Goal: Task Accomplishment & Management: Manage account settings

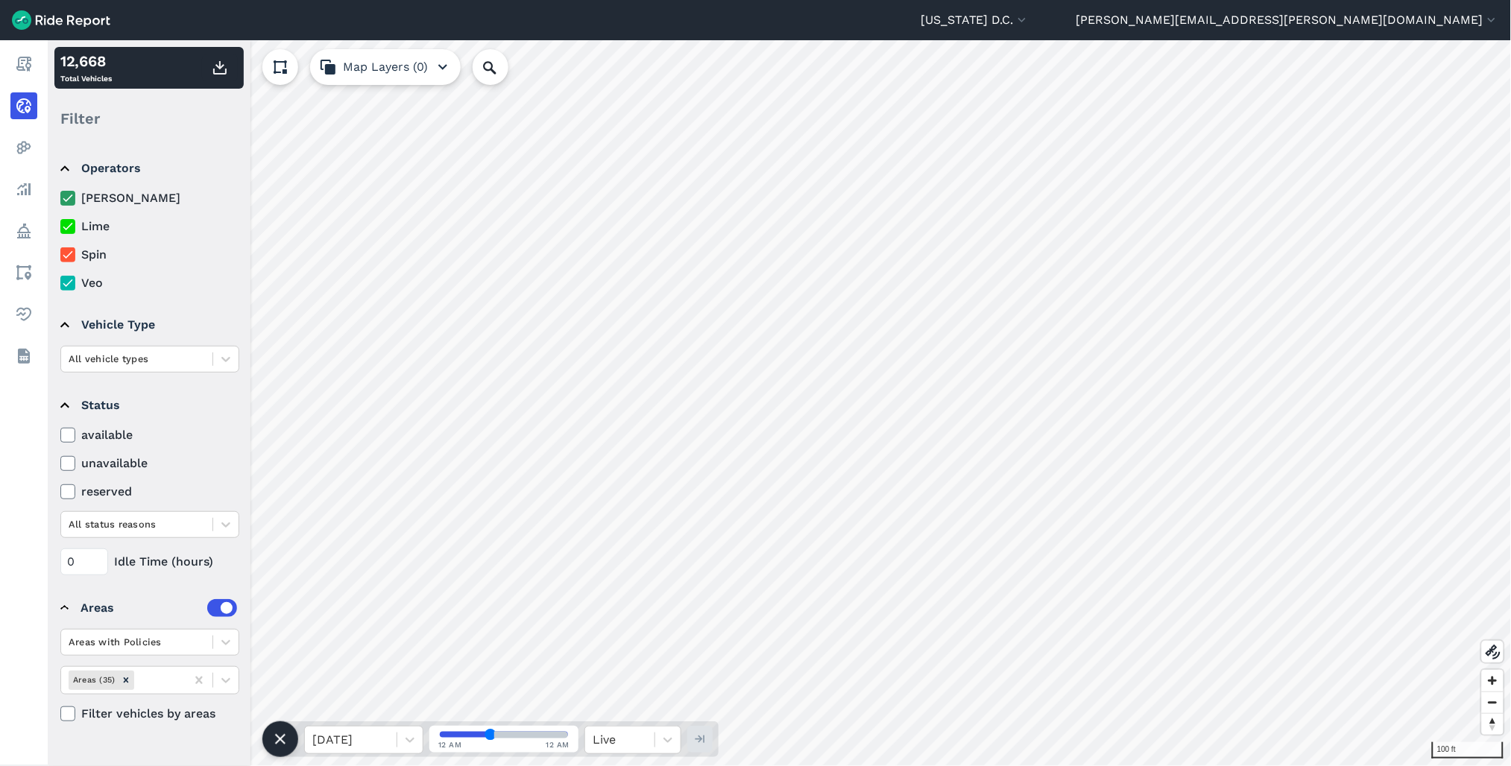
click at [1510, 333] on html "[US_STATE] D.C. Capital Bikeshare [US_STATE] D.C. [PERSON_NAME][EMAIL_ADDRESS][…" at bounding box center [755, 383] width 1511 height 766
click at [146, 450] on div "100 ft 12,668 Total Vehicles Filter Operators [PERSON_NAME] Lime Spin Veo Vehic…" at bounding box center [779, 403] width 1463 height 726
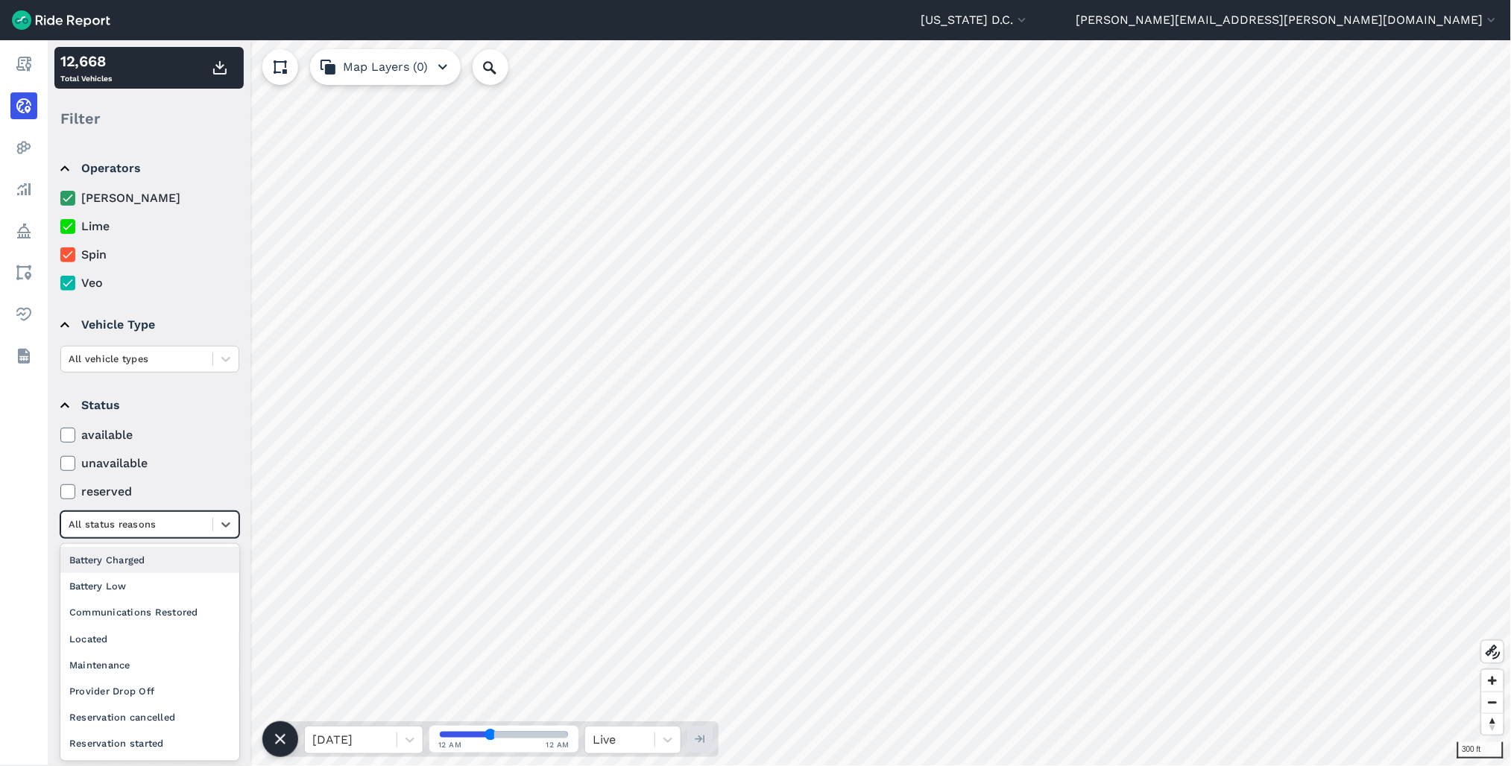
click at [180, 523] on div at bounding box center [137, 524] width 136 height 17
click at [149, 687] on div "Provider Drop Off" at bounding box center [149, 691] width 179 height 26
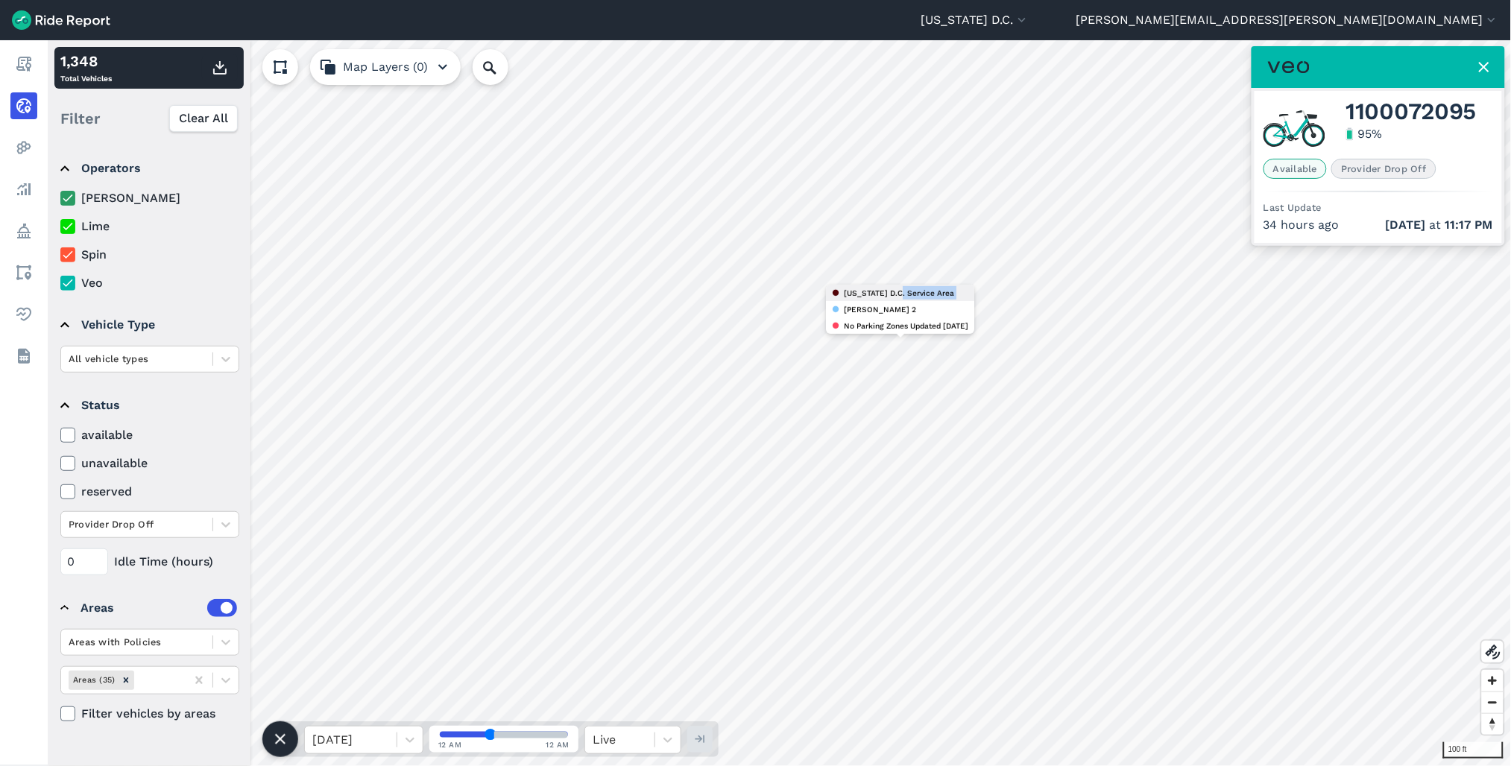
drag, startPoint x: 149, startPoint y: 687, endPoint x: 902, endPoint y: 288, distance: 852.0
click at [902, 288] on div "[US_STATE] D.C. Service Area [PERSON_NAME] 2 No Parking Zones Updated [DATE]" at bounding box center [900, 309] width 148 height 49
click at [1510, 321] on html "[US_STATE] D.C. Capital Bikeshare [US_STATE] D.C. [PERSON_NAME][EMAIL_ADDRESS][…" at bounding box center [755, 383] width 1511 height 766
click at [196, 526] on div at bounding box center [137, 524] width 136 height 17
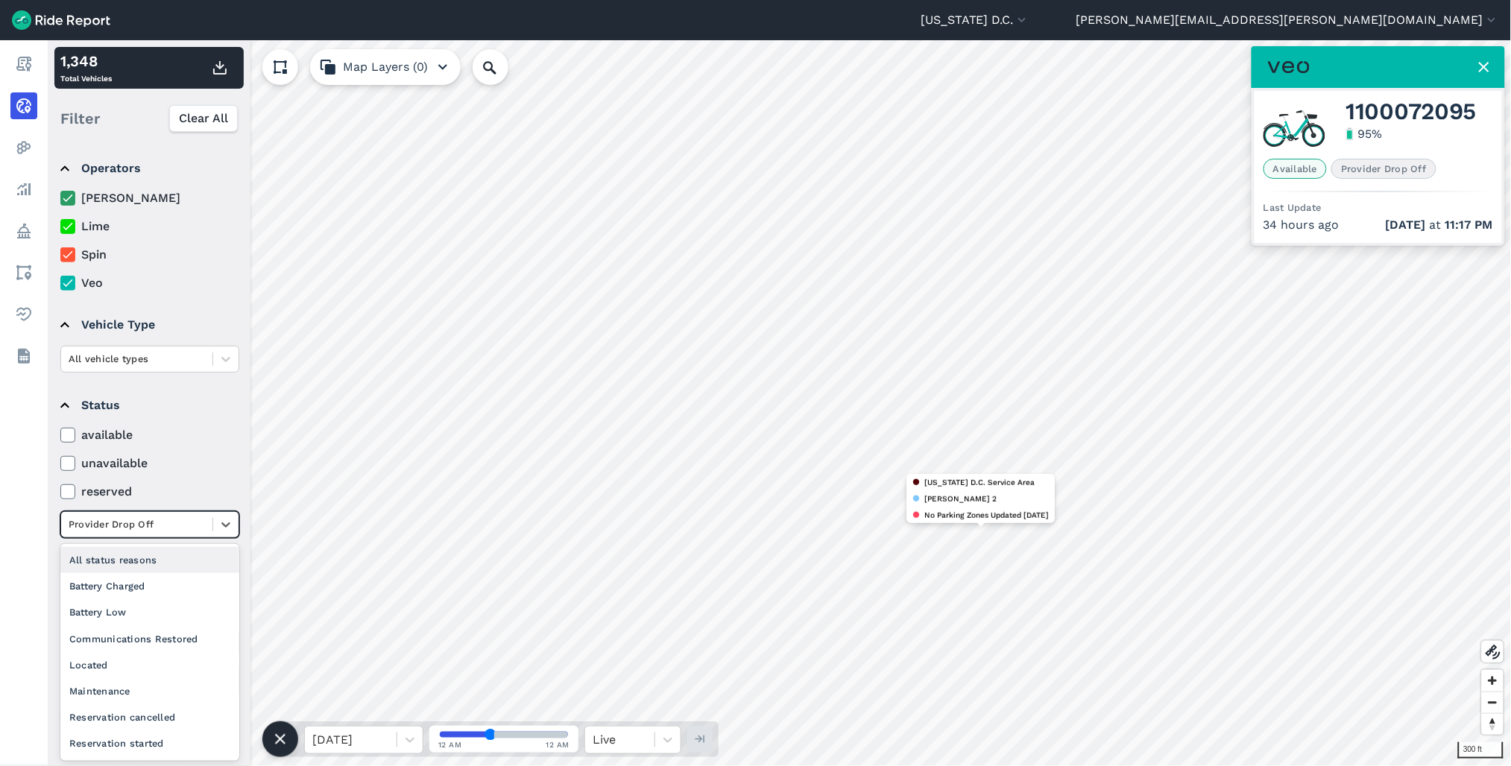
click at [199, 535] on div "Provider Drop Off" at bounding box center [136, 524] width 151 height 23
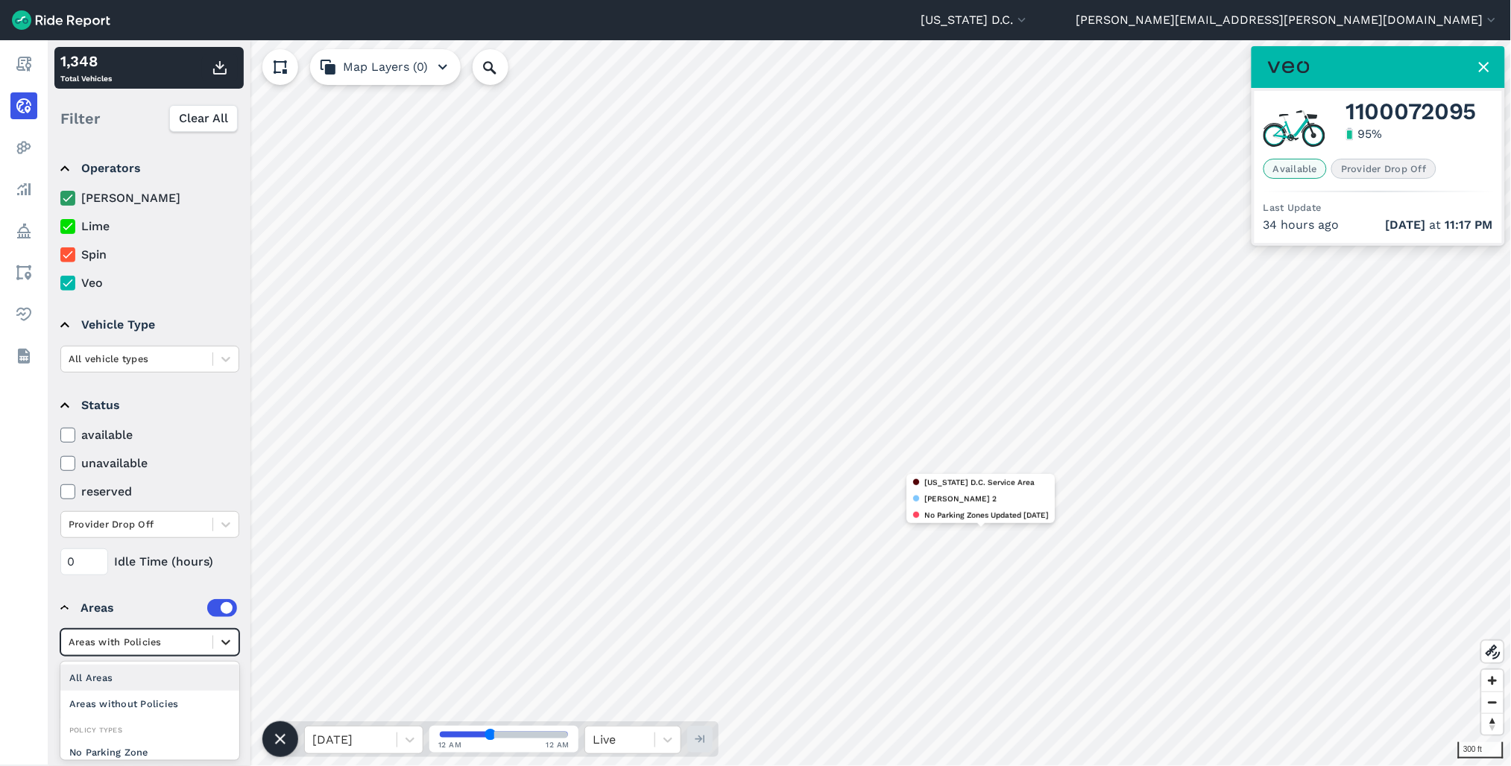
click at [221, 653] on div at bounding box center [225, 642] width 25 height 25
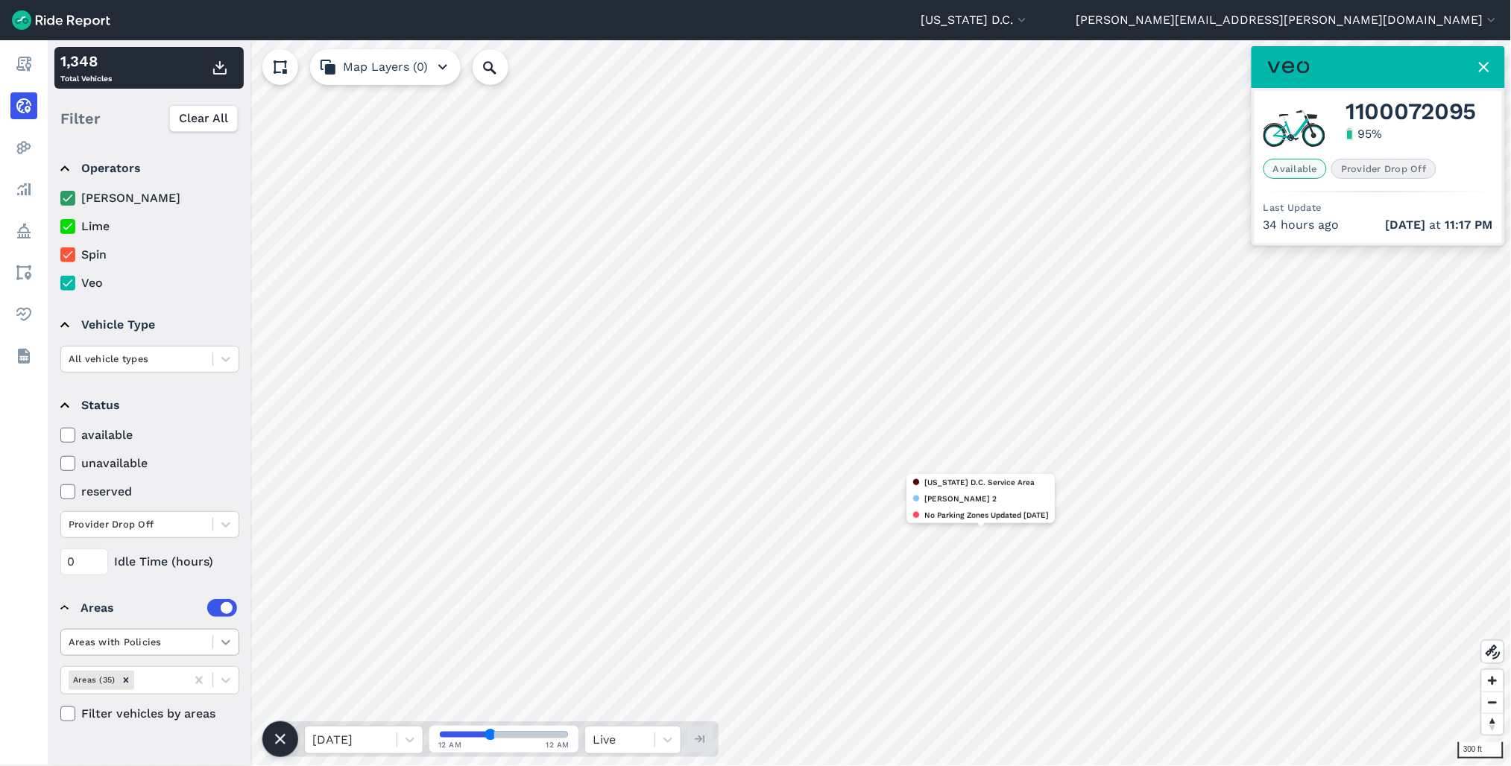
drag, startPoint x: 247, startPoint y: 639, endPoint x: 229, endPoint y: 643, distance: 19.0
click at [245, 639] on div "Operators [PERSON_NAME] Lime Spin Veo Vehicle Type All vehicle types Status ava…" at bounding box center [149, 454] width 203 height 624
click at [236, 523] on div at bounding box center [225, 524] width 25 height 25
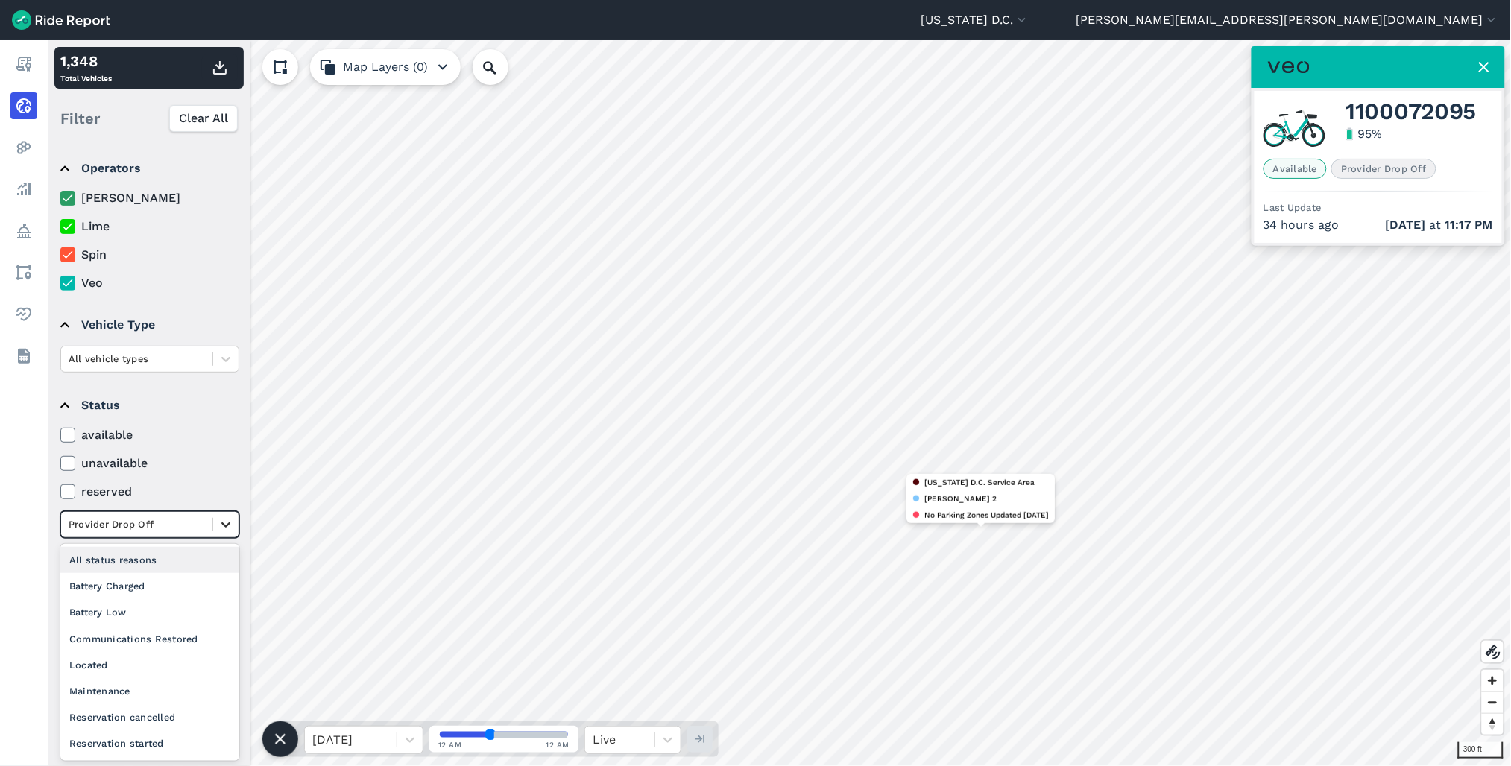
click at [226, 533] on div at bounding box center [225, 524] width 25 height 25
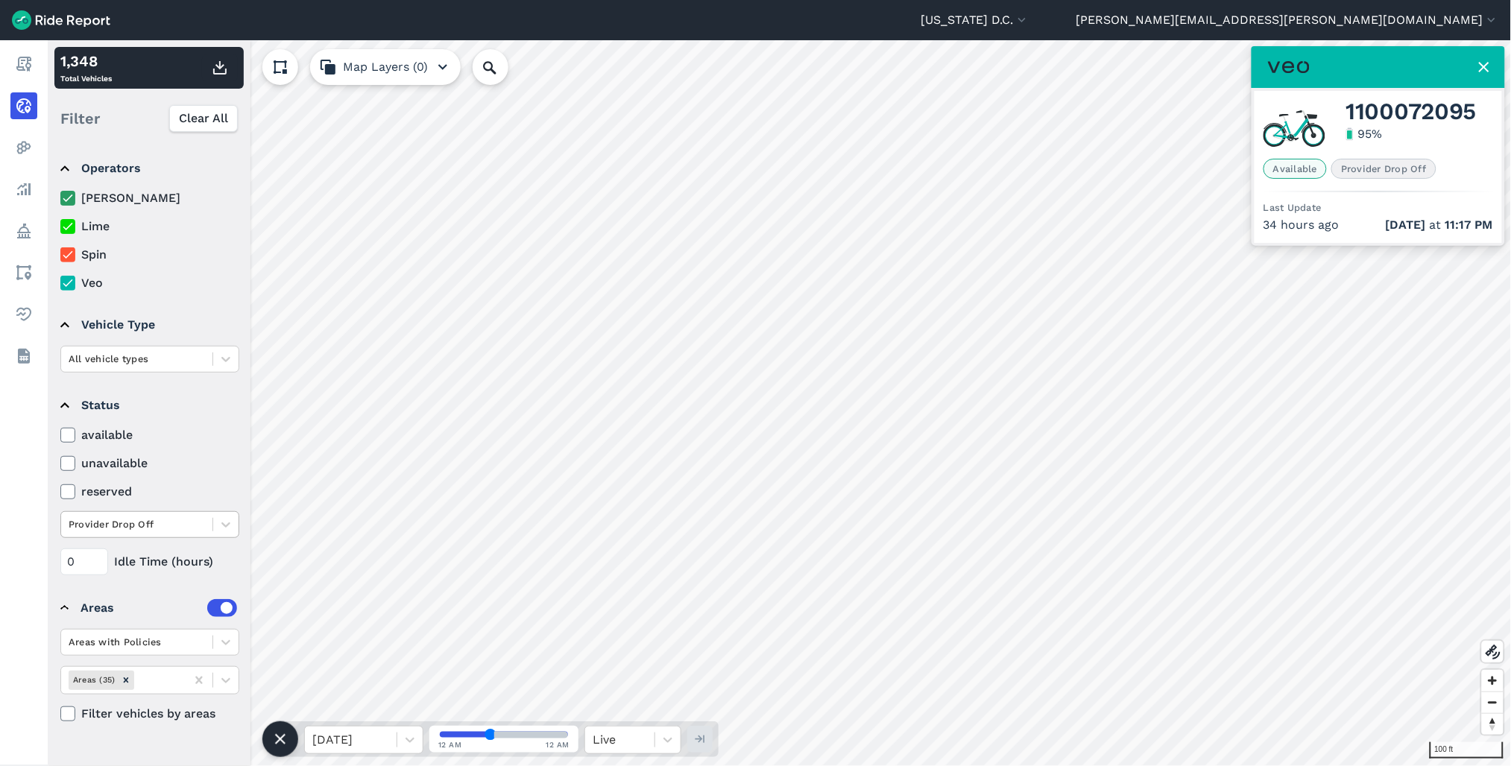
click at [155, 531] on div at bounding box center [137, 524] width 136 height 17
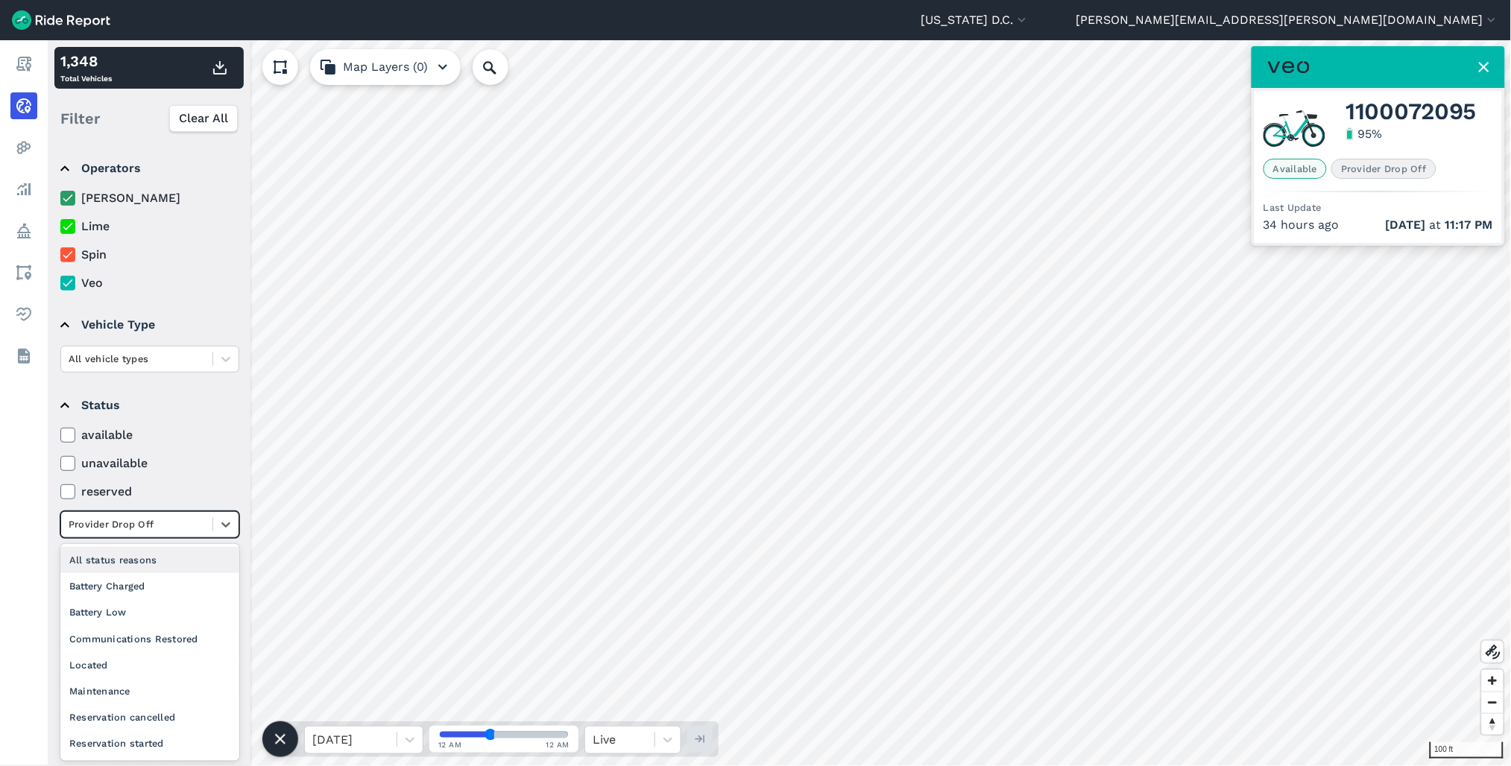
click at [151, 564] on div "All status reasons" at bounding box center [149, 560] width 179 height 26
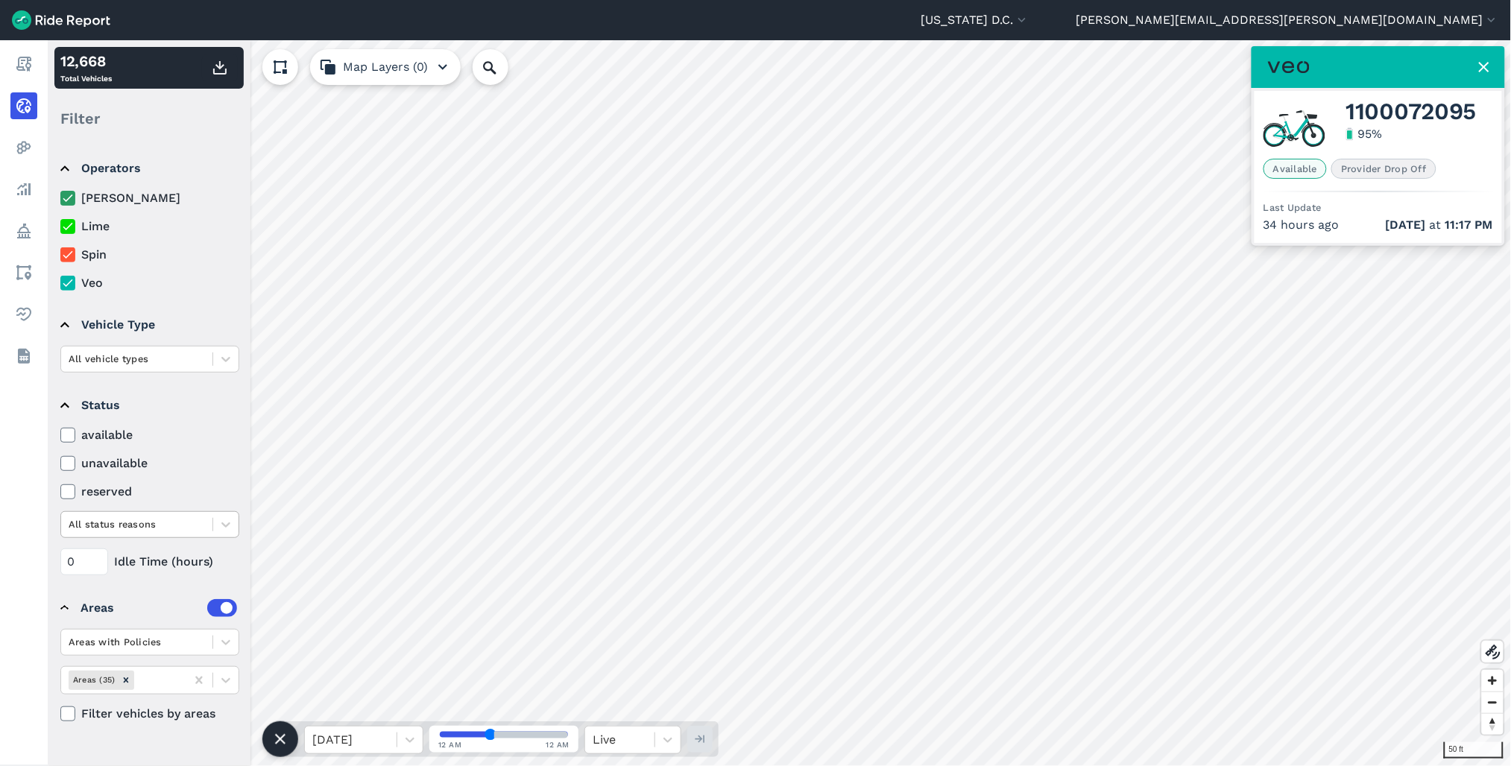
click at [191, 526] on div at bounding box center [137, 524] width 136 height 17
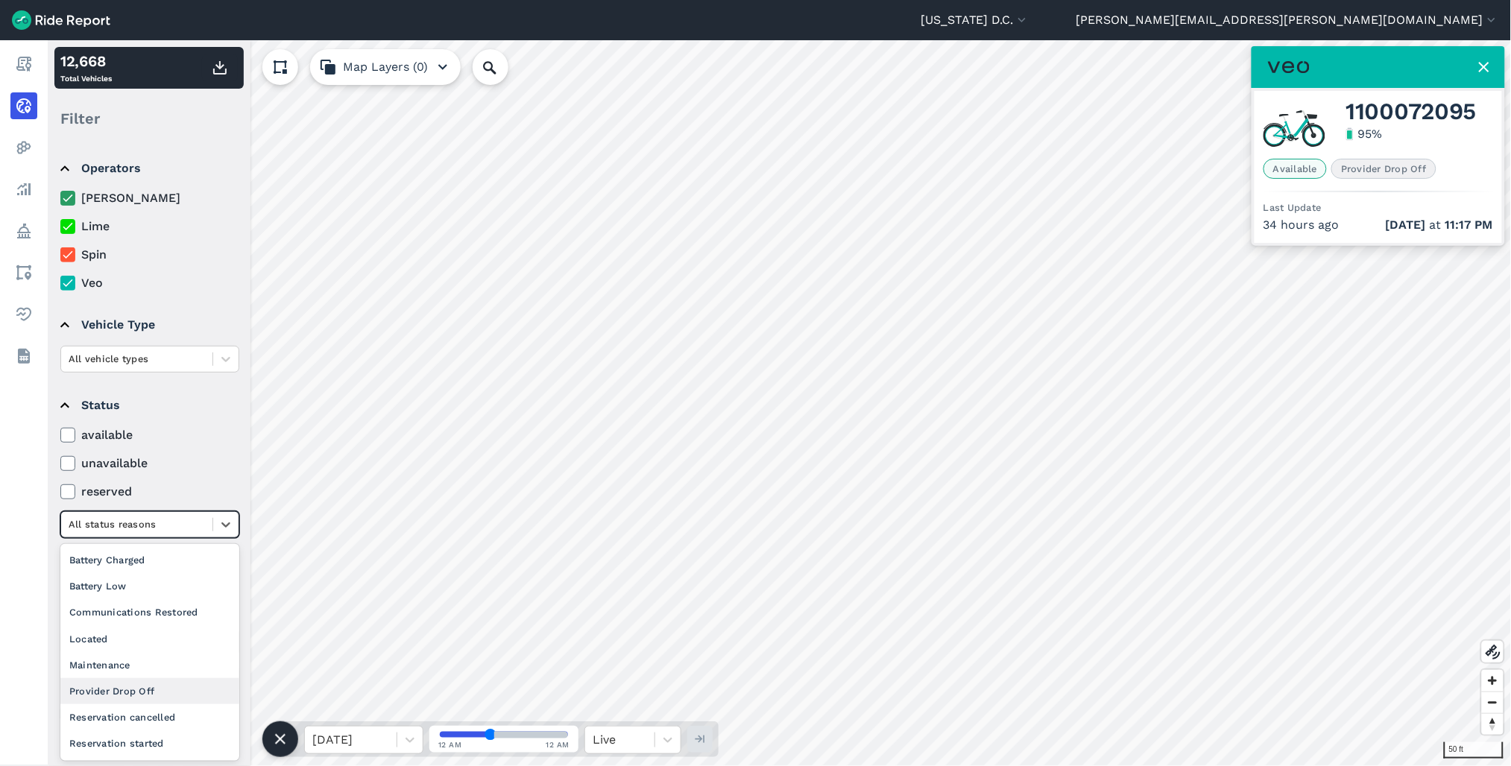
click at [149, 682] on div "Provider Drop Off" at bounding box center [149, 691] width 179 height 26
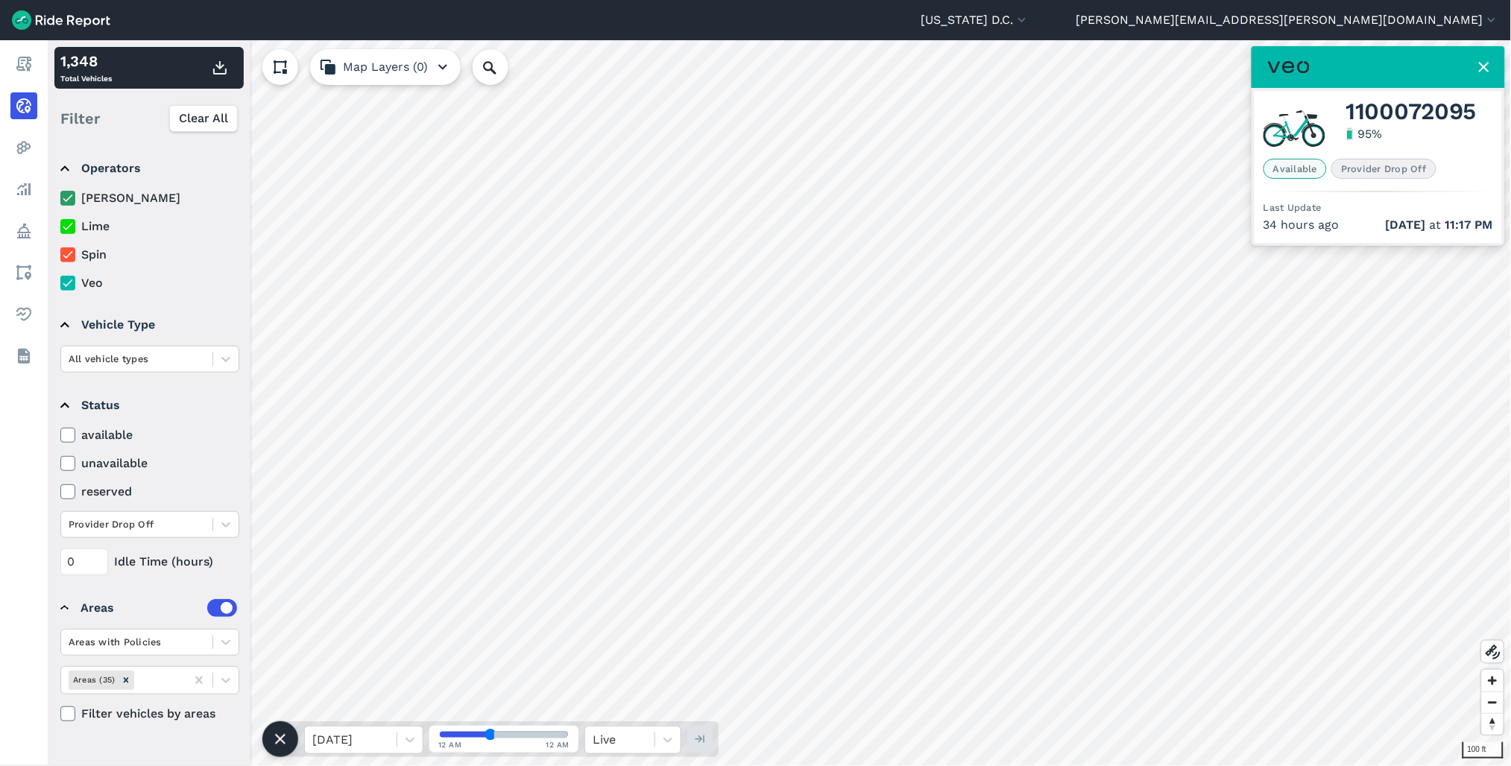
click at [580, 766] on html "[US_STATE] D.C. Capital Bikeshare [US_STATE][GEOGRAPHIC_DATA] [PERSON_NAME][EMA…" at bounding box center [755, 383] width 1511 height 766
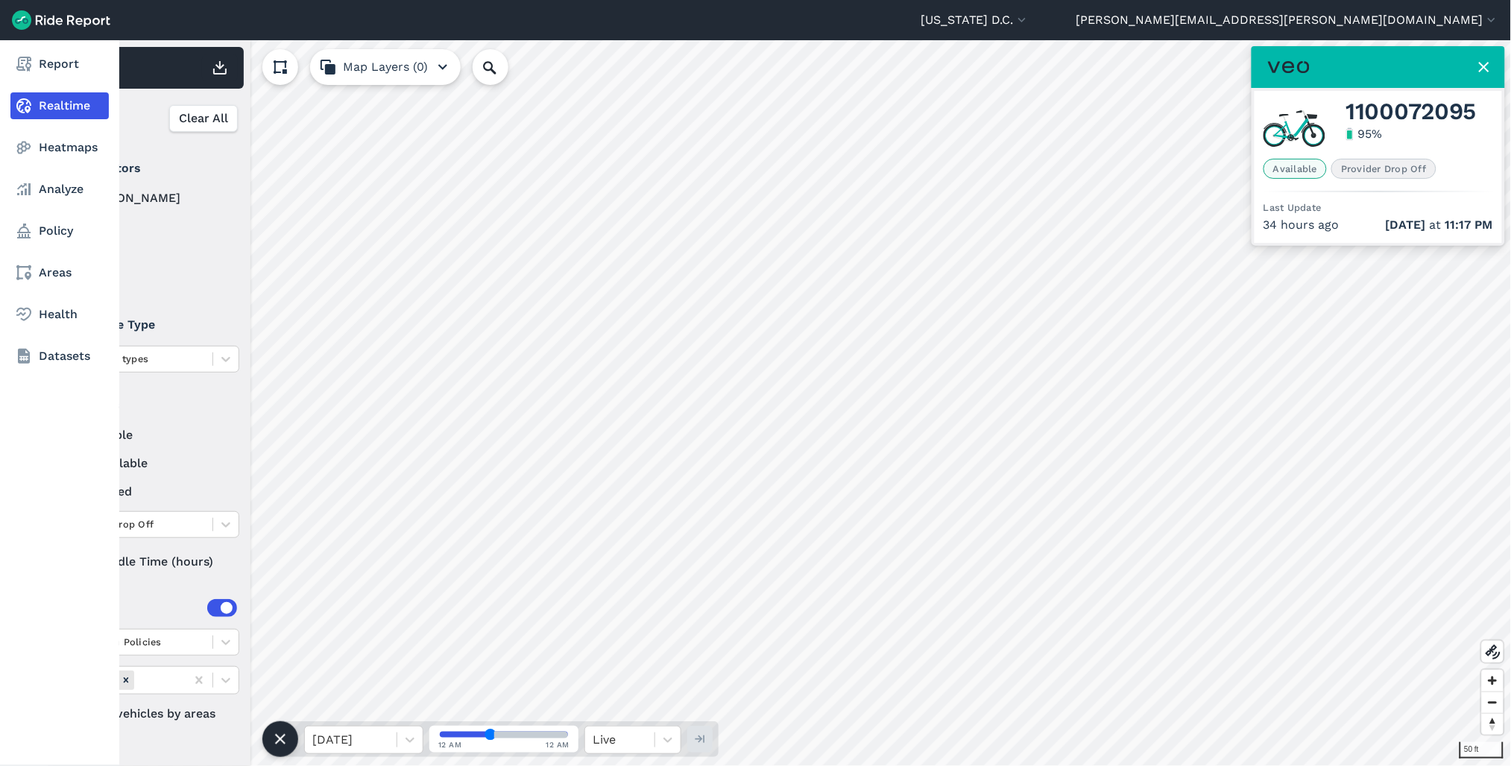
drag, startPoint x: 42, startPoint y: 226, endPoint x: 0, endPoint y: 92, distance: 140.0
click at [42, 226] on link "Policy" at bounding box center [59, 231] width 98 height 27
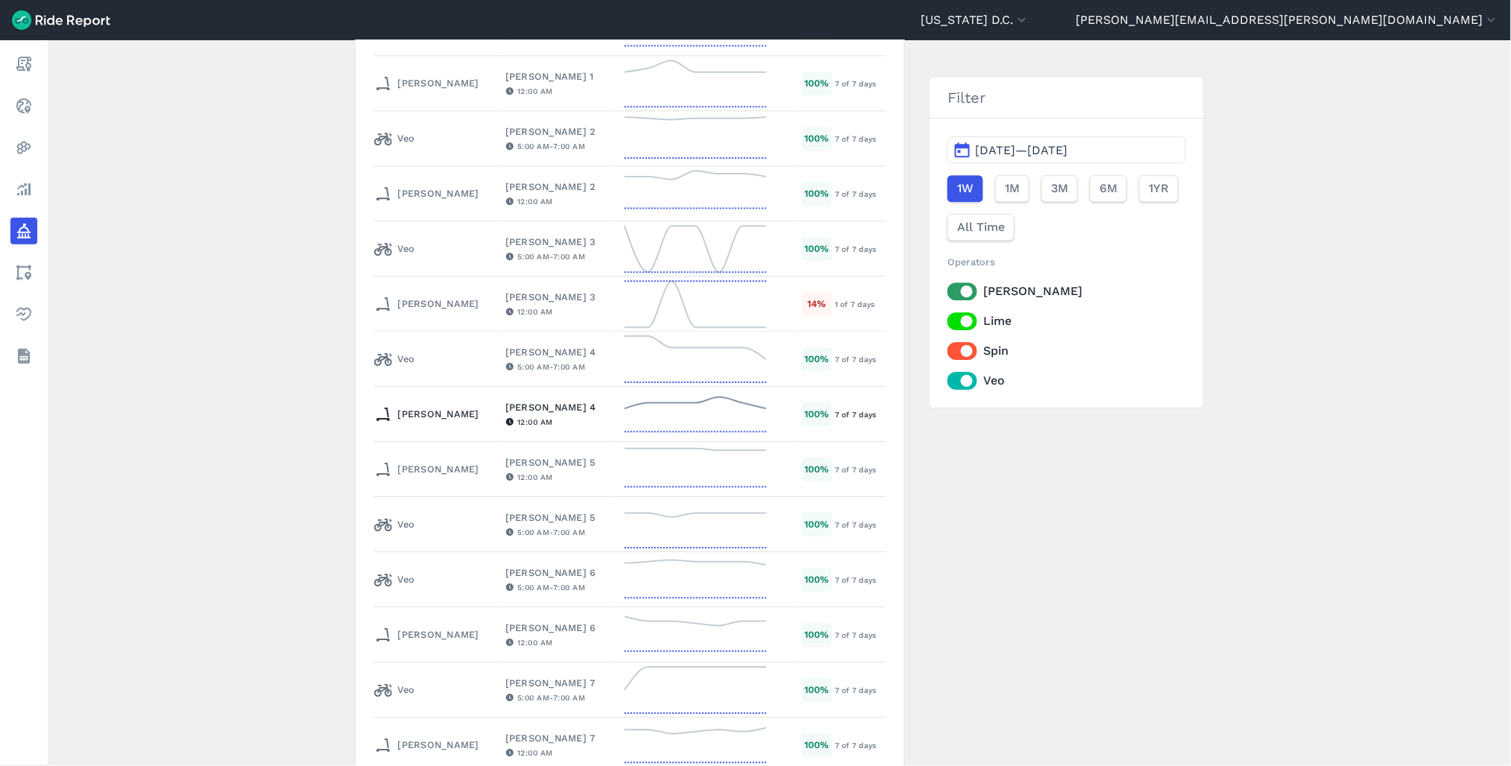
scroll to position [1491, 0]
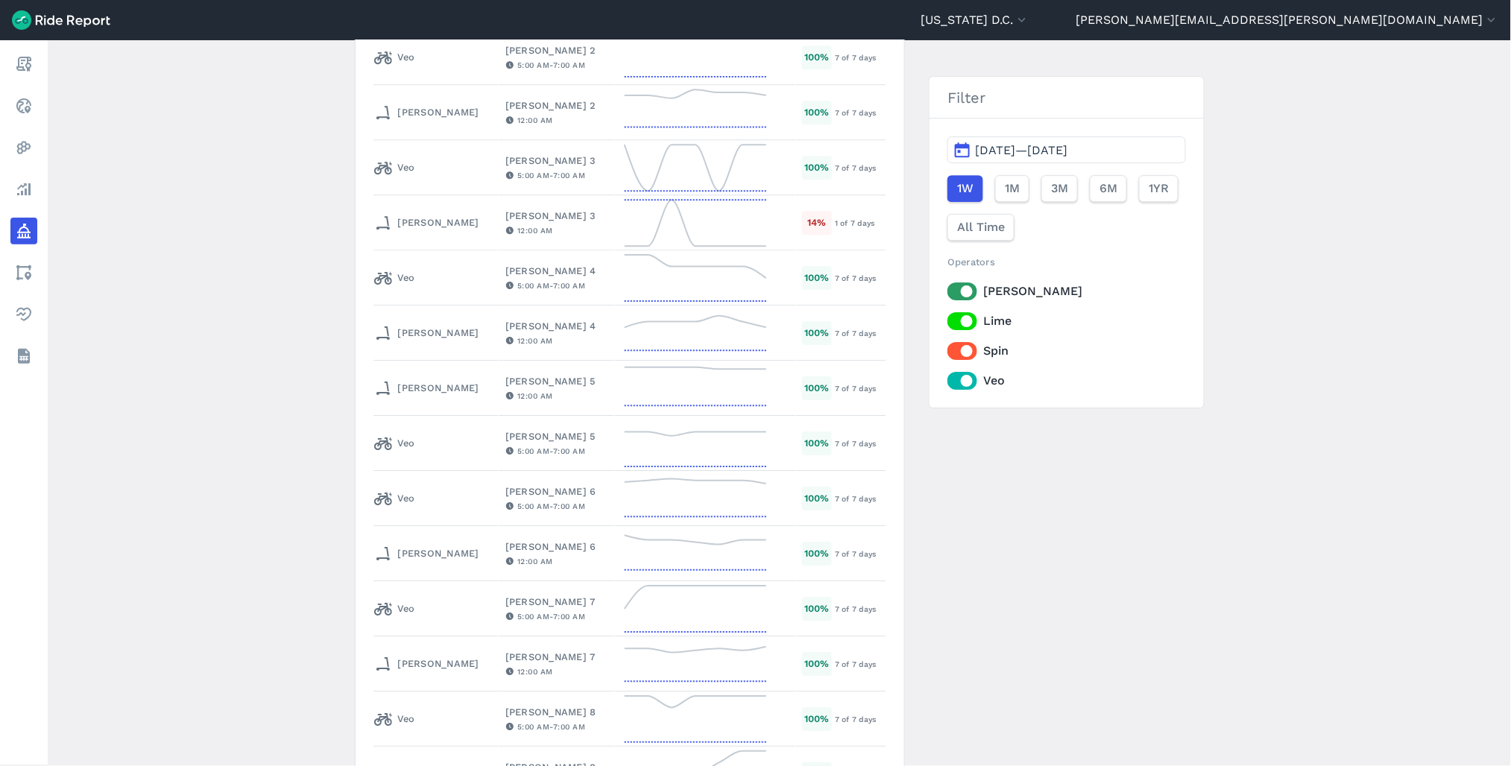
click at [1071, 159] on button "[DATE]—[DATE]" at bounding box center [1066, 149] width 238 height 27
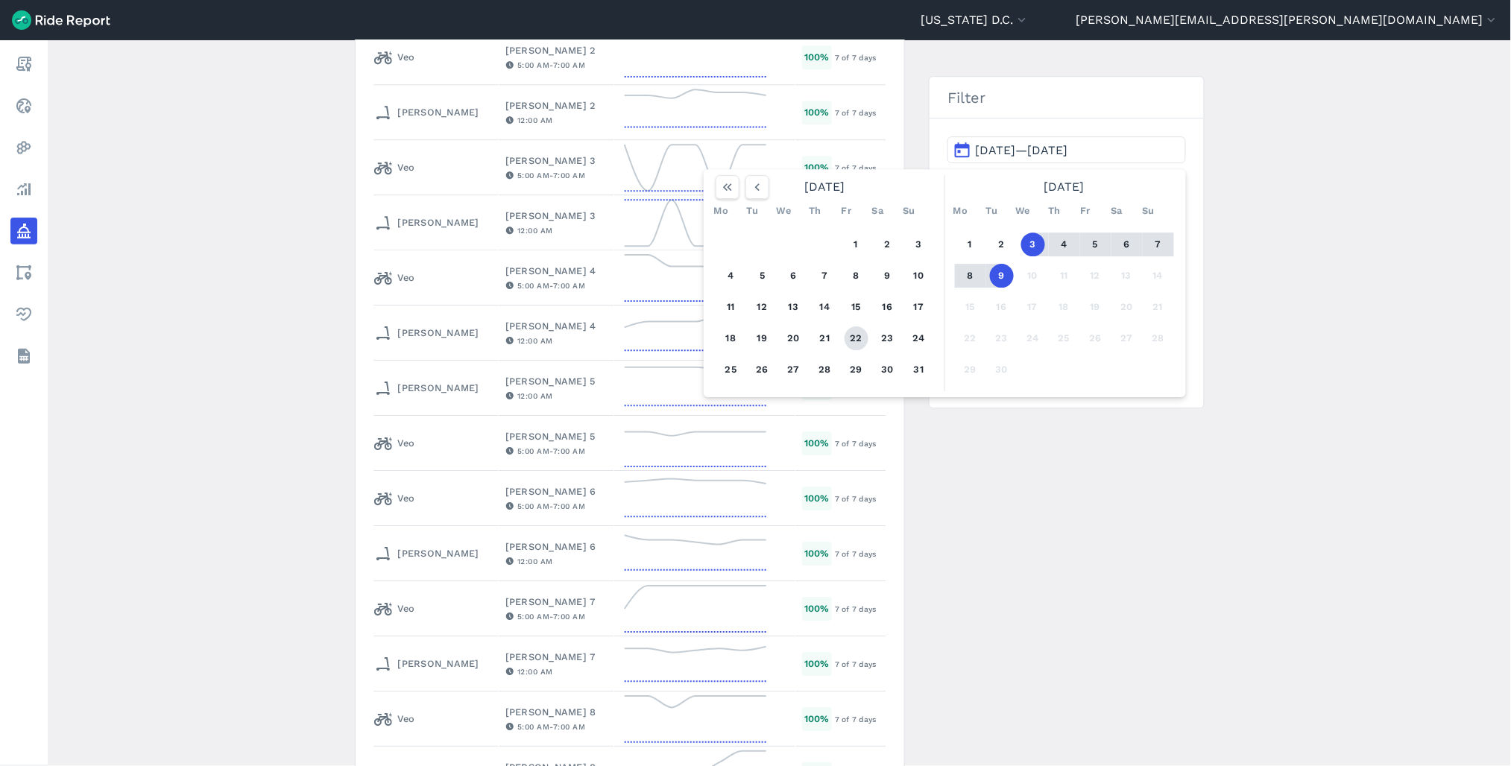
click at [850, 334] on button "22" at bounding box center [857, 339] width 24 height 24
click at [822, 367] on button "28" at bounding box center [825, 370] width 24 height 24
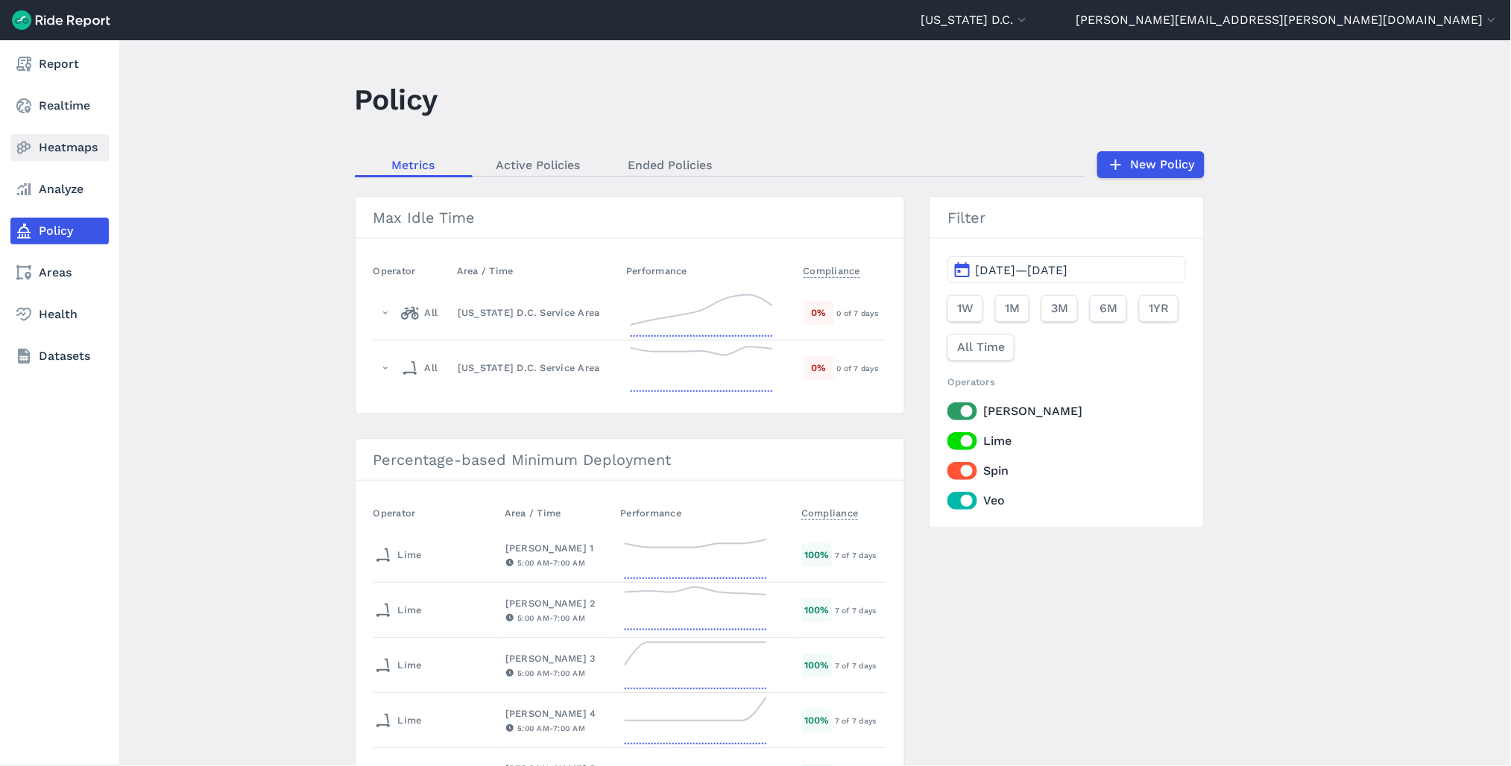
click at [47, 146] on link "Heatmaps" at bounding box center [59, 147] width 98 height 27
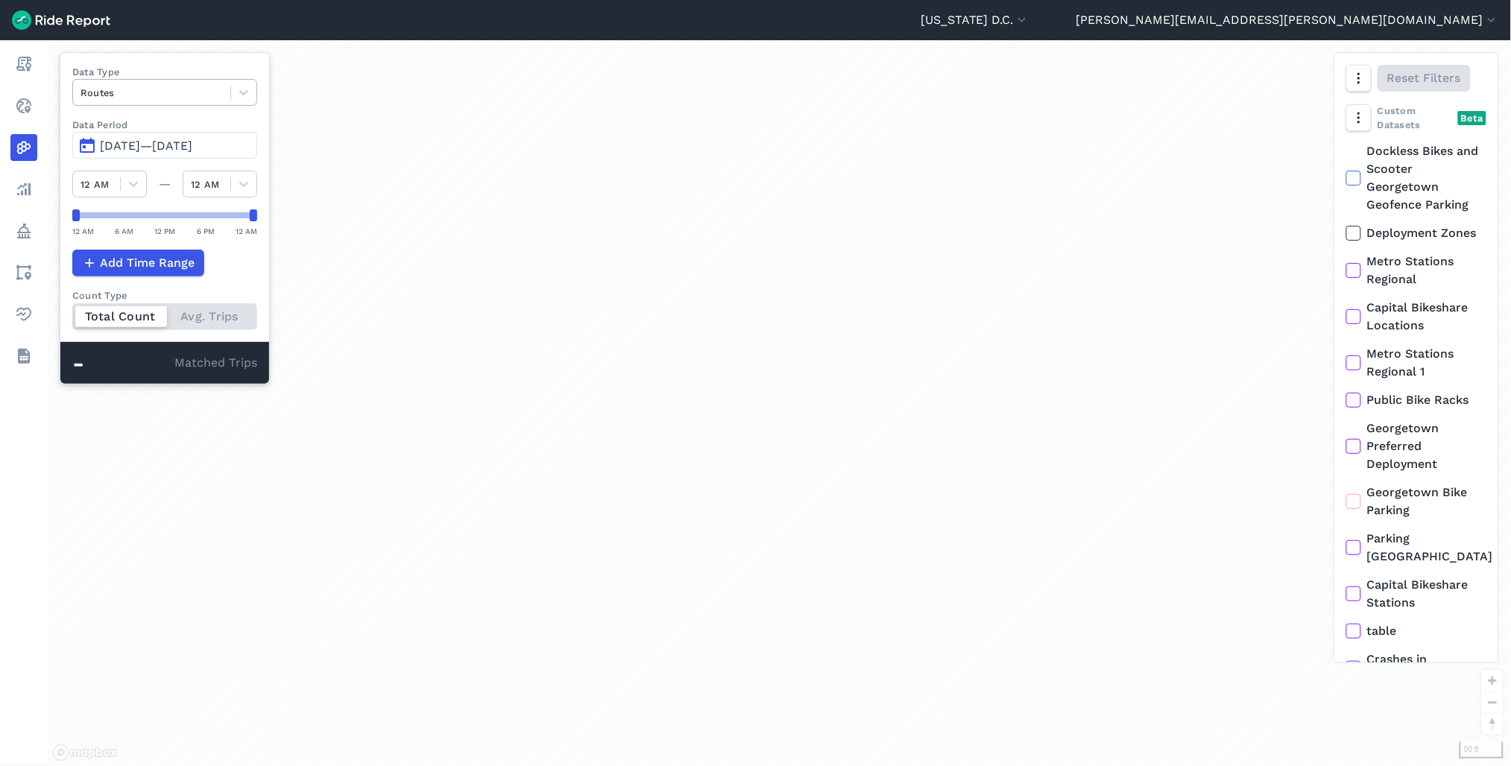
click at [152, 100] on div at bounding box center [152, 92] width 142 height 17
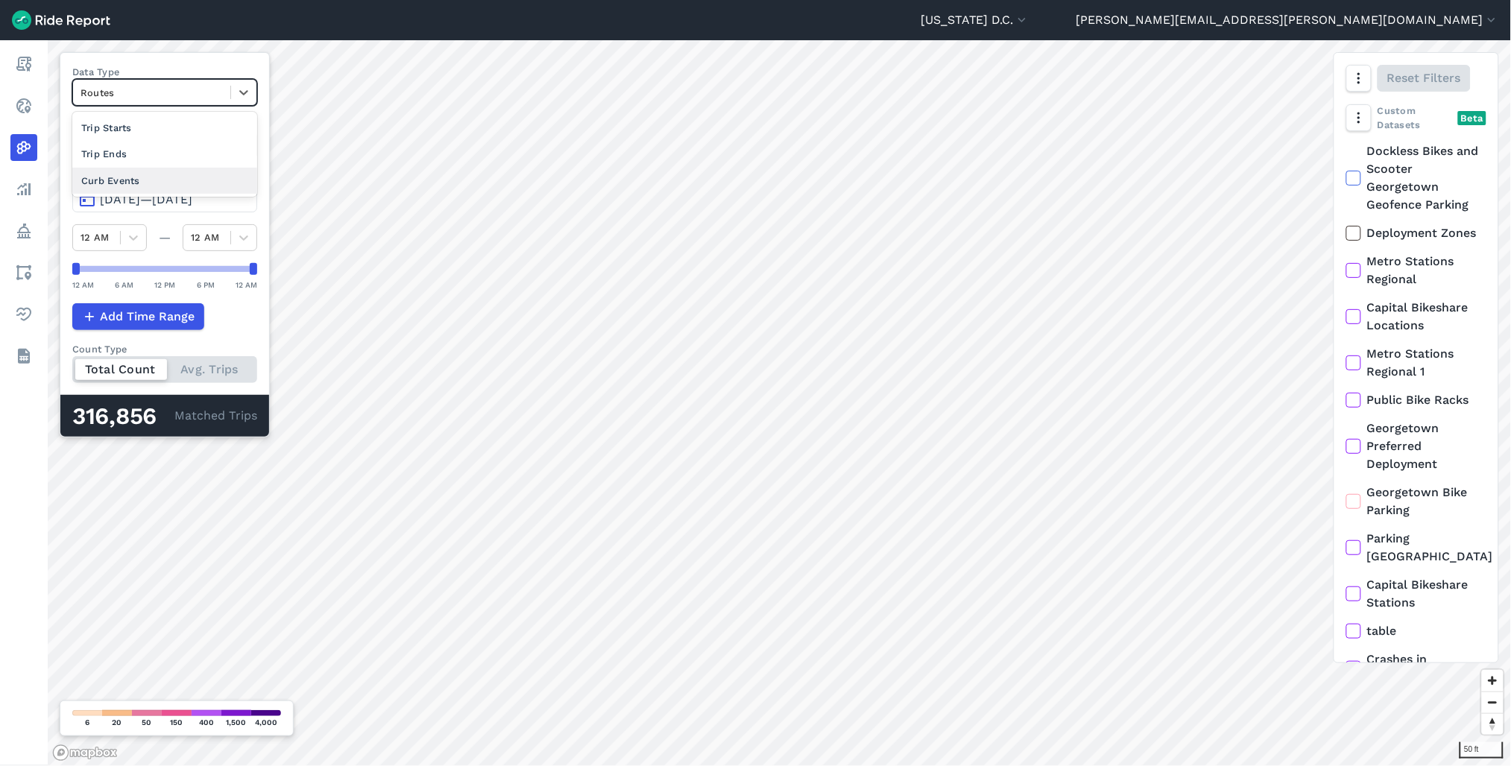
click at [139, 183] on div "Curb Events" at bounding box center [164, 181] width 185 height 26
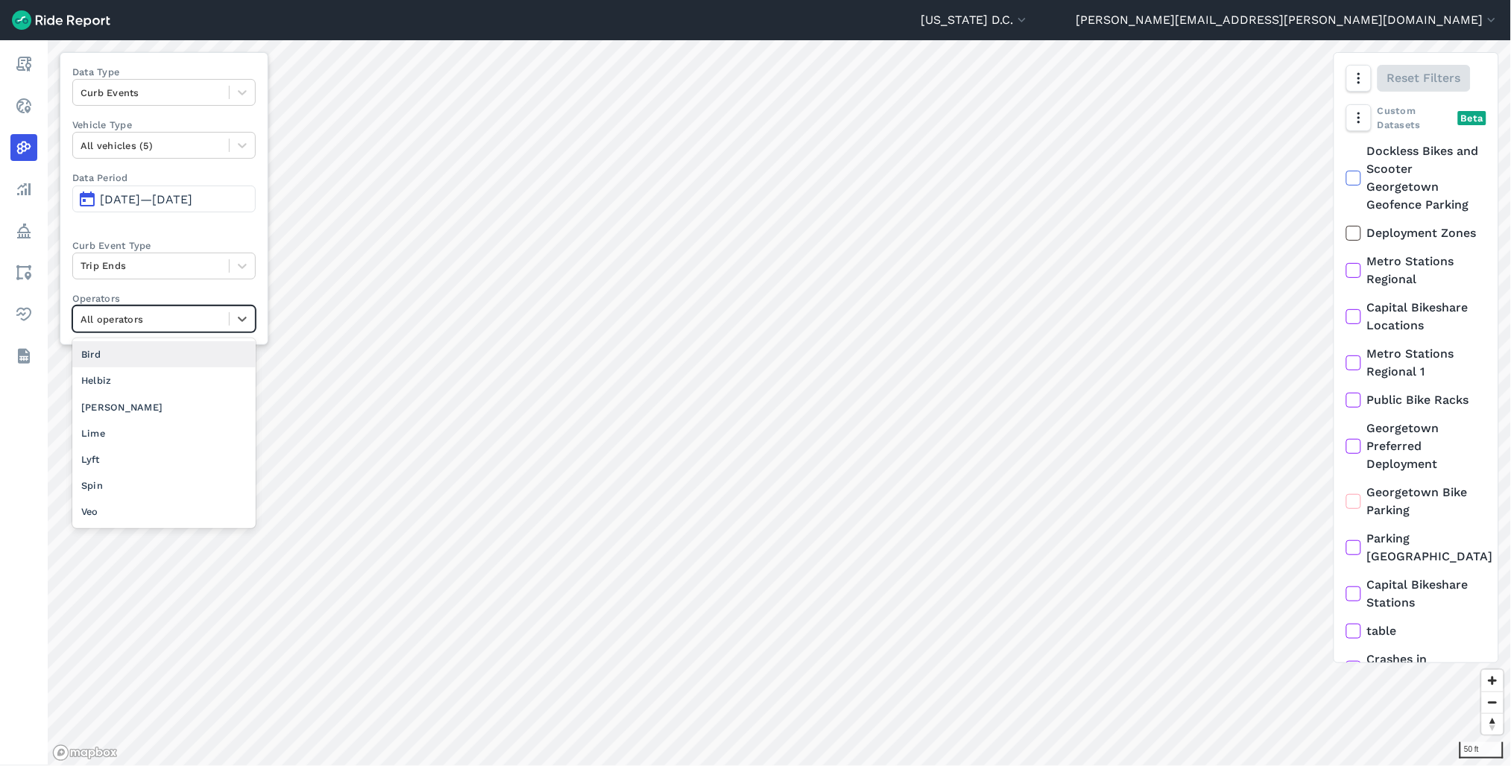
click at [206, 317] on div at bounding box center [151, 319] width 141 height 17
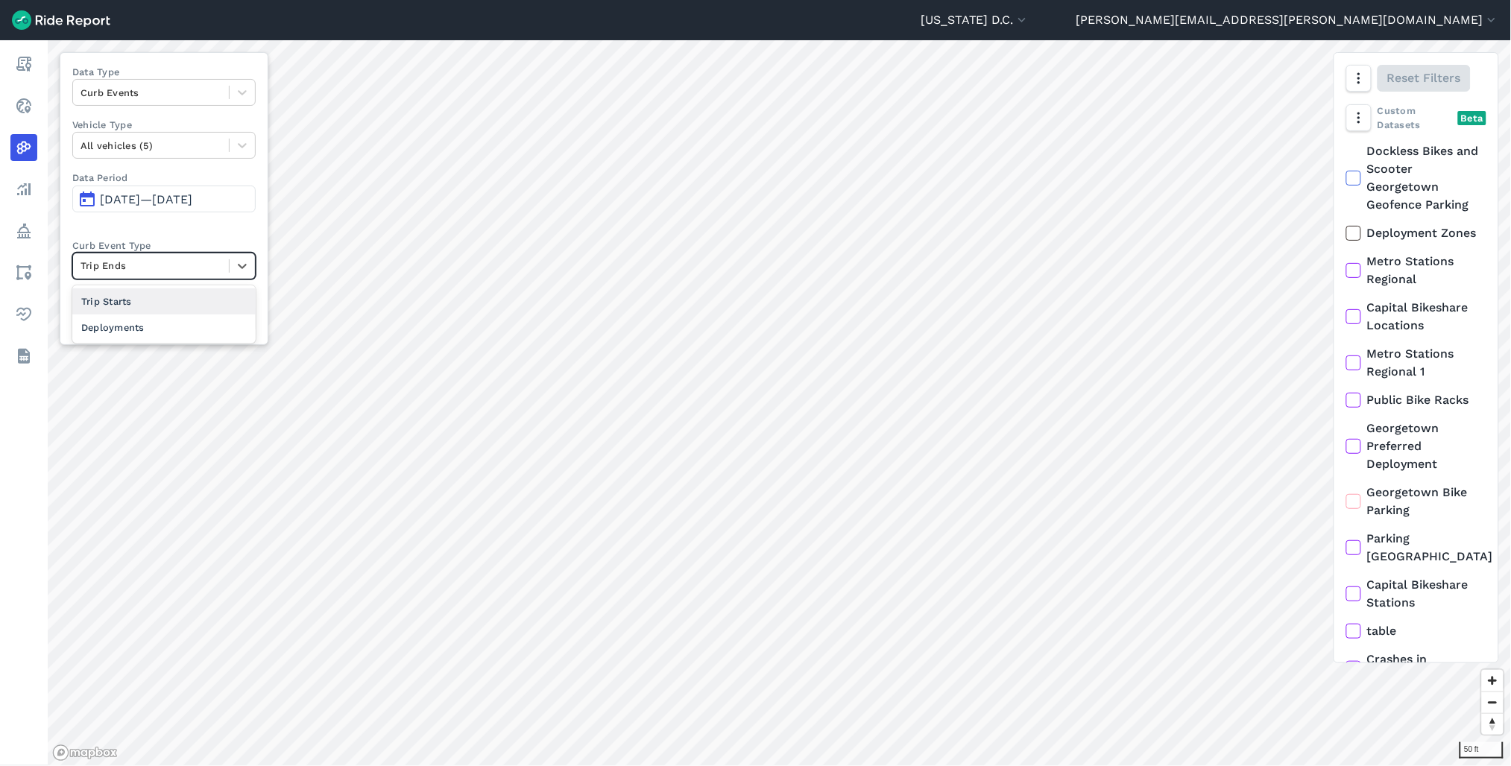
click at [200, 267] on div at bounding box center [151, 265] width 141 height 17
click at [177, 324] on div "Deployments" at bounding box center [163, 328] width 183 height 26
click at [185, 319] on div at bounding box center [151, 319] width 141 height 17
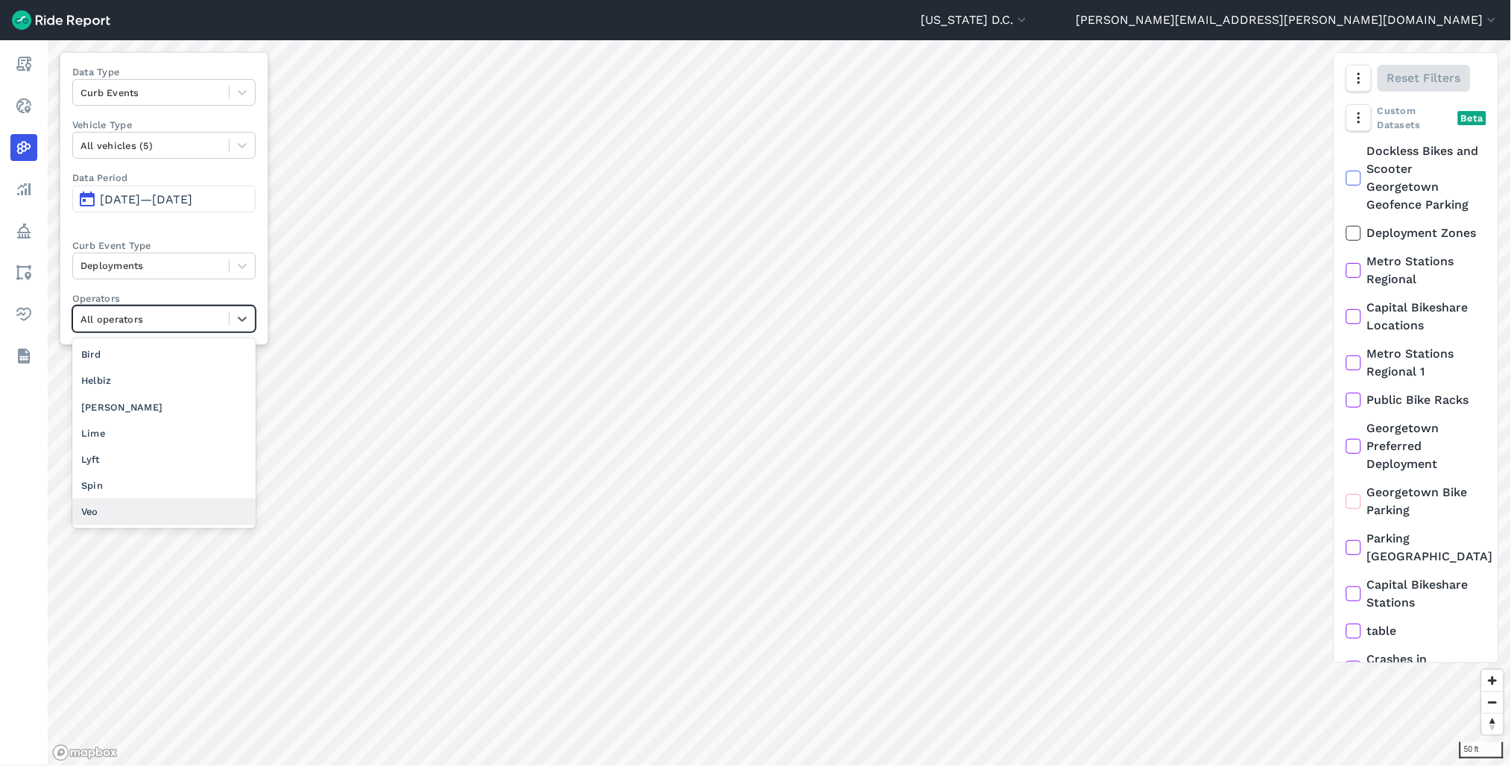
click at [159, 525] on div "Veo" at bounding box center [163, 512] width 183 height 26
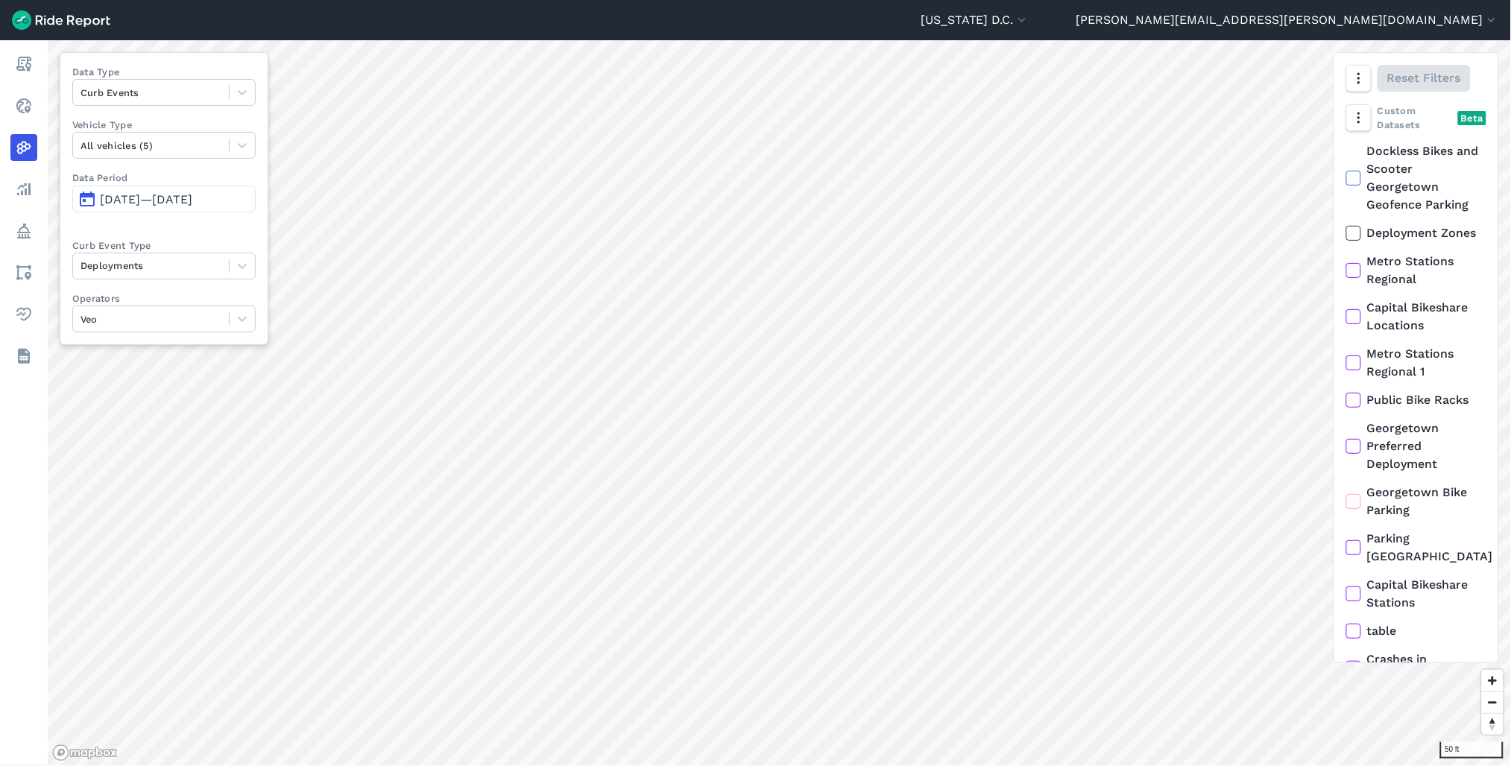
click at [164, 199] on span "[DATE]—[DATE]" at bounding box center [146, 199] width 92 height 14
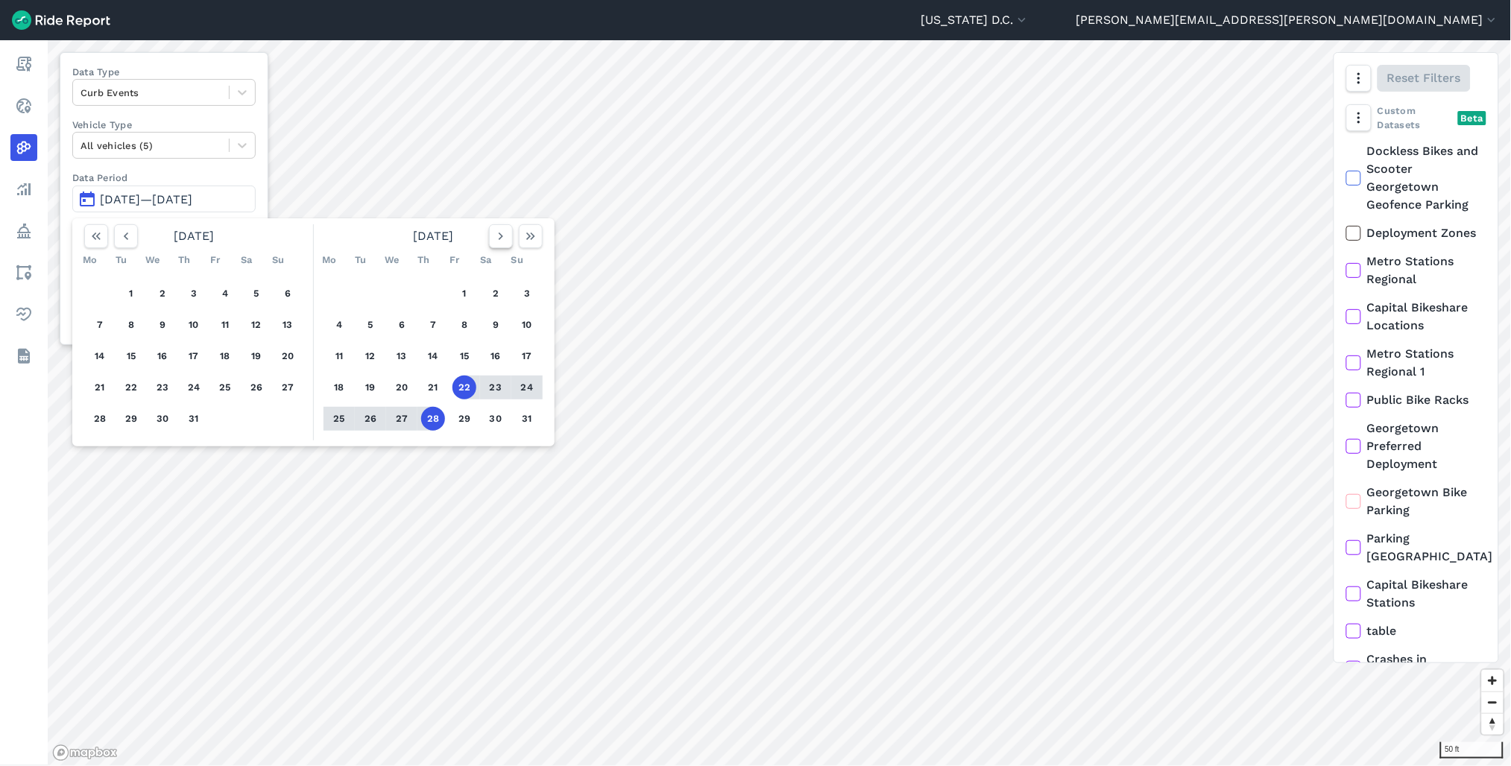
click at [494, 237] on icon "button" at bounding box center [500, 236] width 15 height 15
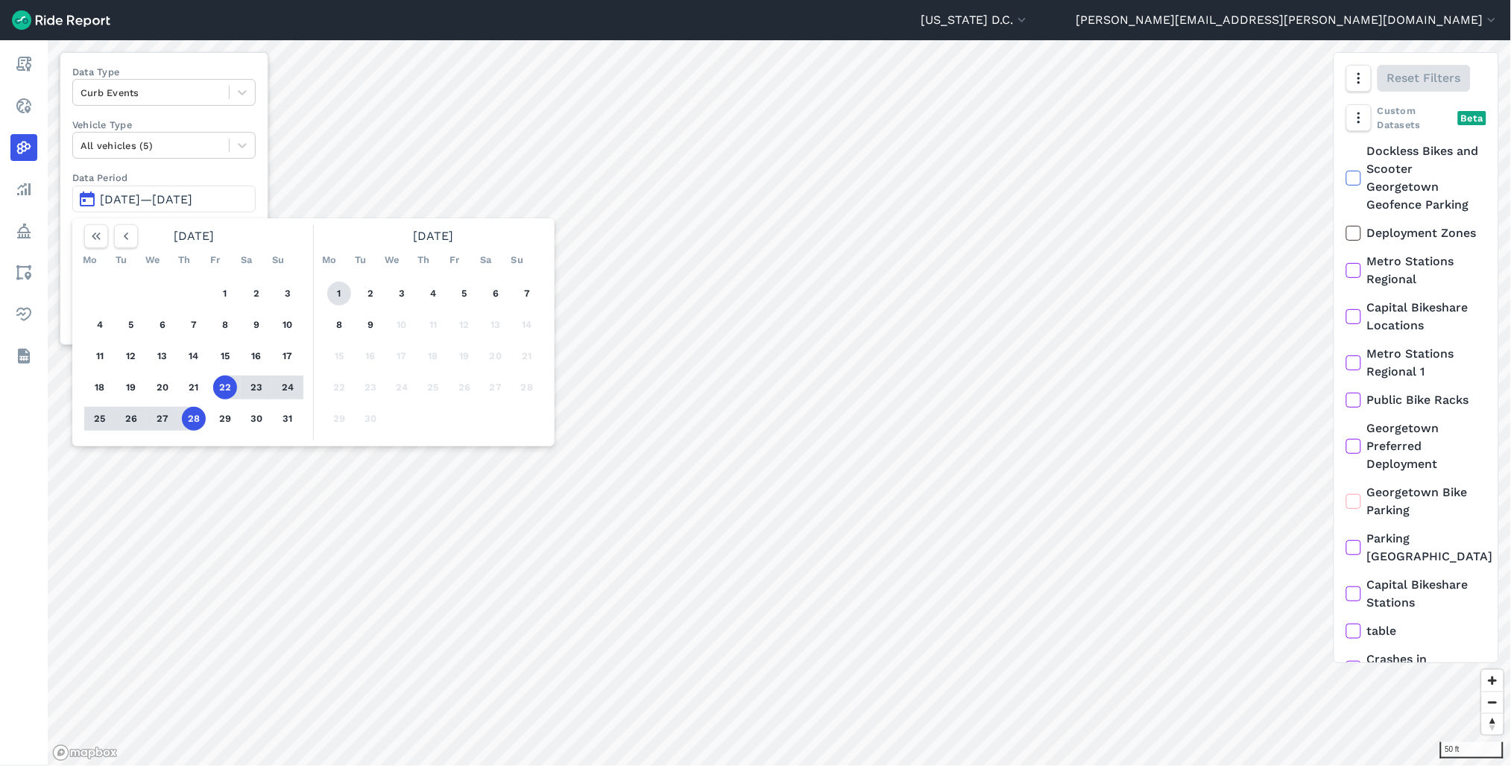
click at [337, 297] on button "1" at bounding box center [339, 294] width 24 height 24
click at [529, 289] on button "7" at bounding box center [527, 294] width 24 height 24
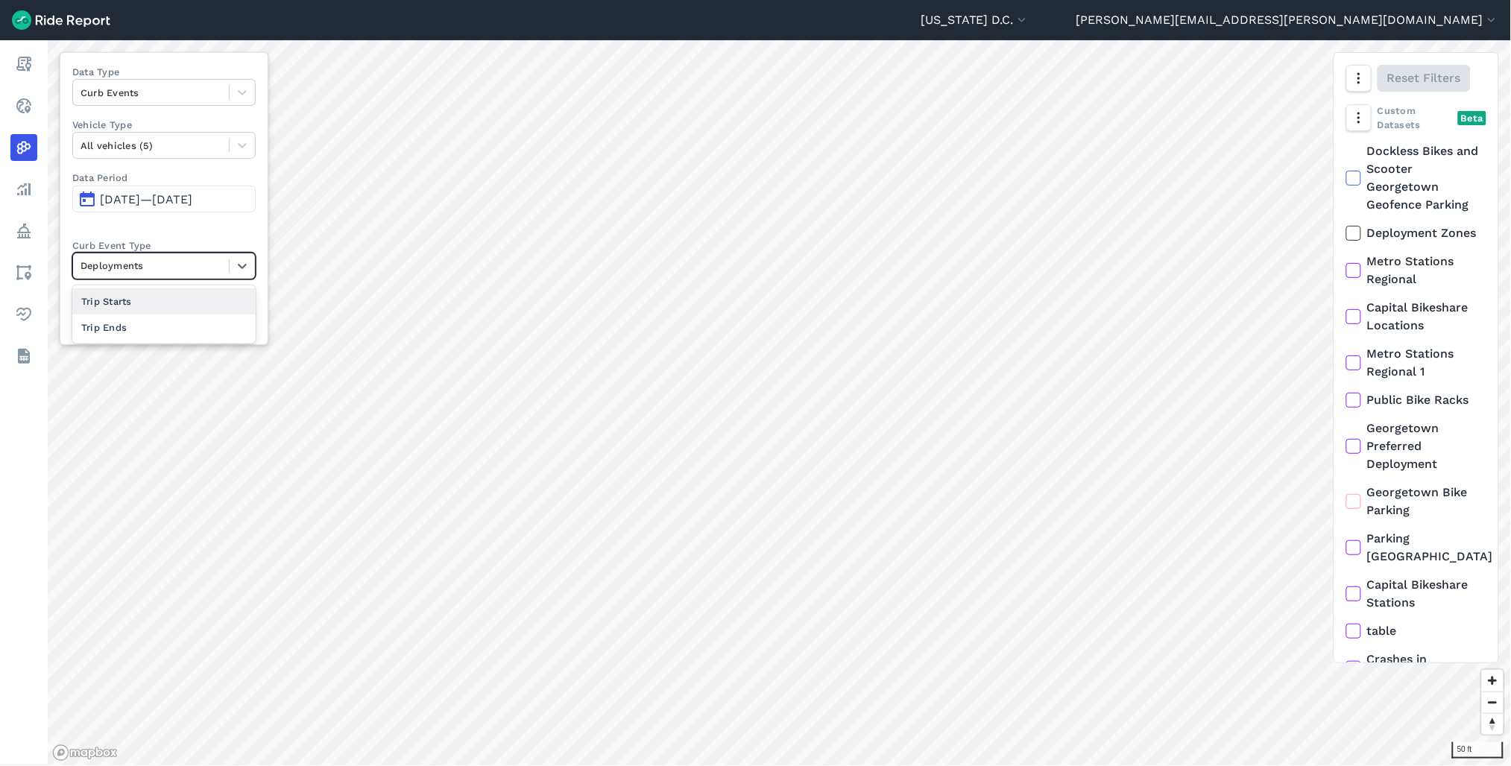
click at [125, 258] on div at bounding box center [151, 265] width 141 height 17
click at [153, 231] on div "Data Type Curb Events Vehicle Type All vehicles (5) Data Period [DATE]—[DATE] C…" at bounding box center [164, 198] width 209 height 293
click at [160, 318] on div at bounding box center [151, 319] width 141 height 17
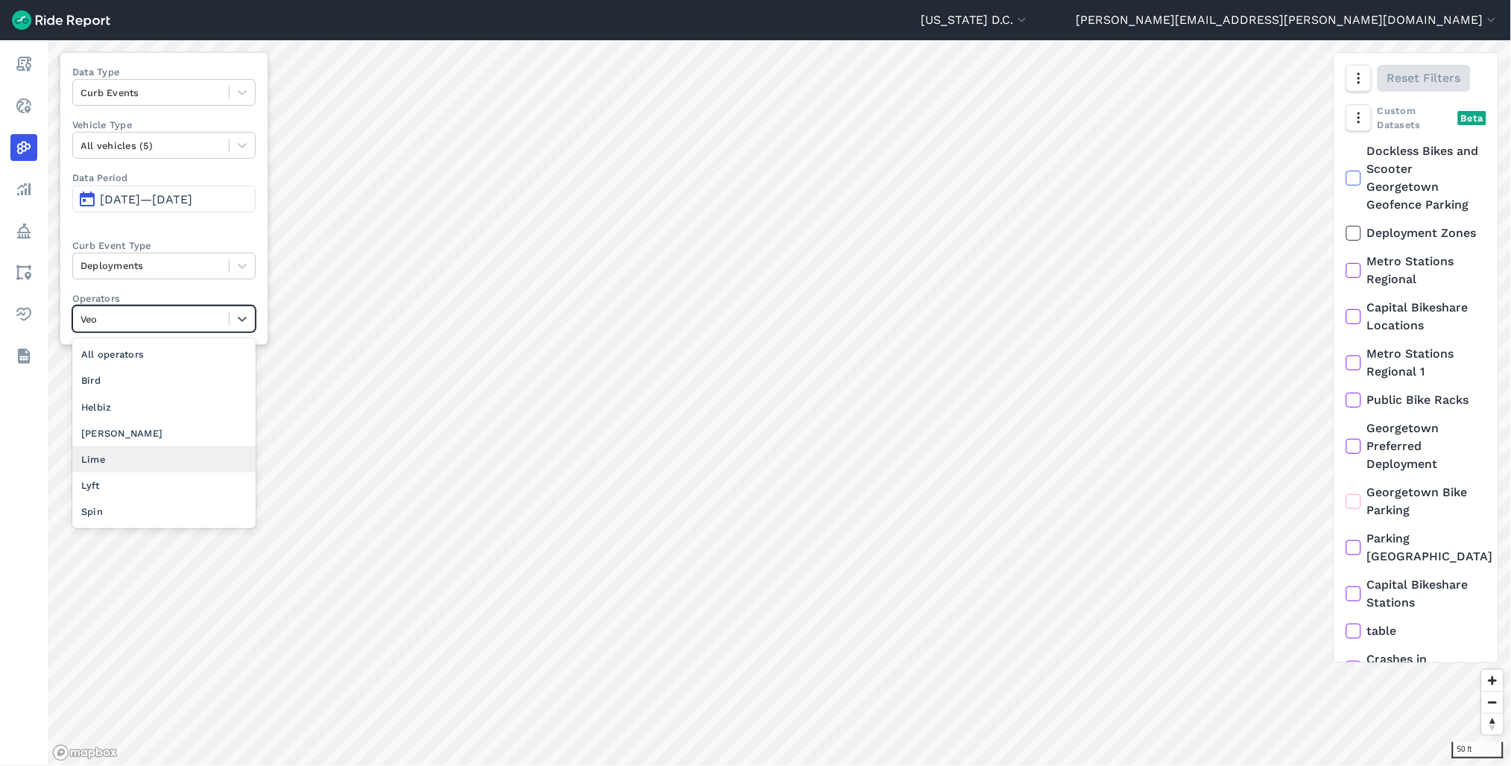
click at [147, 452] on div "Lime" at bounding box center [163, 460] width 183 height 26
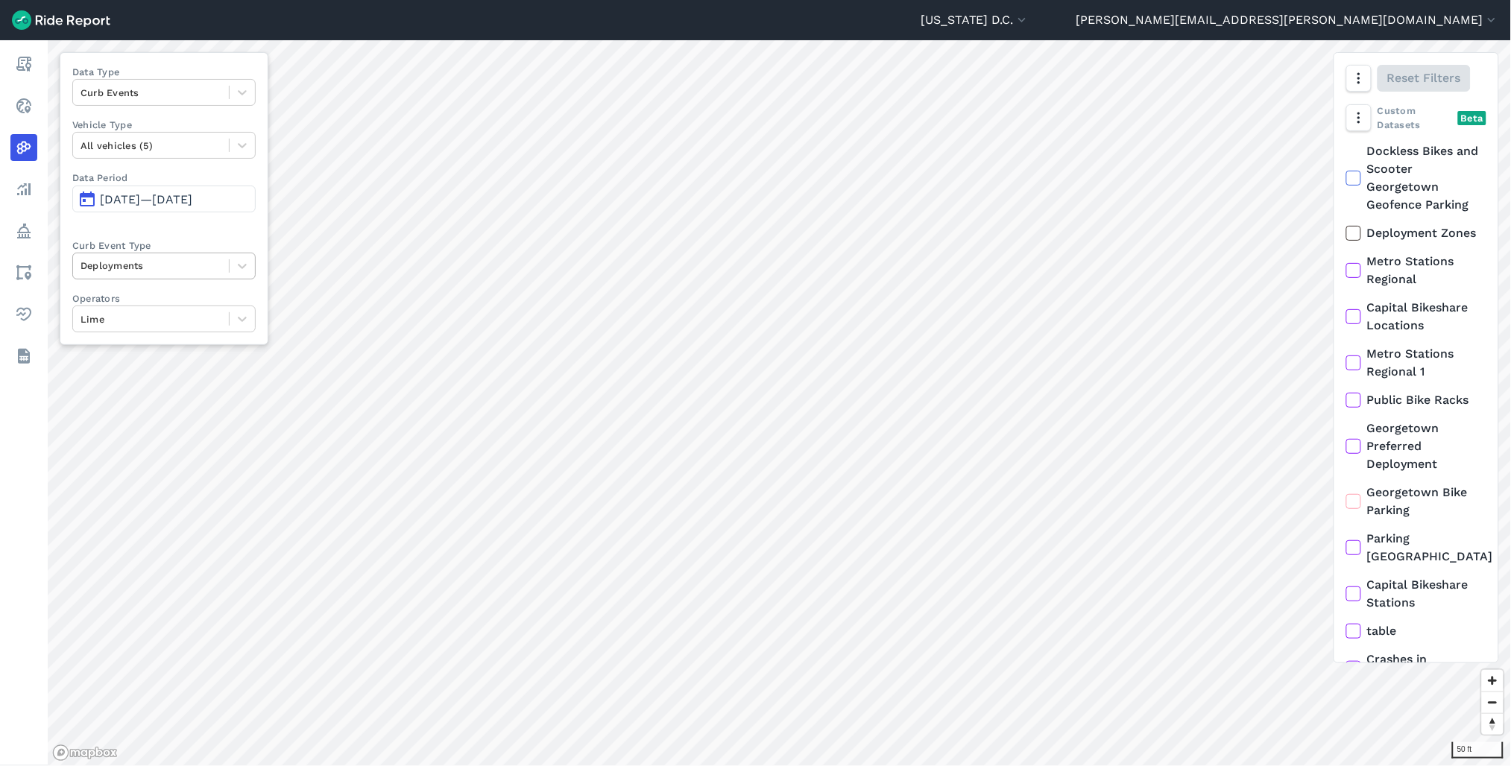
click at [183, 264] on div at bounding box center [151, 265] width 141 height 17
click at [183, 324] on div at bounding box center [151, 319] width 141 height 17
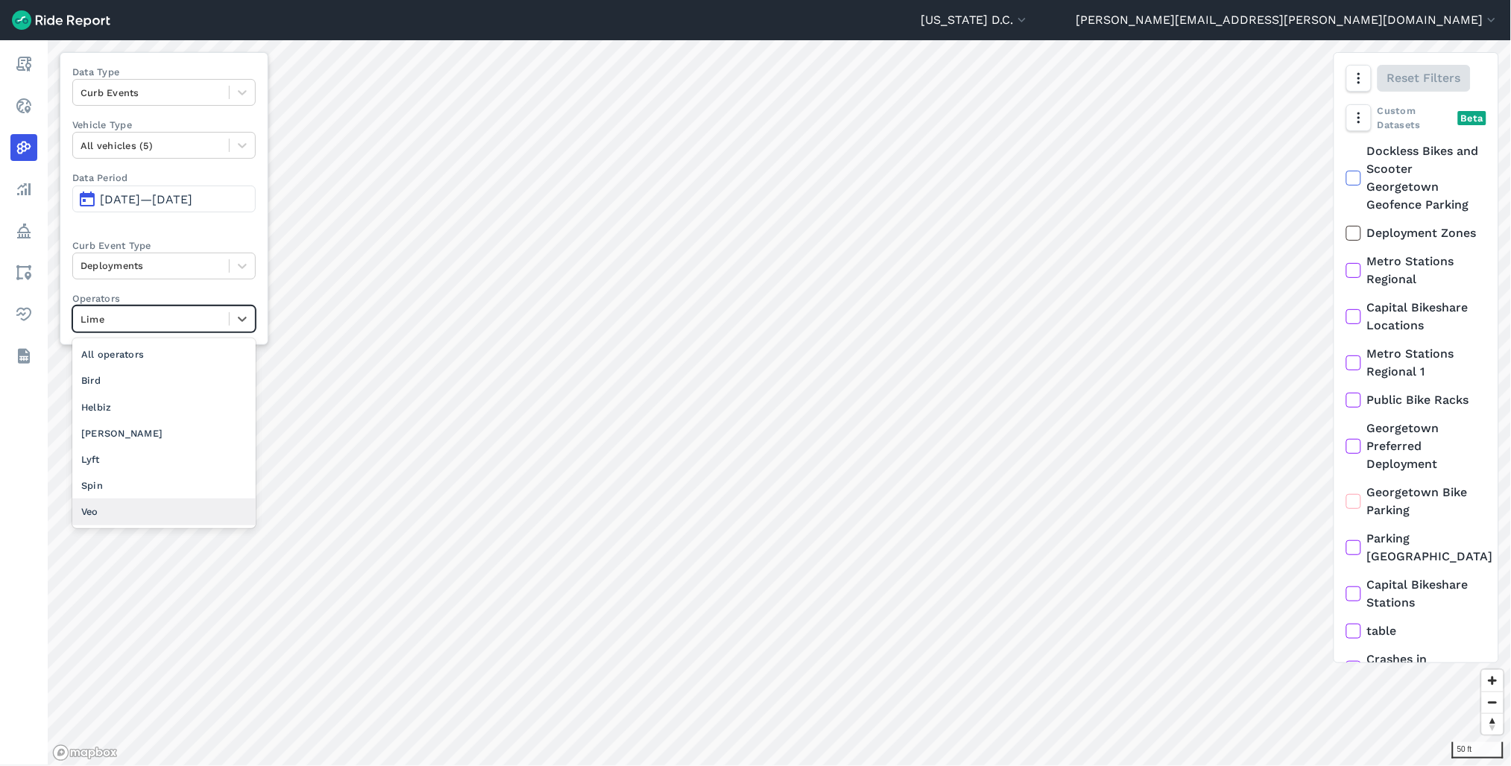
click at [169, 511] on div "Veo" at bounding box center [163, 512] width 183 height 26
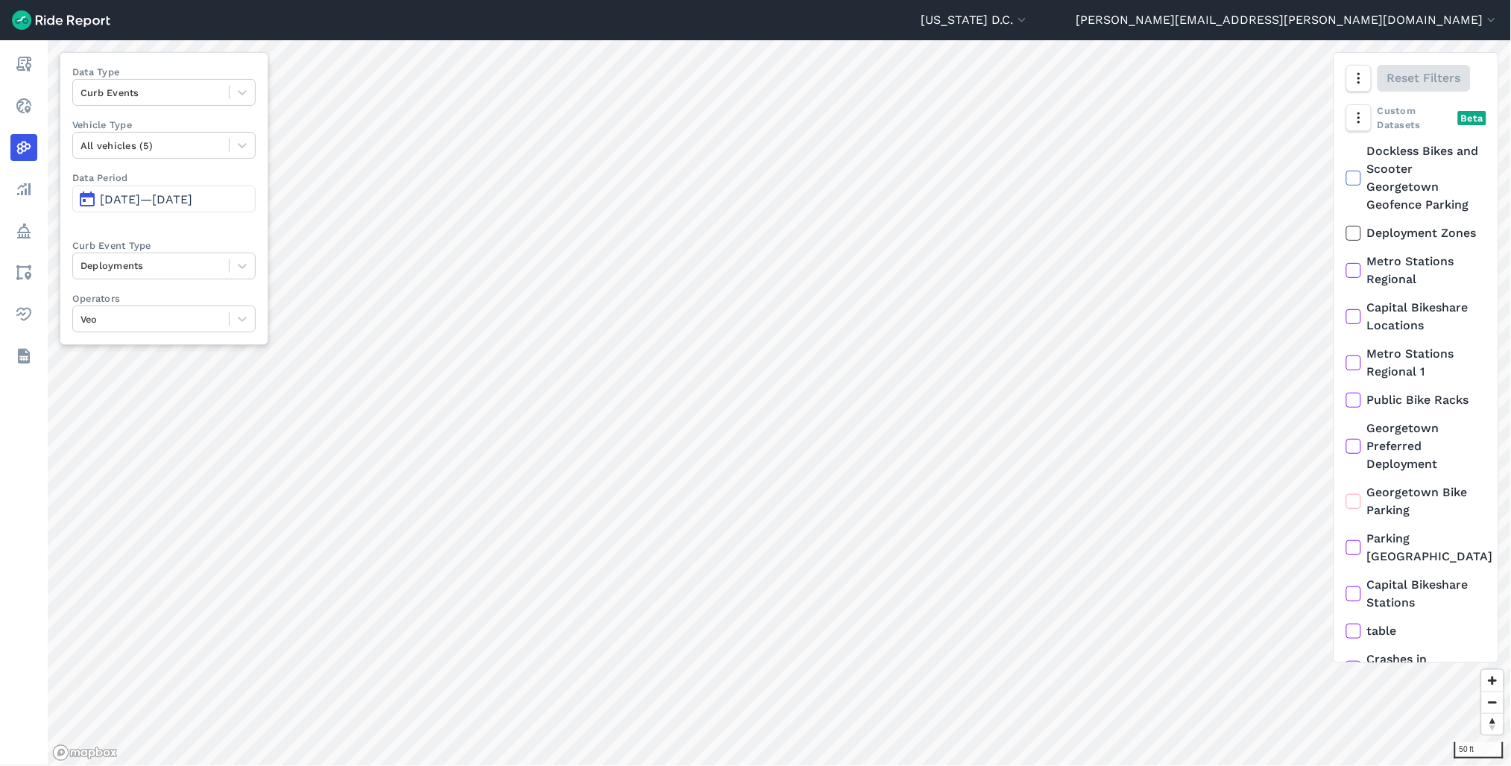
click at [1366, 338] on div "50 ft Data Type Curb Events Vehicle Type All vehicles (5) Data Period [DATE]—[D…" at bounding box center [779, 403] width 1463 height 726
click at [1340, 376] on div "50 ft Data Type Curb Events Vehicle Type All vehicles (5) Data Period [DATE]—[D…" at bounding box center [779, 403] width 1463 height 726
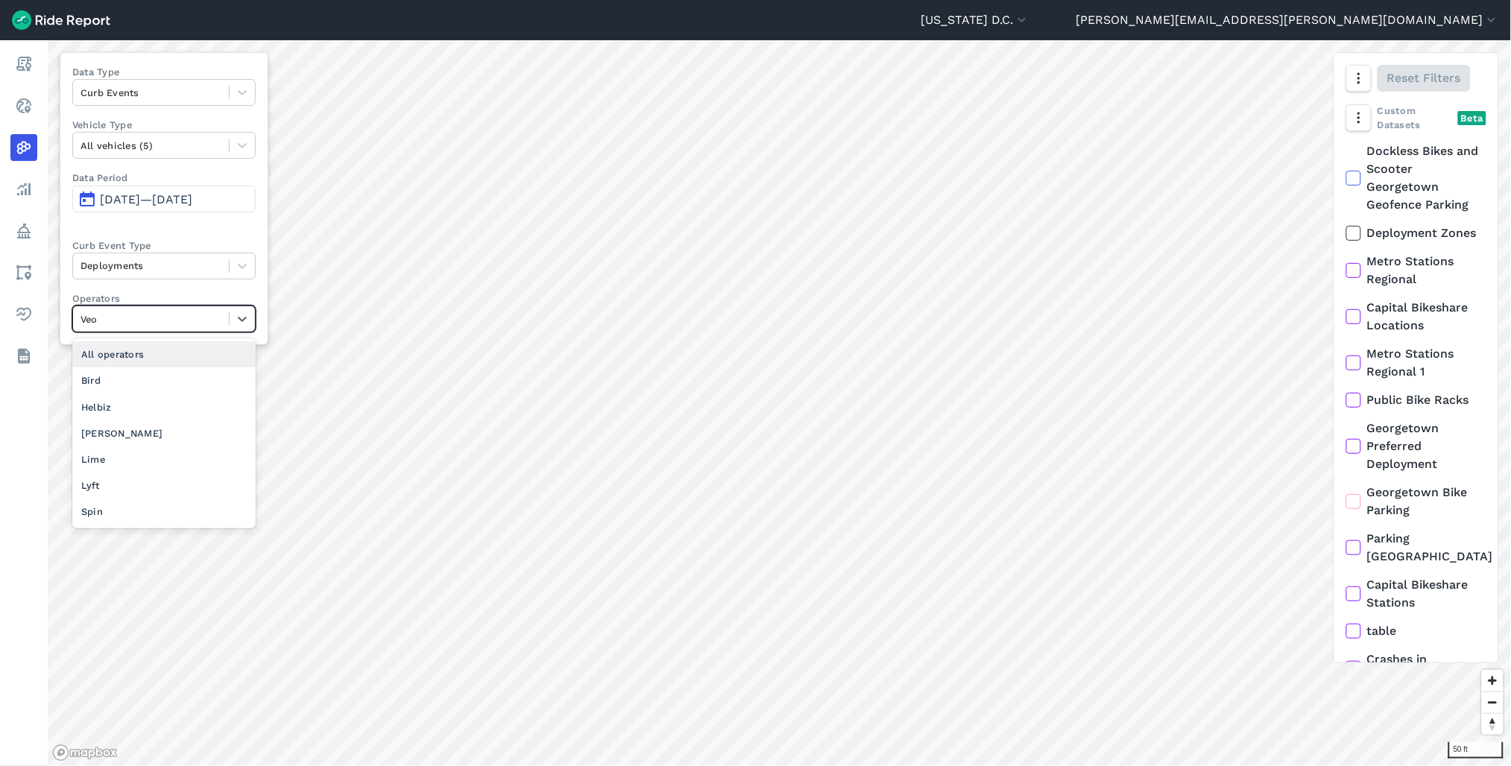
click at [144, 313] on div at bounding box center [151, 319] width 141 height 17
click at [127, 460] on div "Lime" at bounding box center [163, 460] width 183 height 26
click at [146, 321] on div at bounding box center [151, 319] width 141 height 17
click at [139, 429] on div "[PERSON_NAME]" at bounding box center [163, 433] width 183 height 26
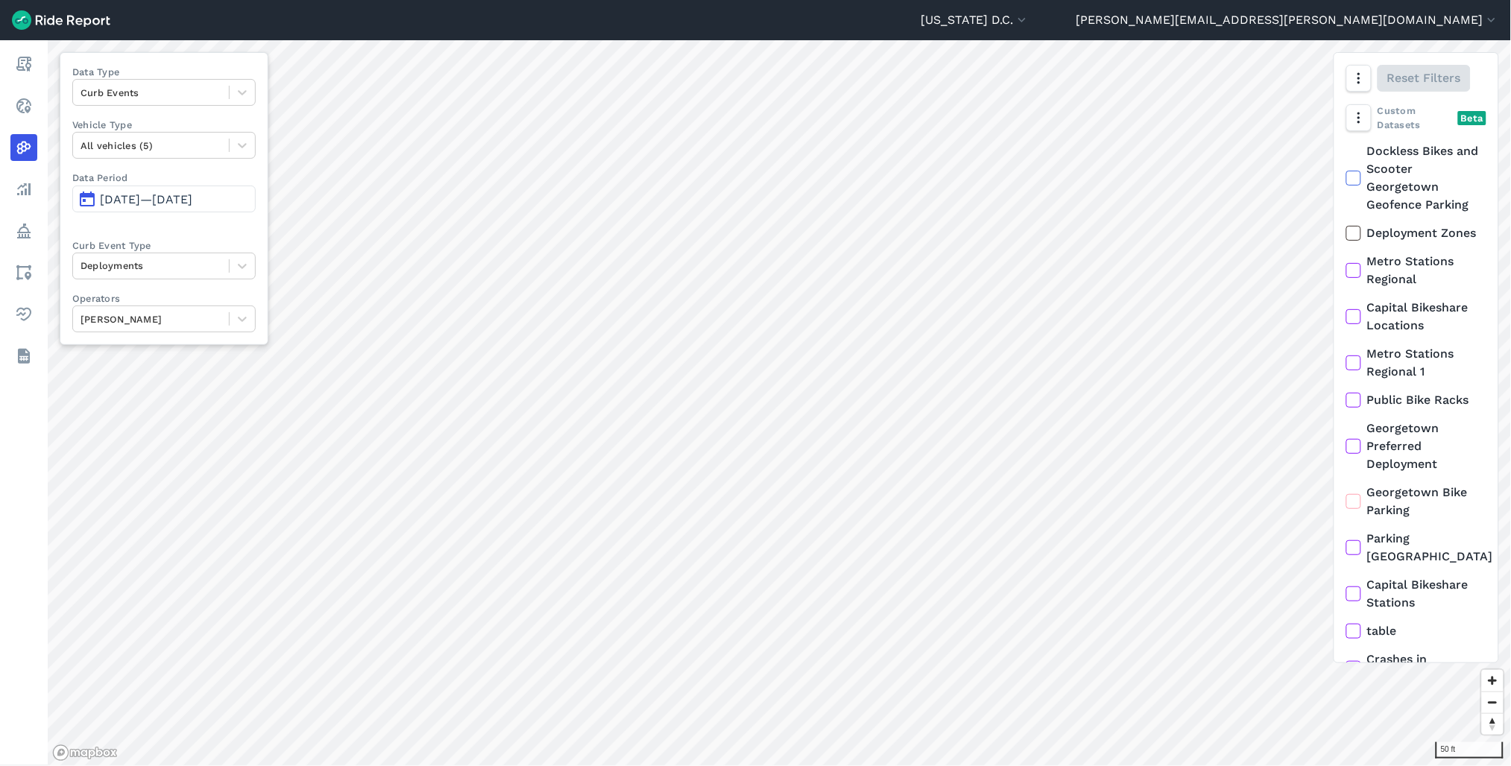
click at [871, 766] on html "[US_STATE] D.C. Capital Bikeshare [US_STATE][GEOGRAPHIC_DATA] [PERSON_NAME][EMA…" at bounding box center [755, 383] width 1511 height 766
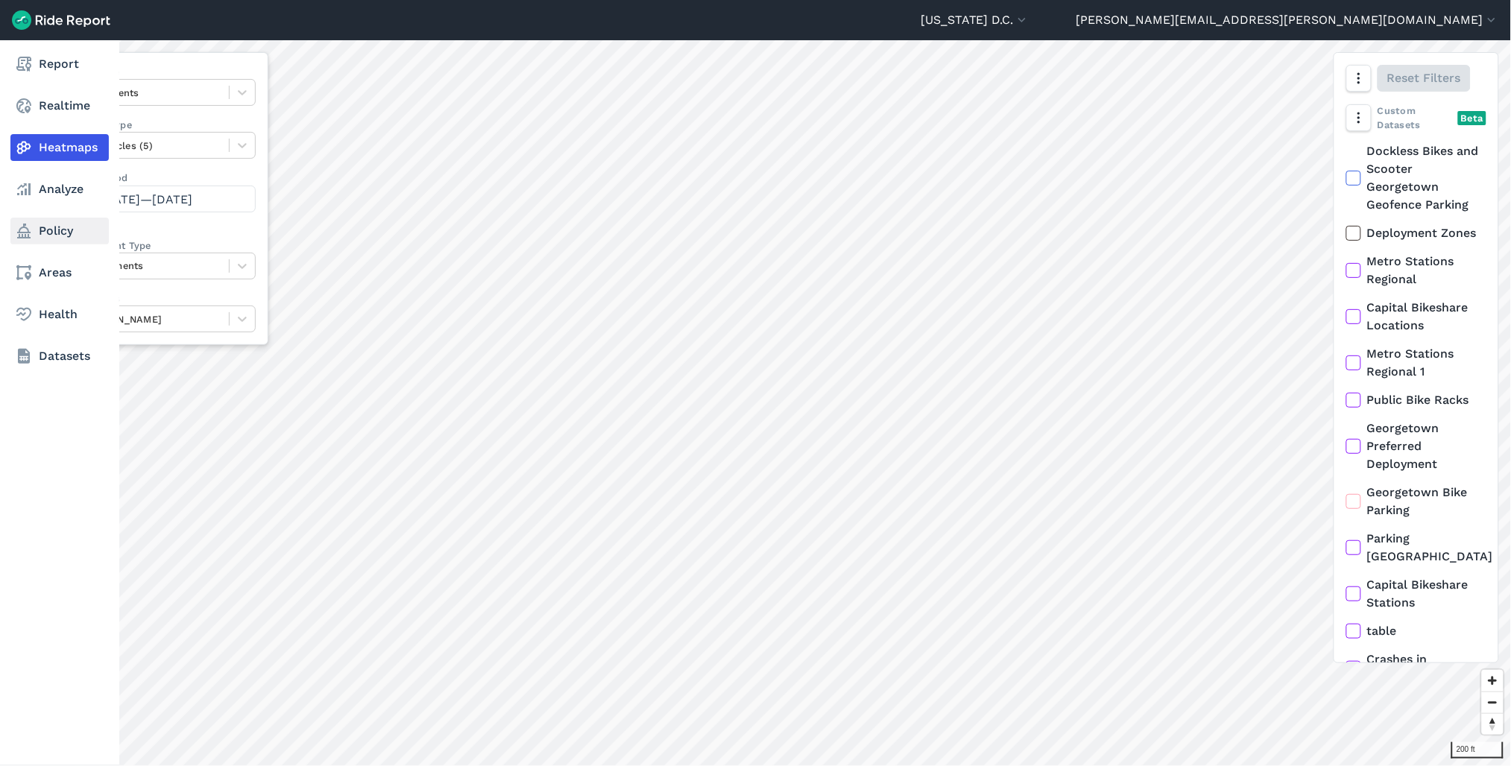
click at [31, 242] on link "Policy" at bounding box center [59, 231] width 98 height 27
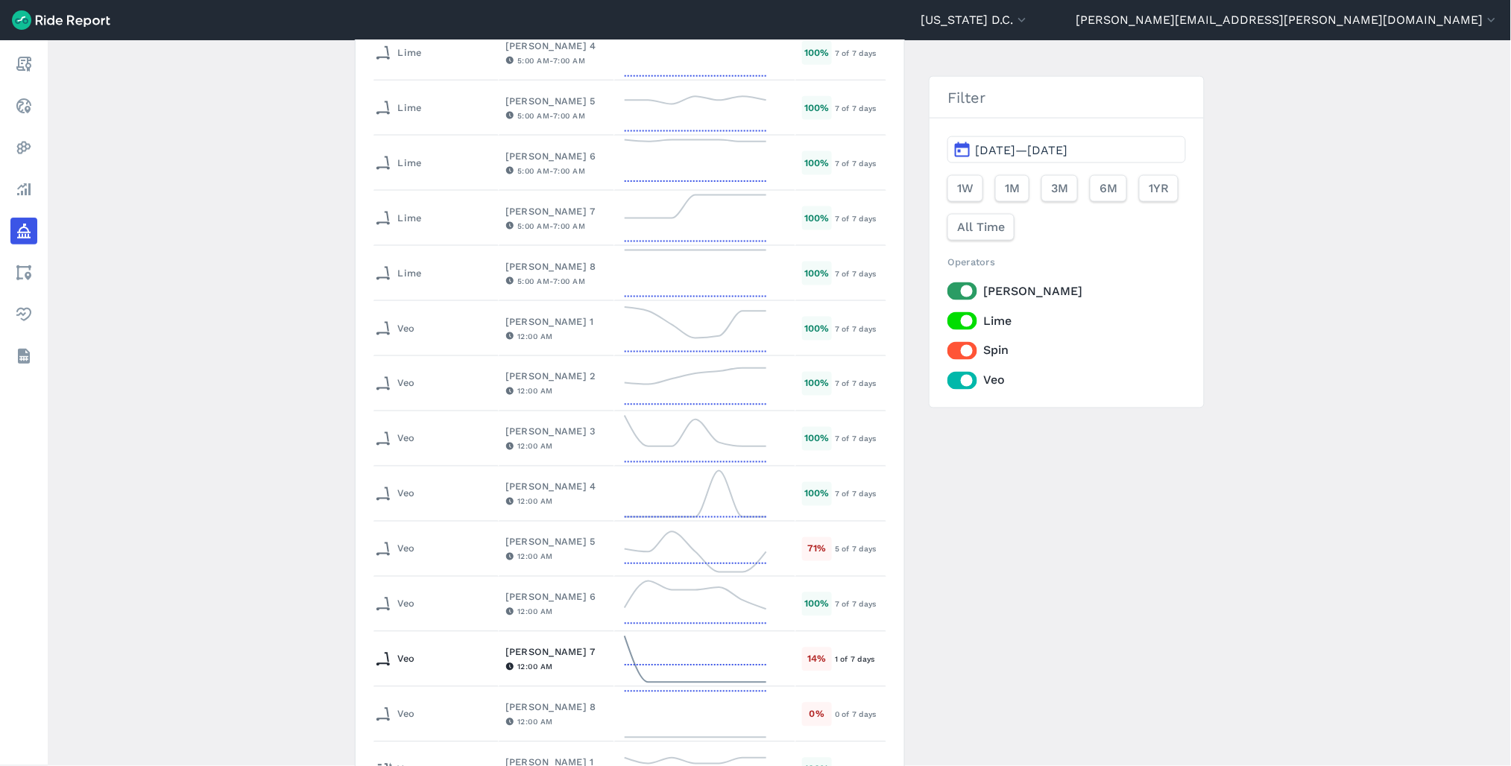
scroll to position [745, 0]
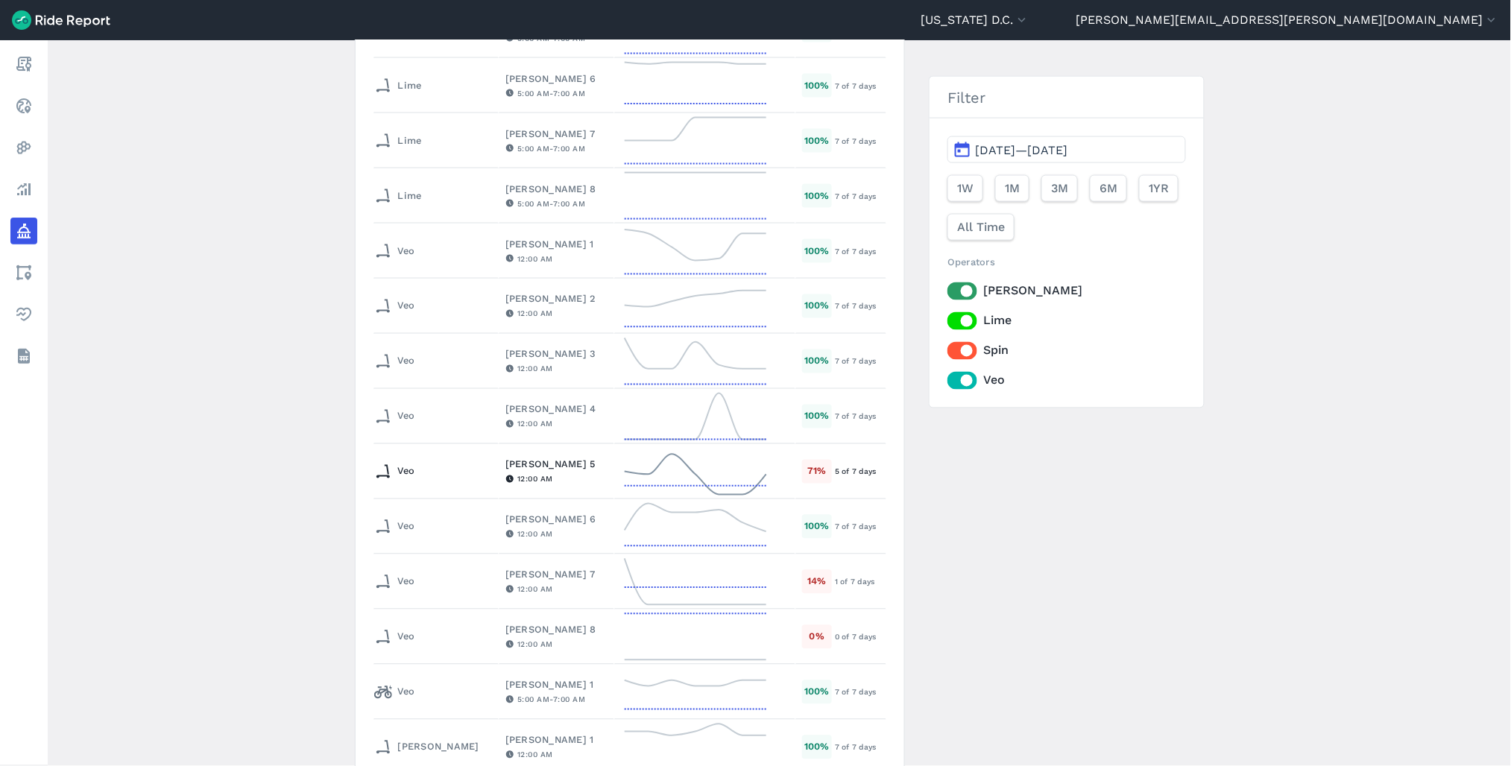
click at [505, 479] on div "12:00 AM" at bounding box center [556, 479] width 103 height 13
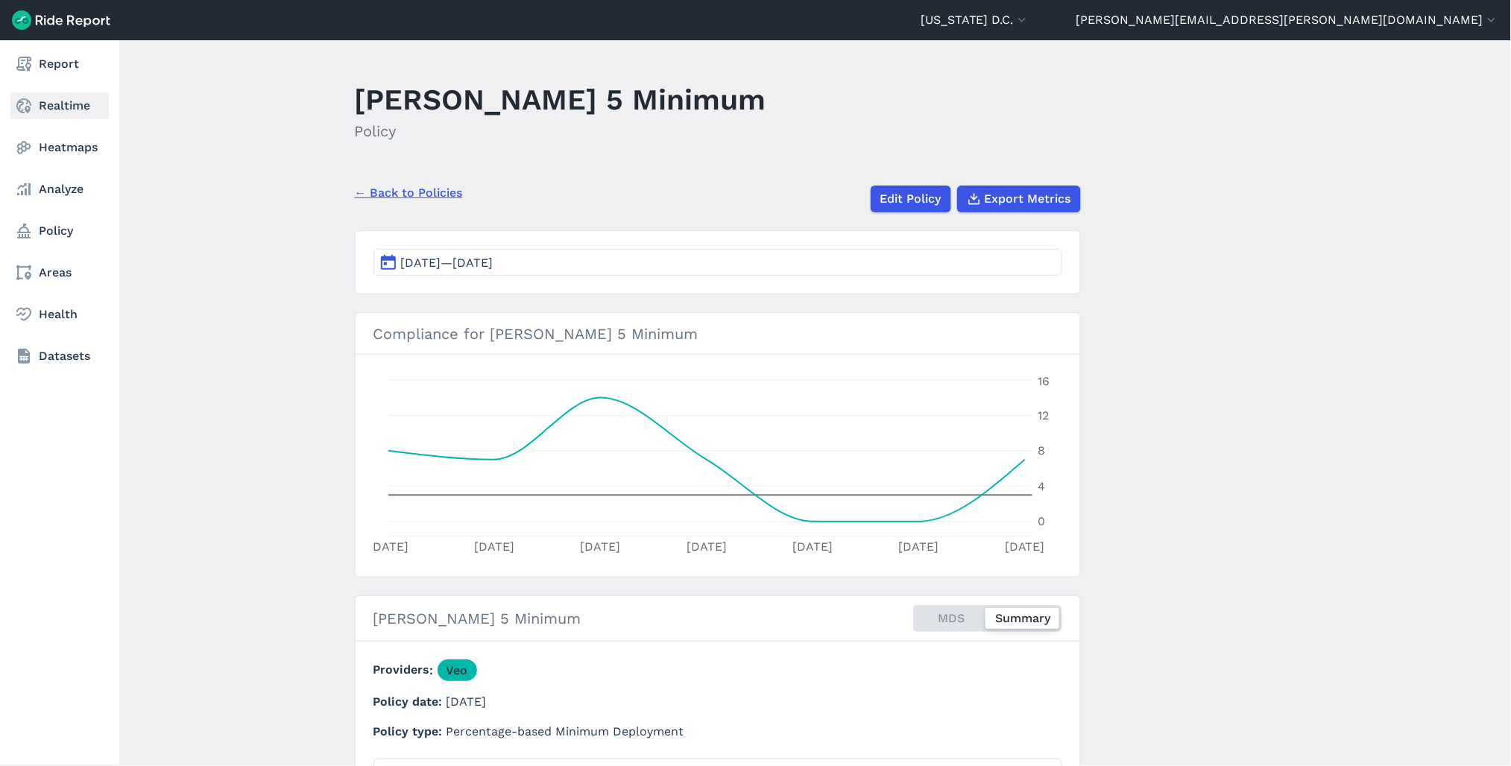
click at [40, 104] on link "Realtime" at bounding box center [59, 105] width 98 height 27
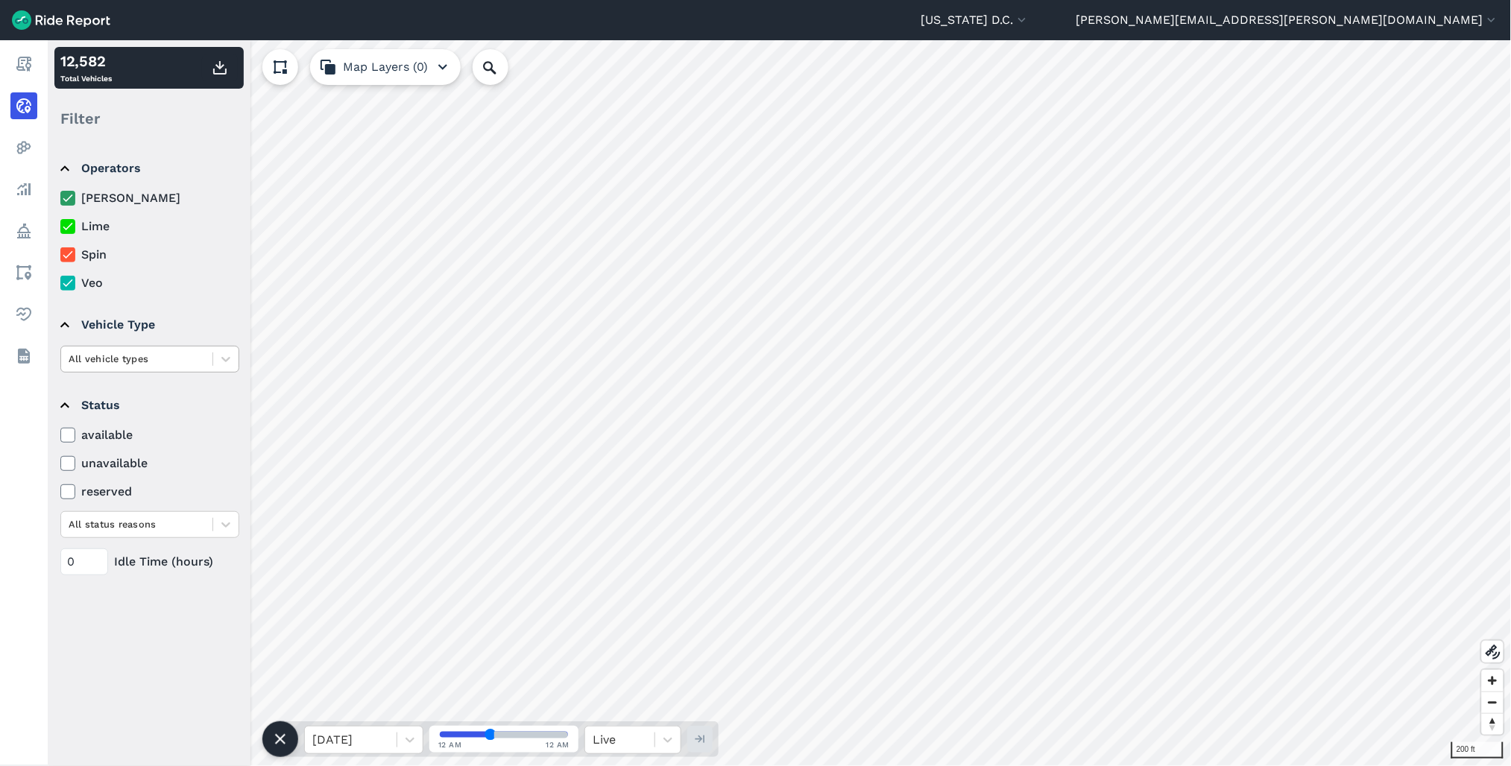
click at [151, 362] on div at bounding box center [137, 358] width 136 height 17
click at [71, 198] on icon at bounding box center [67, 198] width 13 height 15
click at [60, 198] on input "[PERSON_NAME]" at bounding box center [60, 194] width 0 height 10
click at [70, 224] on icon at bounding box center [67, 226] width 13 height 15
click at [60, 224] on input "Lime" at bounding box center [60, 223] width 0 height 10
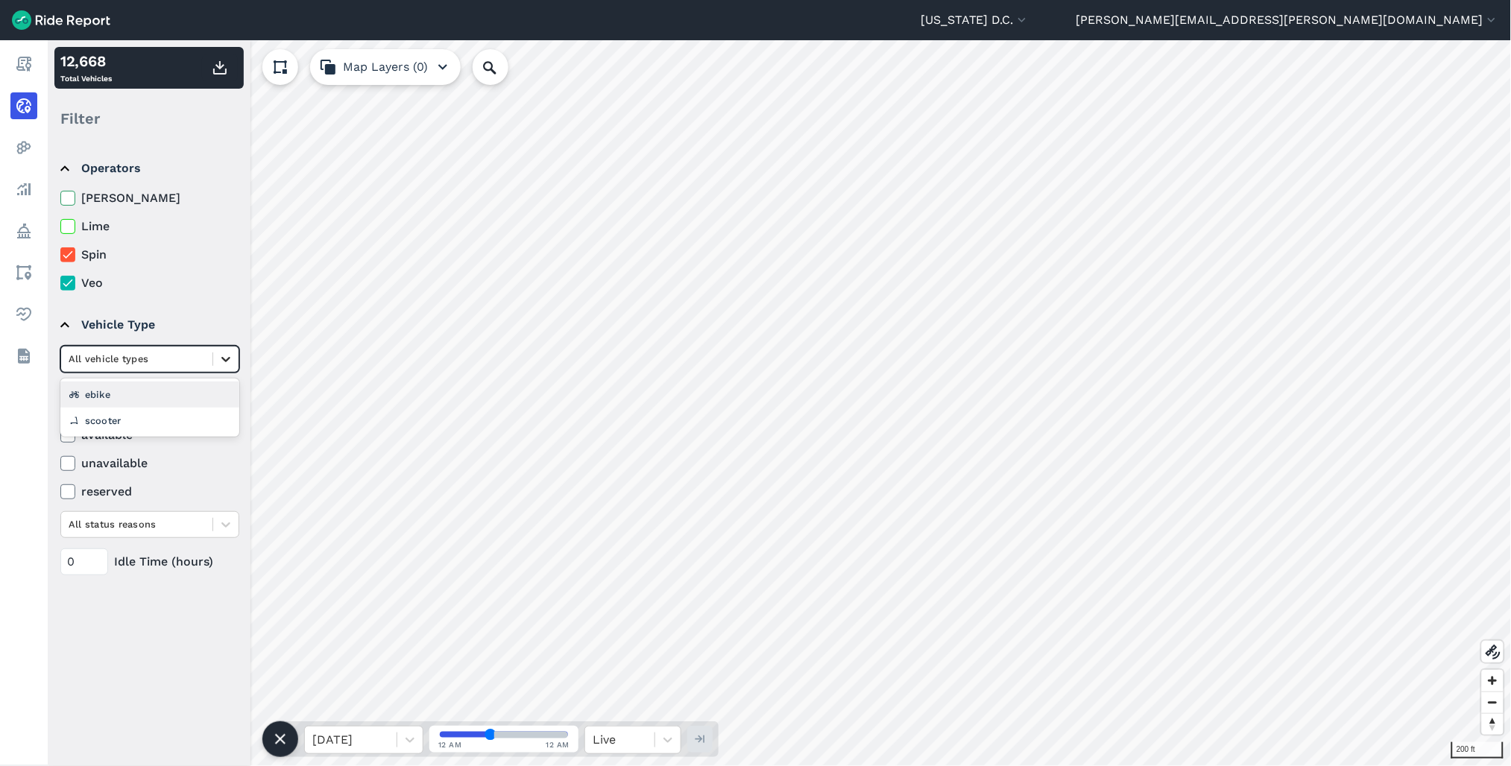
click at [71, 255] on icon at bounding box center [67, 254] width 13 height 15
click at [60, 255] on input "Spin" at bounding box center [60, 251] width 0 height 10
click at [225, 362] on icon at bounding box center [225, 359] width 9 height 5
click at [151, 425] on div "scooter" at bounding box center [149, 421] width 179 height 26
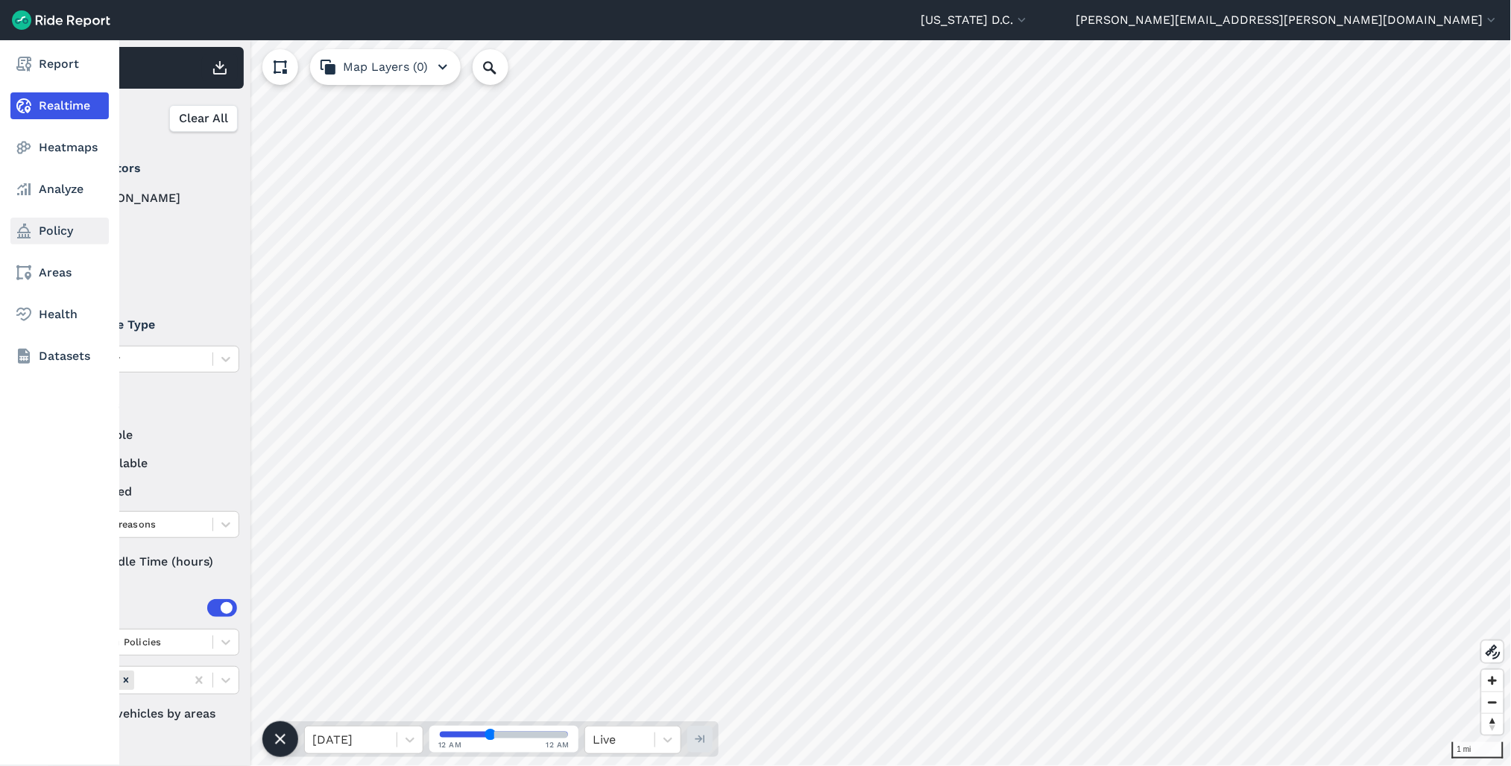
click at [43, 228] on link "Policy" at bounding box center [59, 231] width 98 height 27
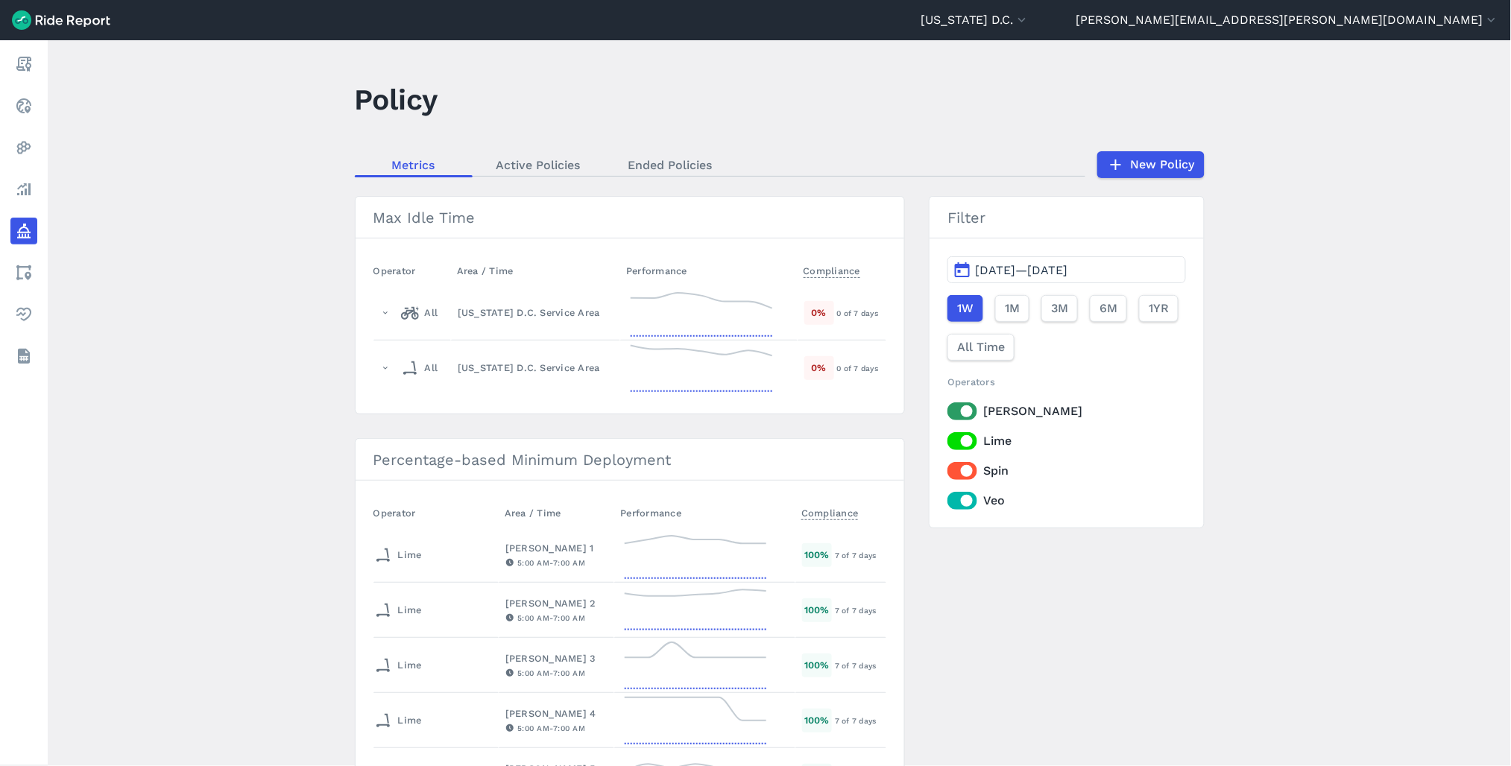
click at [1030, 266] on span "[DATE]—[DATE]" at bounding box center [1021, 270] width 92 height 14
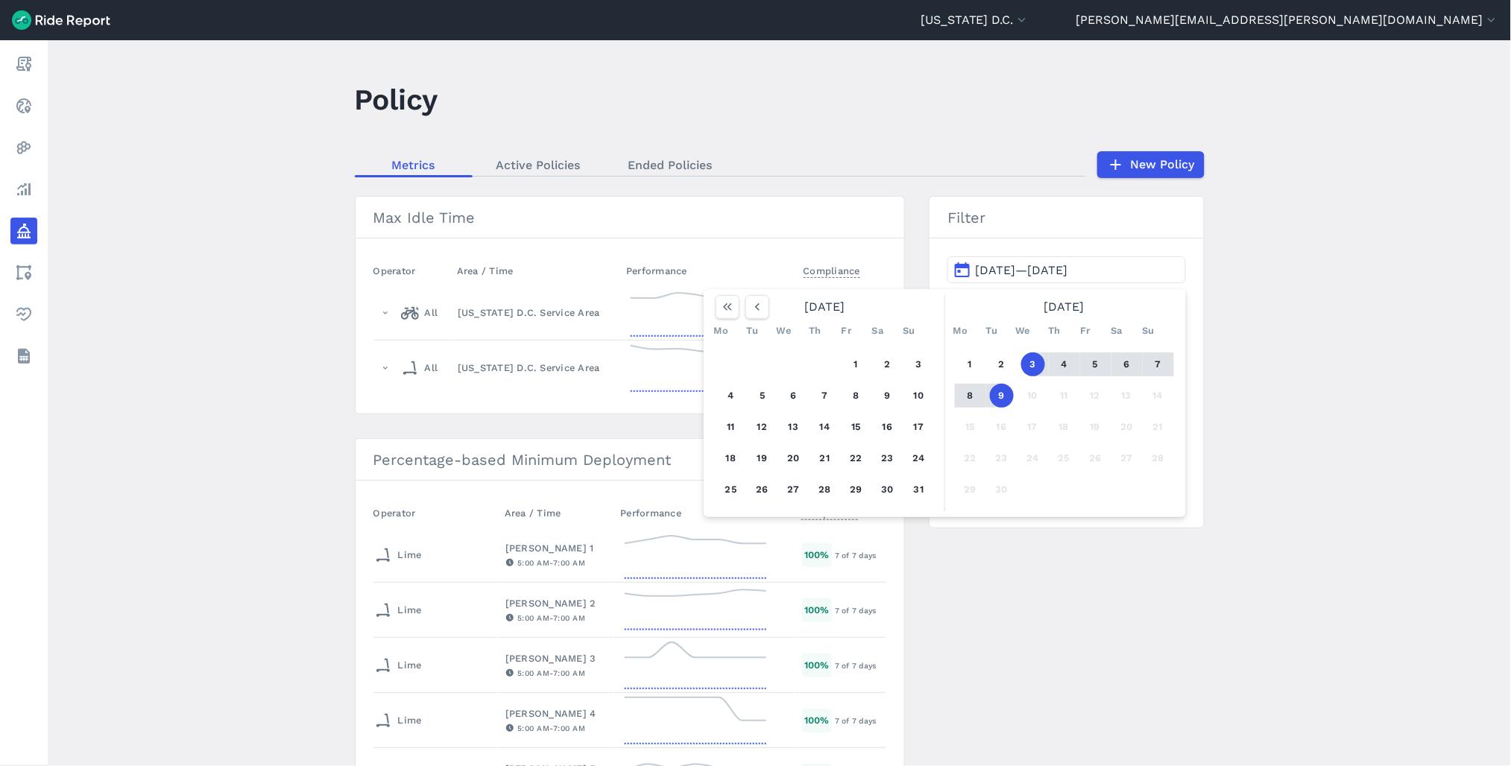
click at [1413, 366] on main "Policy Metrics Active Policies Ended Policies New Policy Max Idle Time Operator…" at bounding box center [779, 403] width 1463 height 726
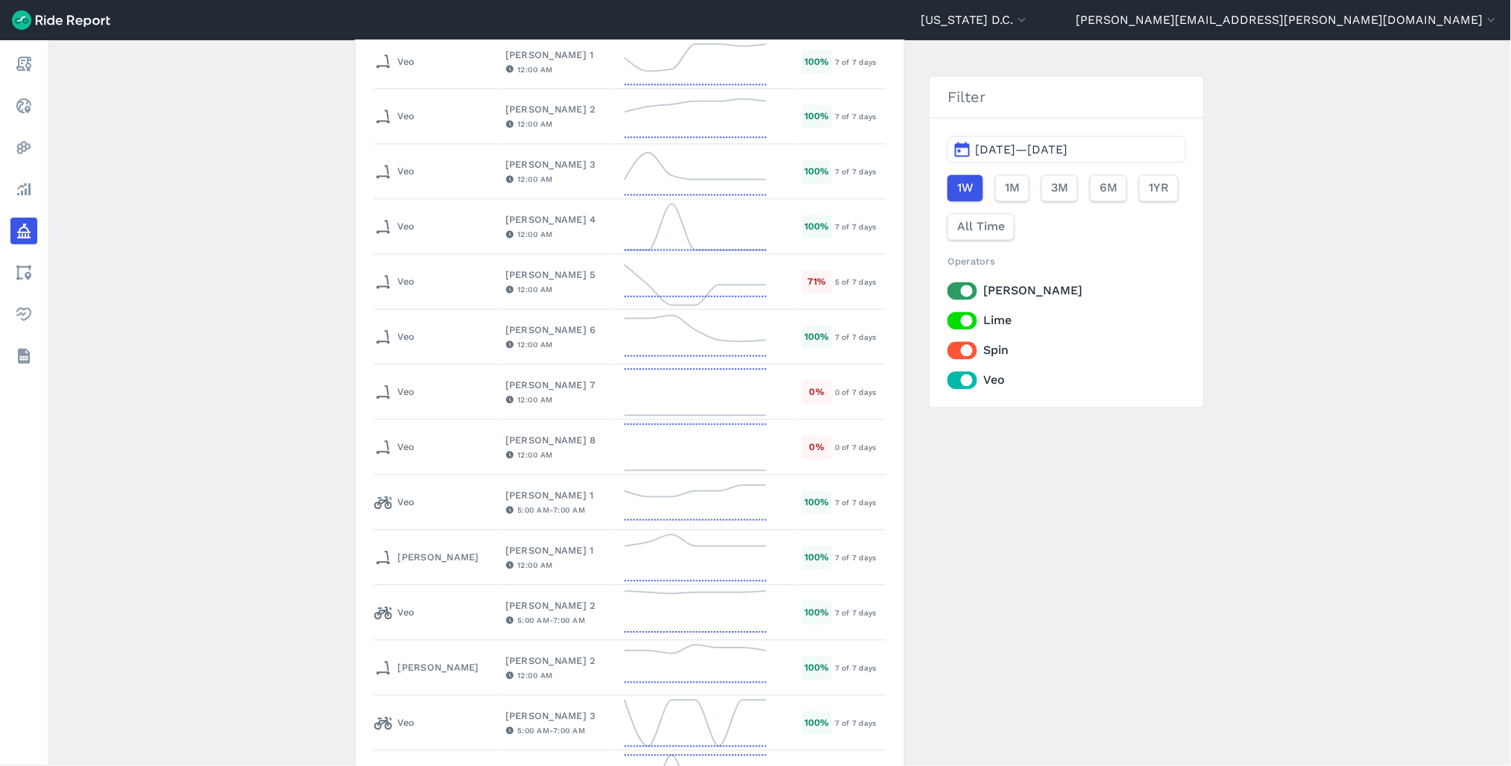
scroll to position [828, 0]
click at [511, 383] on div "[PERSON_NAME] 5" at bounding box center [556, 382] width 103 height 14
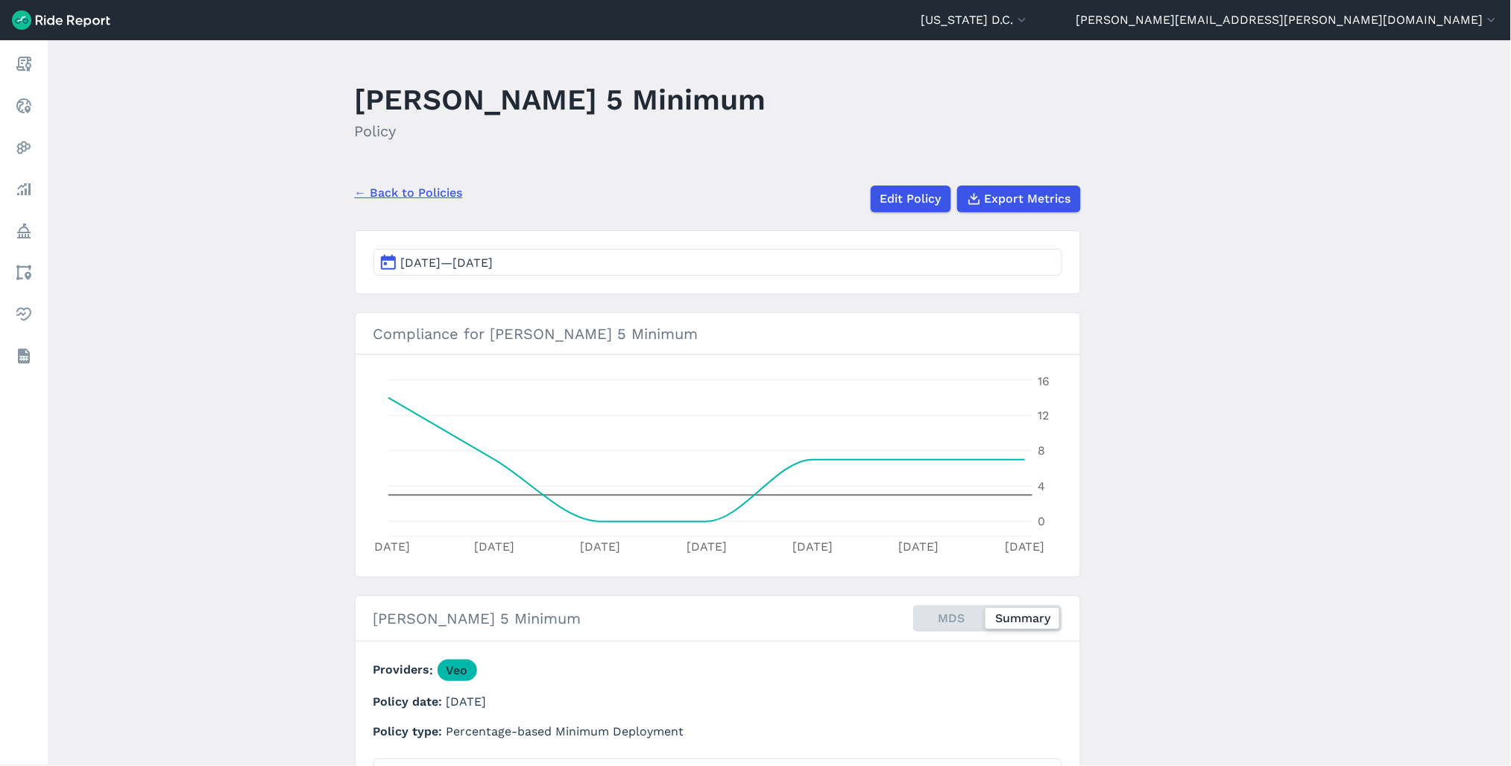
click at [429, 186] on link "← Back to Policies" at bounding box center [409, 193] width 108 height 18
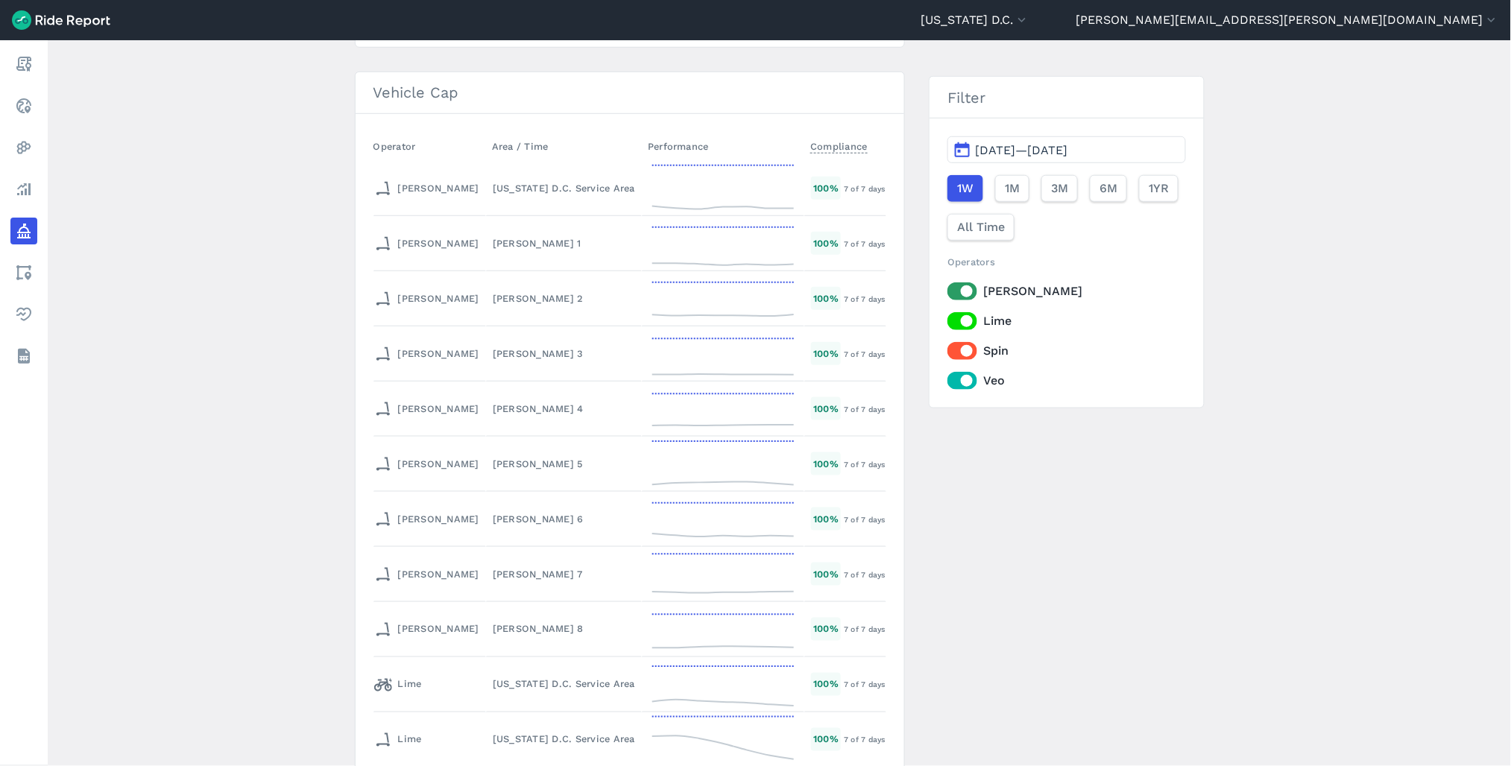
scroll to position [6295, 0]
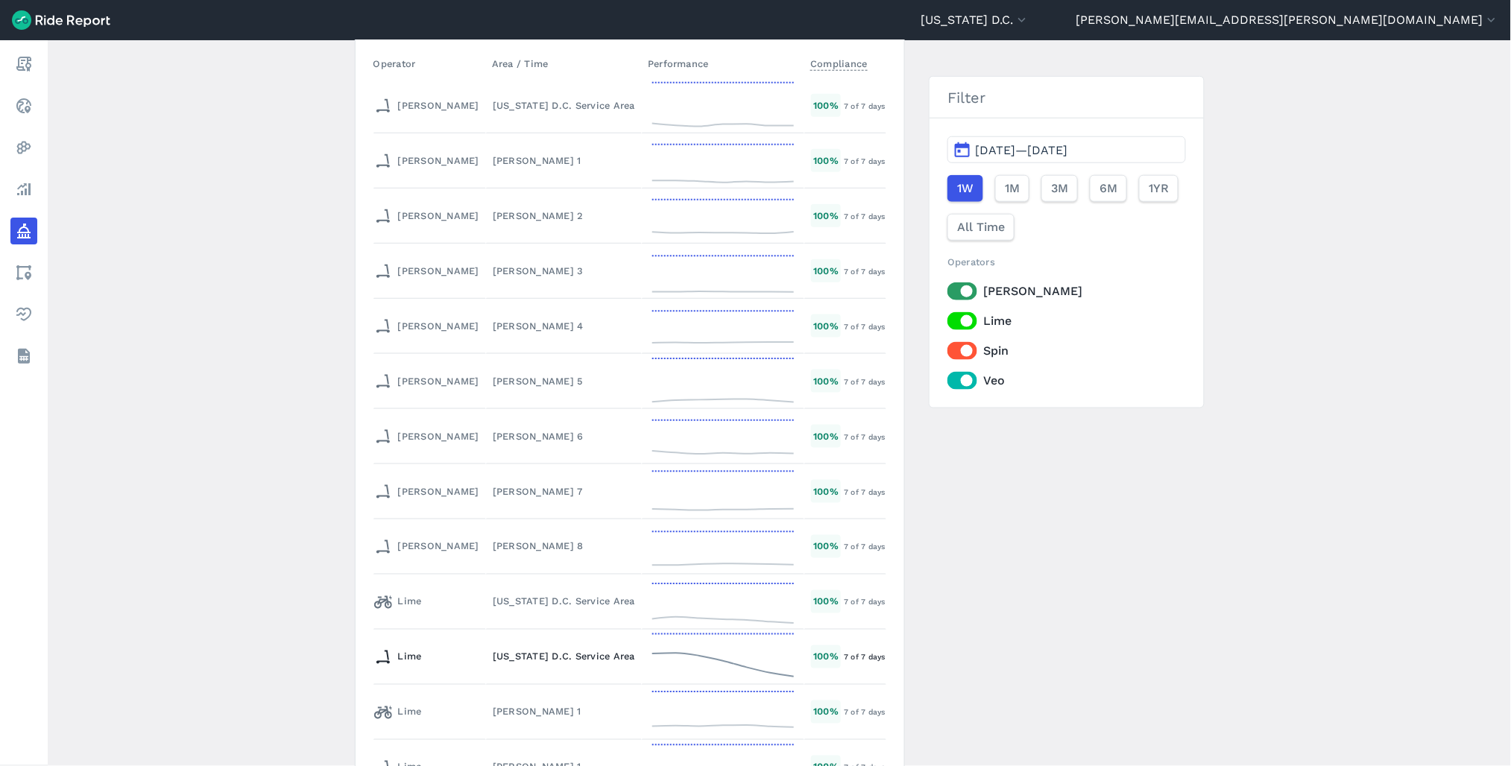
click at [546, 630] on td "[US_STATE] D.C. Service Area" at bounding box center [564, 657] width 156 height 55
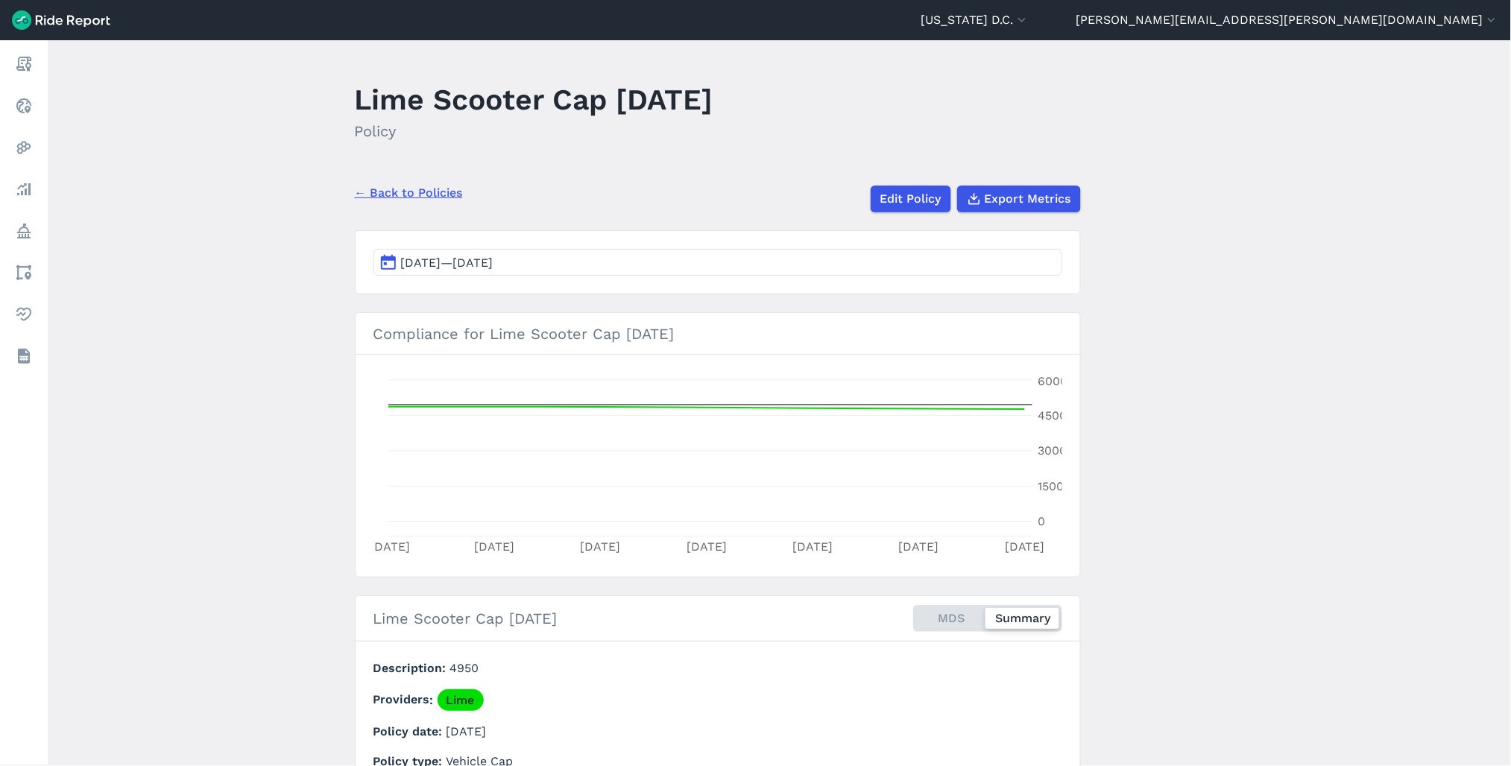
click at [444, 187] on link "← Back to Policies" at bounding box center [409, 193] width 108 height 18
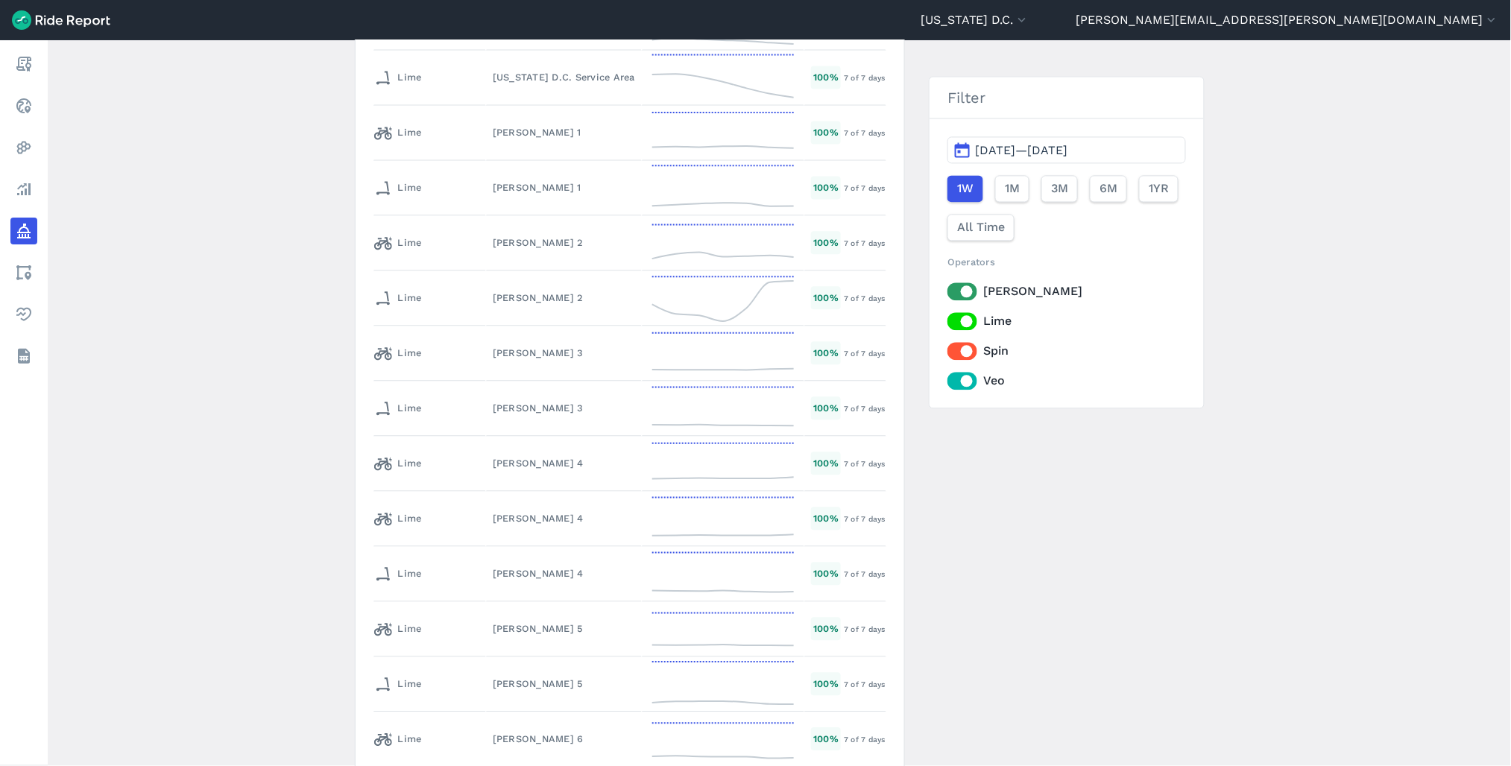
scroll to position [6871, 0]
click at [1068, 154] on span "[DATE]—[DATE]" at bounding box center [1021, 150] width 92 height 14
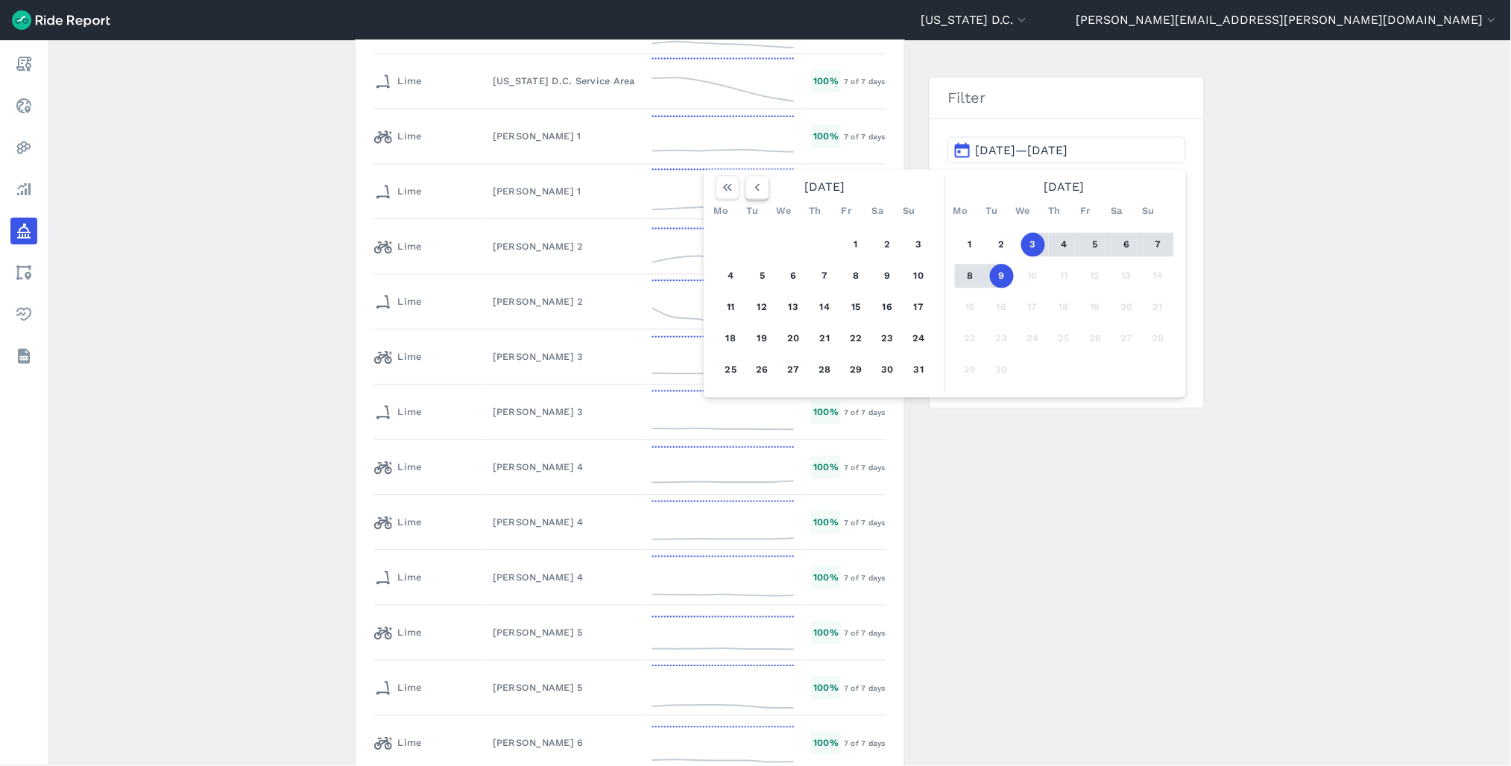
click at [759, 190] on icon "button" at bounding box center [757, 187] width 15 height 15
click at [728, 335] on button "21" at bounding box center [731, 339] width 24 height 24
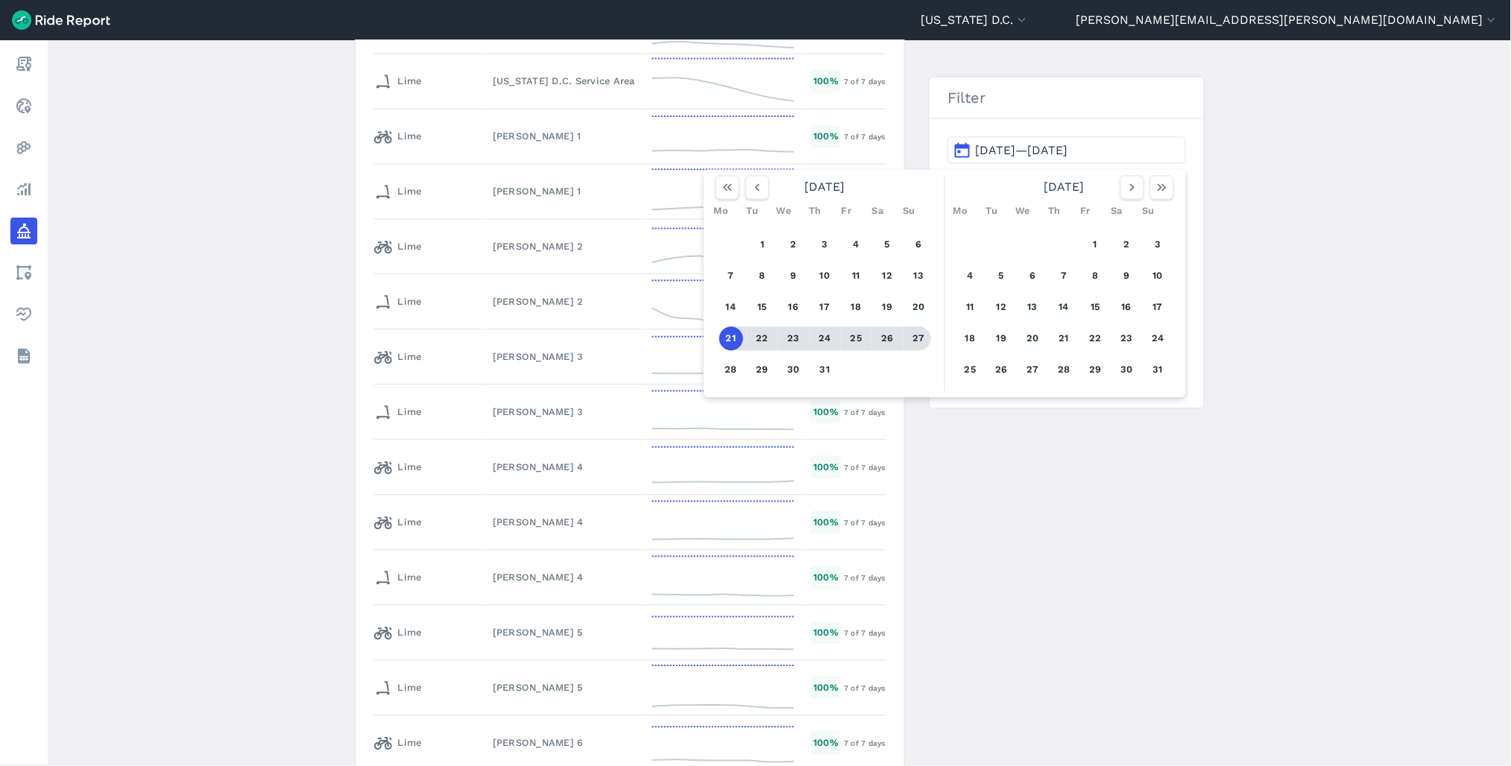
click at [919, 341] on button "27" at bounding box center [919, 339] width 24 height 24
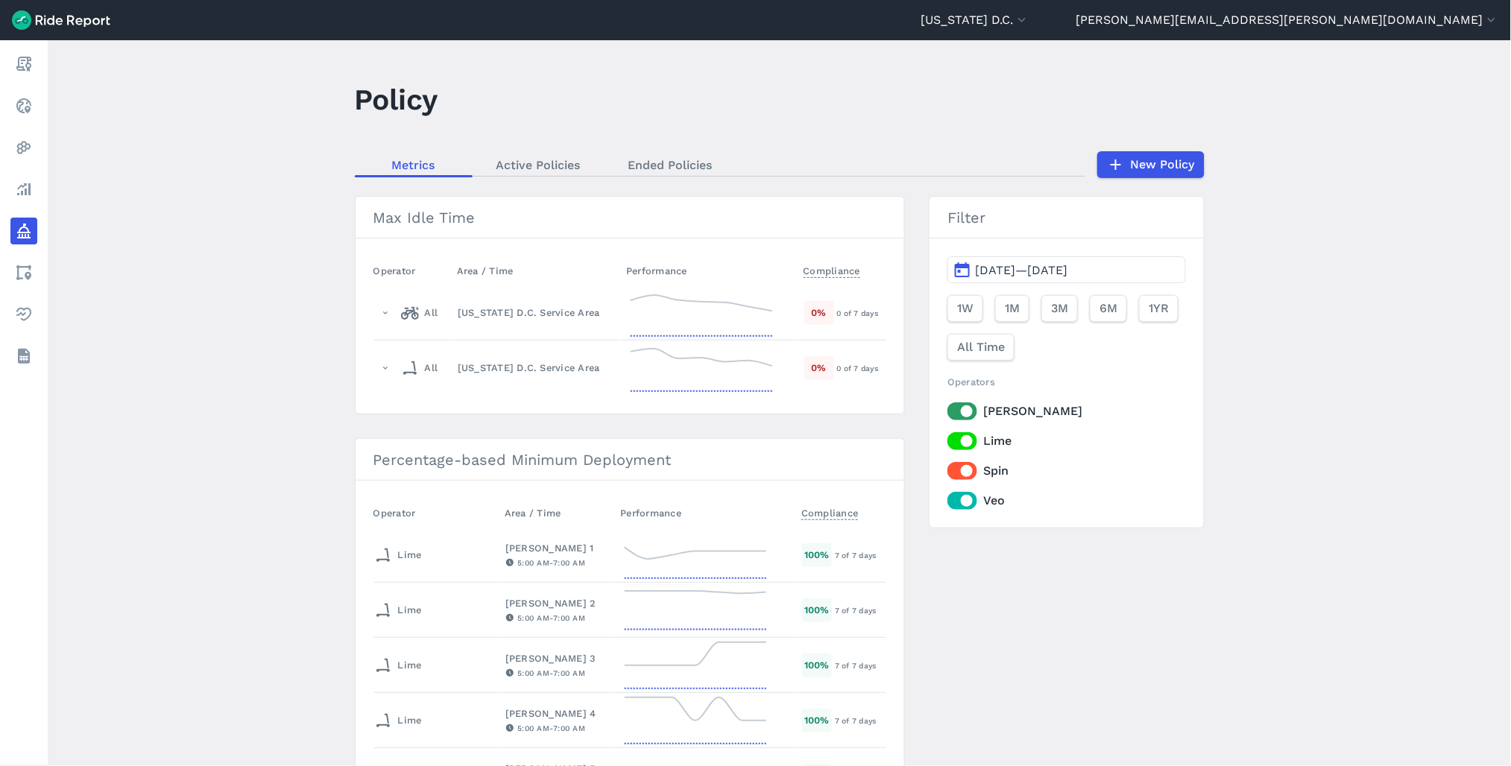
click at [1005, 265] on span "[DATE]—[DATE]" at bounding box center [1021, 270] width 92 height 14
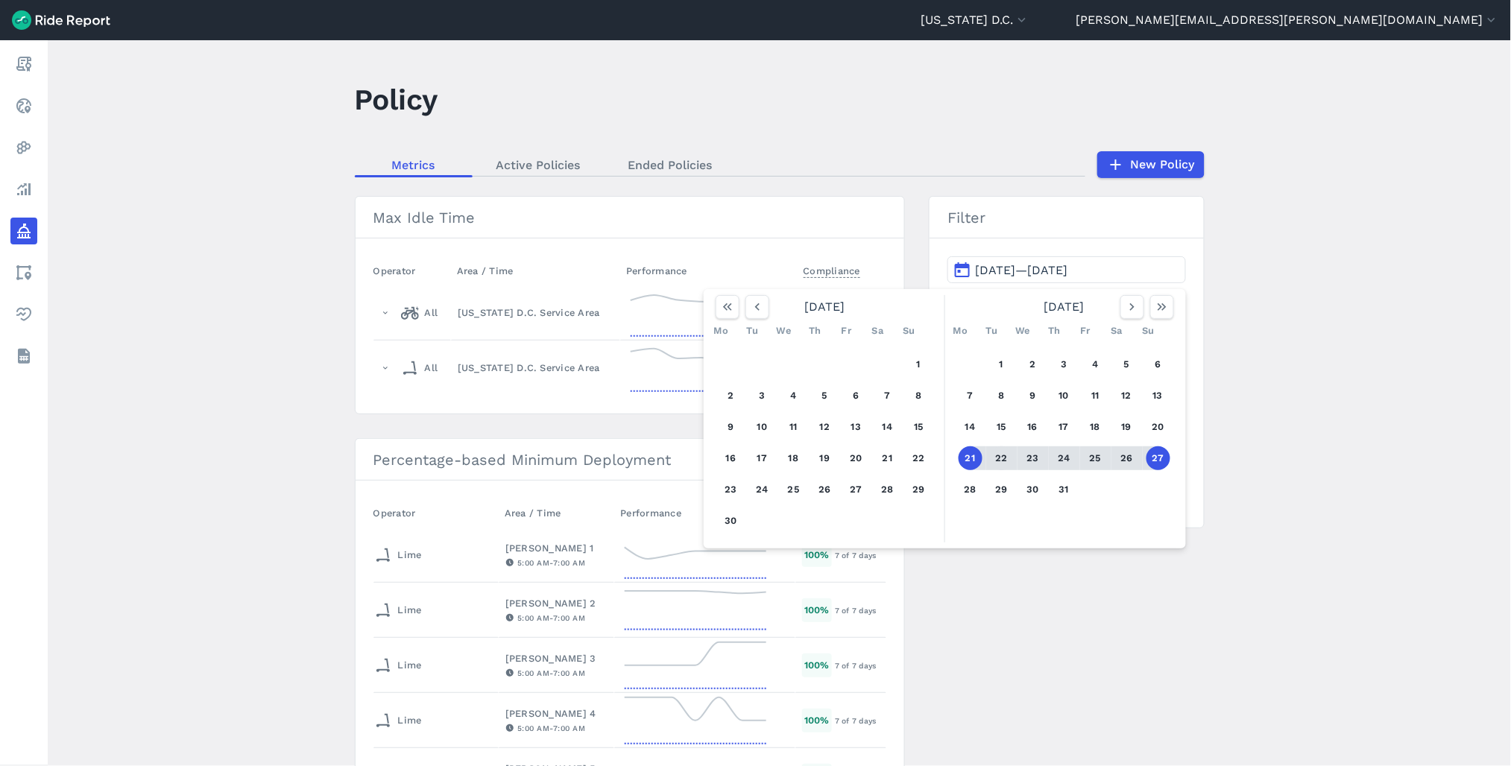
click at [996, 455] on button "22" at bounding box center [1002, 459] width 24 height 24
click at [968, 490] on button "28" at bounding box center [971, 490] width 24 height 24
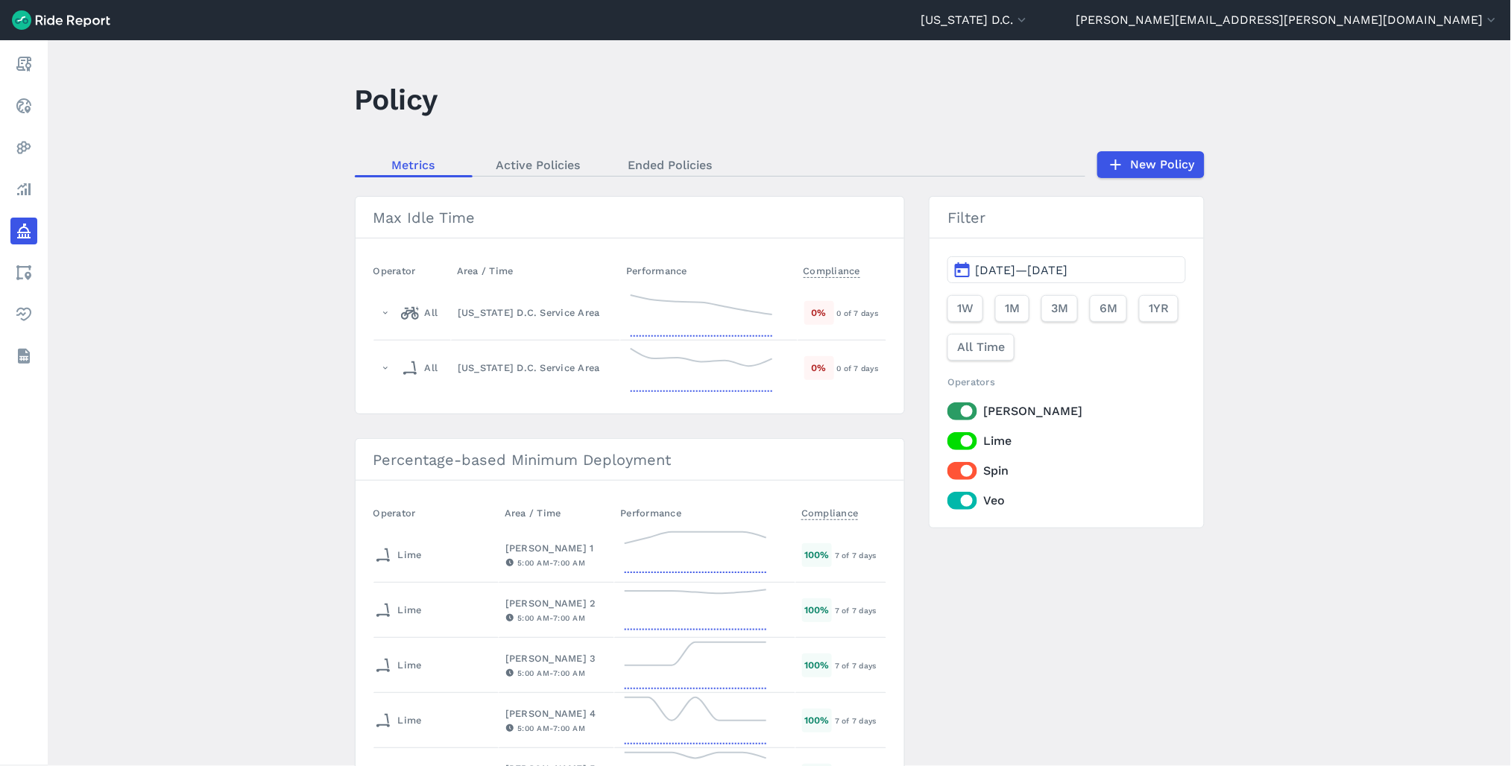
click at [959, 444] on label "Lime" at bounding box center [1066, 441] width 238 height 18
click at [947, 442] on input "Lime" at bounding box center [947, 437] width 0 height 10
click at [959, 474] on label "Spin" at bounding box center [1066, 471] width 238 height 18
click at [947, 472] on input "Spin" at bounding box center [947, 467] width 0 height 10
click at [964, 502] on label "Veo" at bounding box center [1066, 501] width 238 height 18
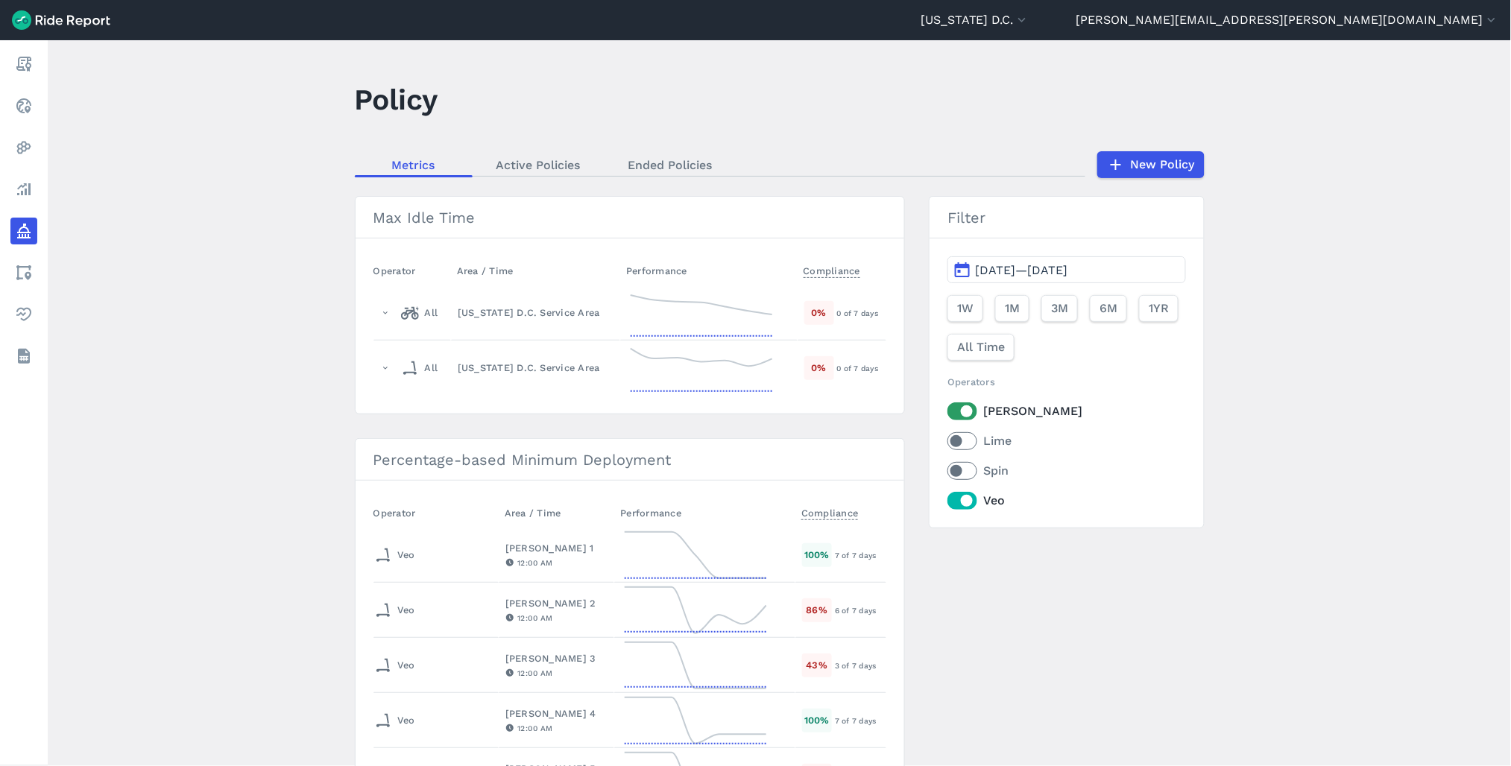
click at [947, 502] on input "Veo" at bounding box center [947, 497] width 0 height 10
click at [696, 165] on link "Ended Policies" at bounding box center [671, 165] width 132 height 22
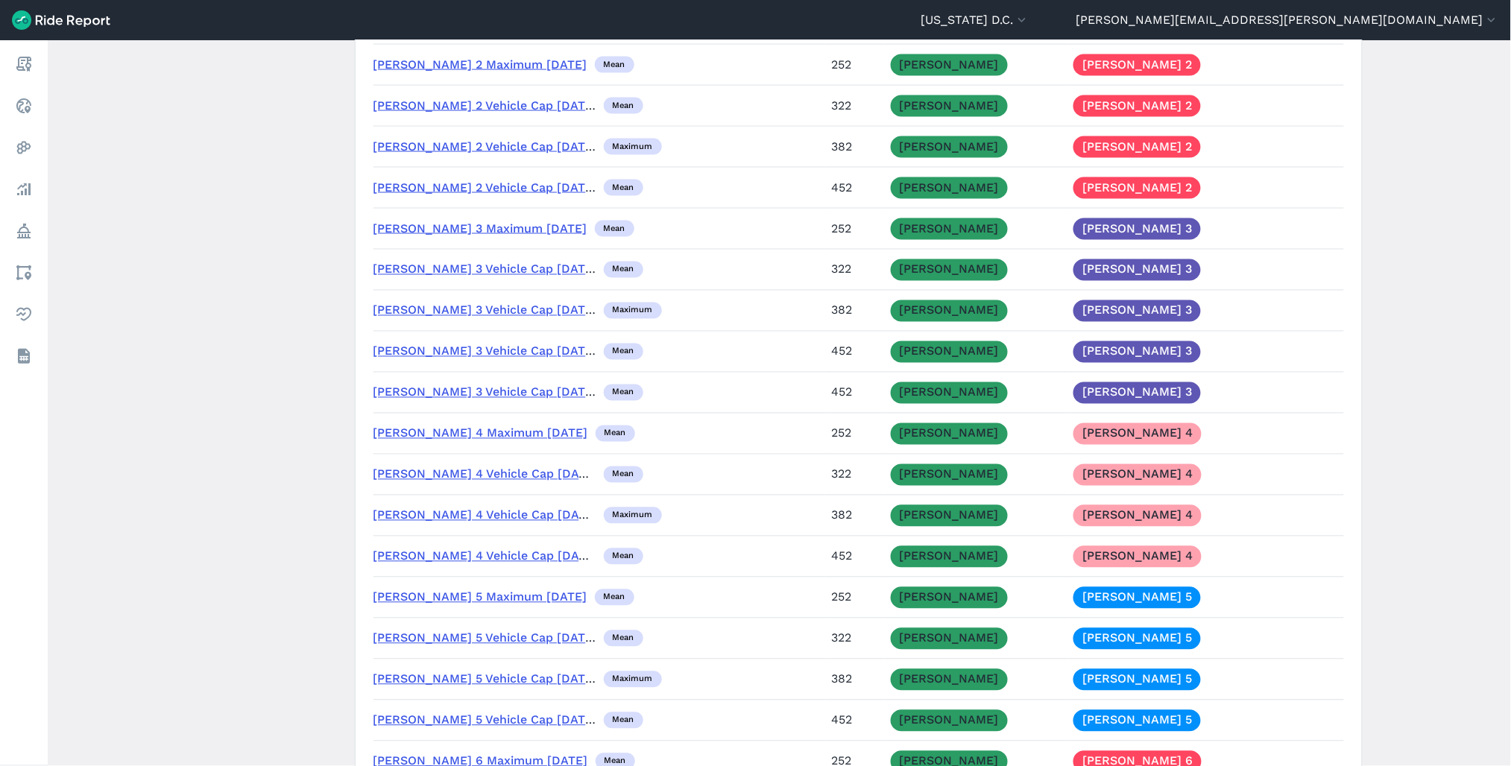
scroll to position [4473, 0]
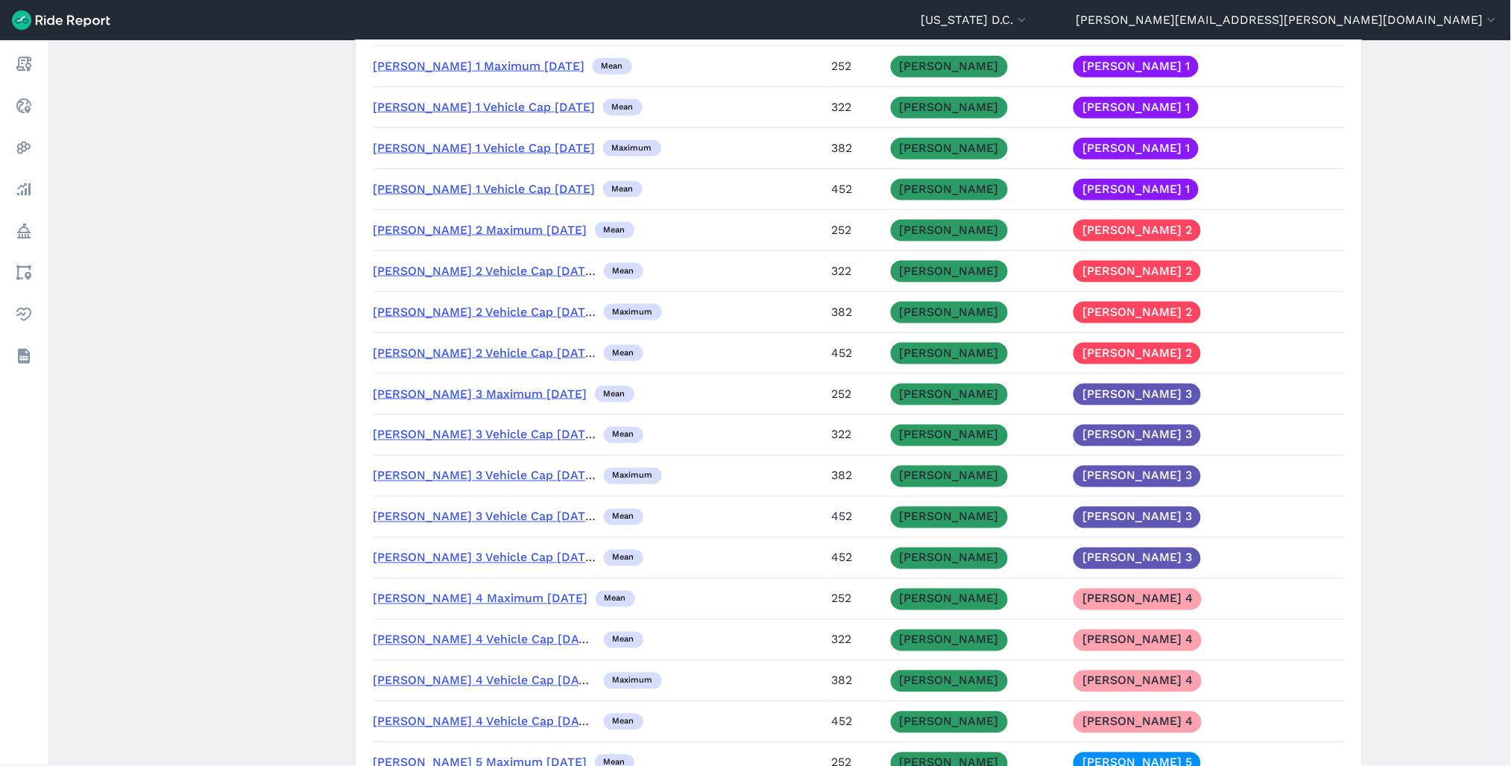
click at [525, 196] on link "[PERSON_NAME] 1 Vehicle Cap [DATE]" at bounding box center [484, 189] width 222 height 14
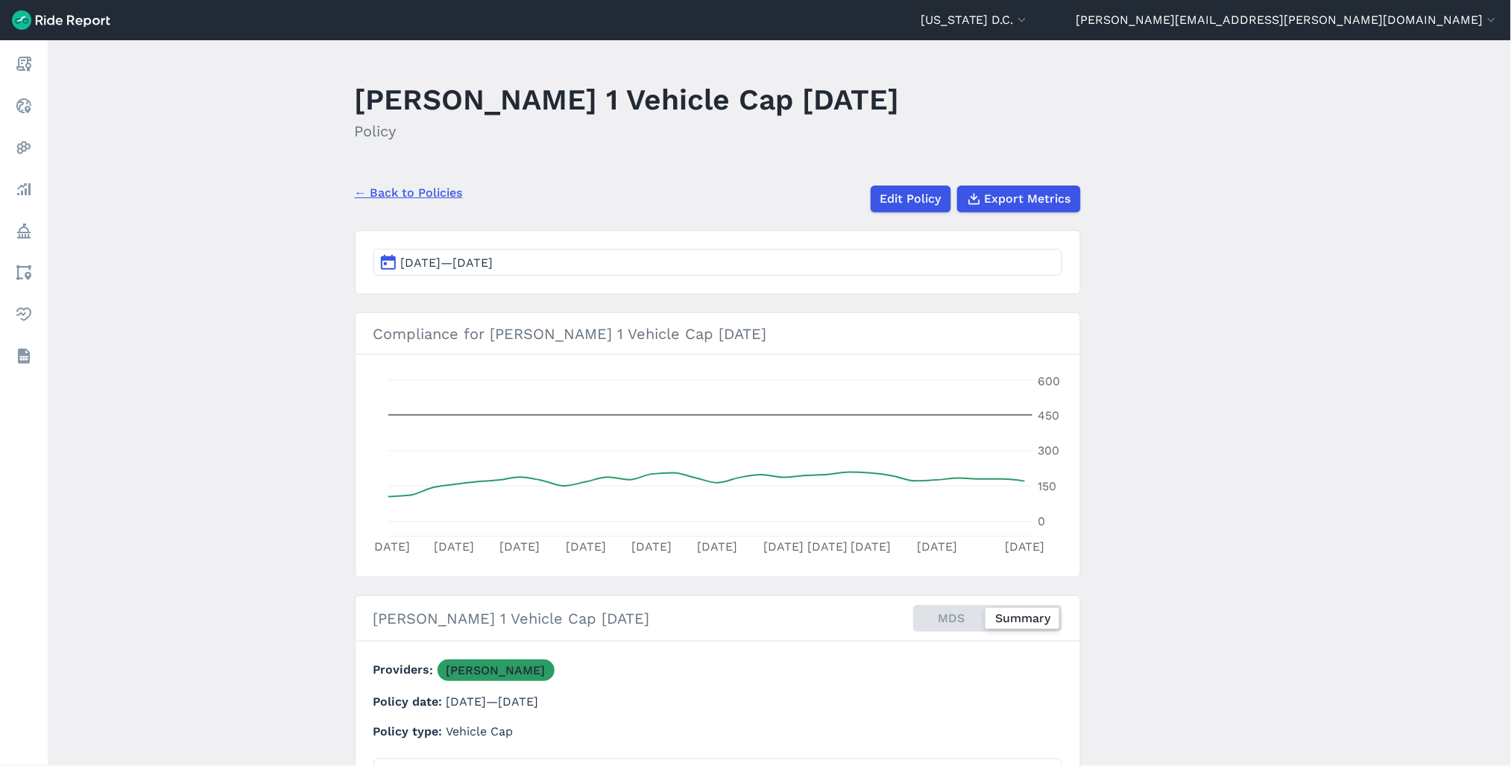
click at [437, 196] on link "← Back to Policies" at bounding box center [409, 193] width 108 height 18
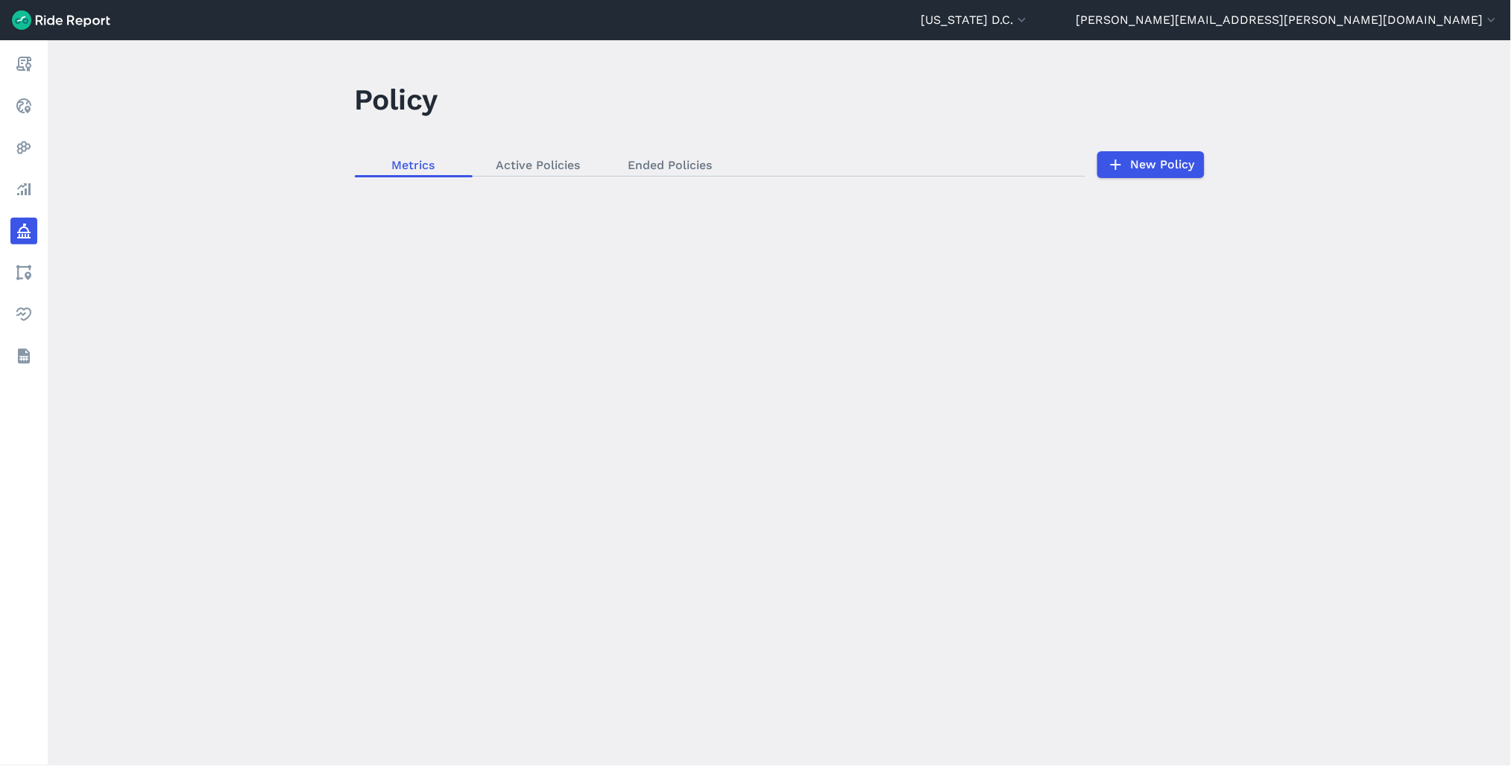
click at [668, 153] on div "loading" at bounding box center [779, 403] width 1463 height 726
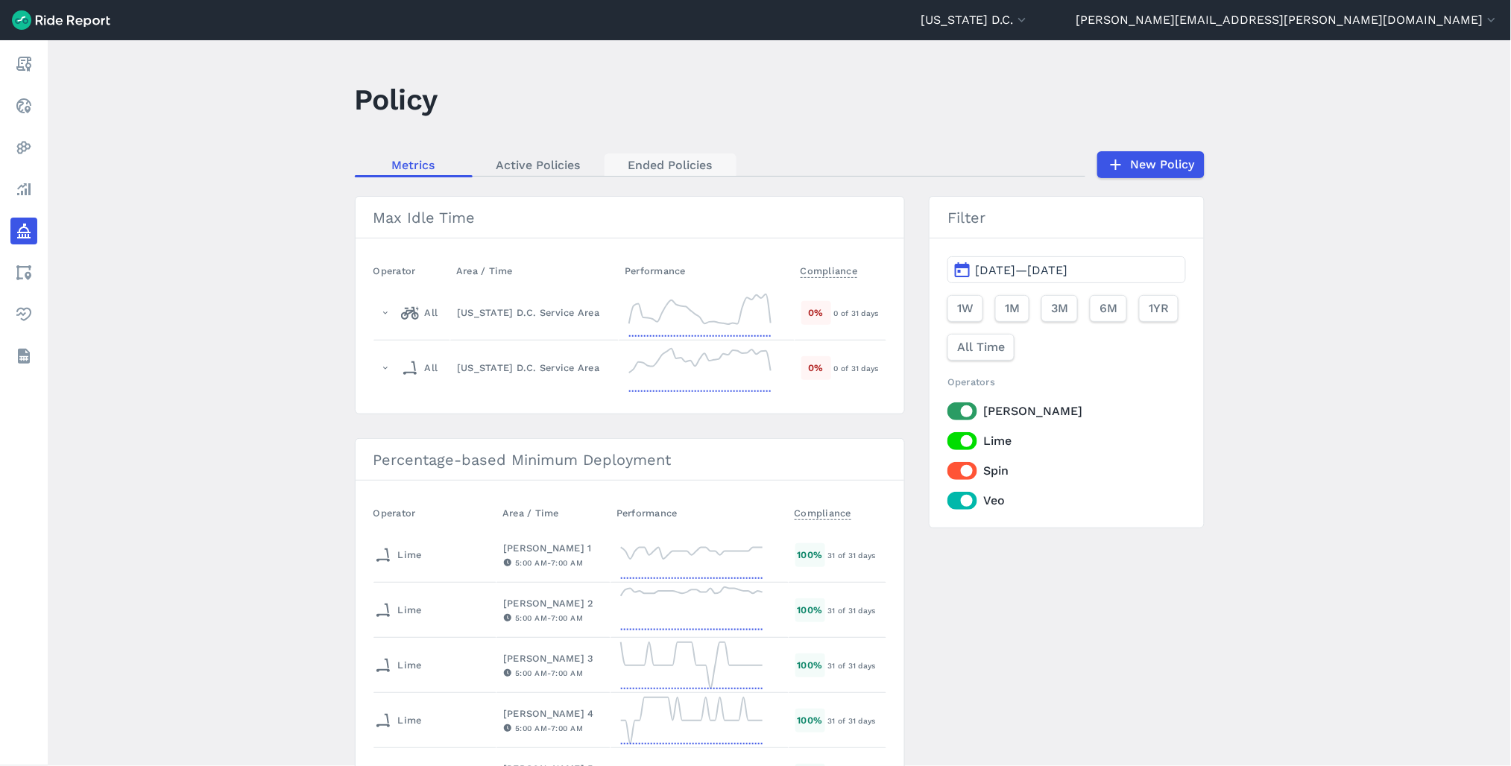
click at [691, 160] on link "Ended Policies" at bounding box center [671, 165] width 132 height 22
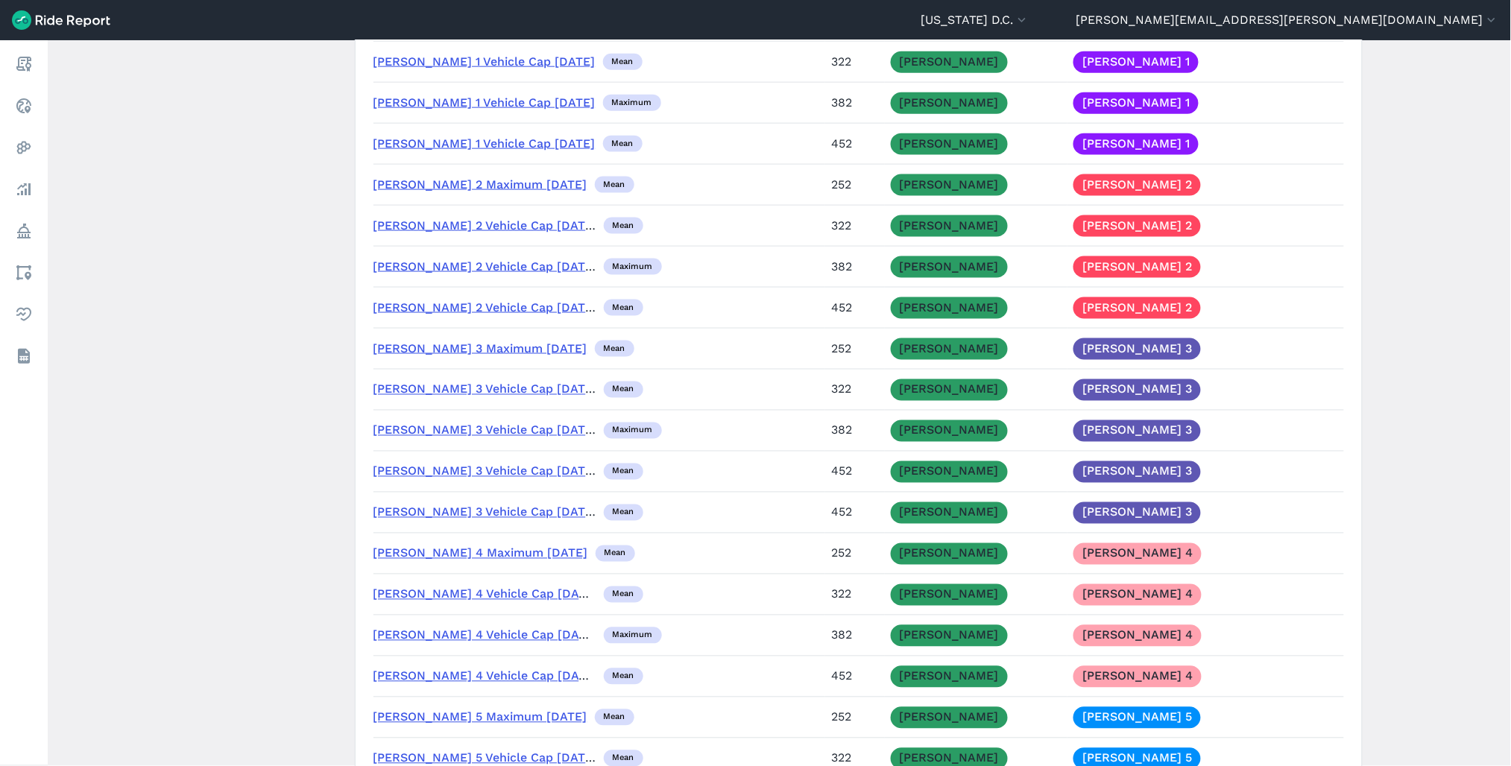
scroll to position [4556, 0]
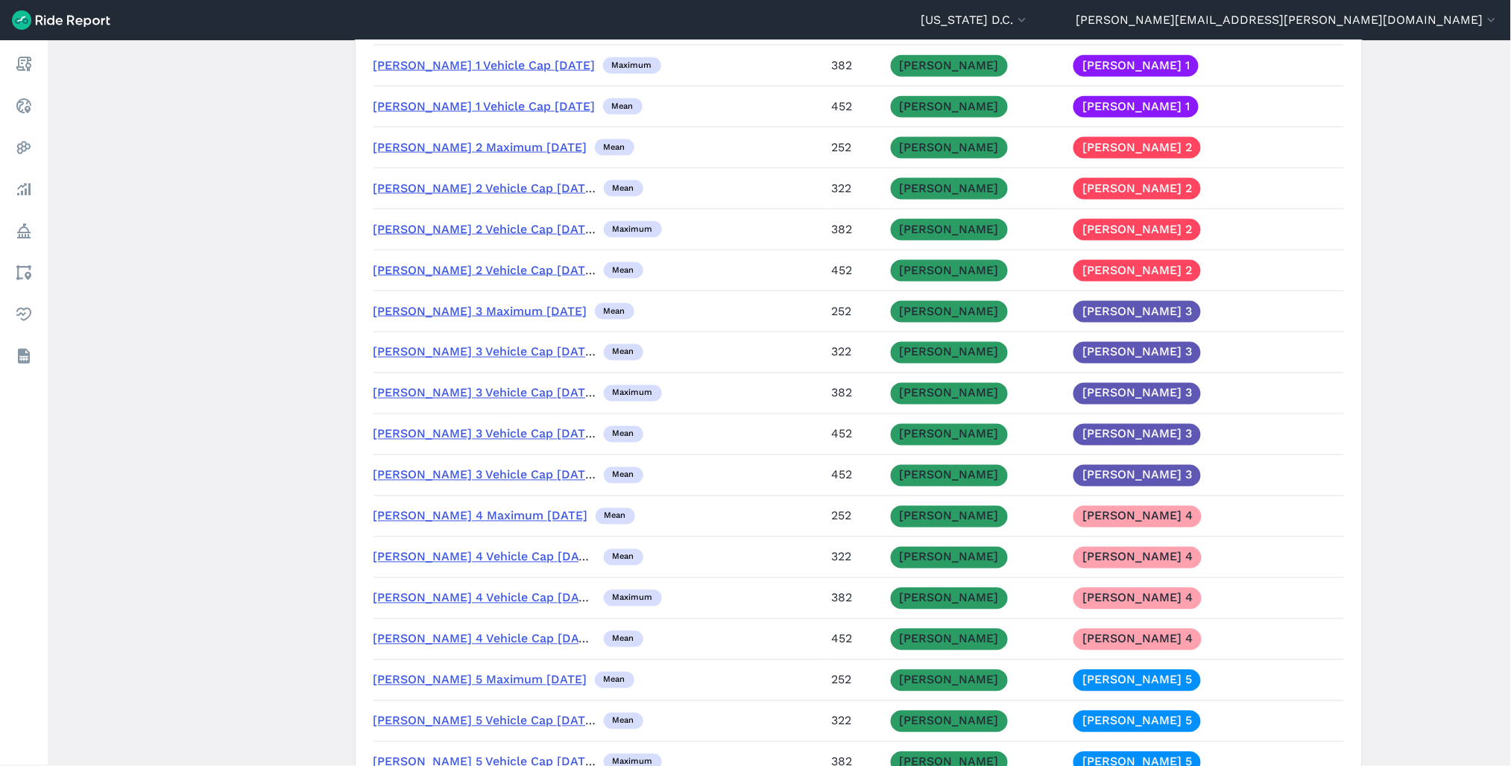
click at [476, 277] on link "[PERSON_NAME] 2 Vehicle Cap [DATE]" at bounding box center [485, 270] width 224 height 14
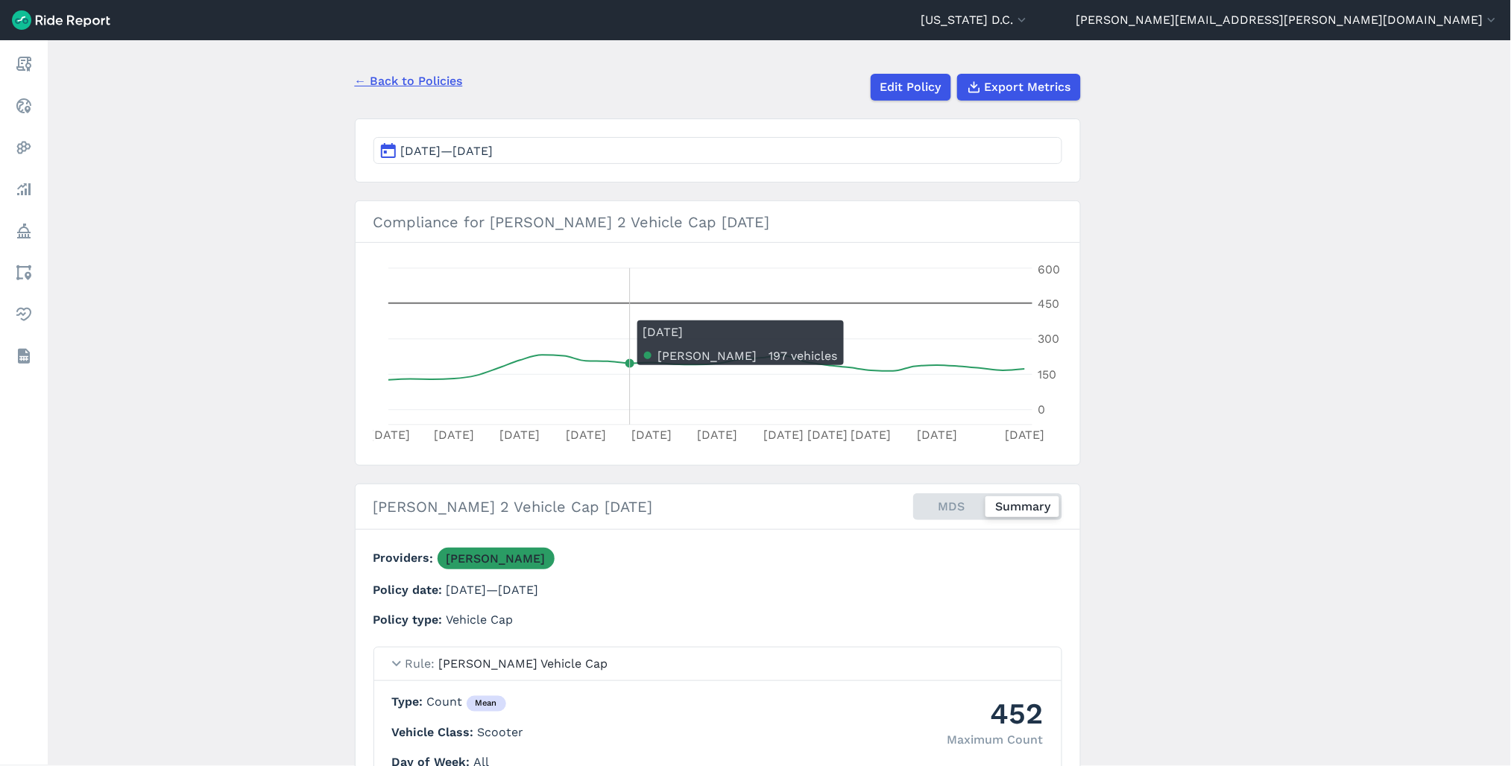
scroll to position [83, 0]
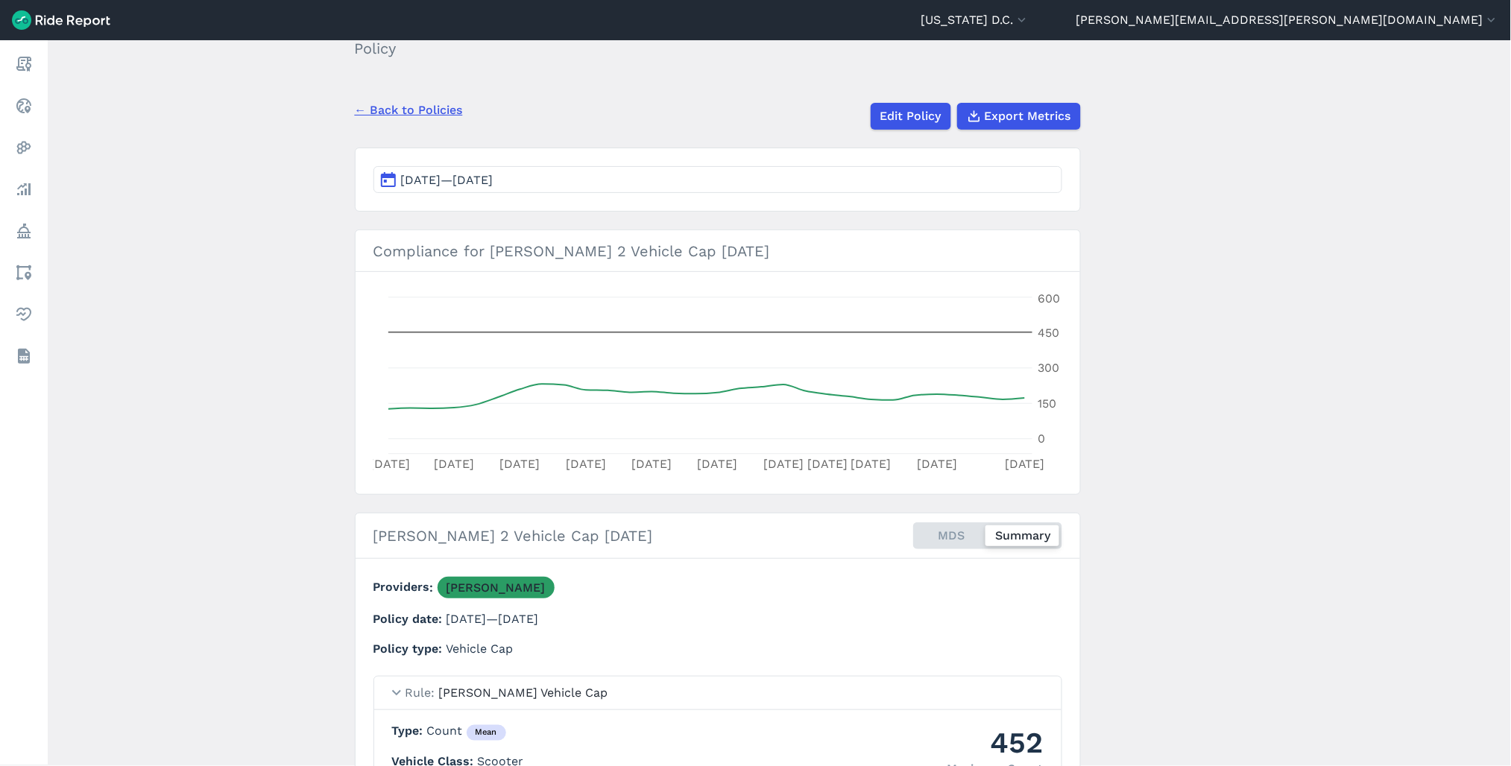
click at [471, 176] on span "[DATE]—[DATE]" at bounding box center [447, 180] width 92 height 14
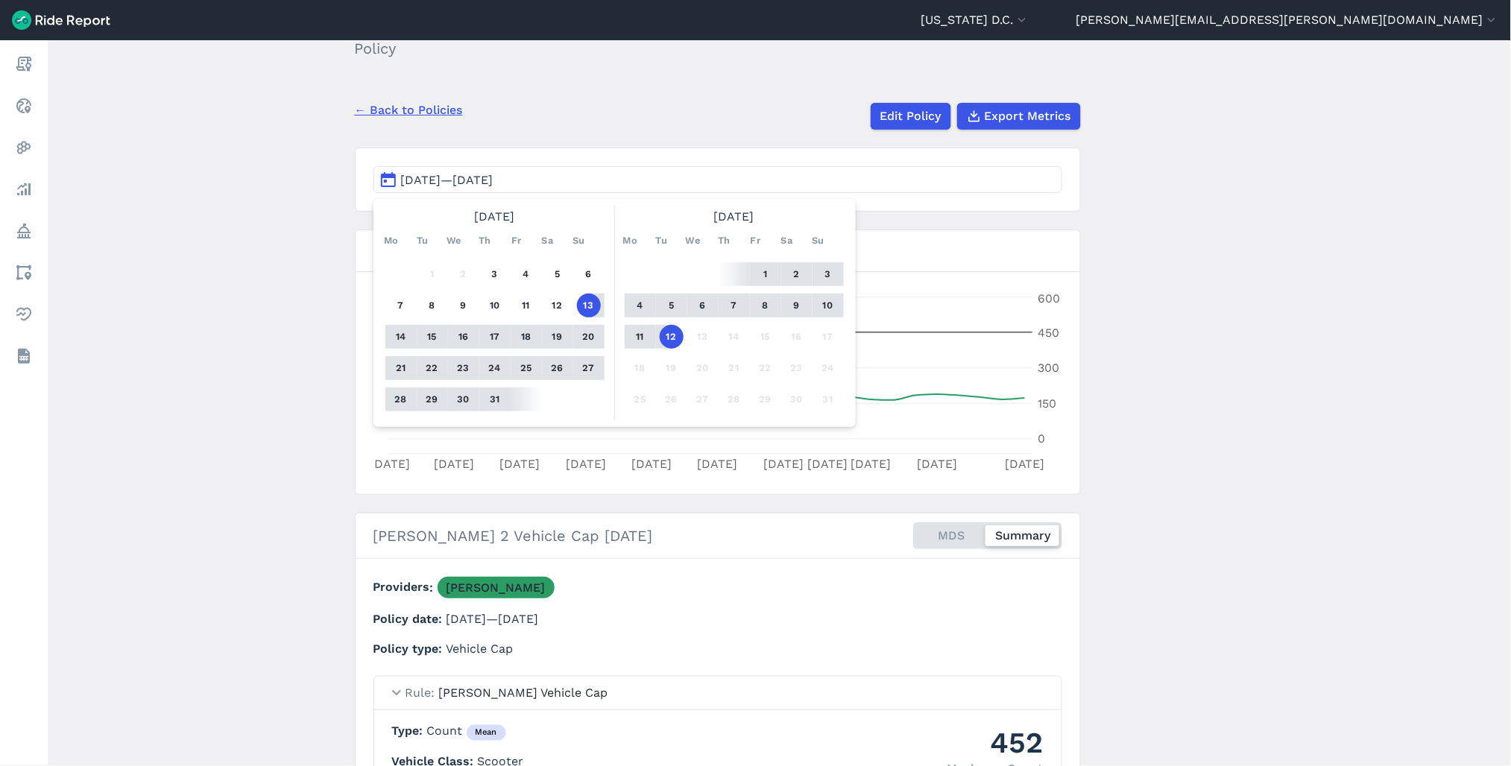
click at [398, 366] on button "21" at bounding box center [401, 368] width 24 height 24
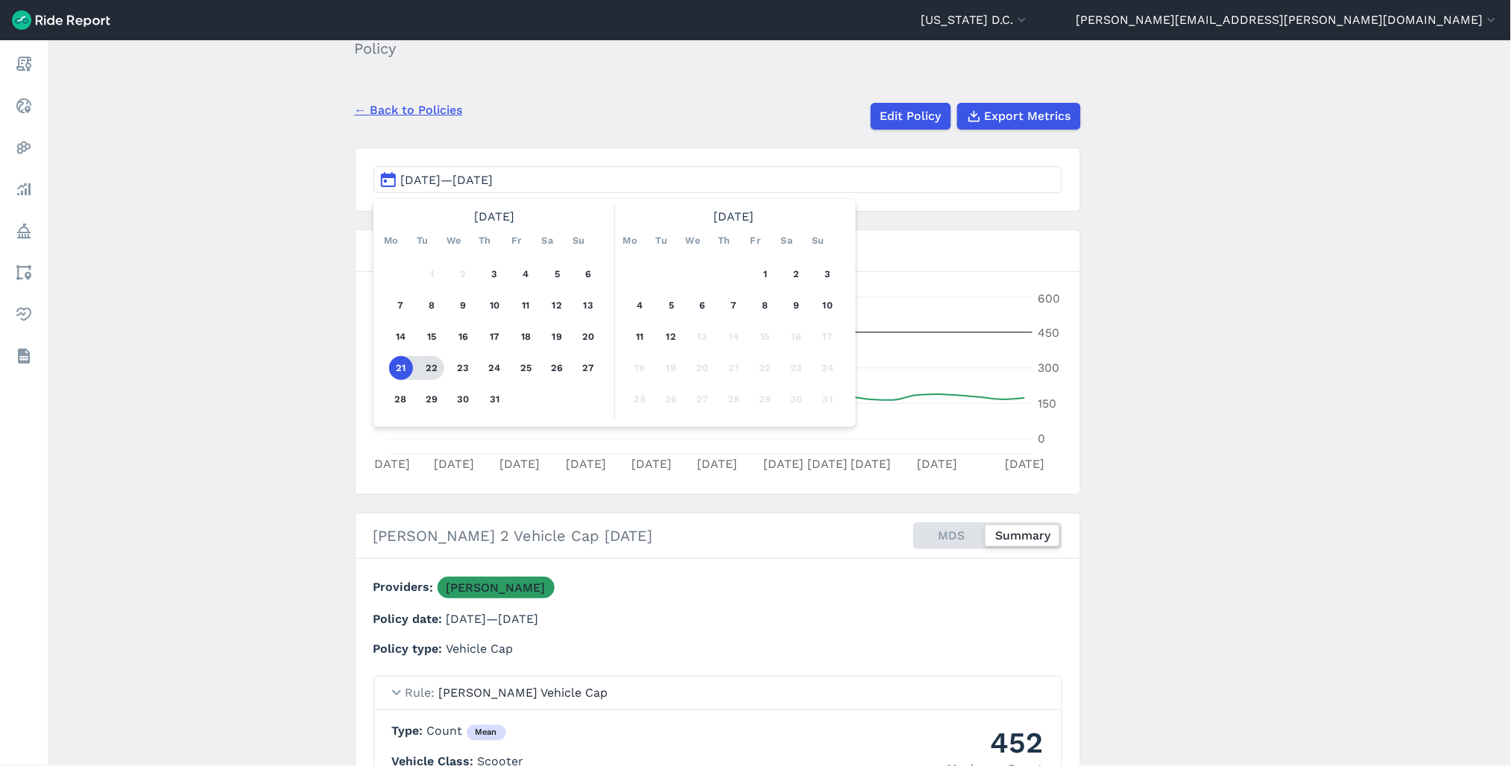
click at [428, 369] on button "22" at bounding box center [432, 368] width 24 height 24
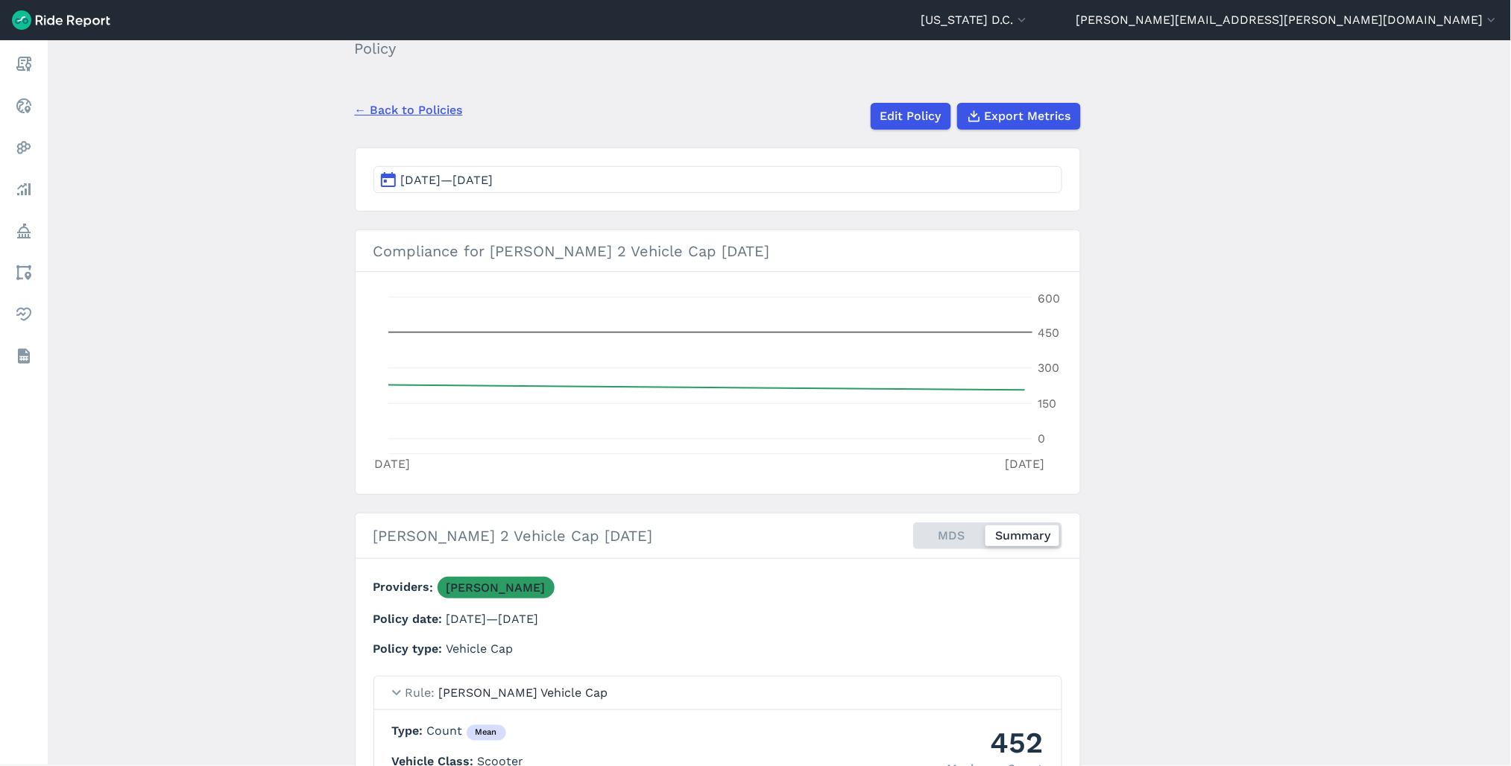
click at [491, 171] on button "[DATE]—[DATE]" at bounding box center [717, 179] width 689 height 27
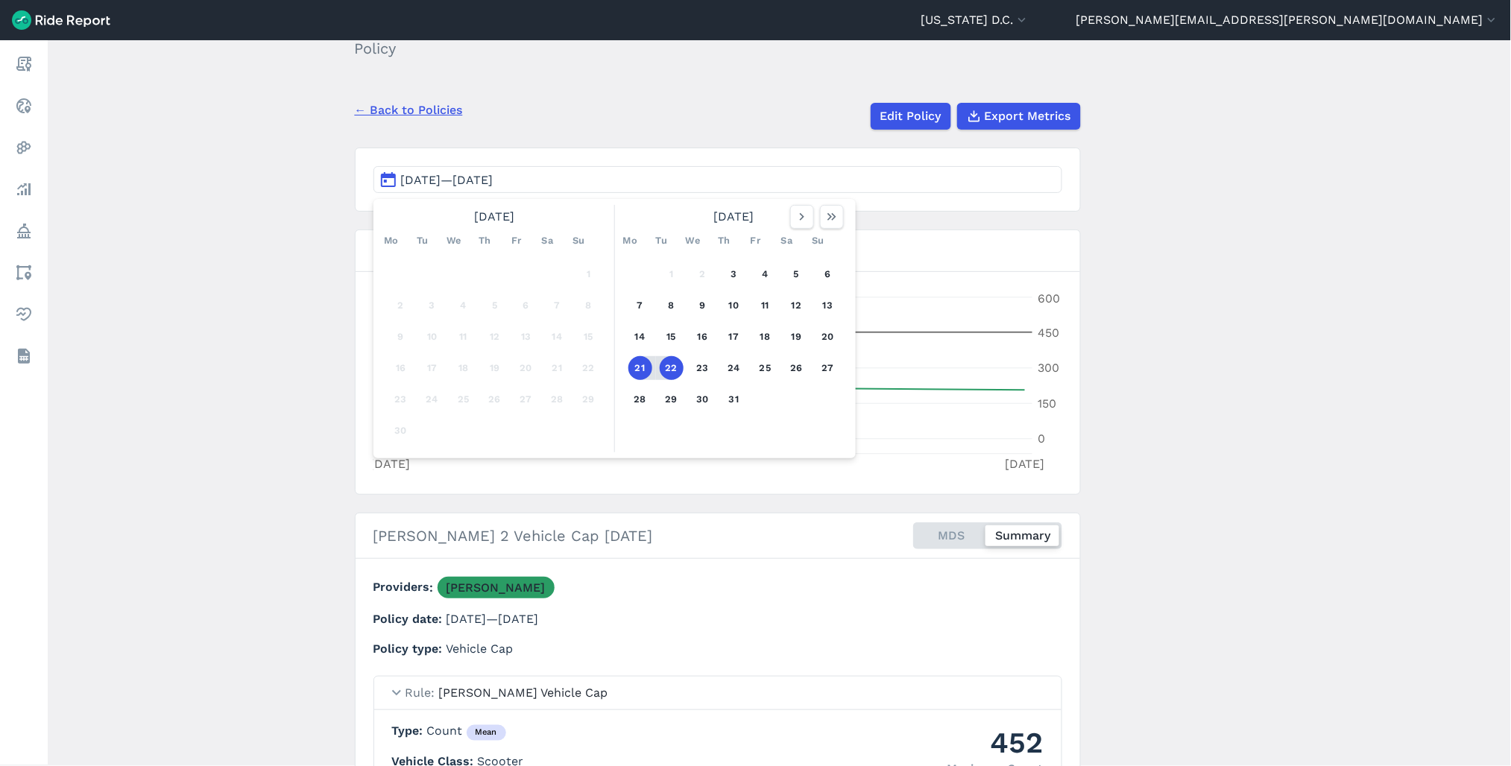
click at [672, 370] on button "22" at bounding box center [672, 368] width 24 height 24
click at [638, 399] on button "28" at bounding box center [640, 400] width 24 height 24
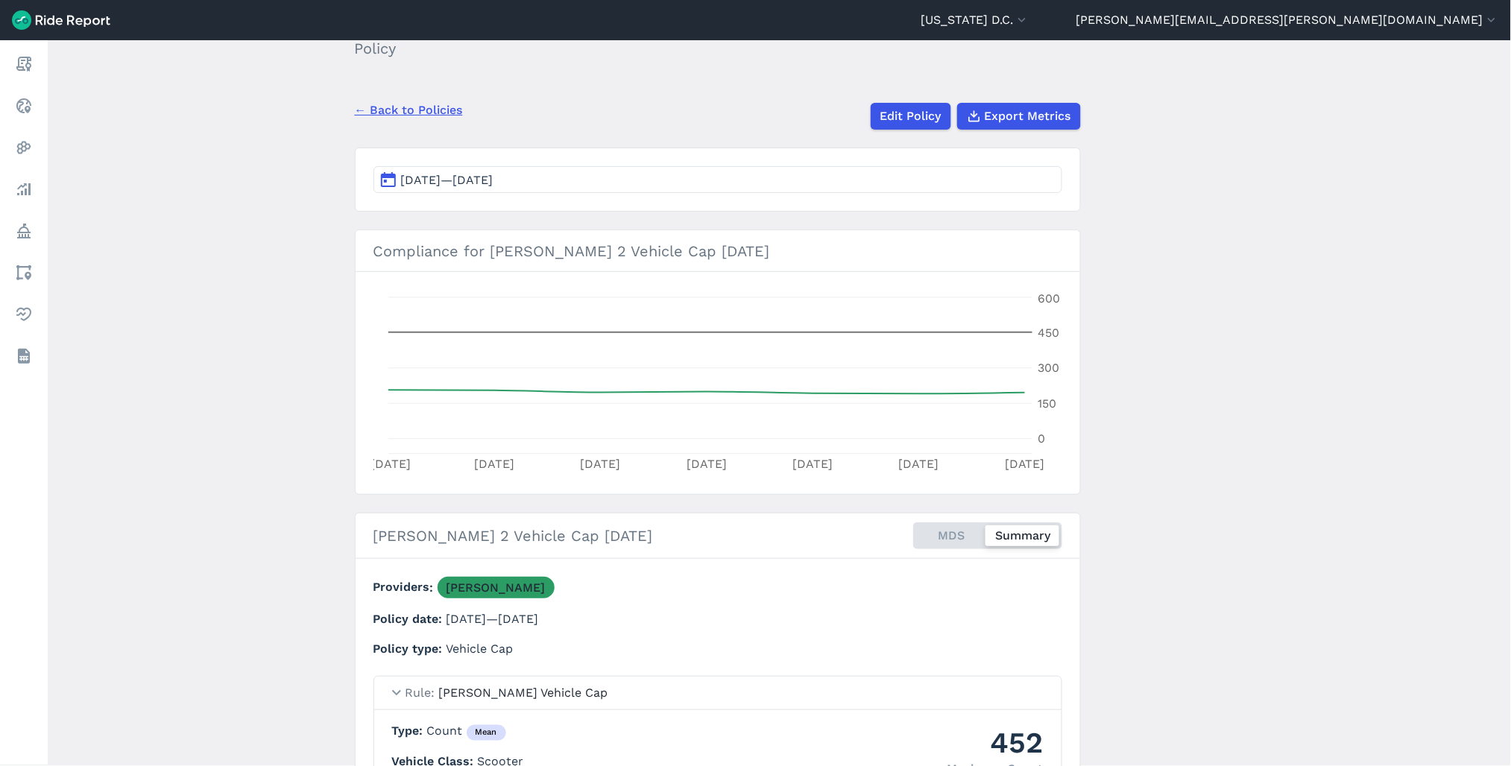
click at [395, 109] on link "← Back to Policies" at bounding box center [409, 110] width 108 height 18
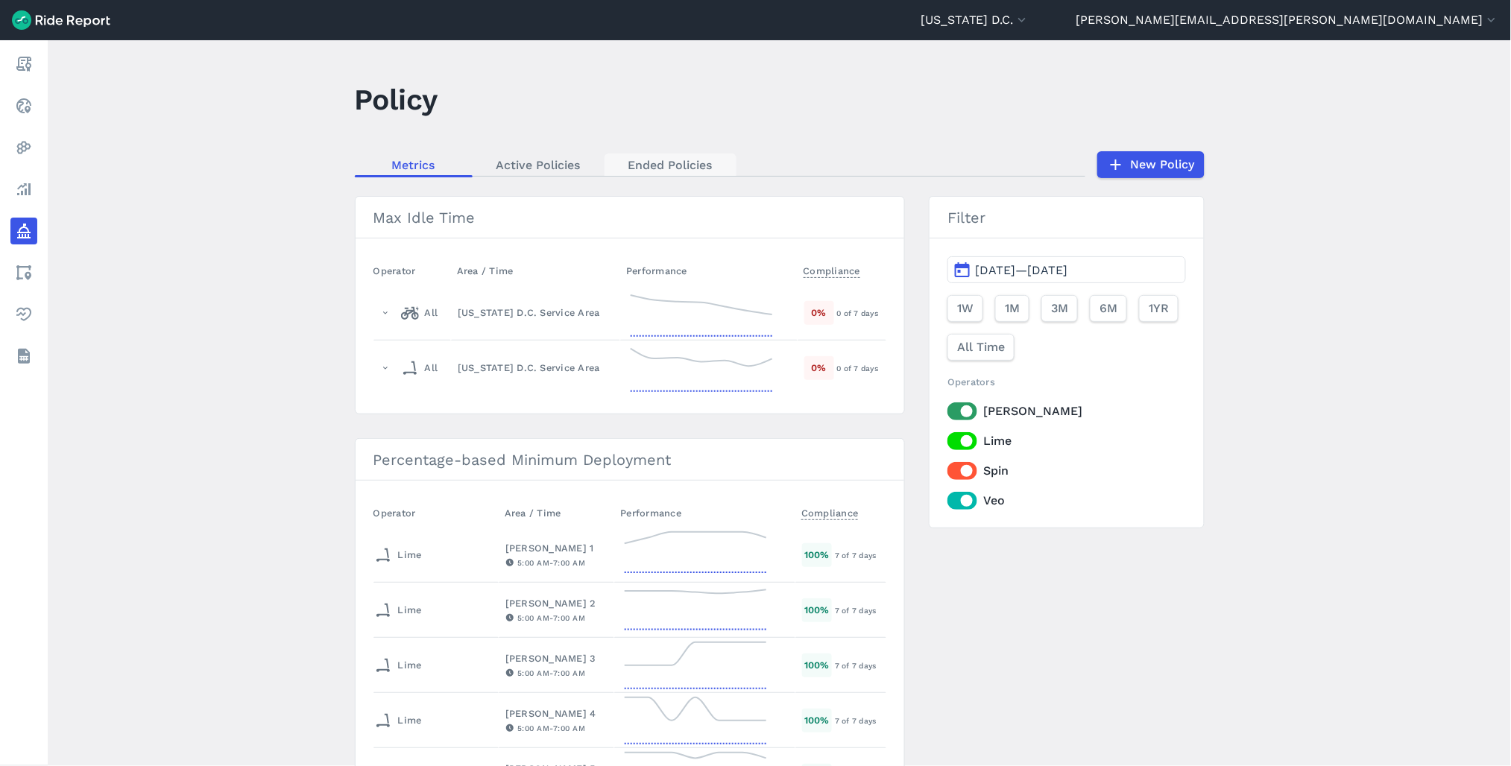
click at [714, 168] on link "Ended Policies" at bounding box center [671, 165] width 132 height 22
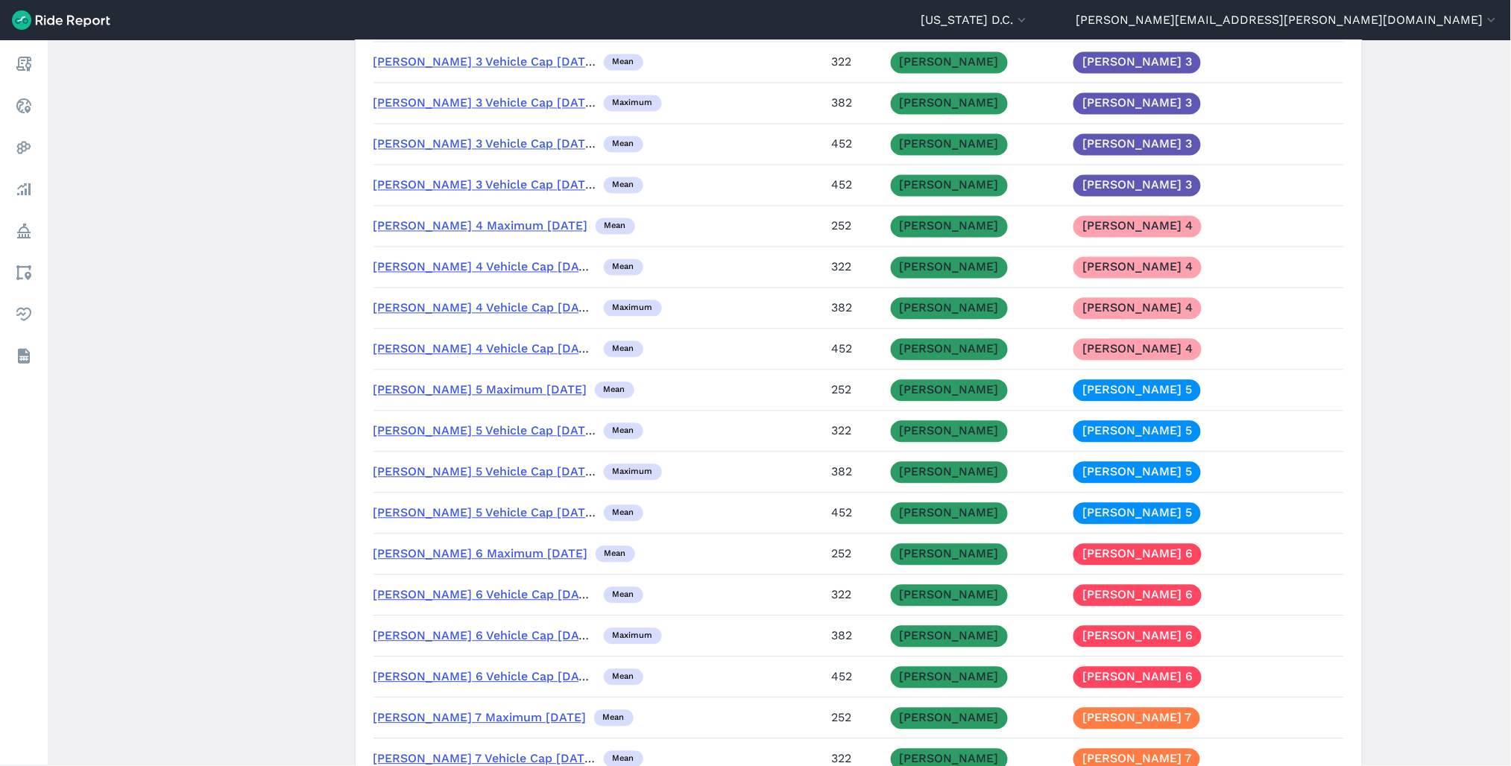
scroll to position [4638, 0]
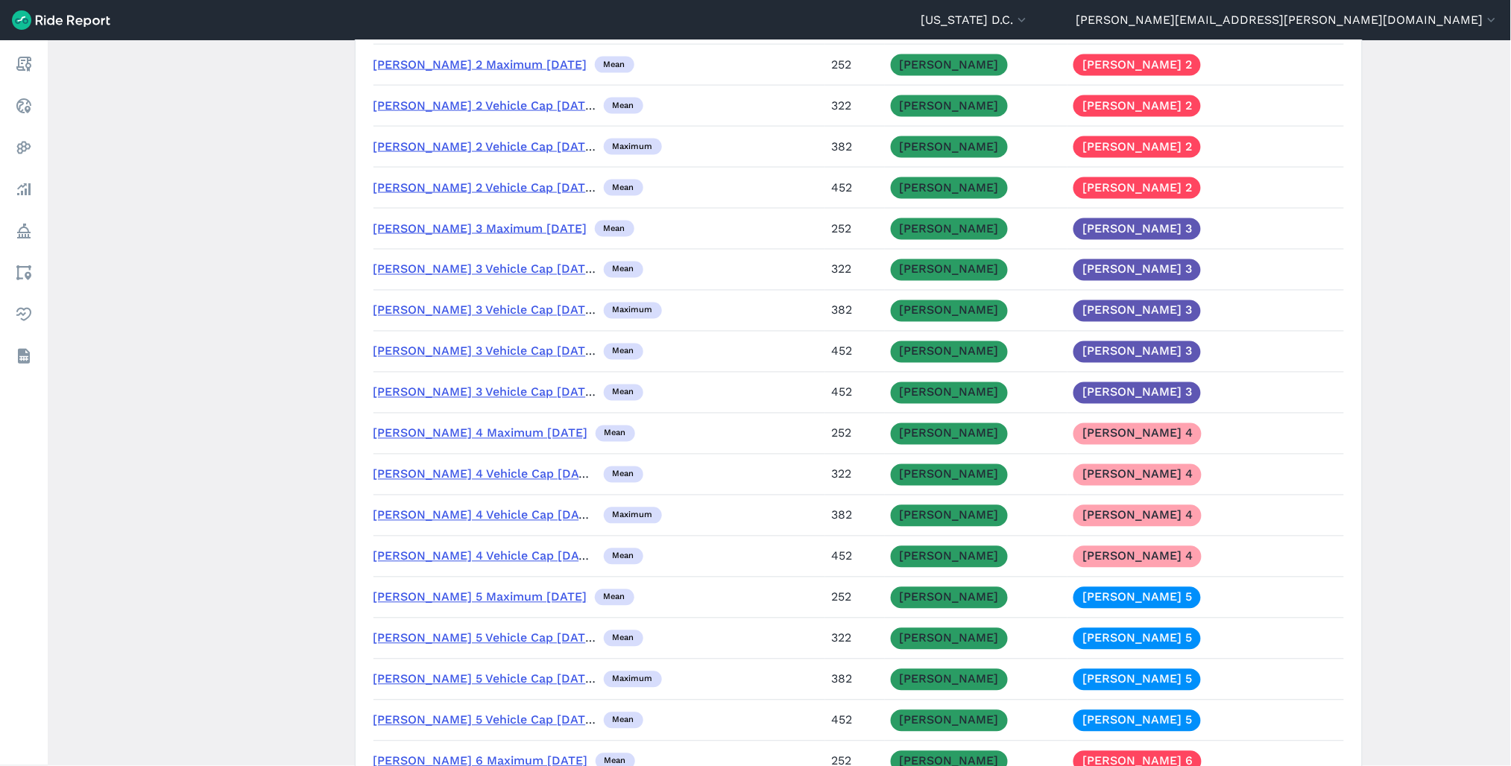
click at [473, 195] on link "[PERSON_NAME] 2 Vehicle Cap [DATE]" at bounding box center [485, 187] width 224 height 14
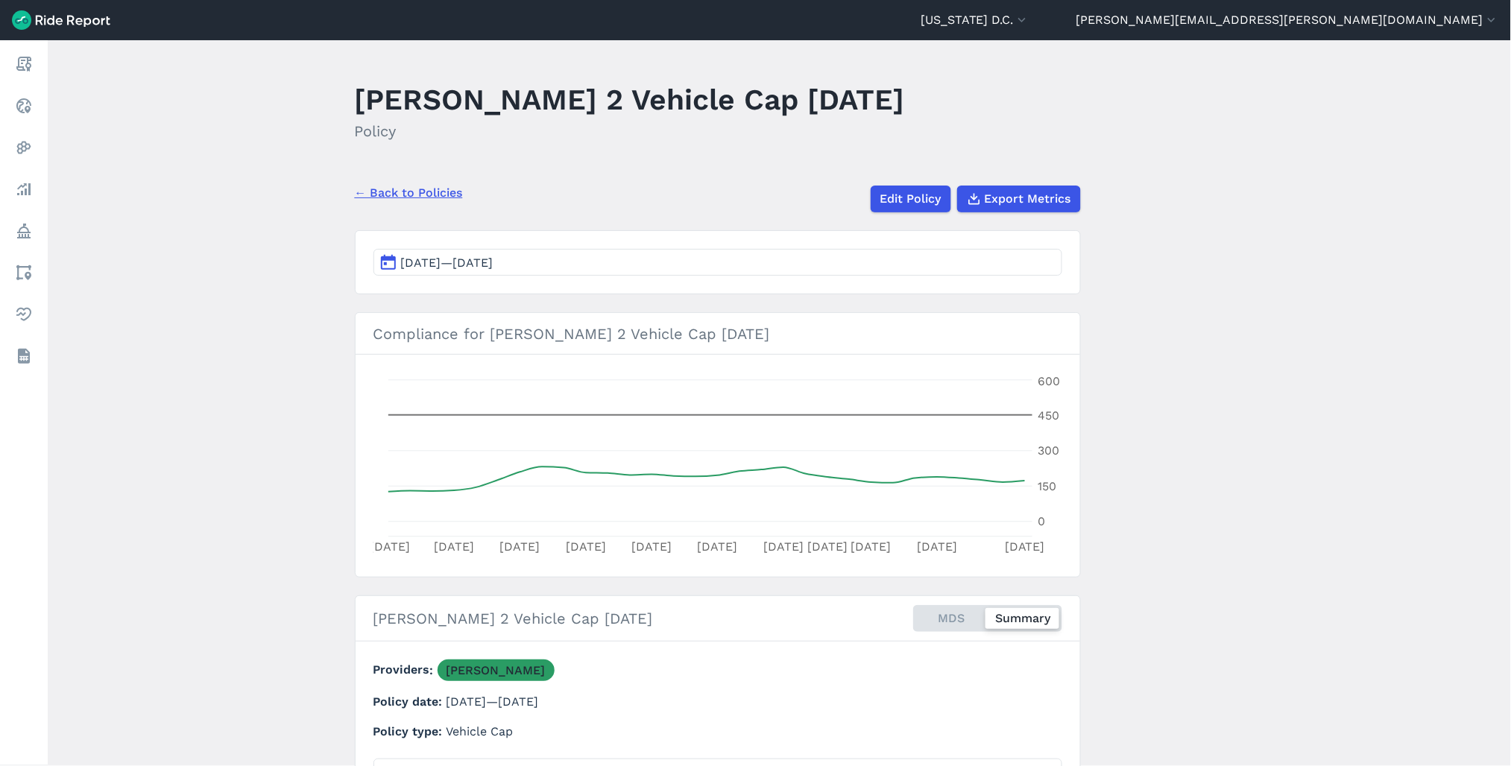
click at [383, 192] on link "← Back to Policies" at bounding box center [409, 193] width 108 height 18
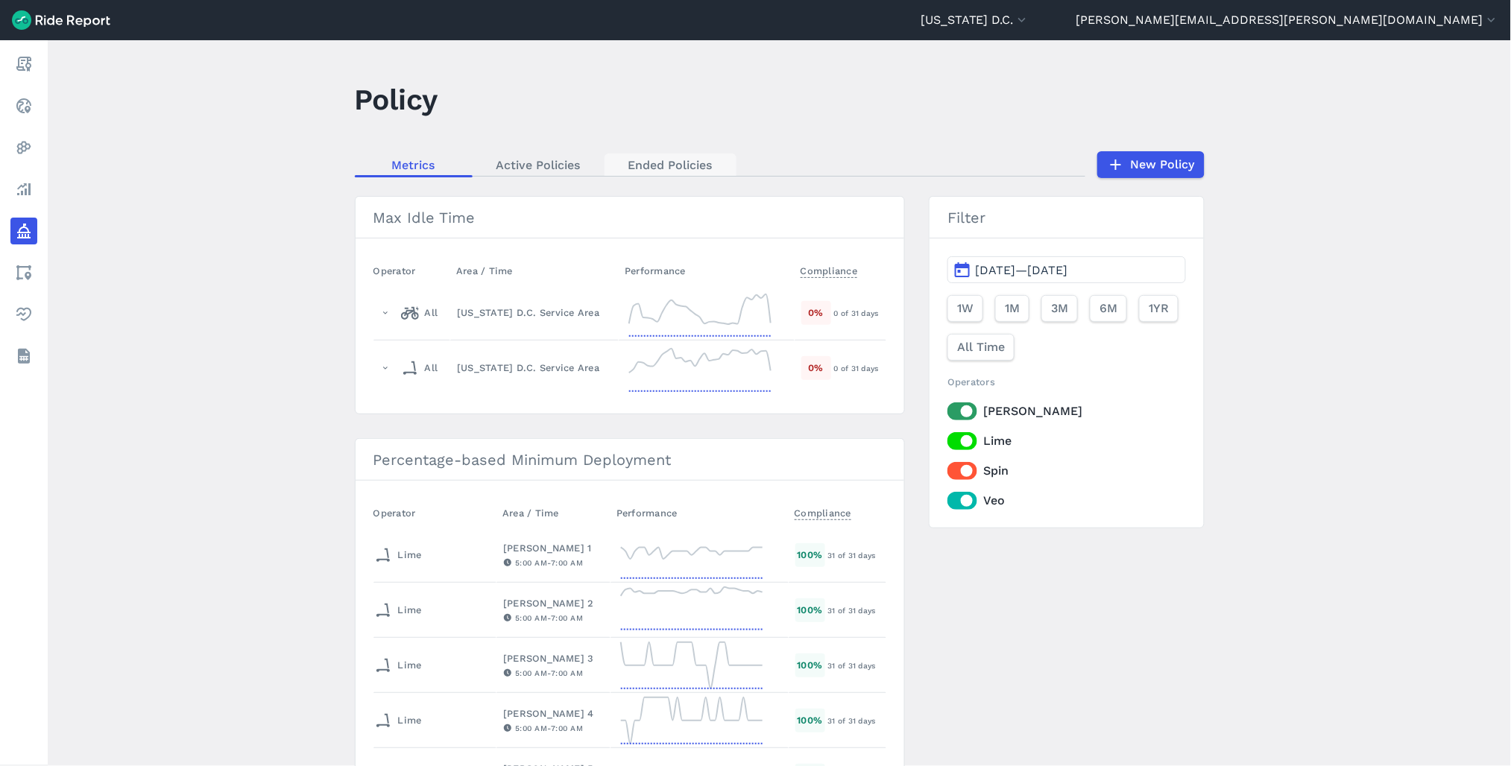
click at [658, 160] on link "Ended Policies" at bounding box center [671, 165] width 132 height 22
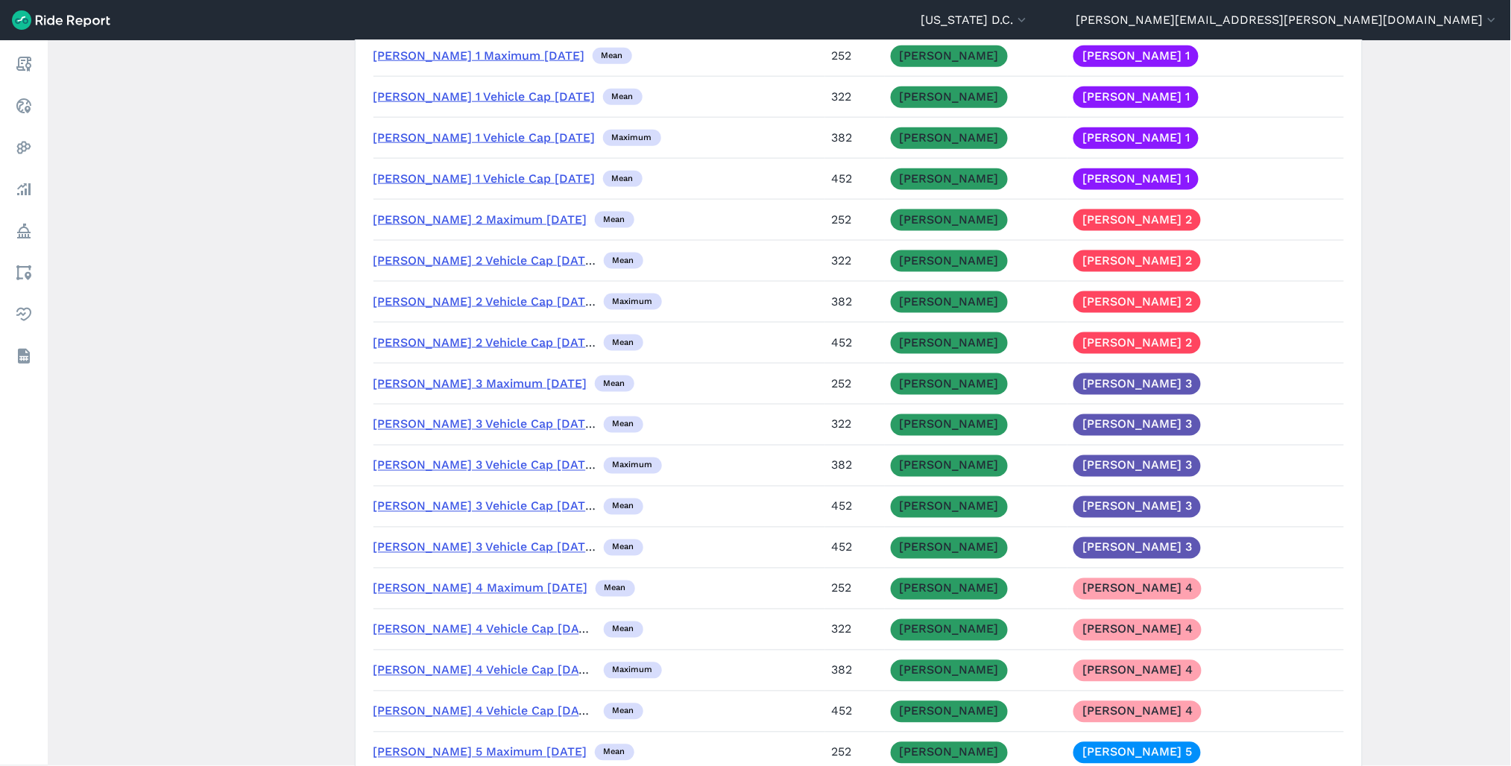
scroll to position [4267, 0]
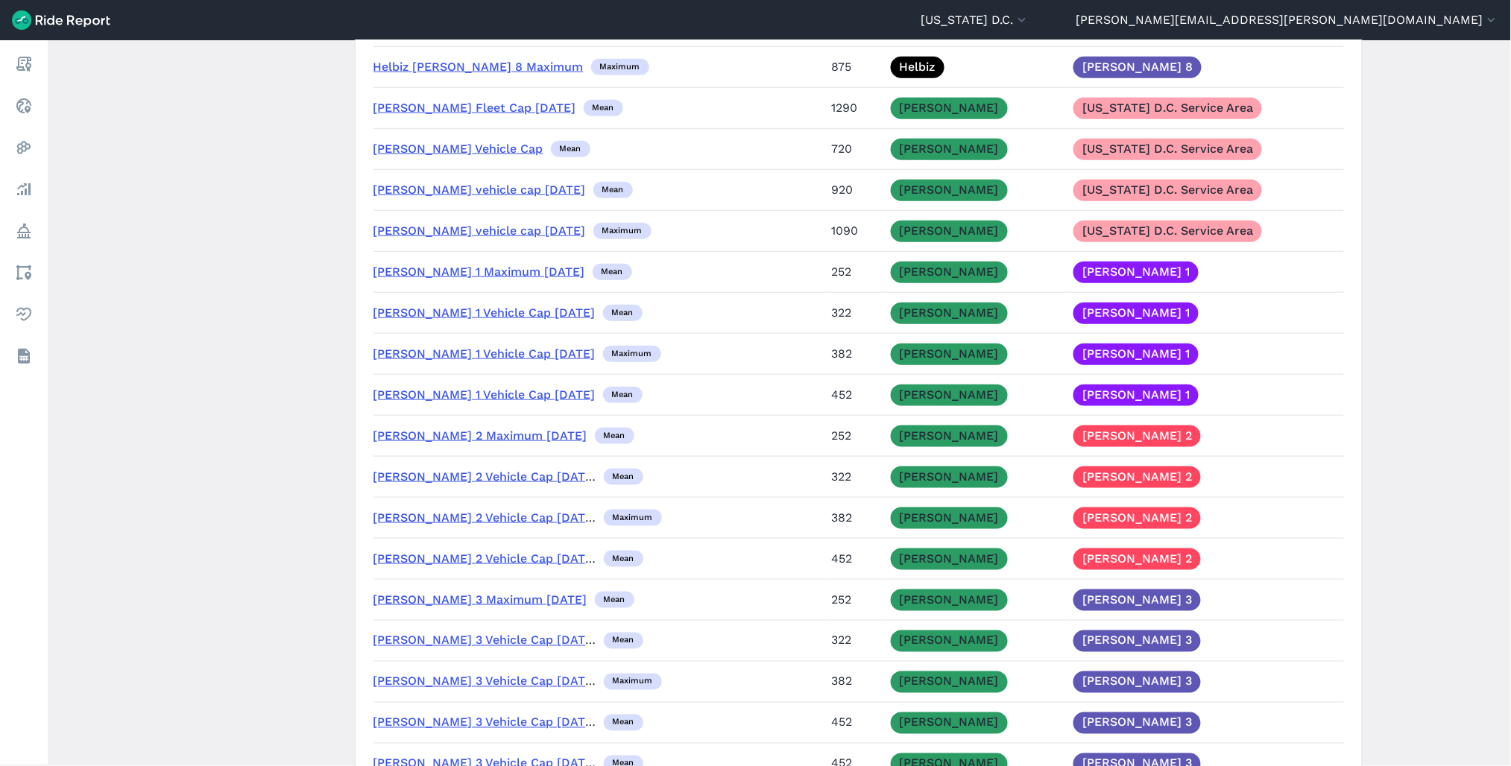
click at [458, 115] on link "[PERSON_NAME] Fleet Cap [DATE]" at bounding box center [474, 108] width 203 height 14
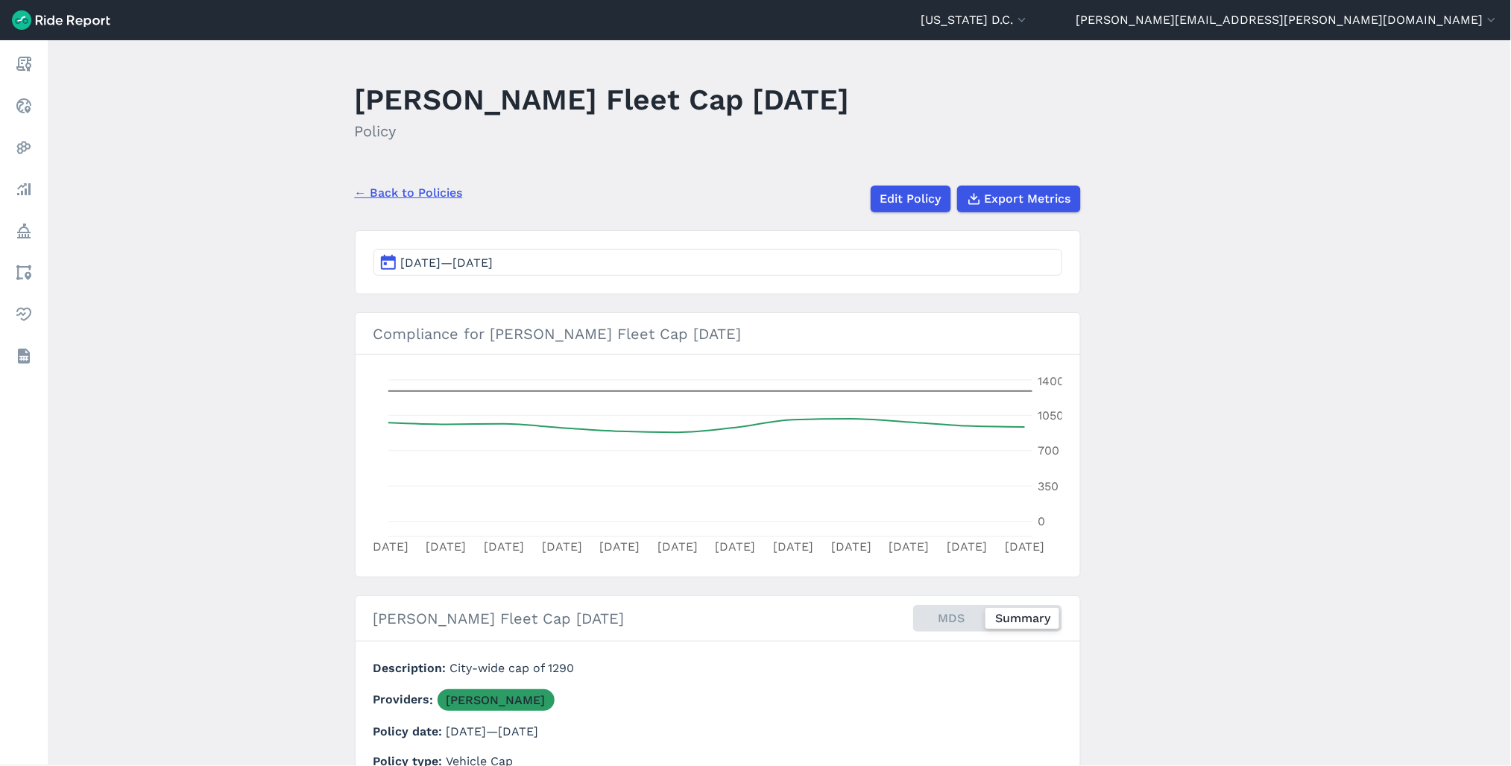
click at [942, 273] on button "[DATE]—[DATE]" at bounding box center [717, 262] width 689 height 27
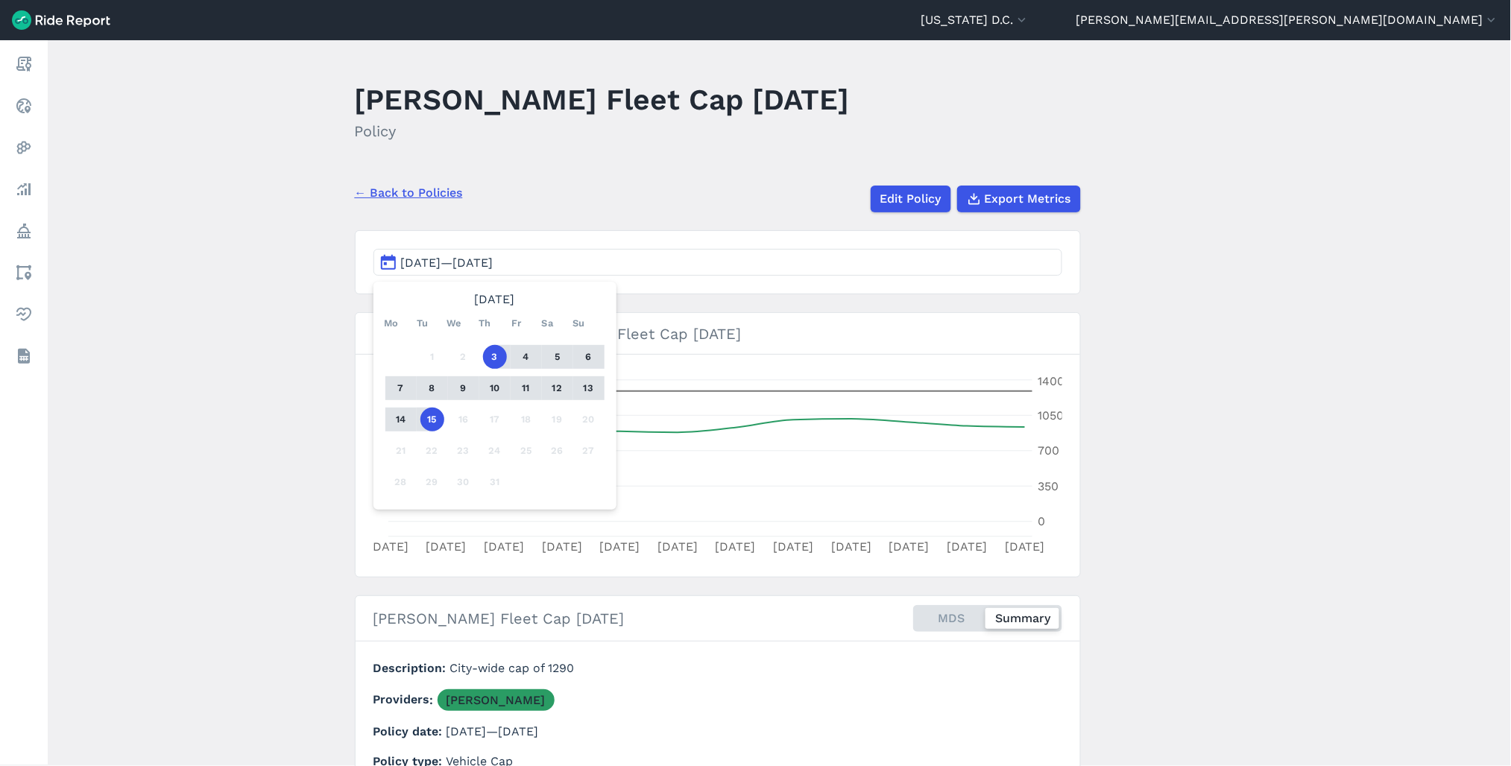
click at [738, 123] on header "[PERSON_NAME] Fleet Cap [DATE] Policy" at bounding box center [727, 116] width 744 height 80
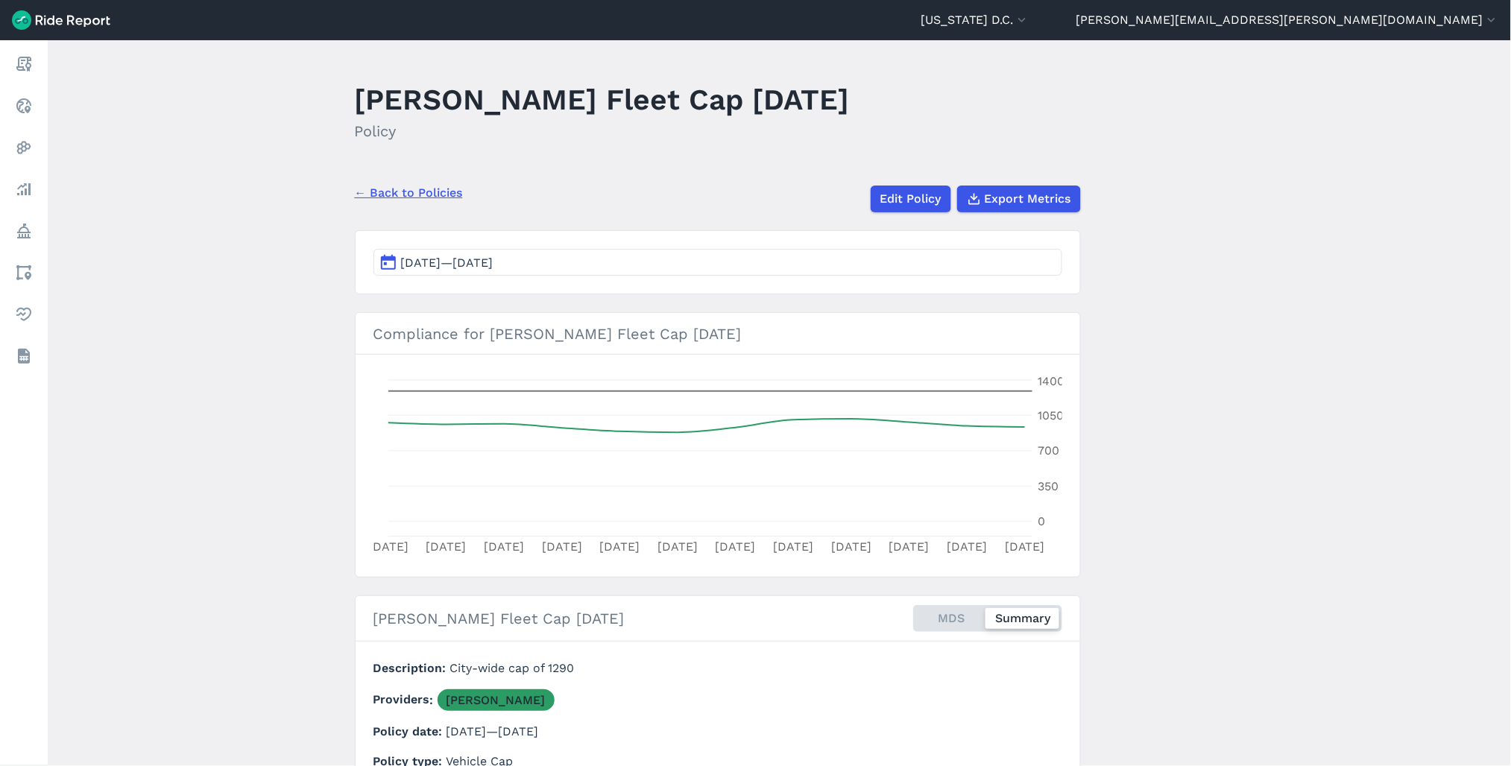
click at [428, 196] on link "← Back to Policies" at bounding box center [409, 193] width 108 height 18
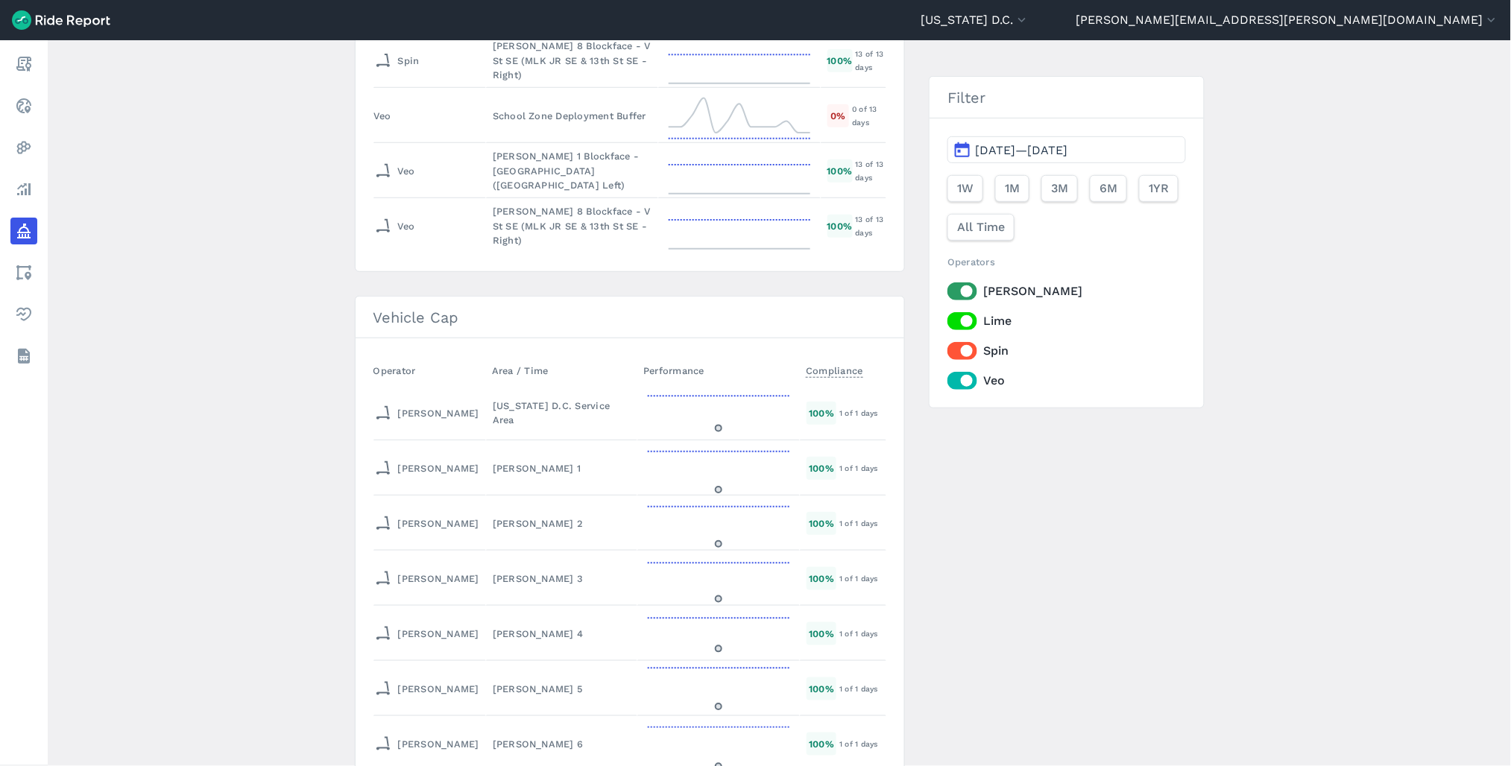
scroll to position [6046, 0]
click at [493, 404] on div "[US_STATE] D.C. Service Area" at bounding box center [562, 418] width 138 height 28
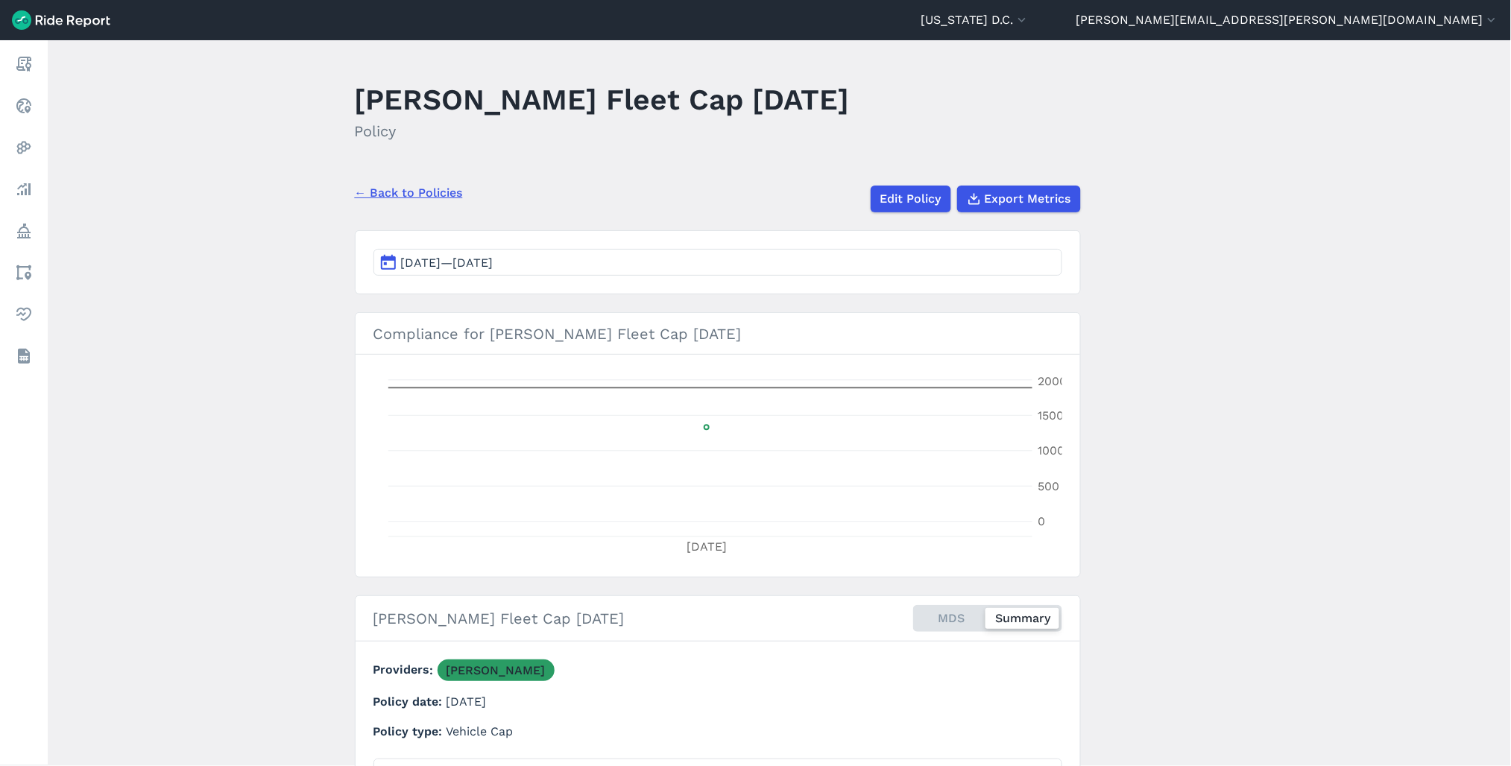
click at [593, 254] on button "[DATE]—[DATE]" at bounding box center [717, 262] width 689 height 27
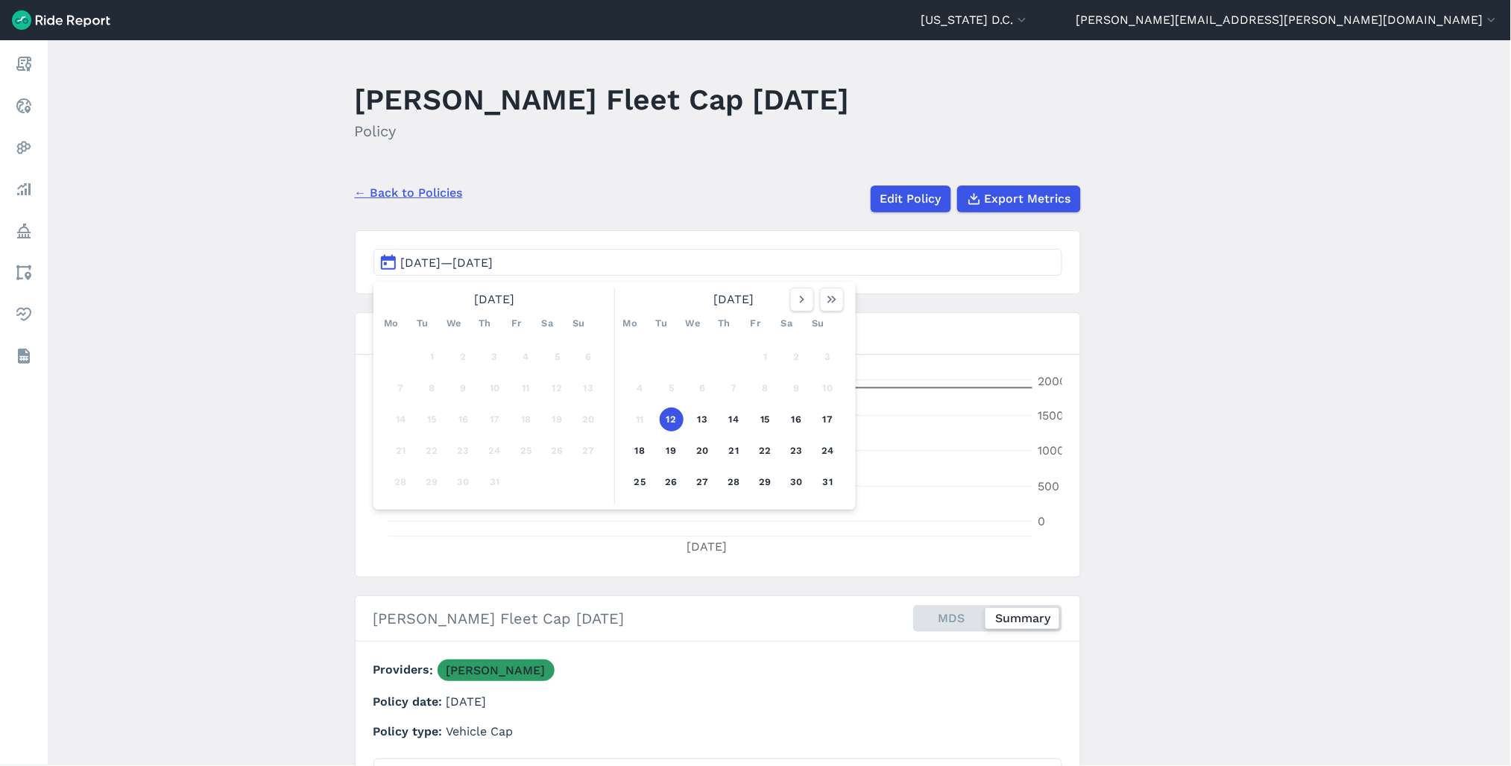
click at [583, 137] on h2 "Policy" at bounding box center [602, 131] width 495 height 22
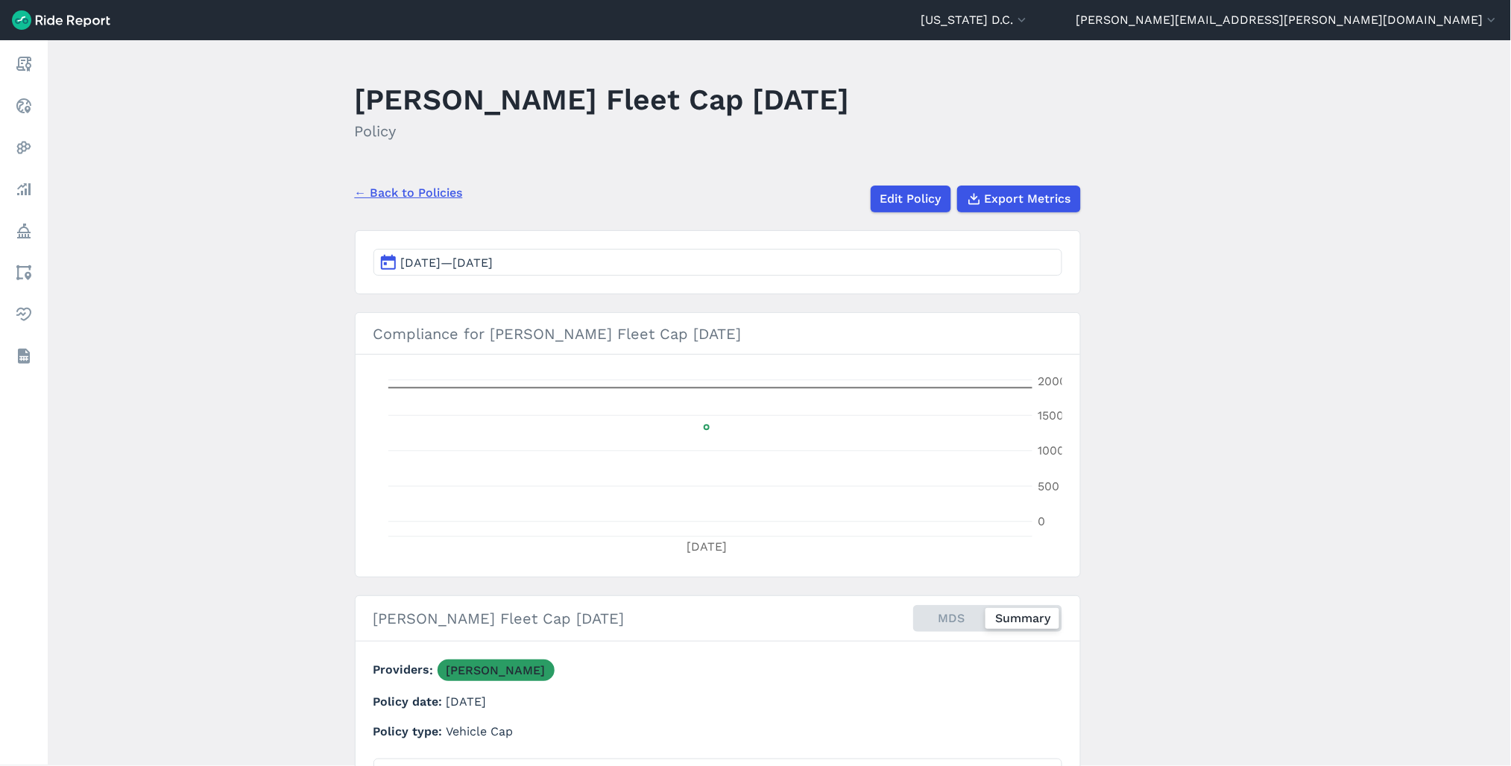
click at [392, 184] on link "← Back to Policies" at bounding box center [409, 193] width 108 height 18
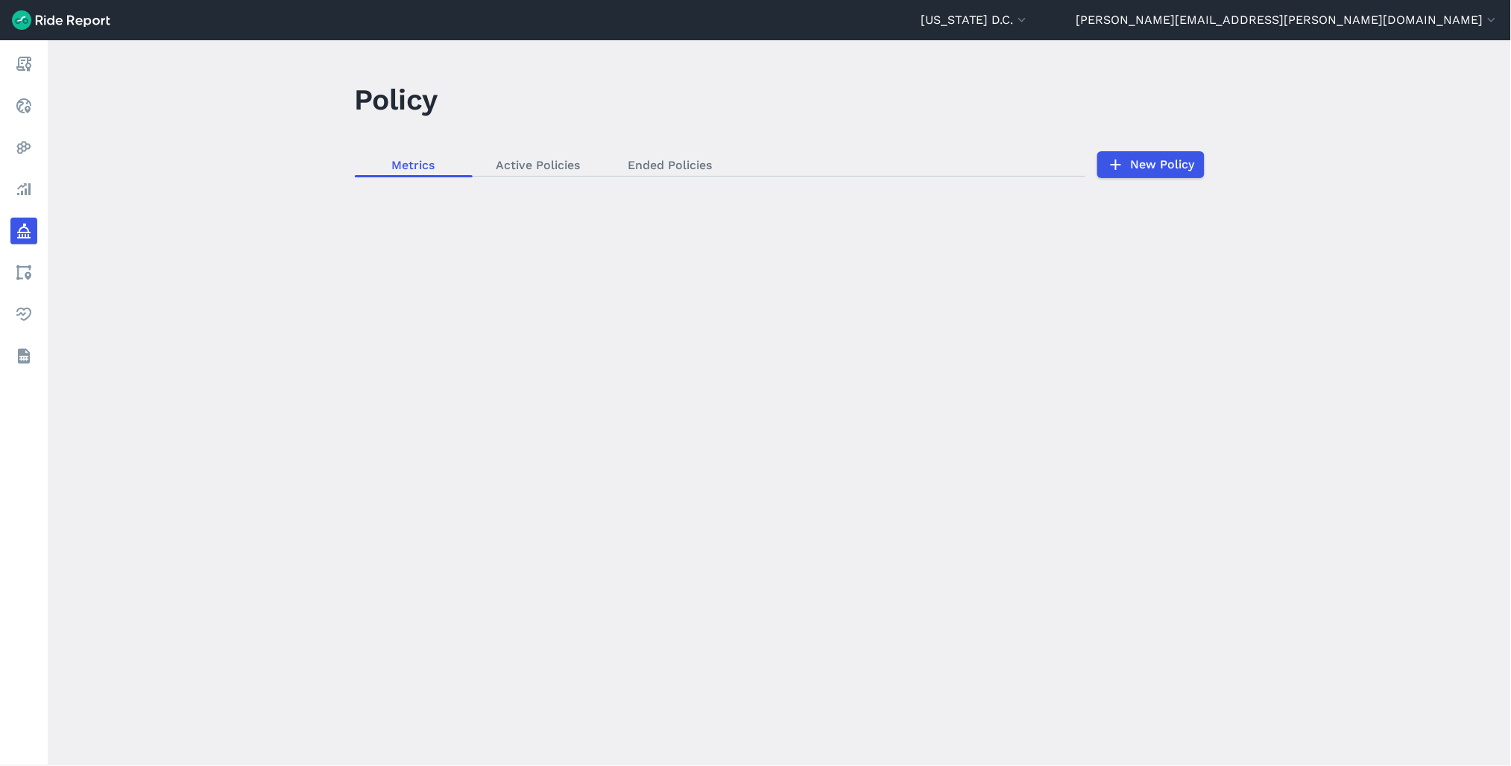
click at [674, 165] on div "loading" at bounding box center [779, 403] width 1463 height 726
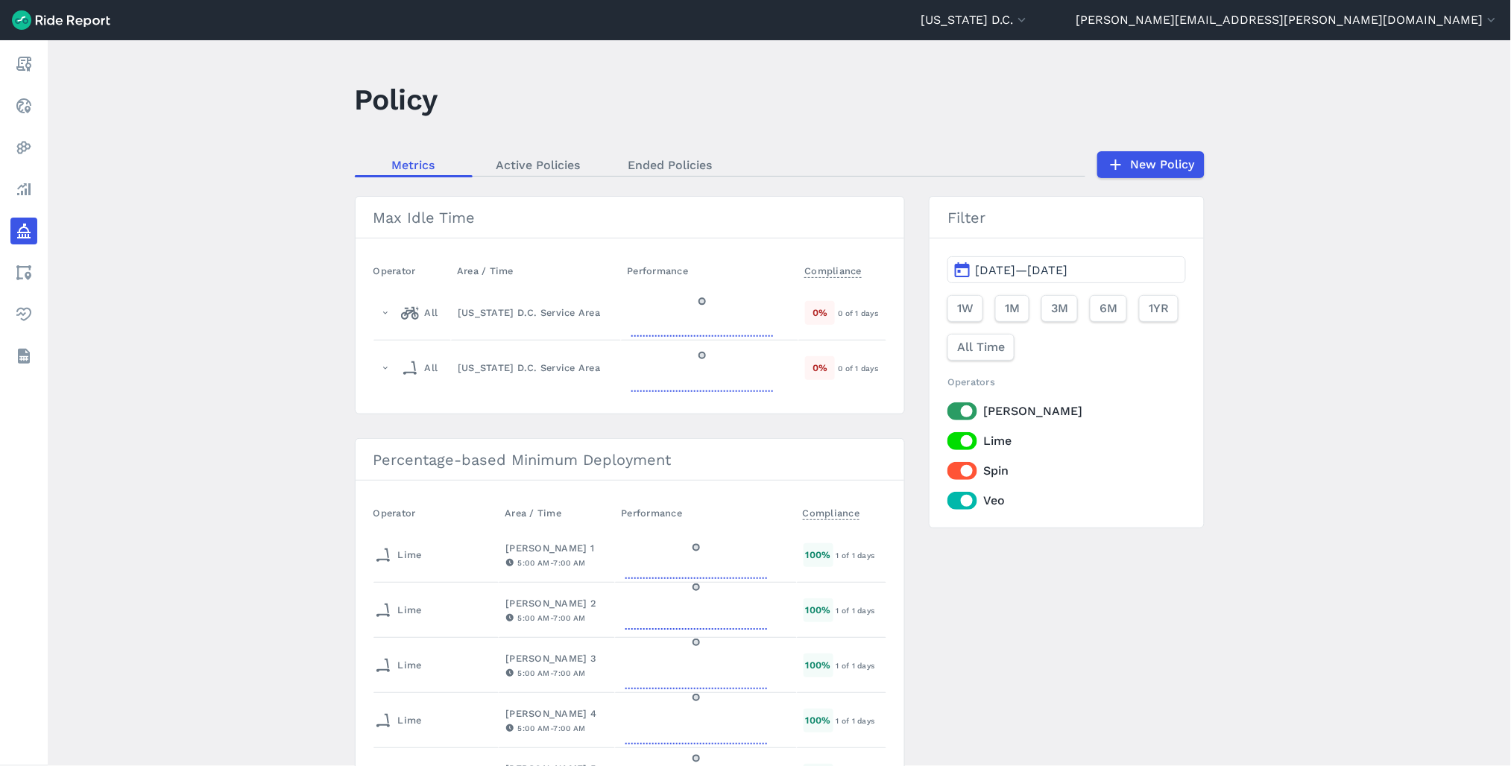
click at [674, 165] on link "Ended Policies" at bounding box center [671, 165] width 132 height 22
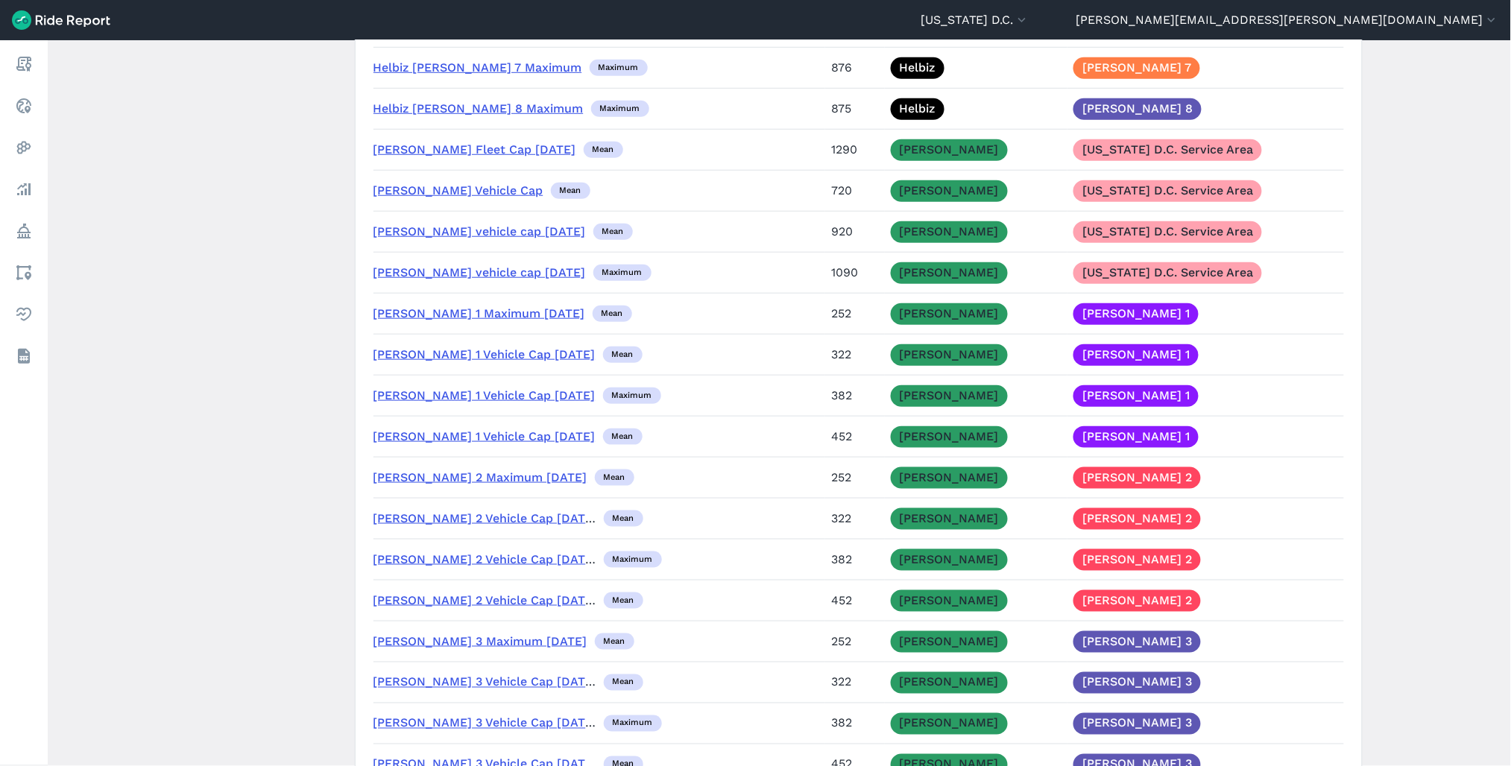
scroll to position [4224, 0]
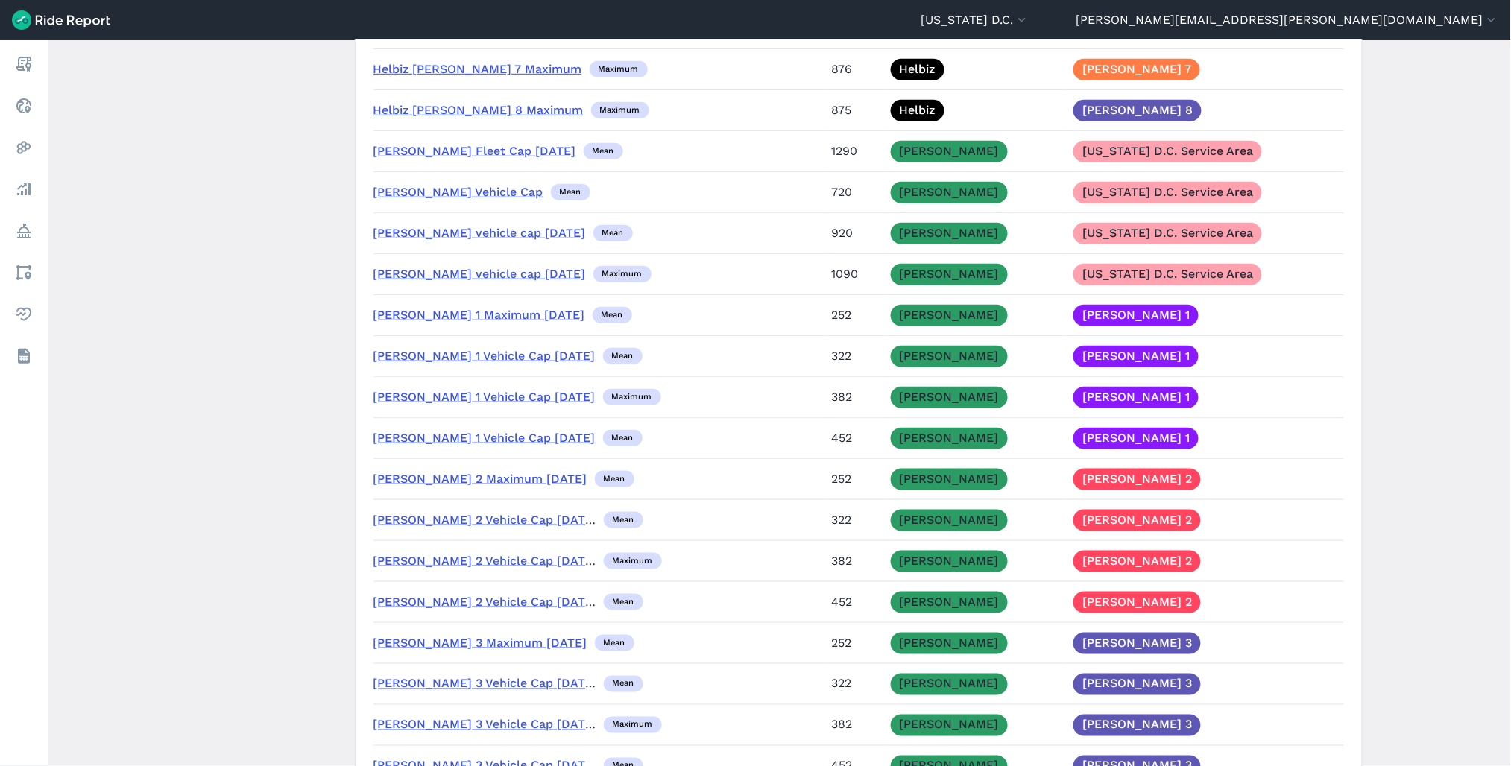
click at [456, 158] on link "[PERSON_NAME] Fleet Cap [DATE]" at bounding box center [474, 151] width 203 height 14
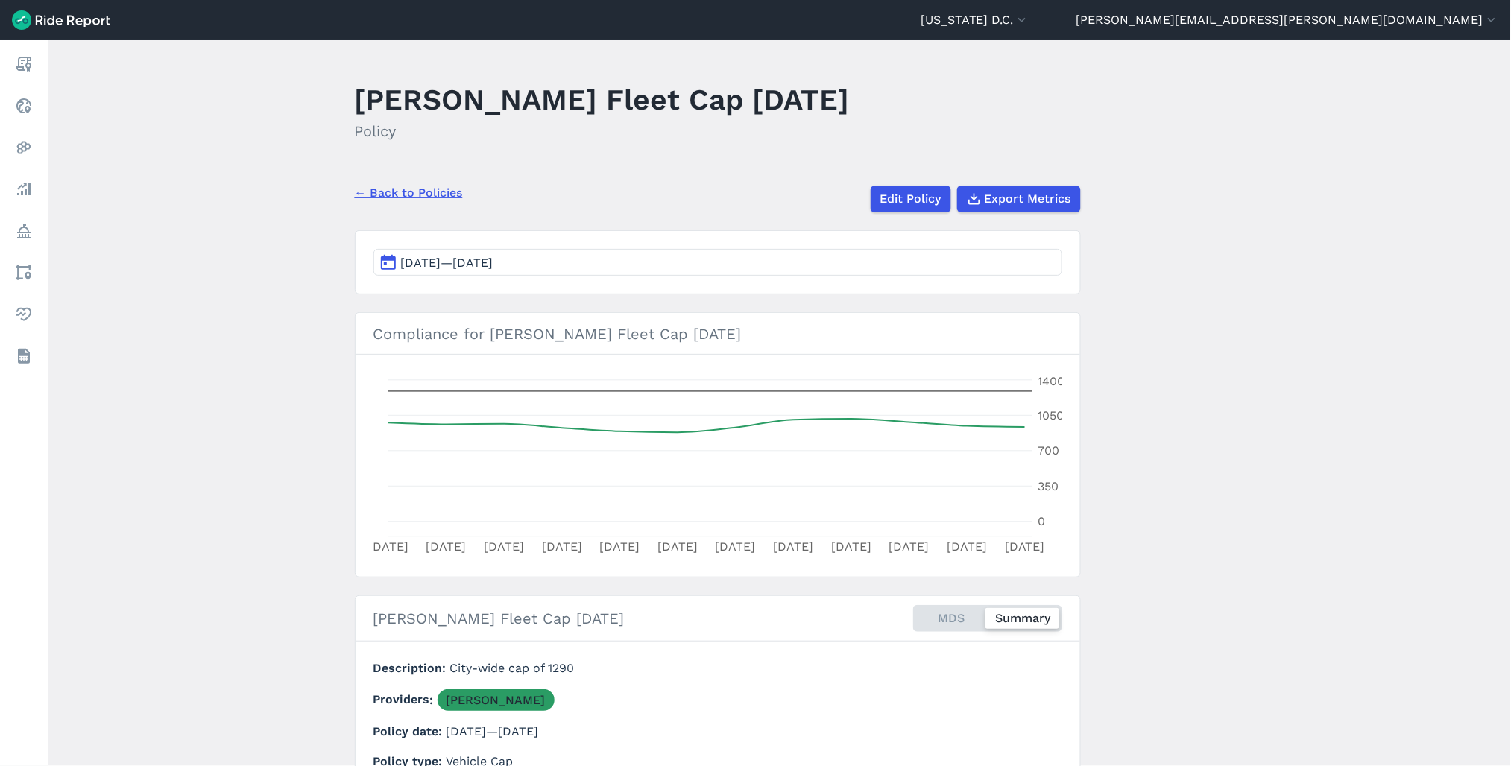
click at [491, 274] on button "[DATE]—[DATE]" at bounding box center [717, 262] width 689 height 27
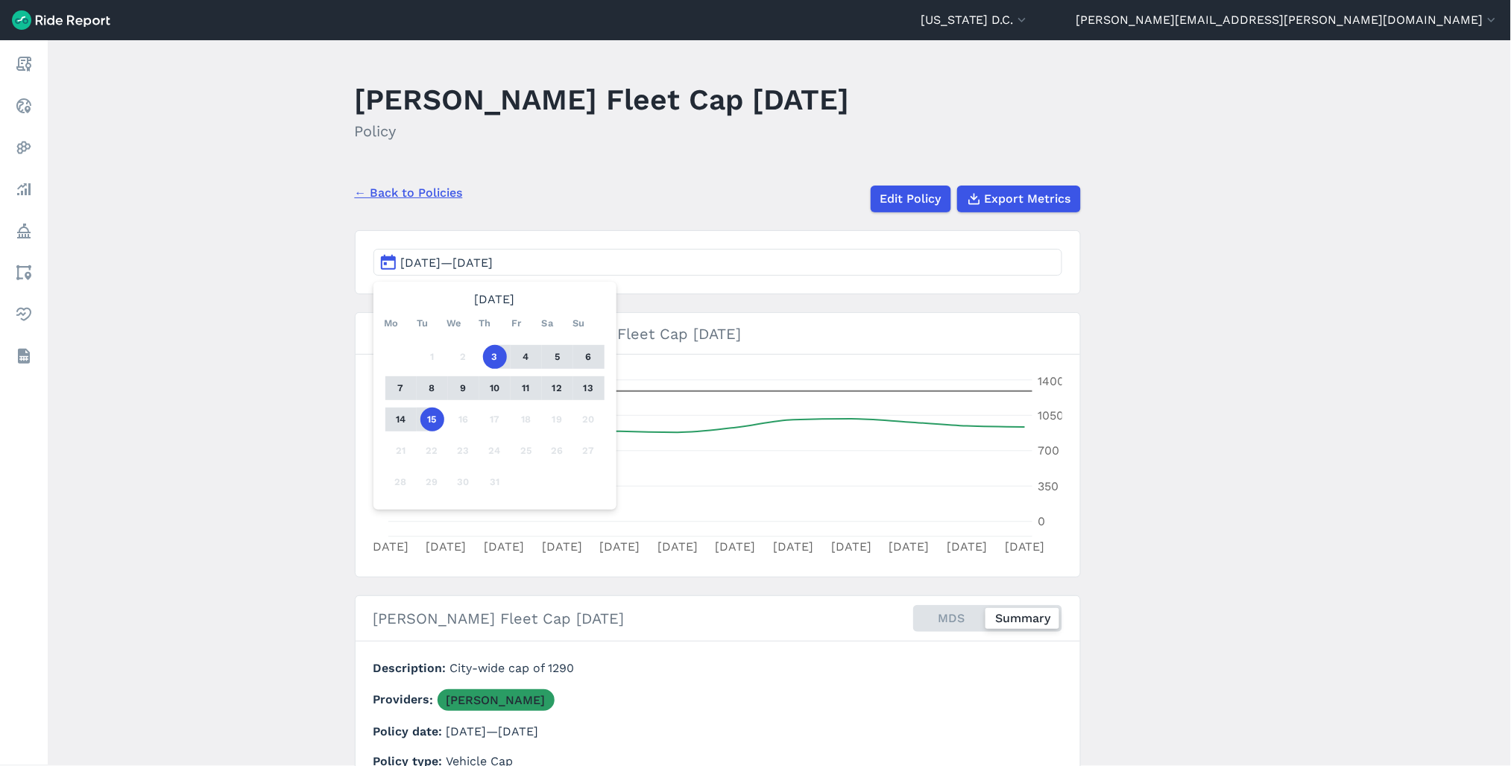
click at [643, 164] on main "[PERSON_NAME] Fleet Cap [DATE] Policy ← Back to Policies Edit Policy Export Met…" at bounding box center [779, 403] width 1463 height 726
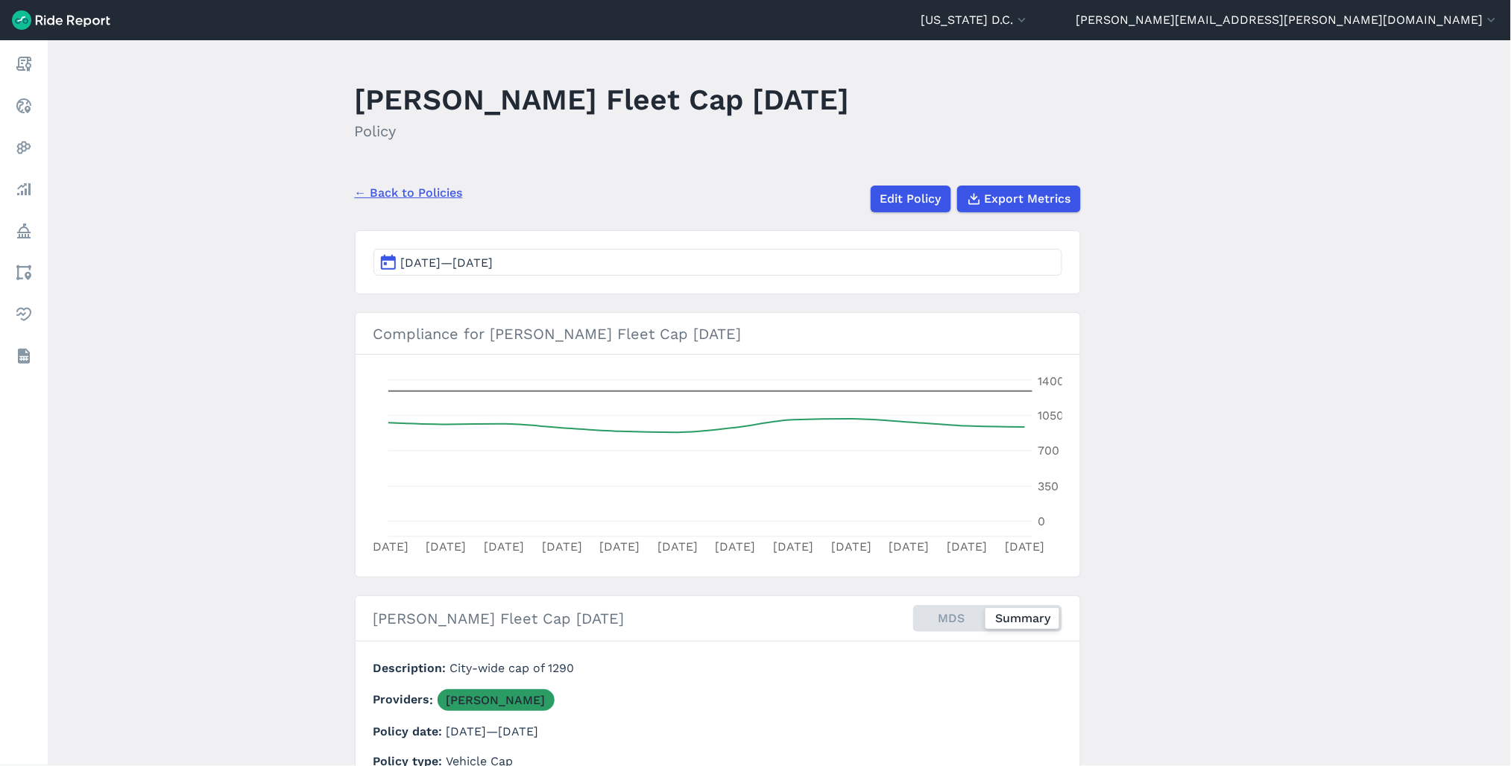
click at [441, 192] on link "← Back to Policies" at bounding box center [409, 193] width 108 height 18
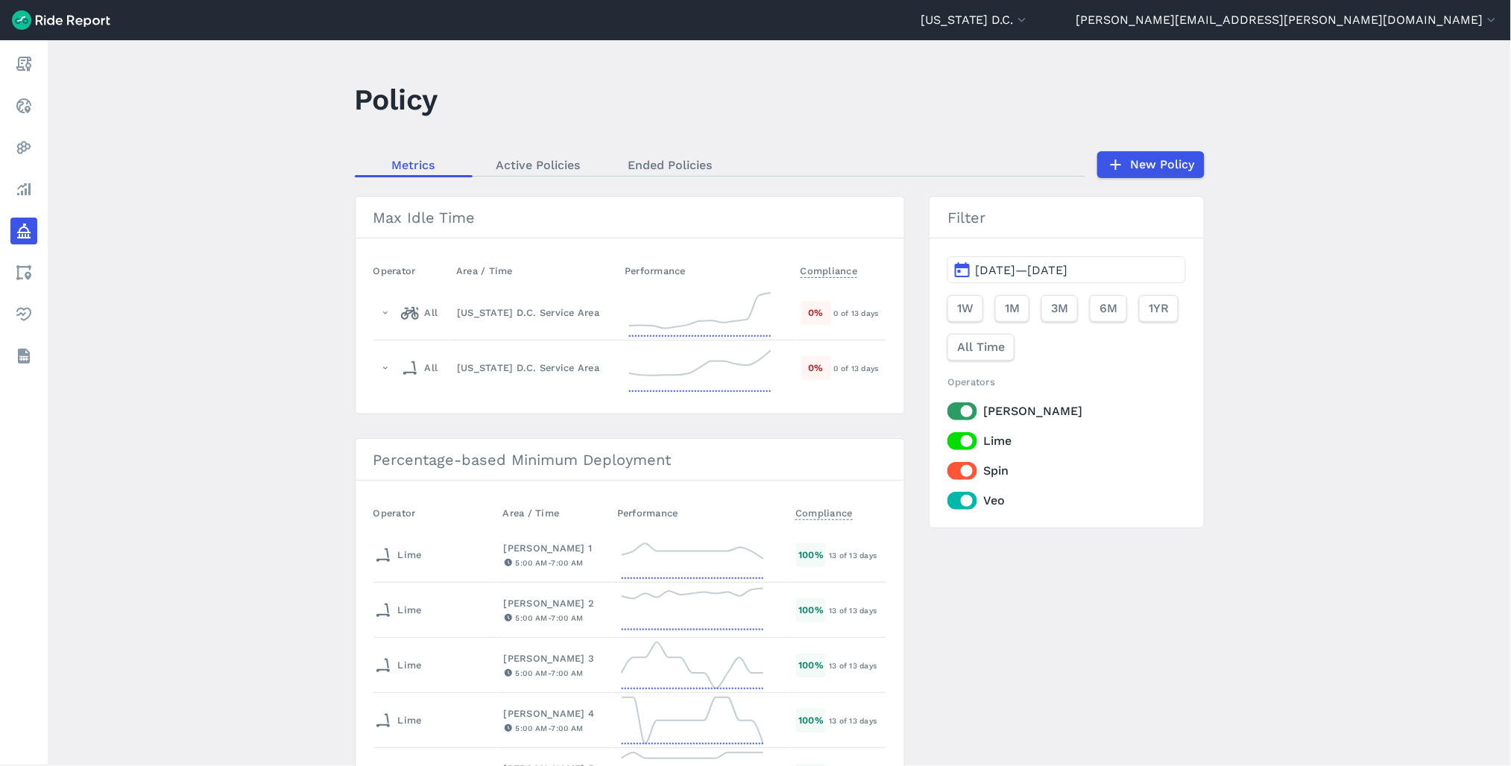
click at [1059, 258] on button "[DATE]—[DATE]" at bounding box center [1066, 269] width 238 height 27
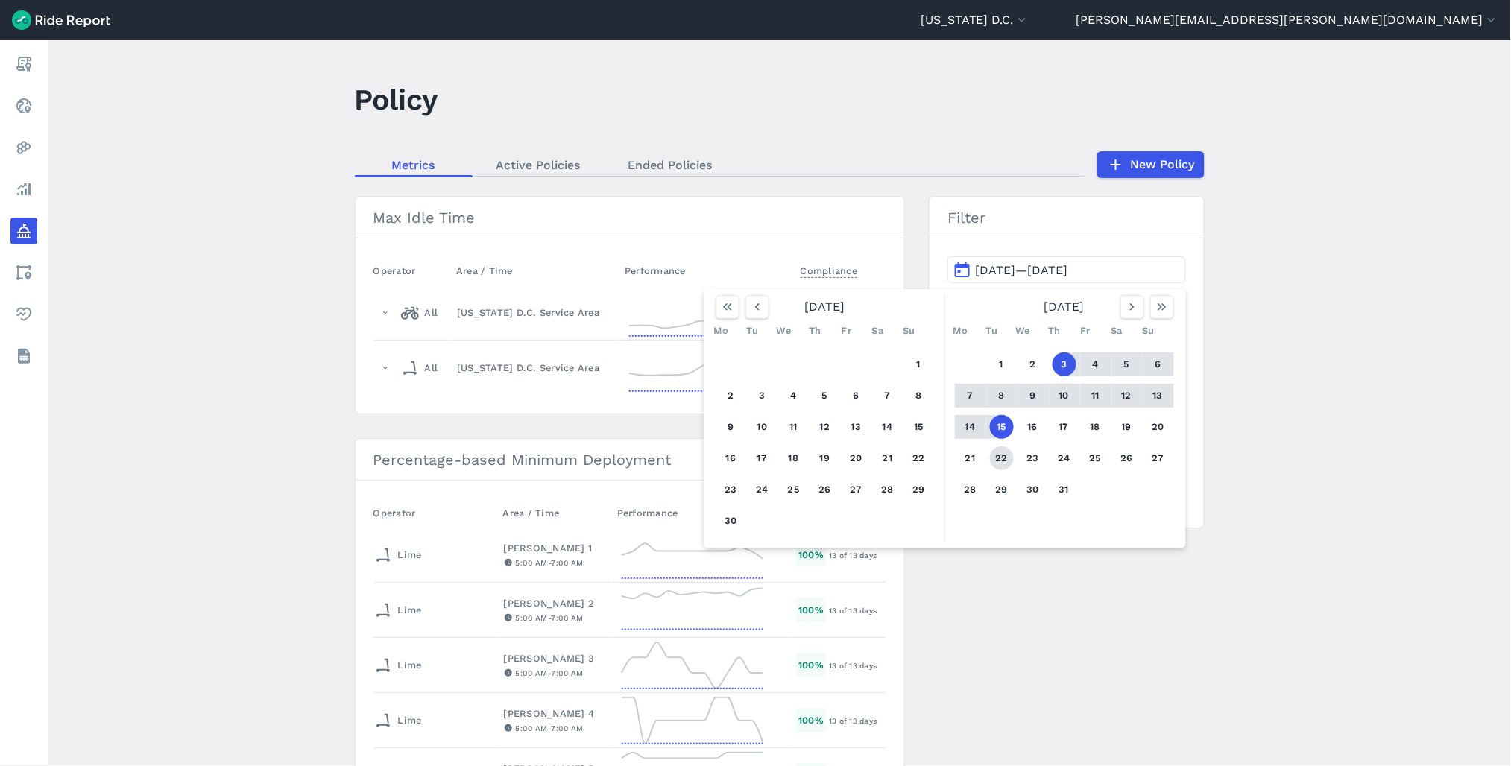
click at [991, 452] on button "22" at bounding box center [1002, 459] width 24 height 24
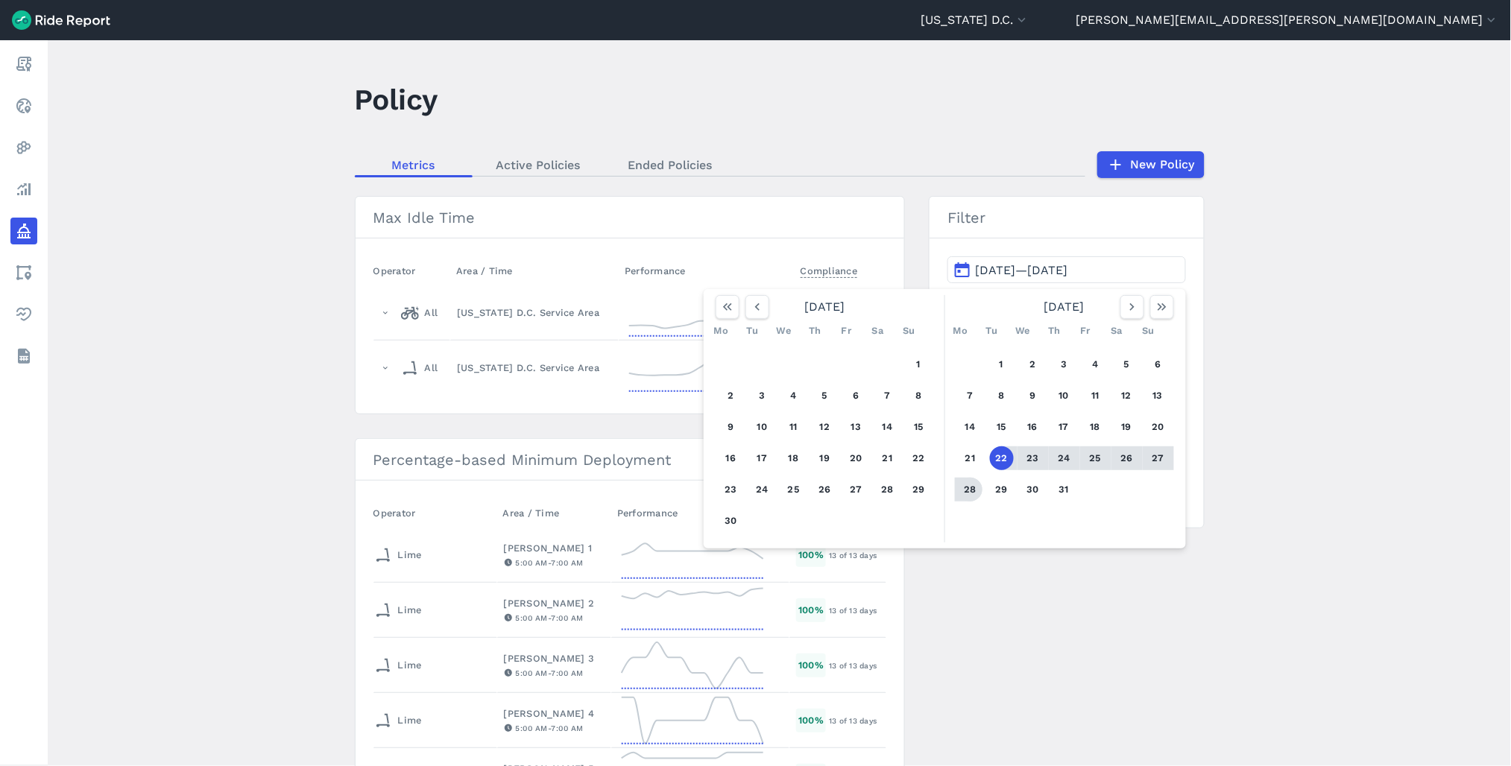
click at [963, 488] on button "28" at bounding box center [971, 490] width 24 height 24
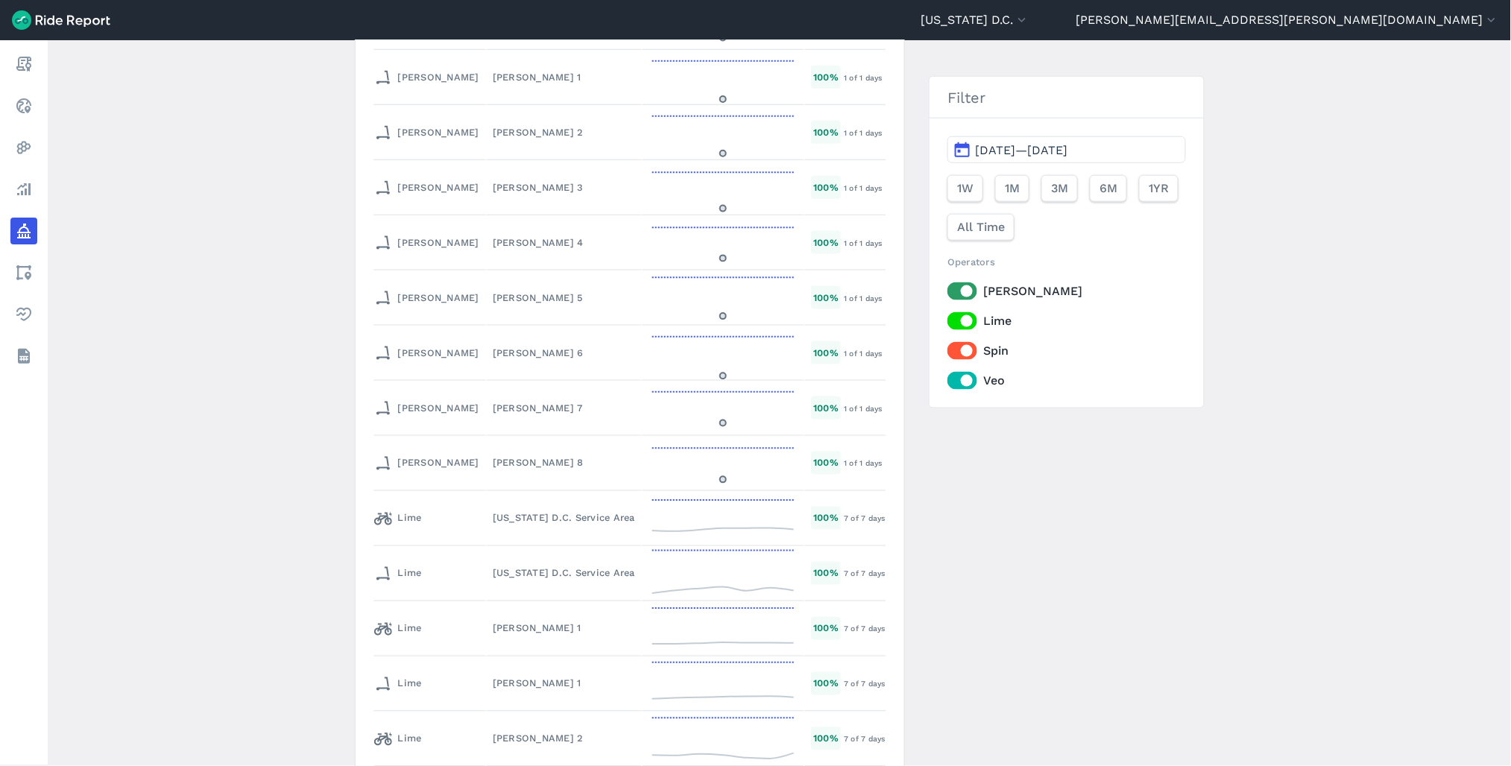
scroll to position [6460, 0]
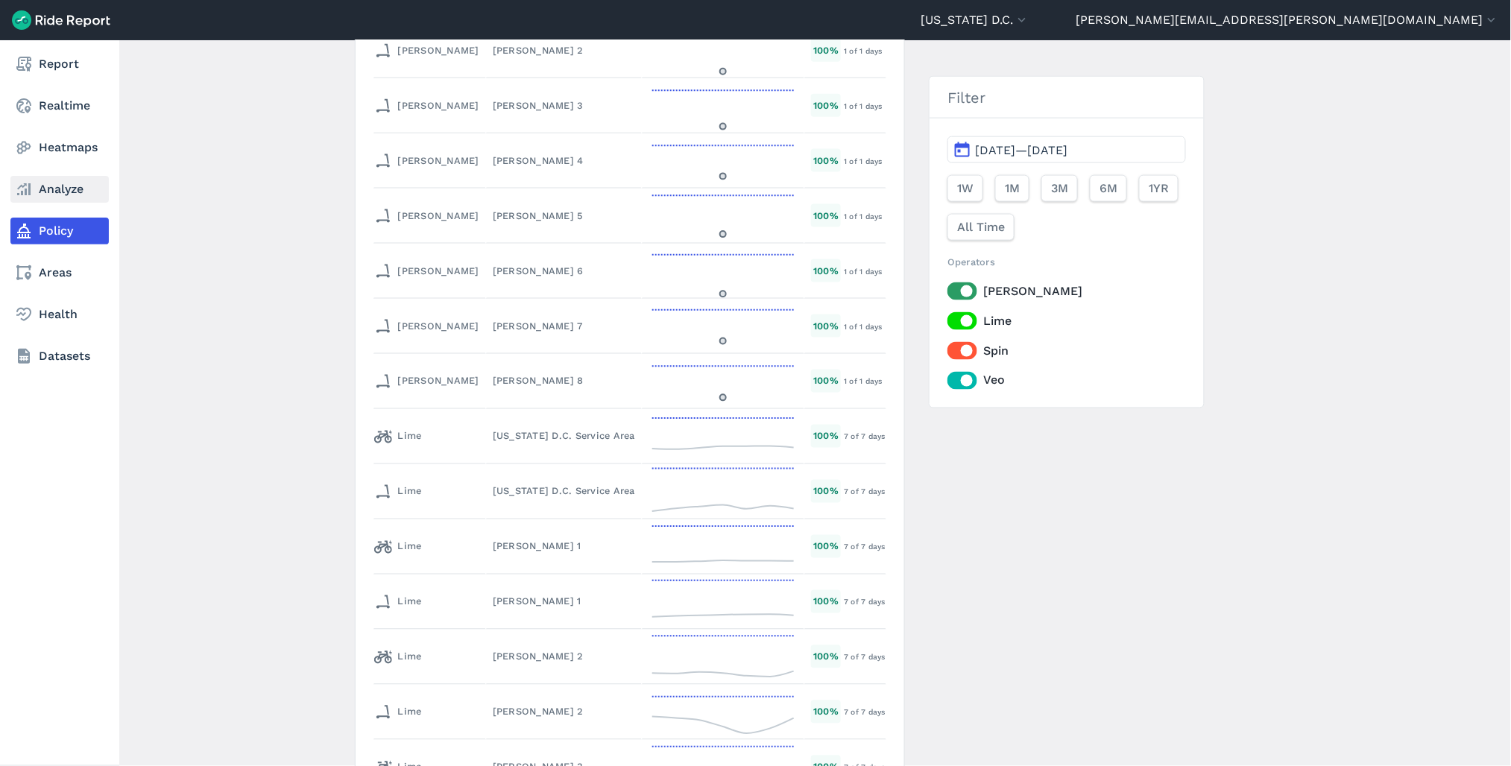
click at [63, 190] on link "Analyze" at bounding box center [59, 189] width 98 height 27
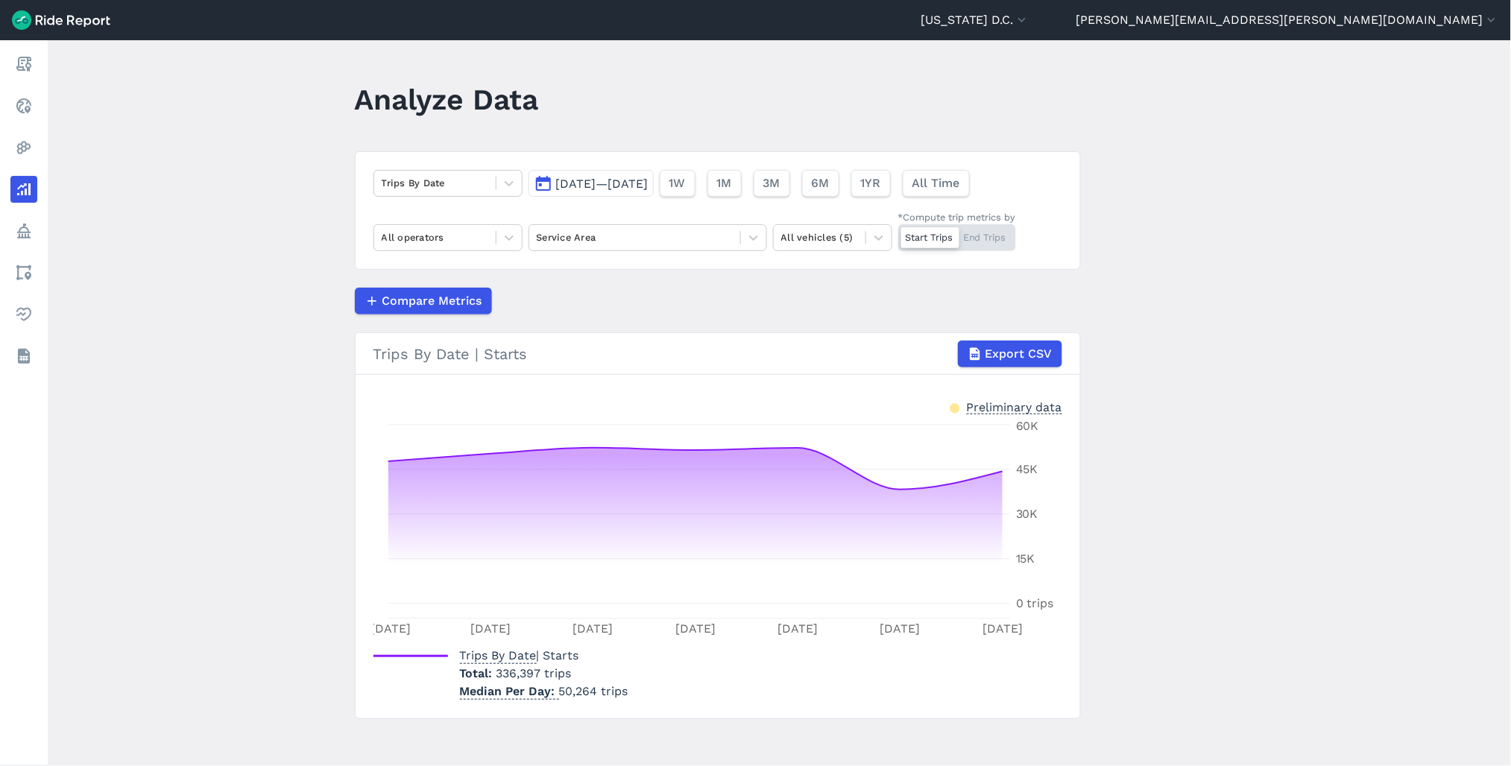
click at [613, 170] on button "[DATE]—[DATE]" at bounding box center [591, 183] width 125 height 27
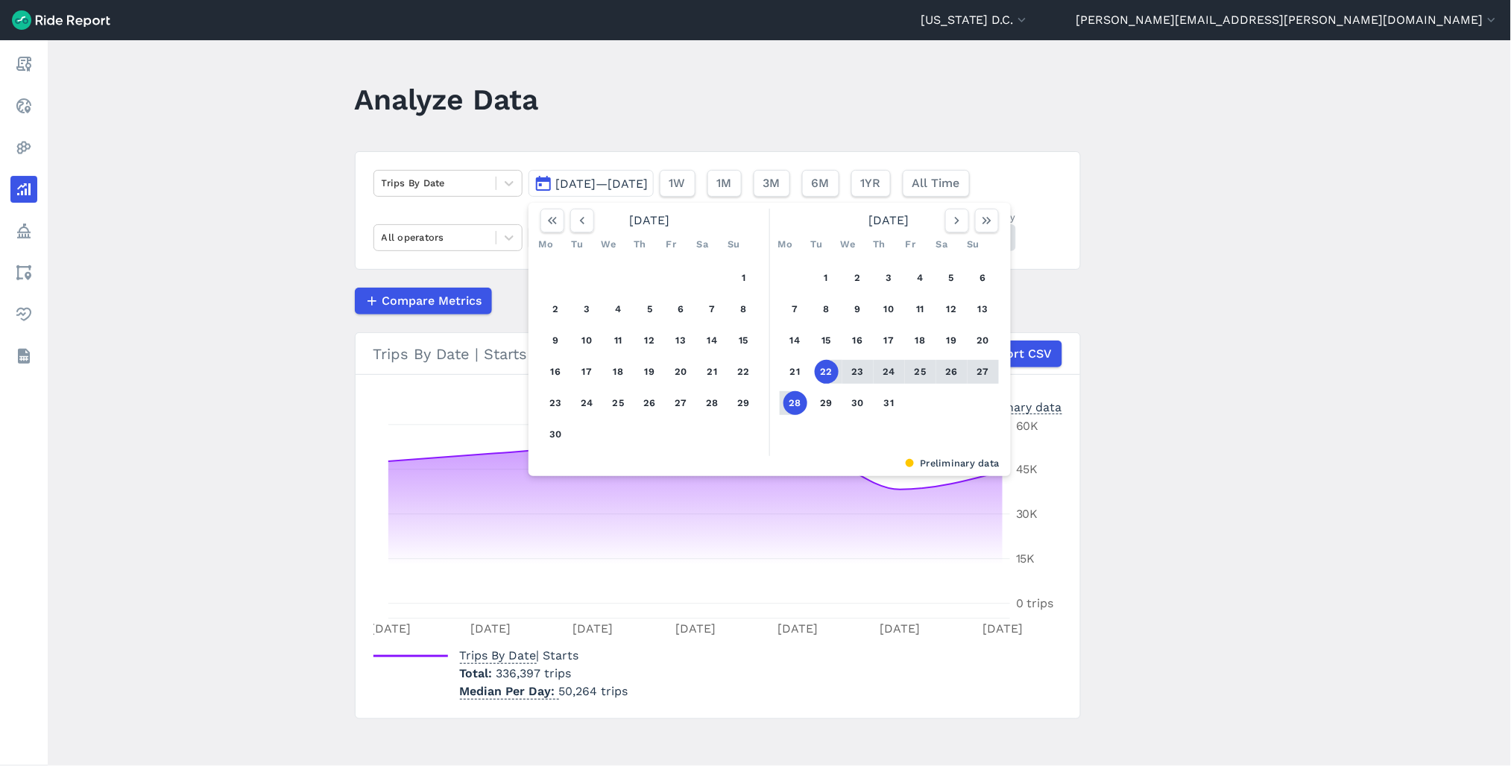
click at [518, 113] on h1 "Analyze Data" at bounding box center [447, 99] width 184 height 41
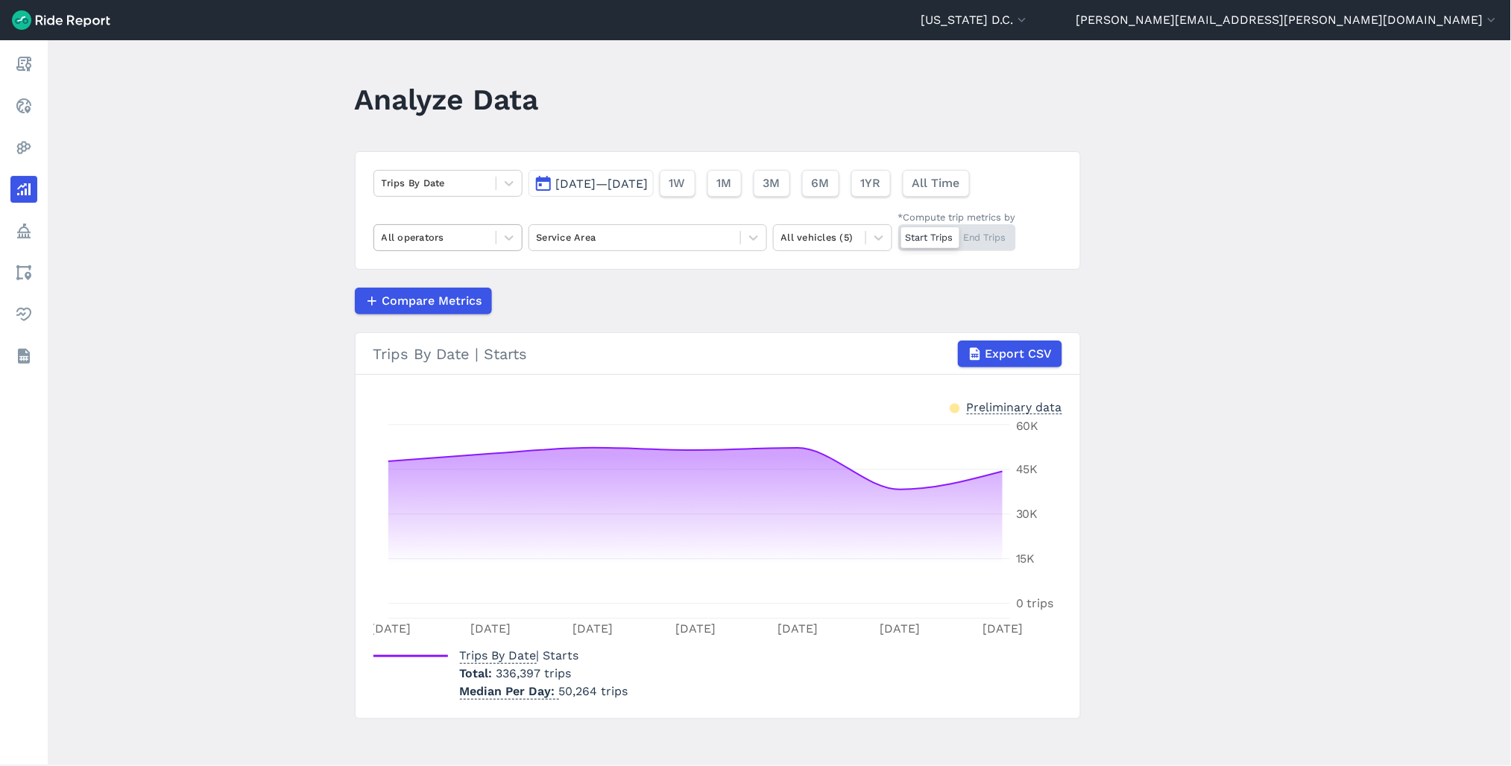
click at [435, 235] on div at bounding box center [435, 237] width 107 height 17
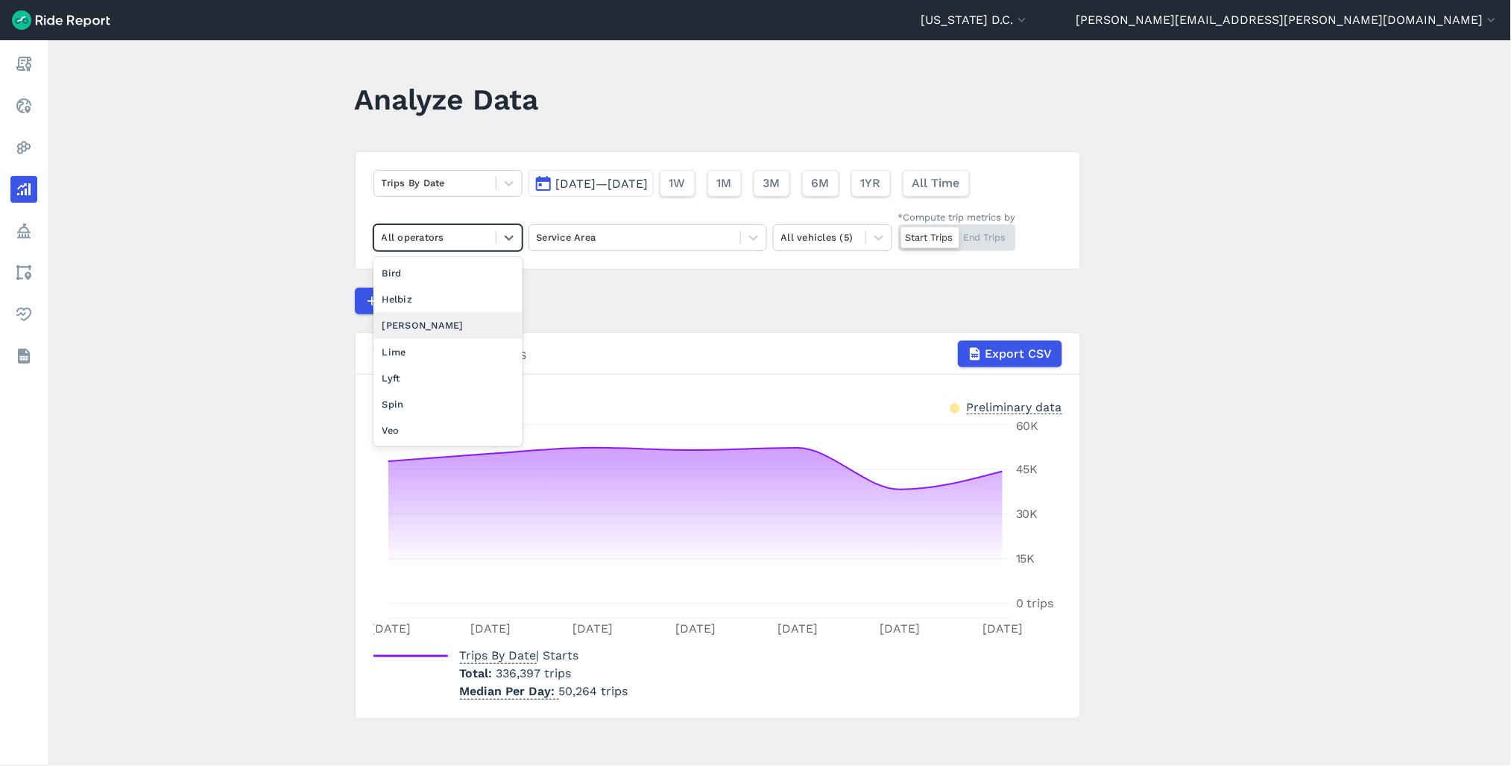
click at [450, 329] on div "[PERSON_NAME]" at bounding box center [447, 325] width 149 height 26
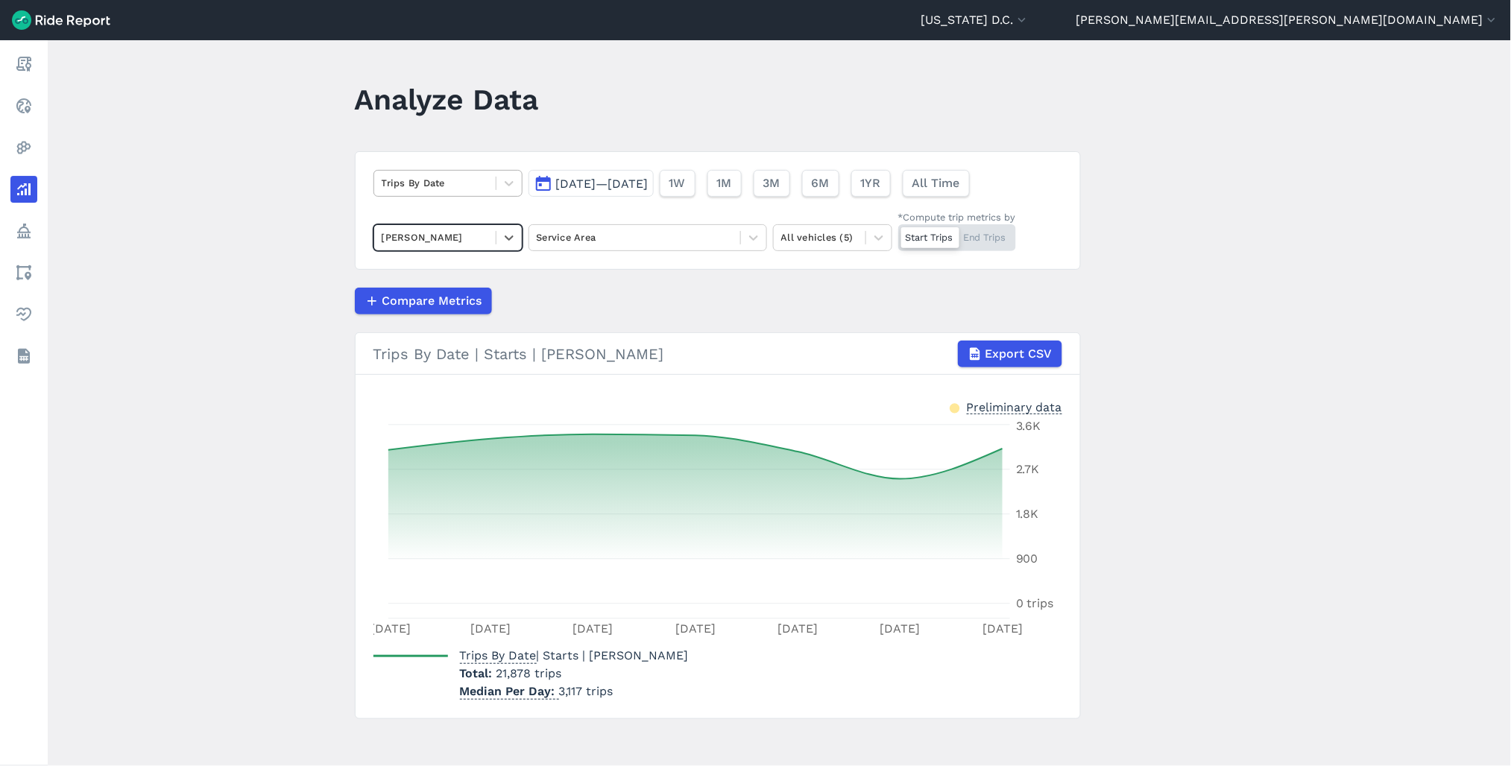
click at [422, 186] on div at bounding box center [435, 182] width 107 height 17
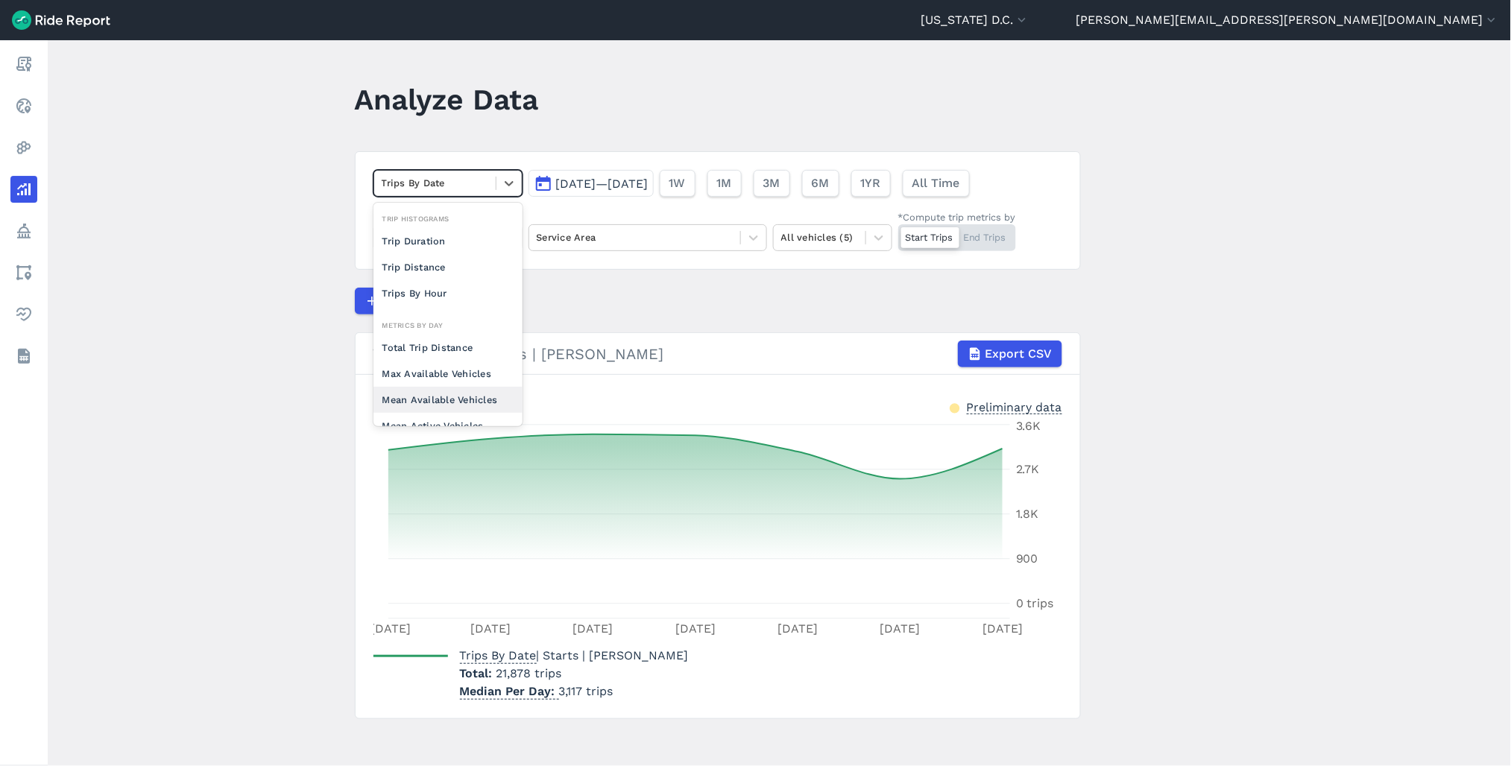
click at [451, 405] on div "Mean Available Vehicles" at bounding box center [447, 400] width 149 height 26
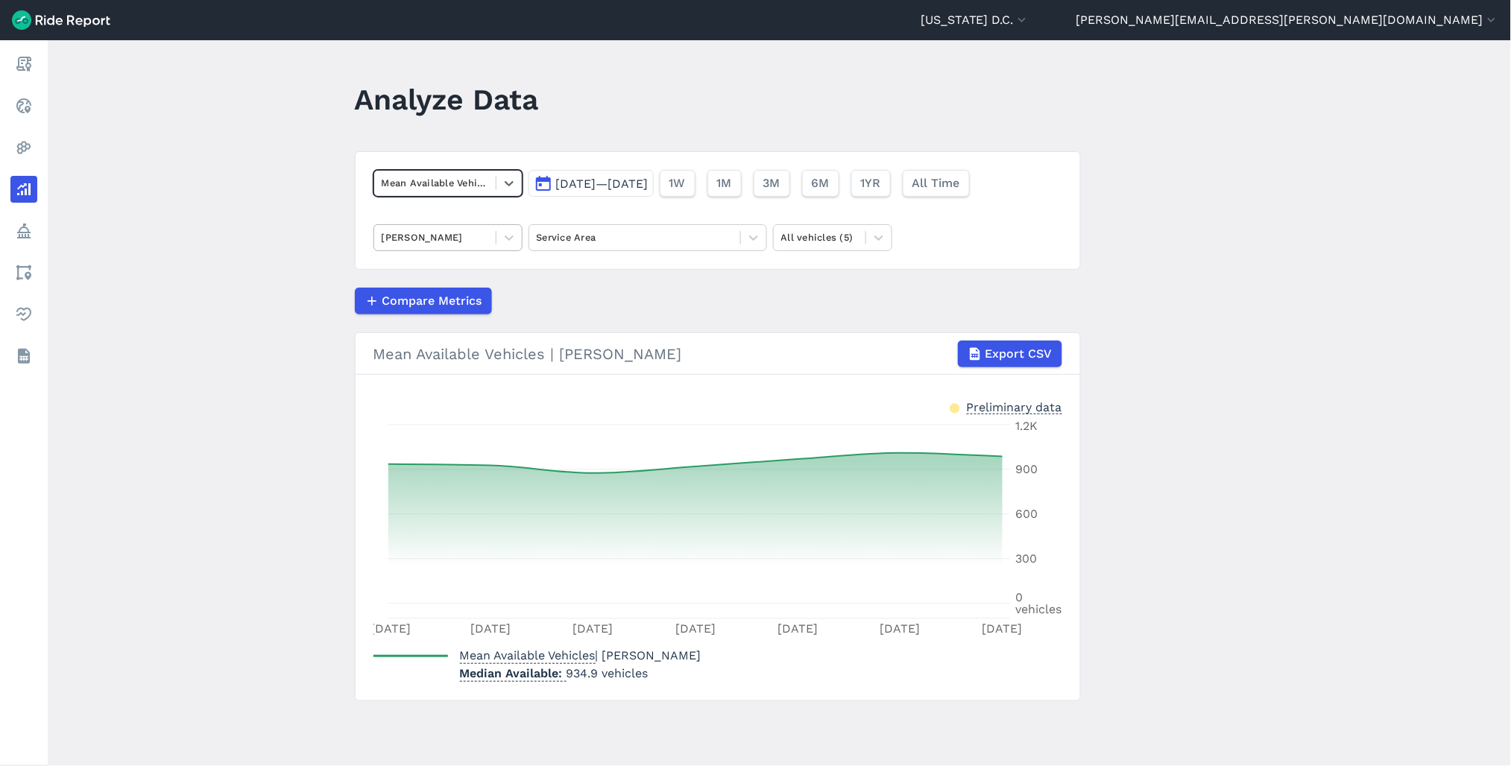
click at [418, 236] on div at bounding box center [435, 237] width 107 height 17
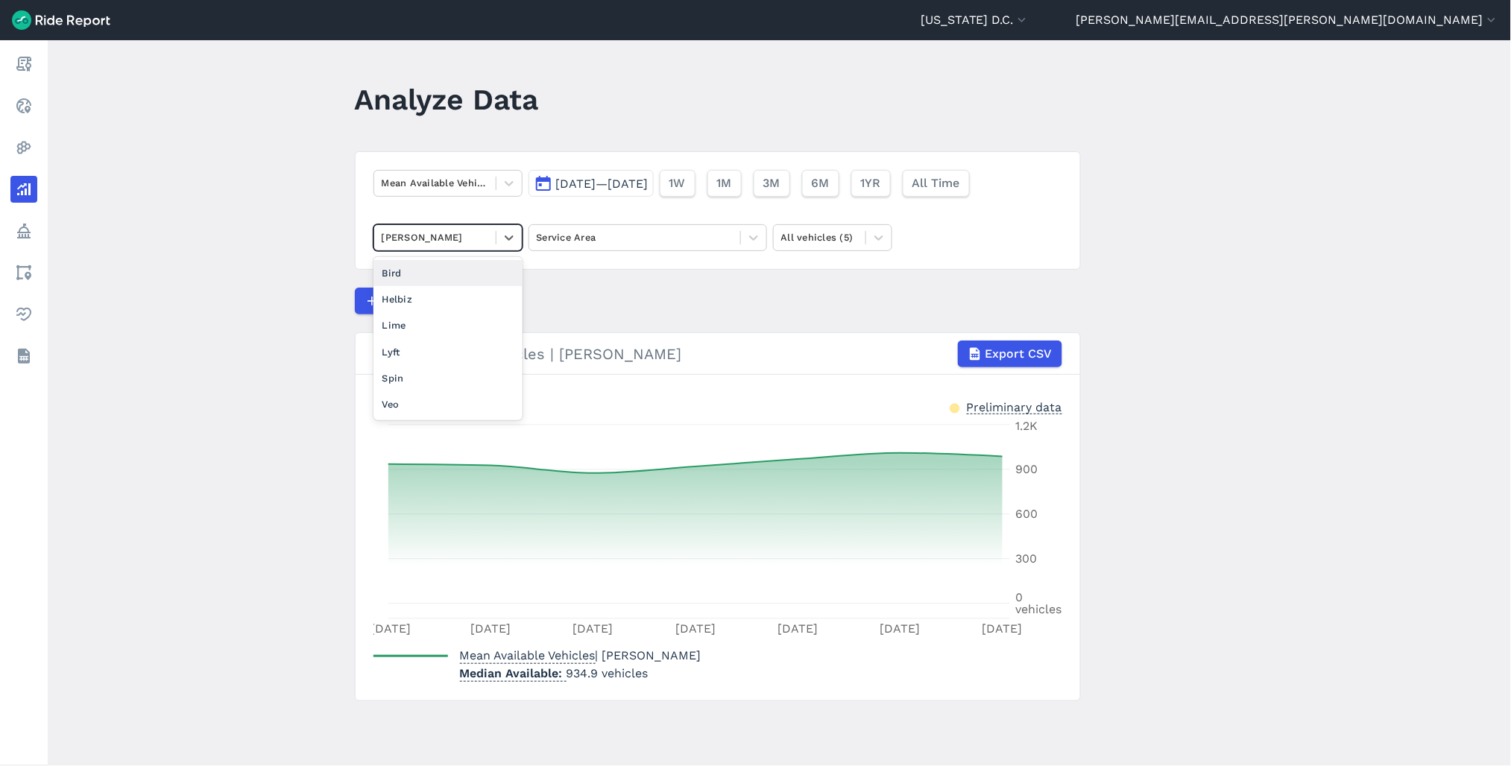
click at [447, 203] on div "Mean Available Vehicles [DATE]—[DATE] 1W 1M 3M 6M 1YR All Time option Bird focu…" at bounding box center [718, 210] width 726 height 119
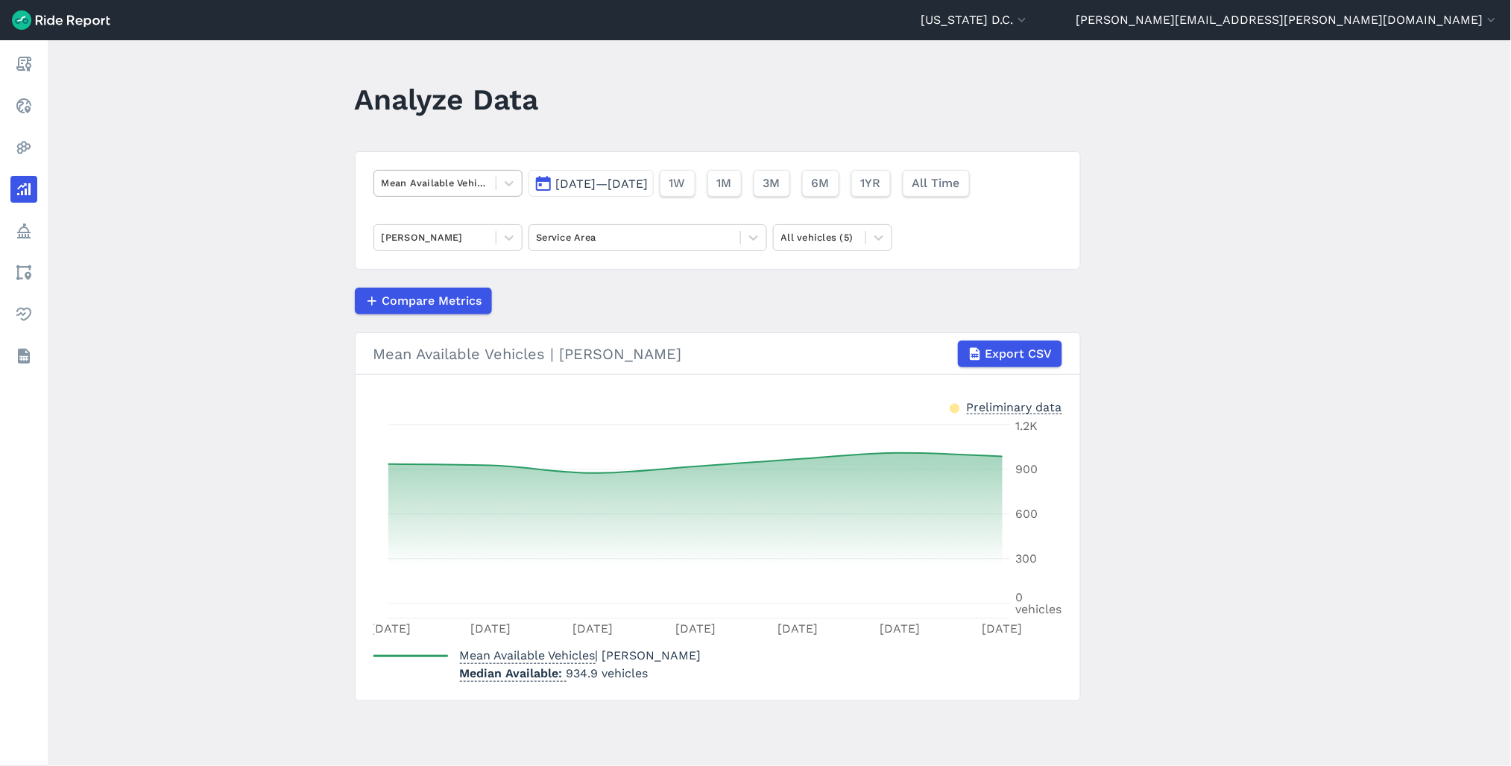
click at [447, 185] on div at bounding box center [435, 182] width 107 height 17
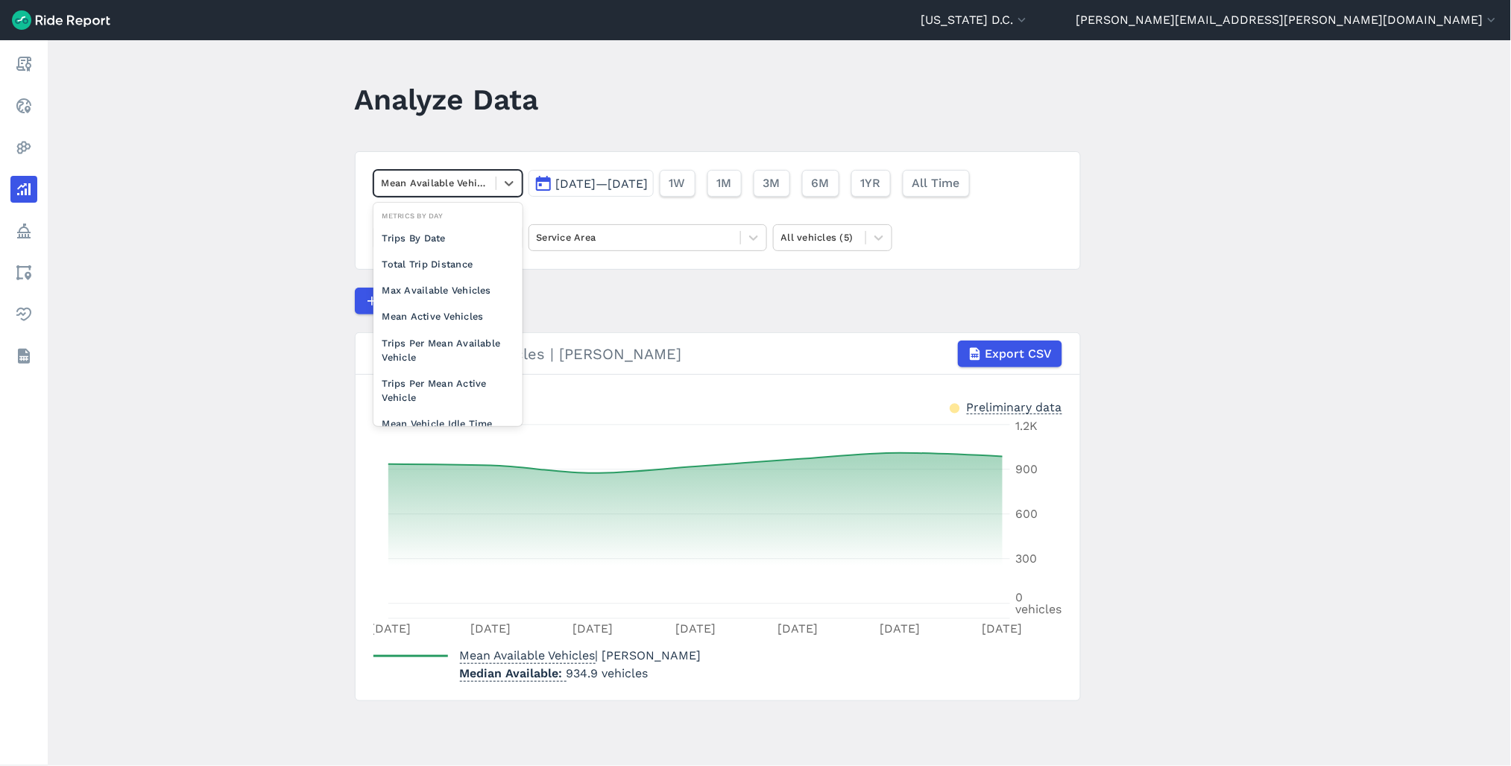
scroll to position [129, 0]
click at [440, 269] on div "Max Available Vehicles" at bounding box center [447, 271] width 149 height 26
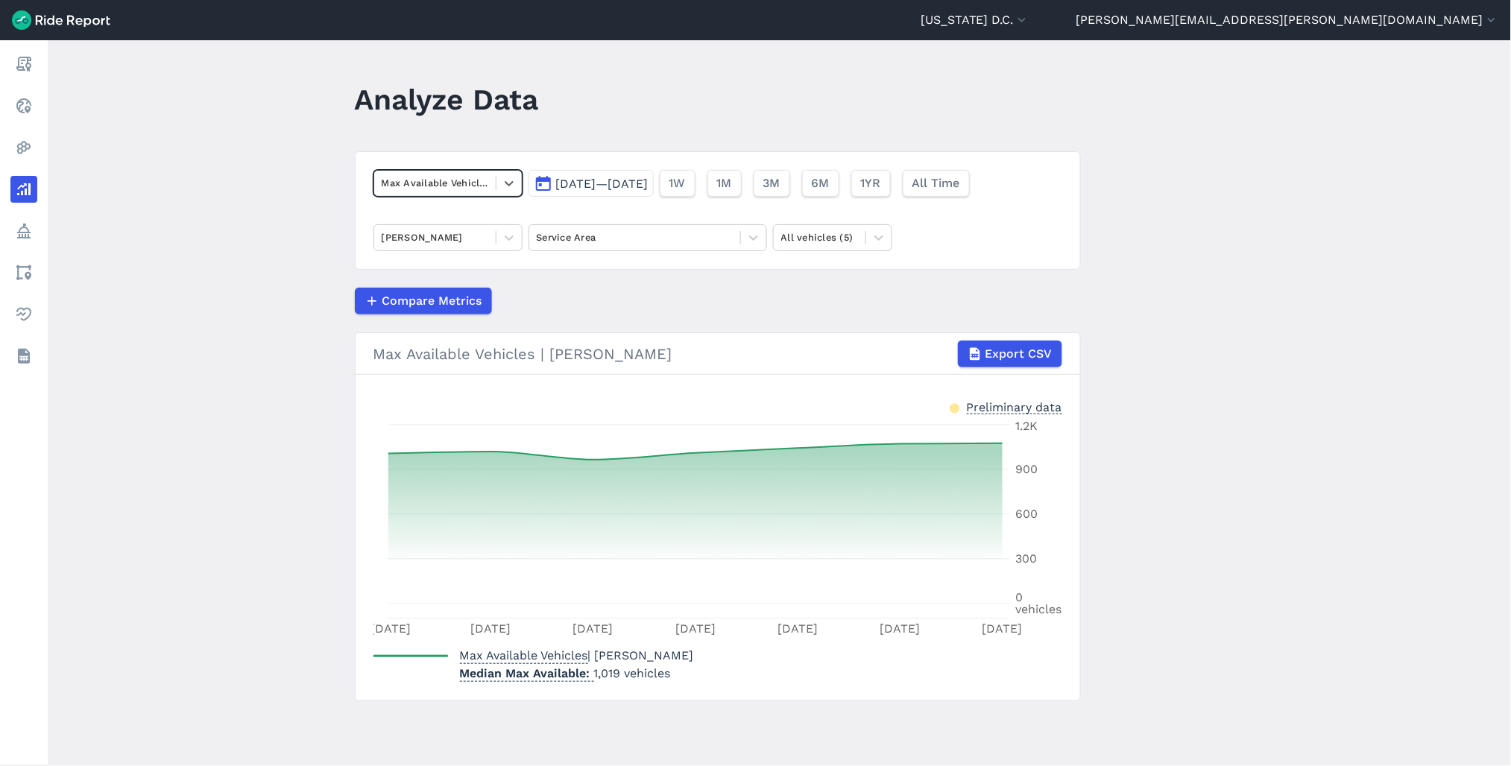
click at [460, 189] on div at bounding box center [435, 182] width 107 height 17
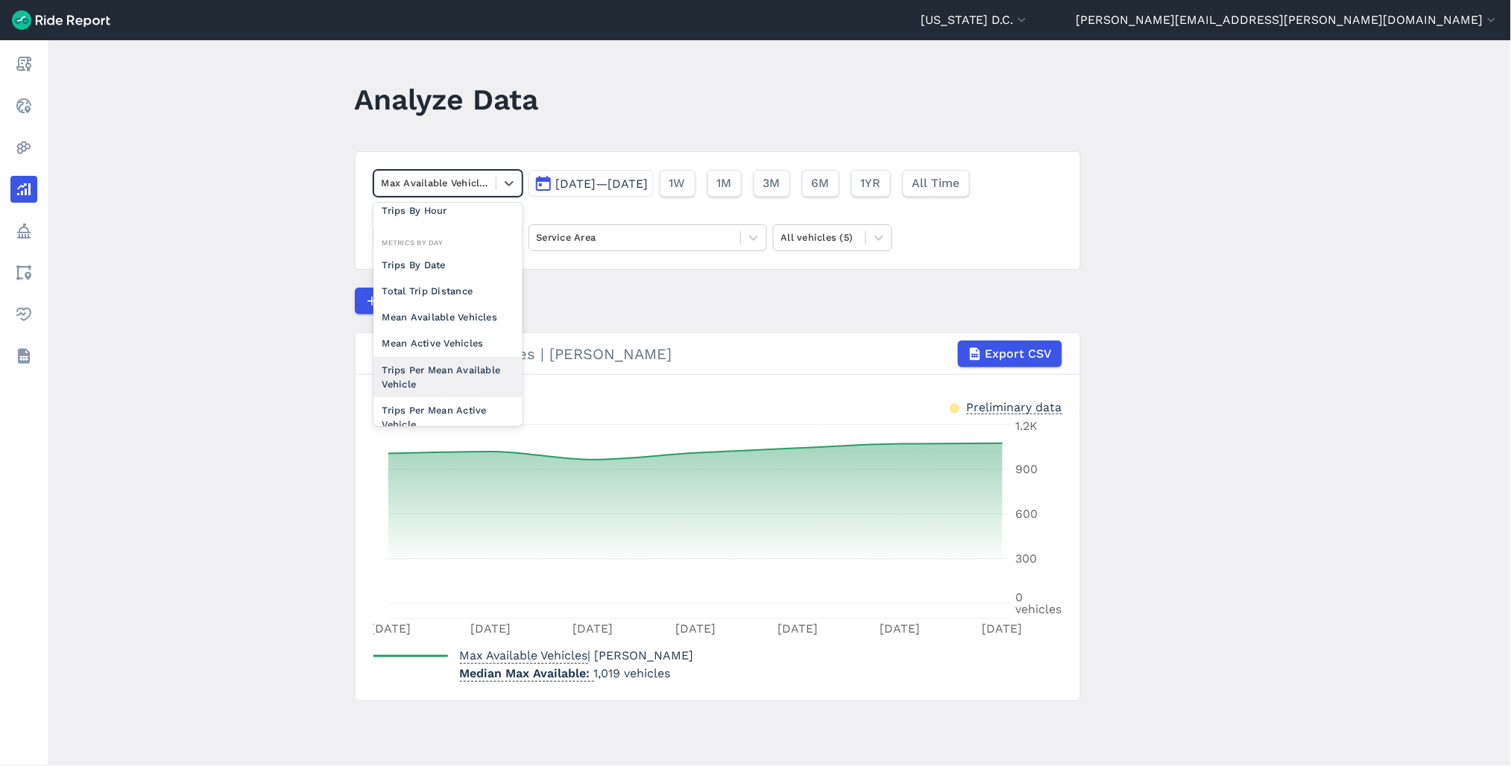
scroll to position [129, 0]
click at [461, 299] on div "Mean Active Vehicles" at bounding box center [447, 297] width 149 height 26
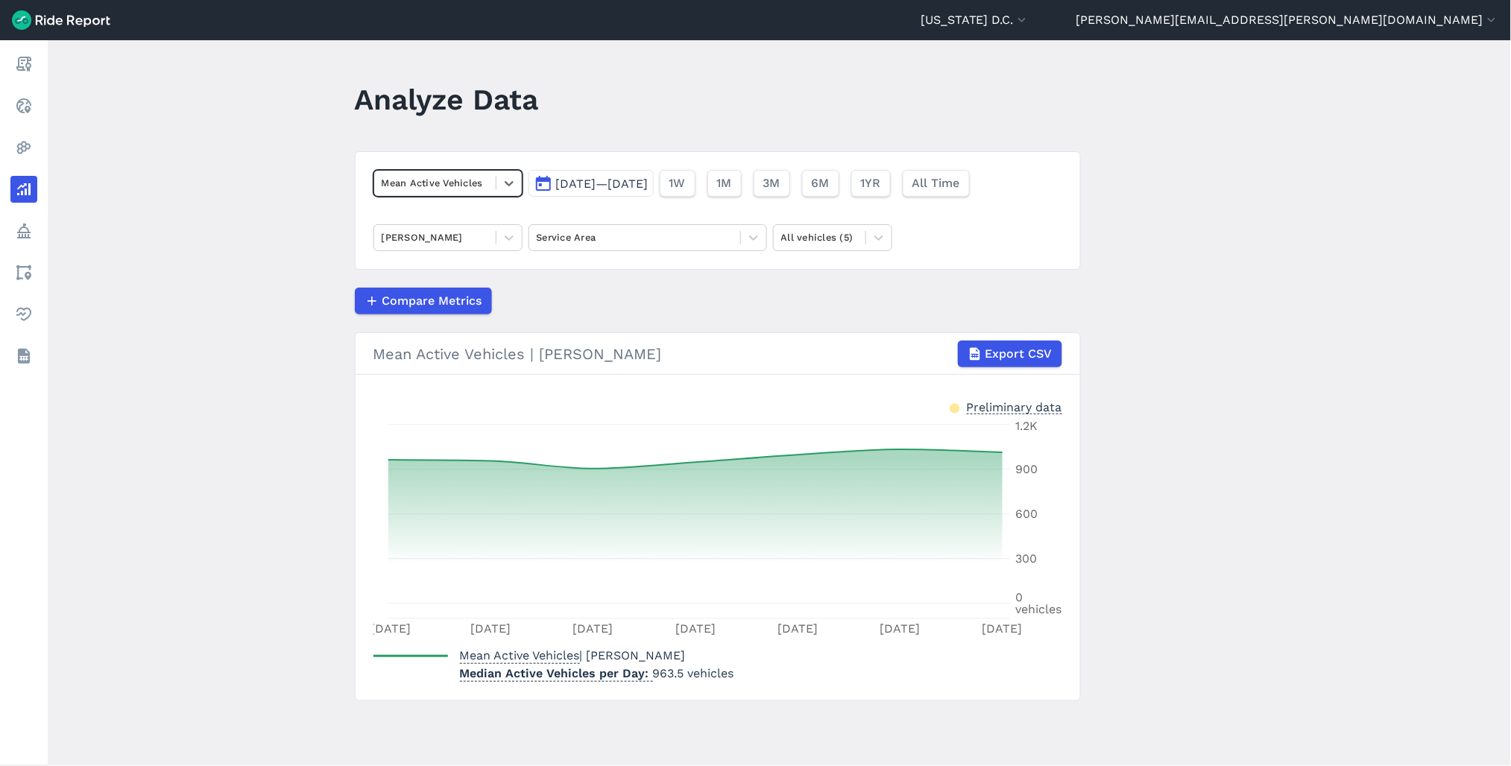
click at [466, 188] on div at bounding box center [435, 182] width 107 height 17
click at [318, 186] on main "Analyze Data Mean Active Vehicles [DATE]—[DATE] 1W 1M 3M 6M 1YR All Time [PERSO…" at bounding box center [779, 403] width 1463 height 726
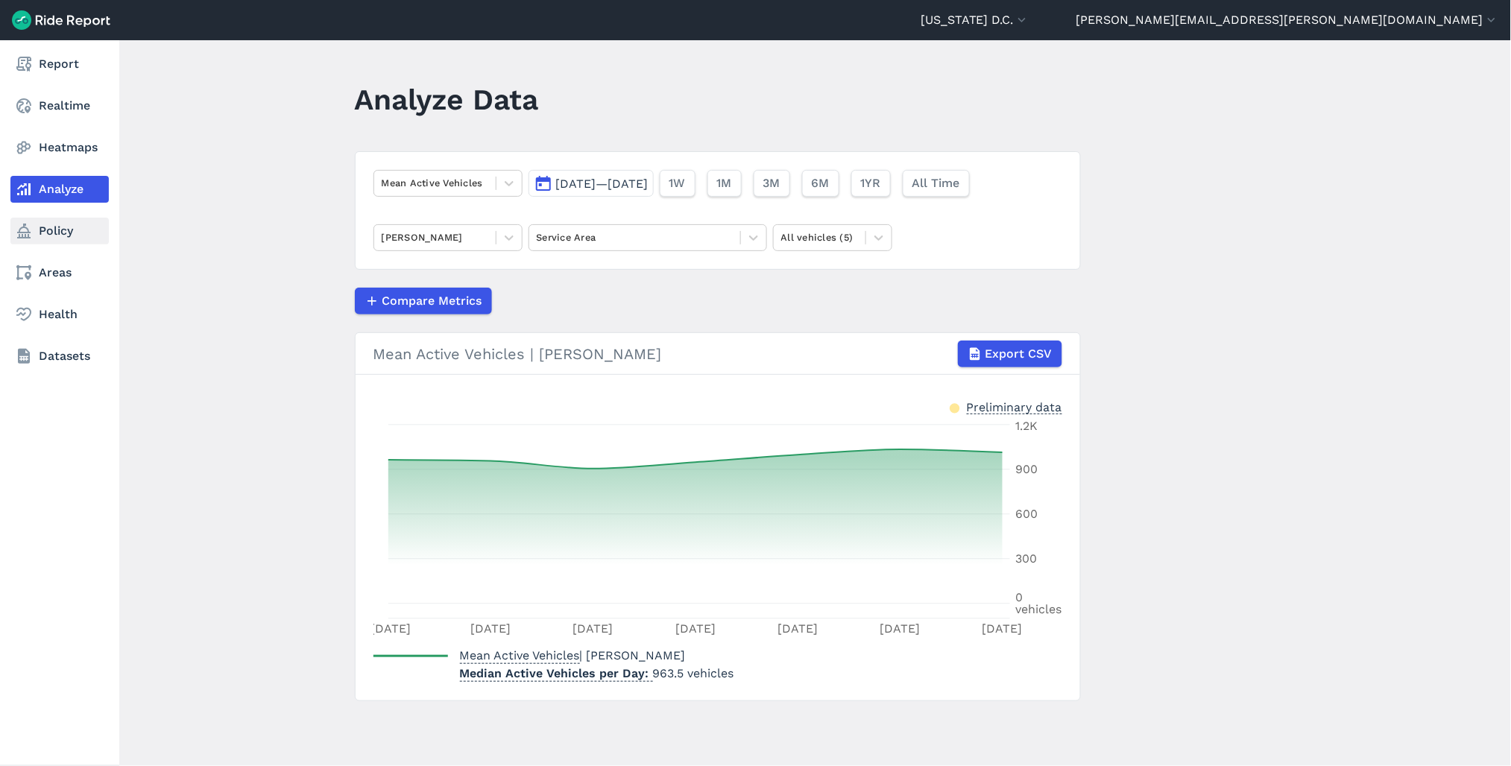
click at [50, 234] on link "Policy" at bounding box center [59, 231] width 98 height 27
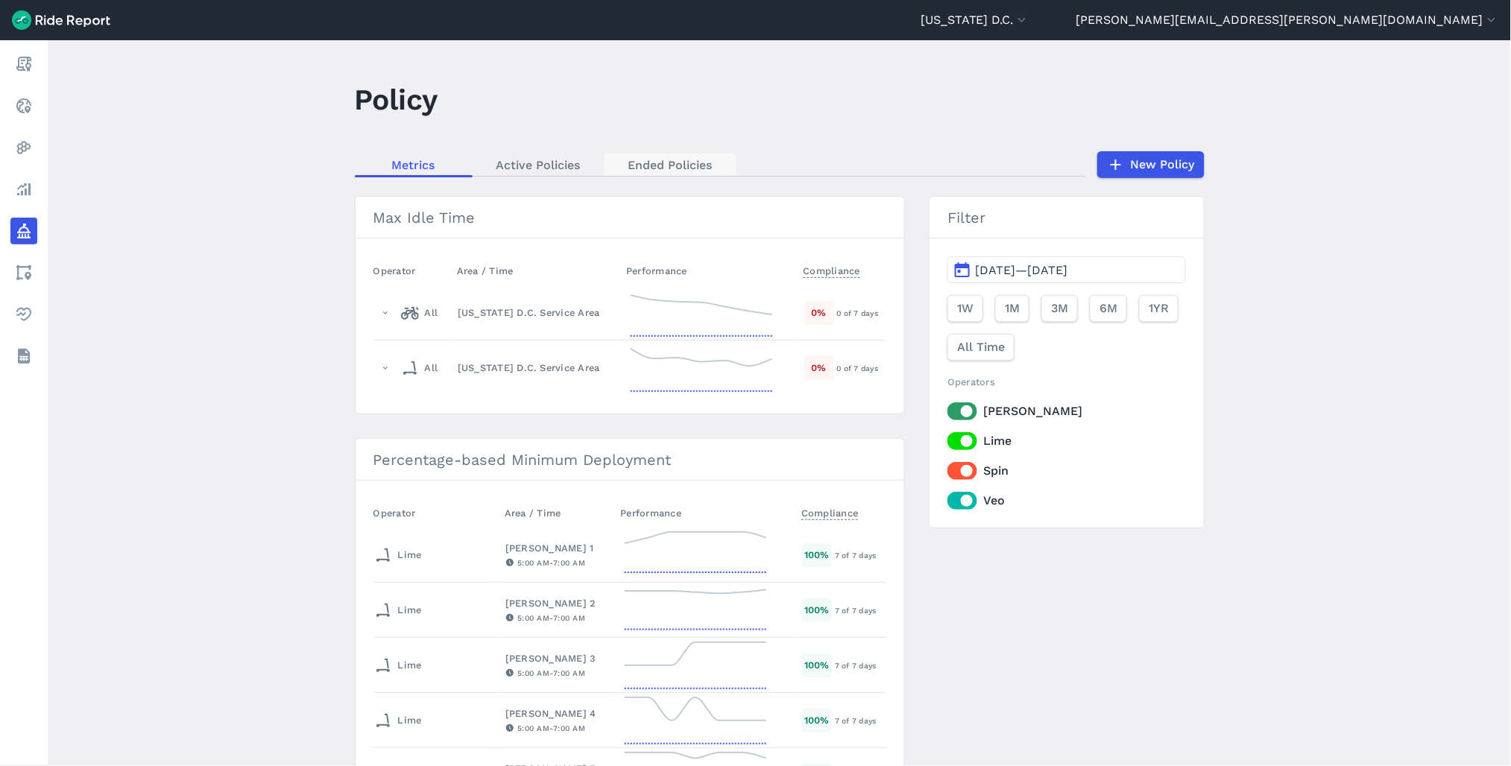
click at [666, 154] on link "Ended Policies" at bounding box center [671, 165] width 132 height 22
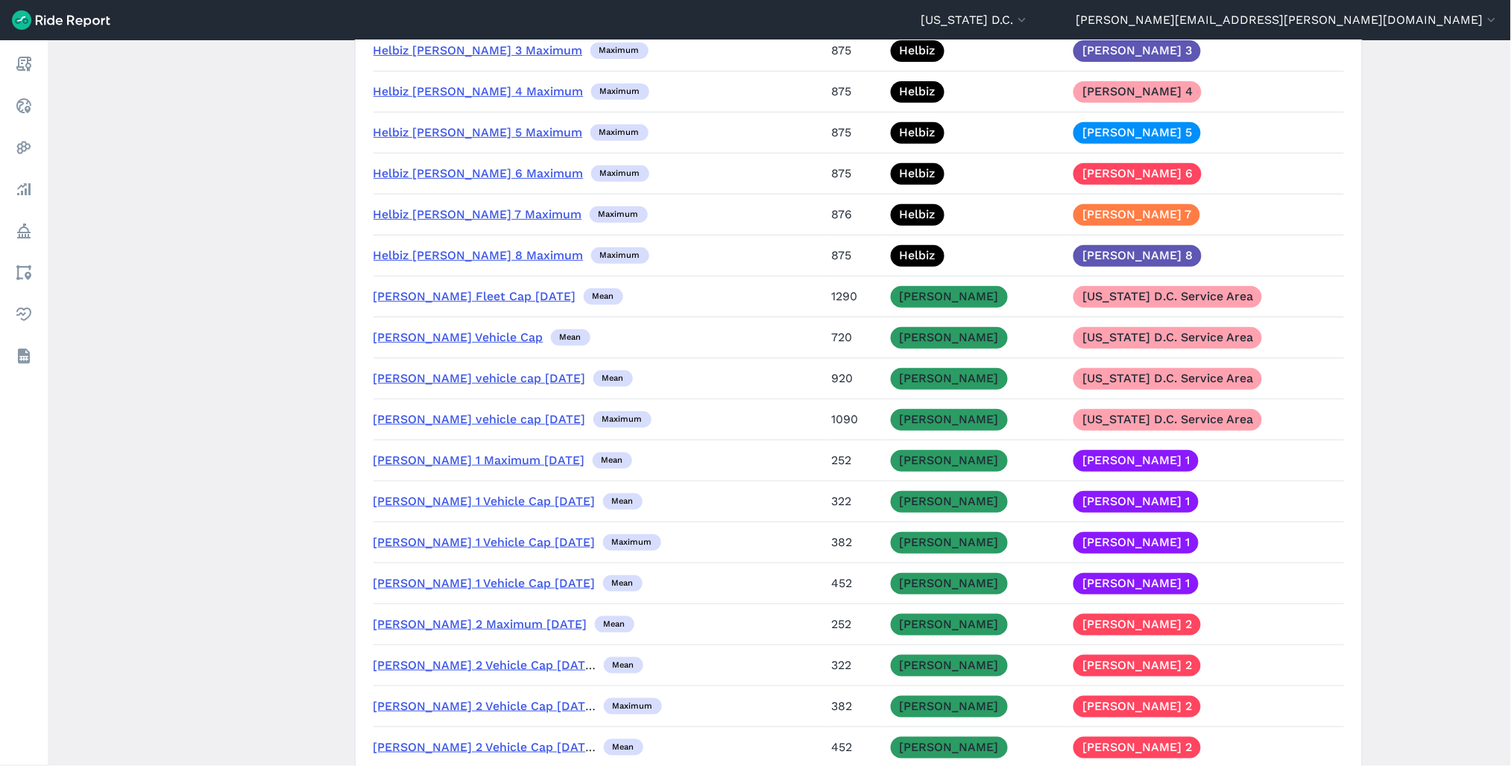
scroll to position [4224, 0]
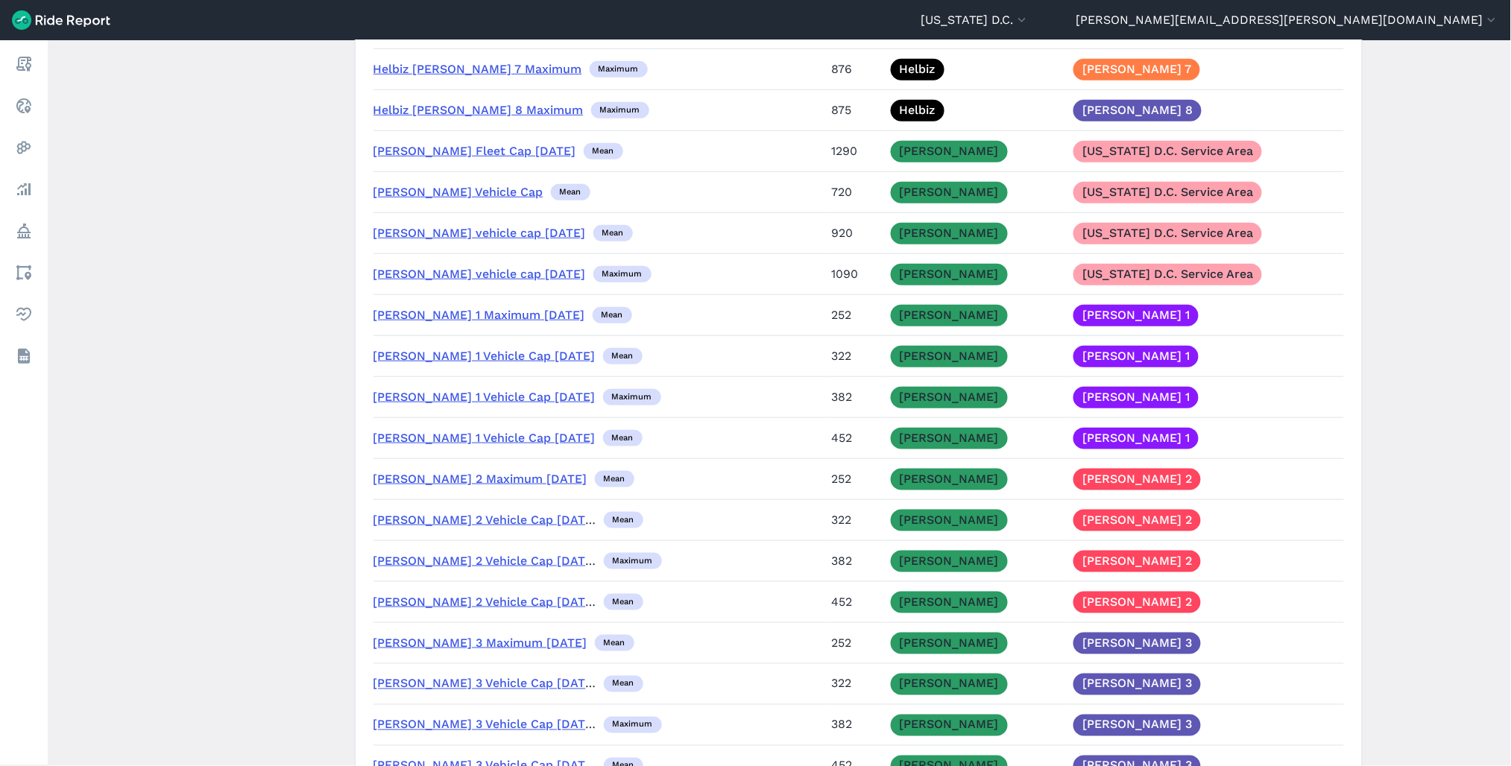
click at [434, 158] on link "[PERSON_NAME] Fleet Cap [DATE]" at bounding box center [474, 151] width 203 height 14
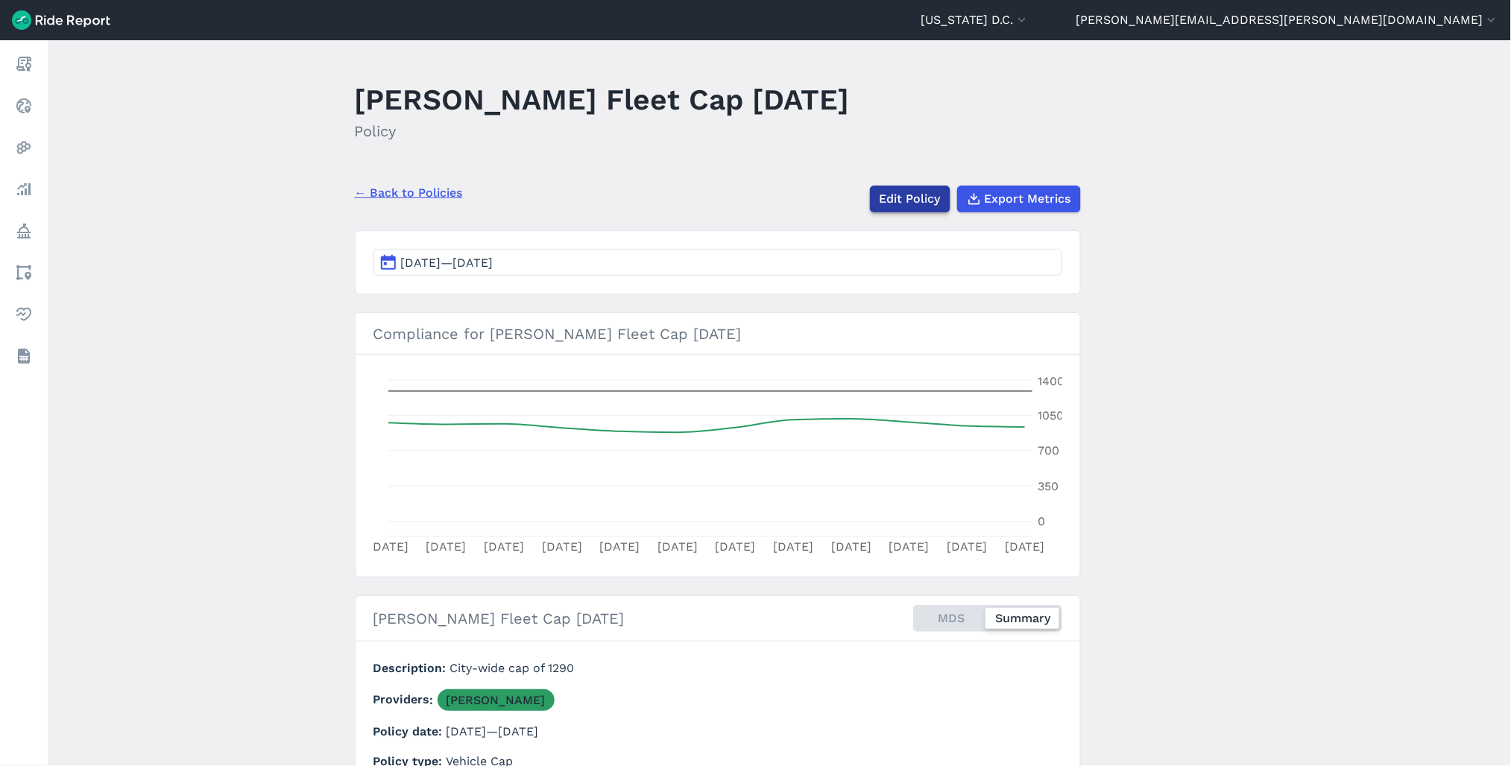
click at [915, 195] on link "Edit Policy" at bounding box center [910, 199] width 81 height 27
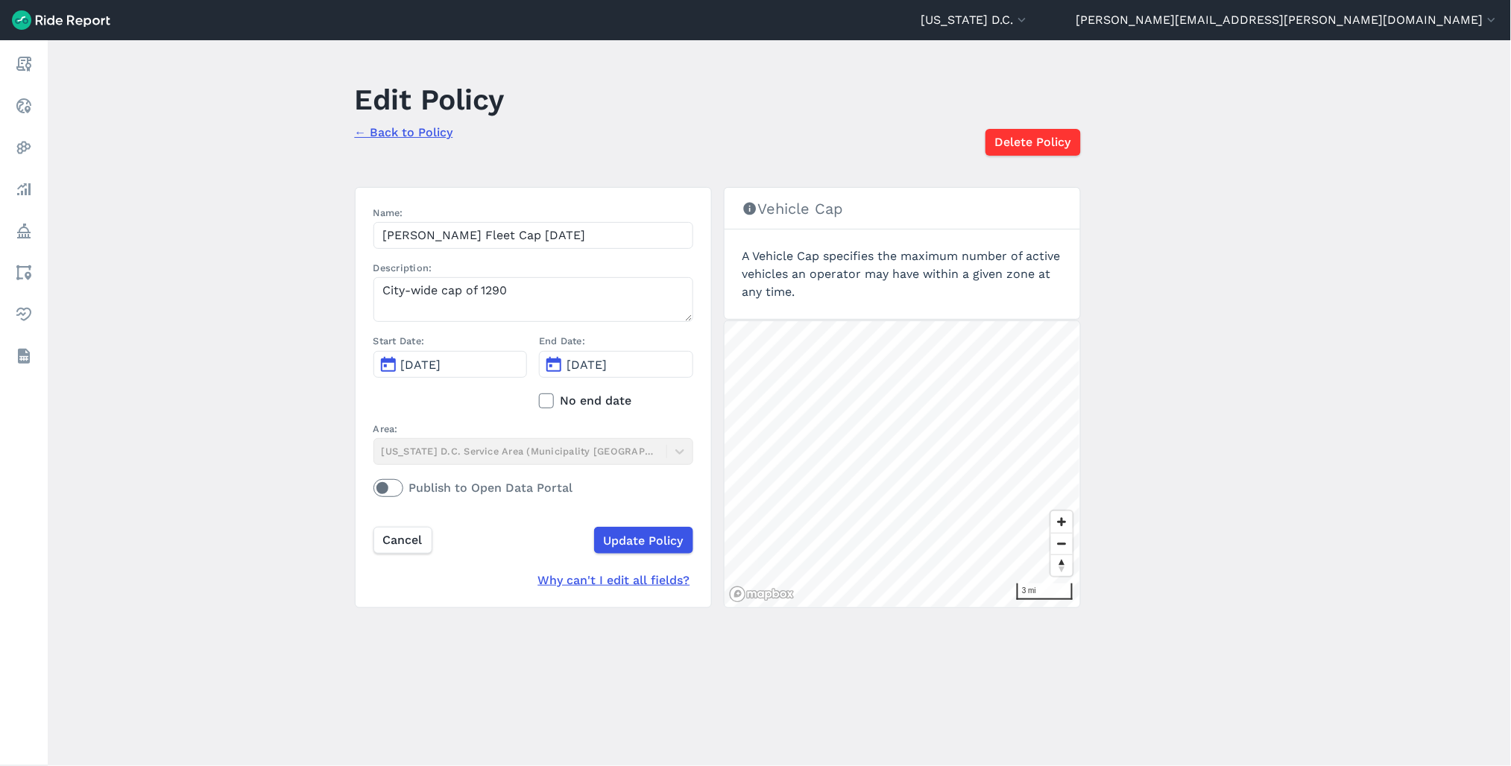
click at [587, 359] on span "[DATE]" at bounding box center [587, 365] width 40 height 14
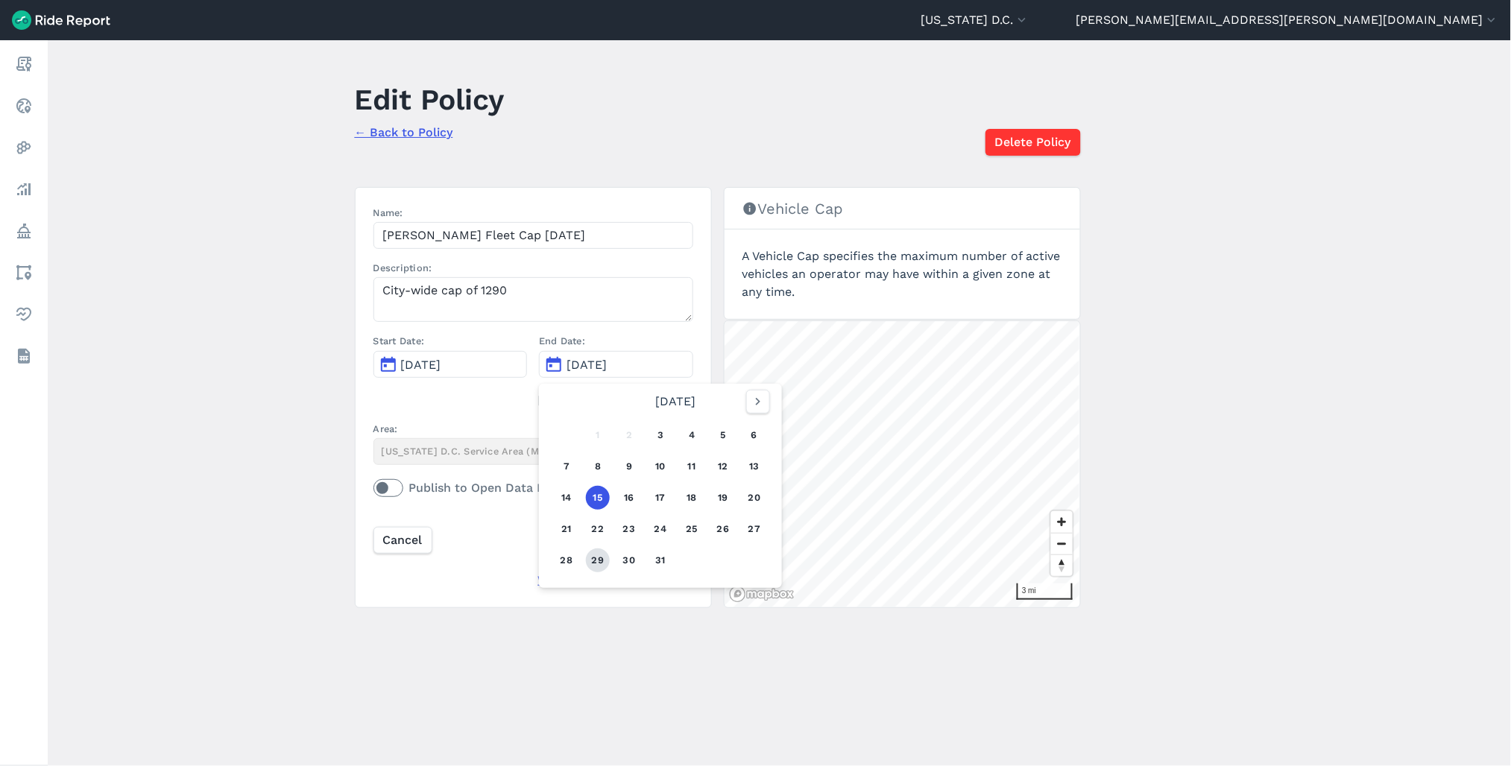
click at [597, 560] on button "29" at bounding box center [598, 561] width 24 height 24
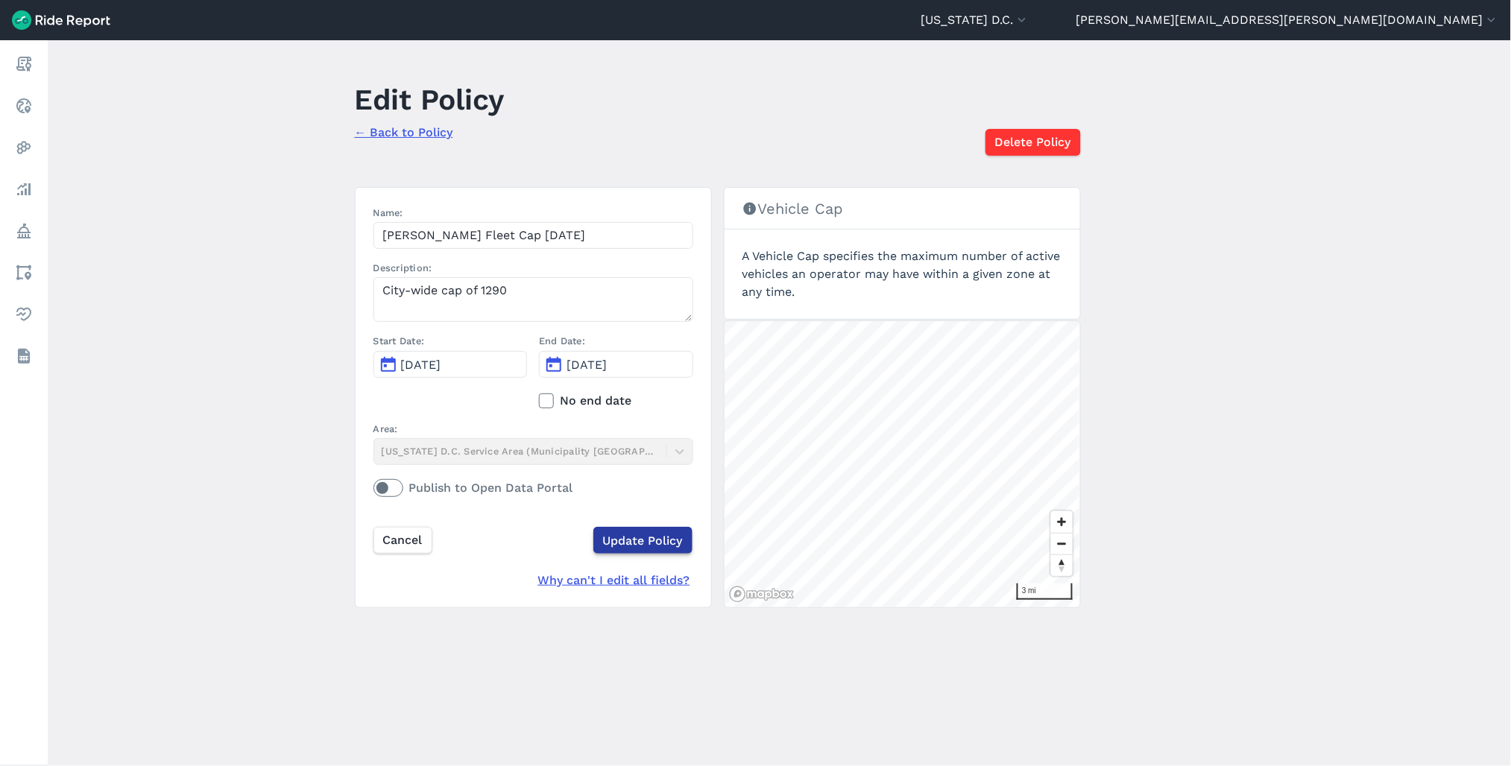
click at [643, 537] on input "Update Policy" at bounding box center [642, 540] width 99 height 27
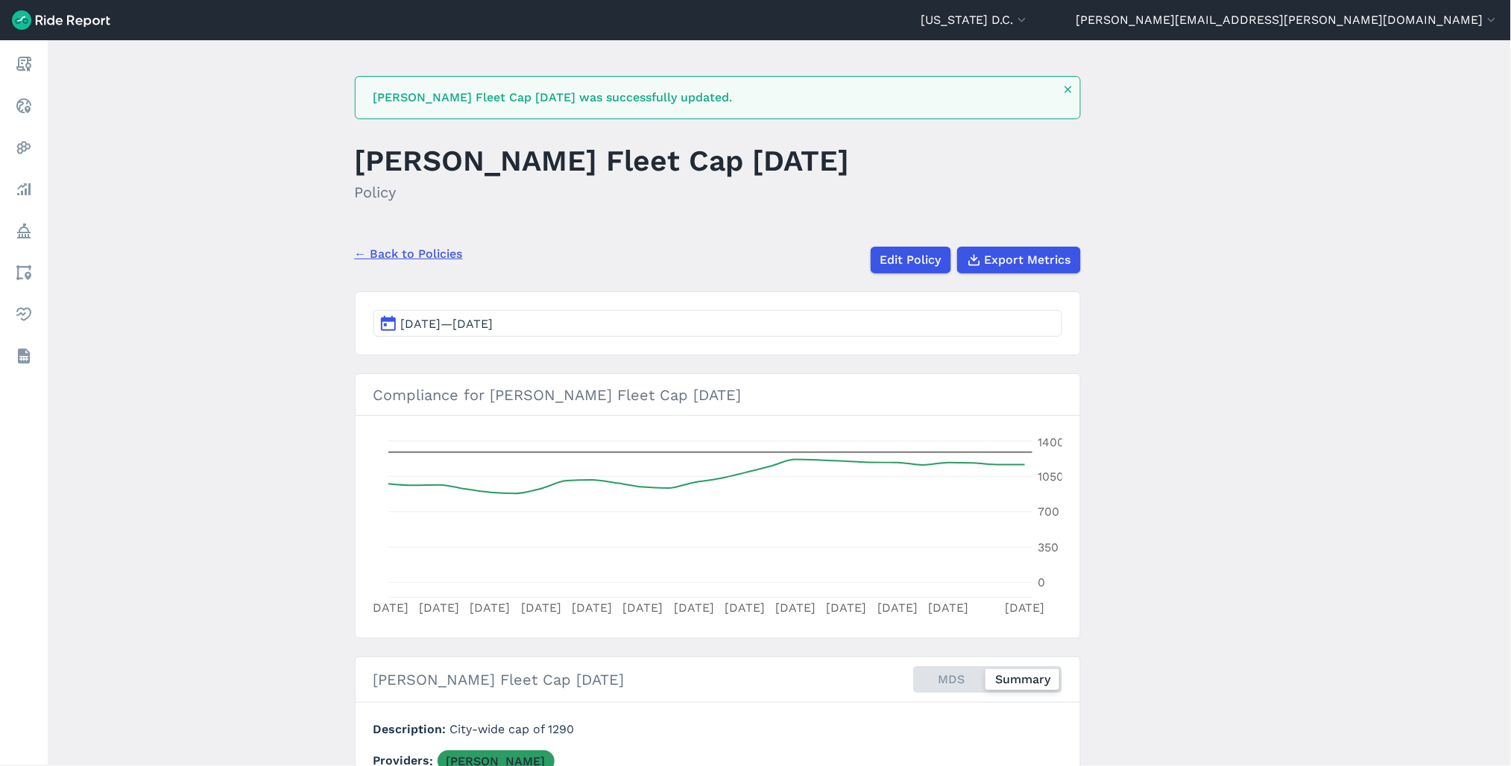
click at [605, 325] on button "[DATE]—[DATE]" at bounding box center [717, 323] width 689 height 27
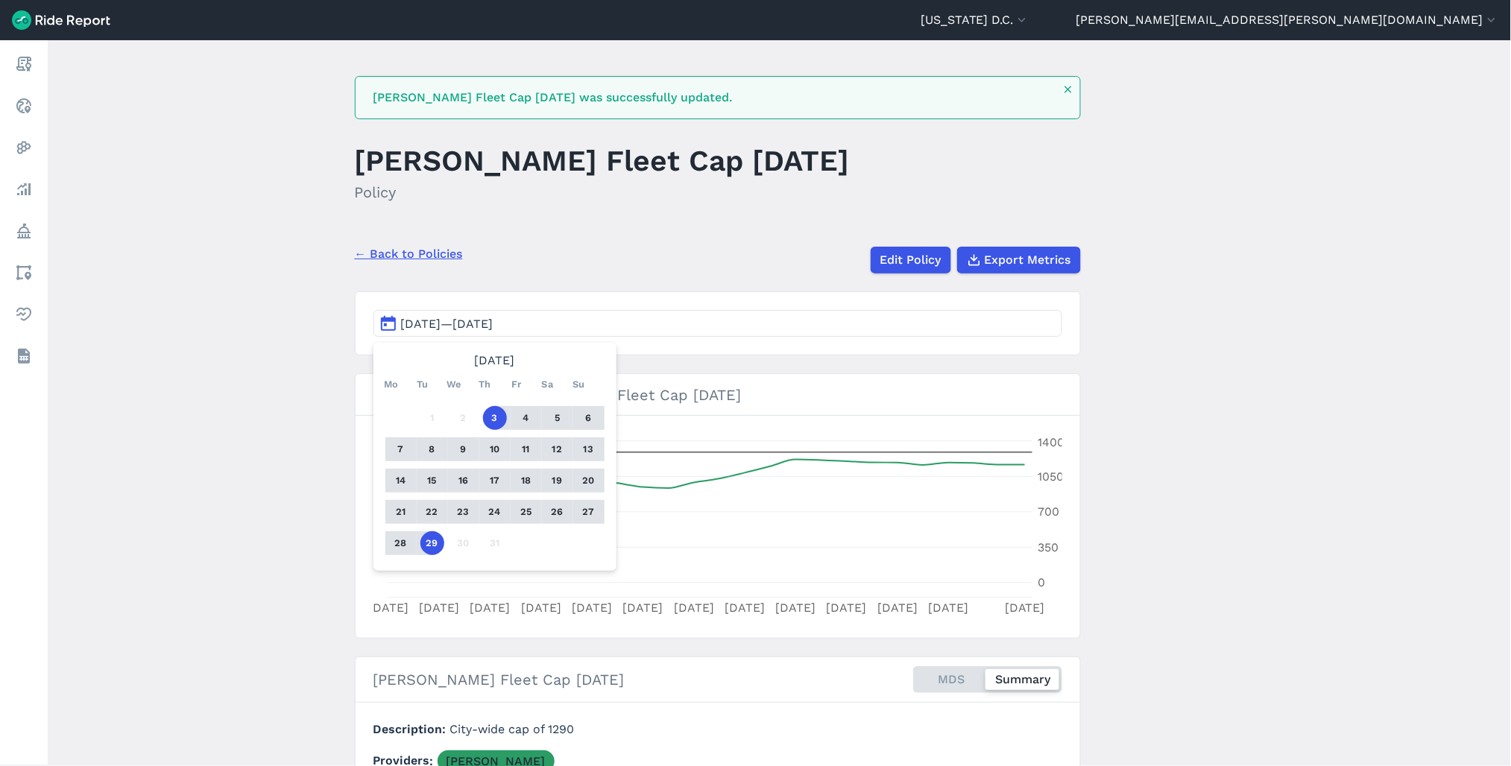
click at [423, 511] on button "22" at bounding box center [432, 512] width 24 height 24
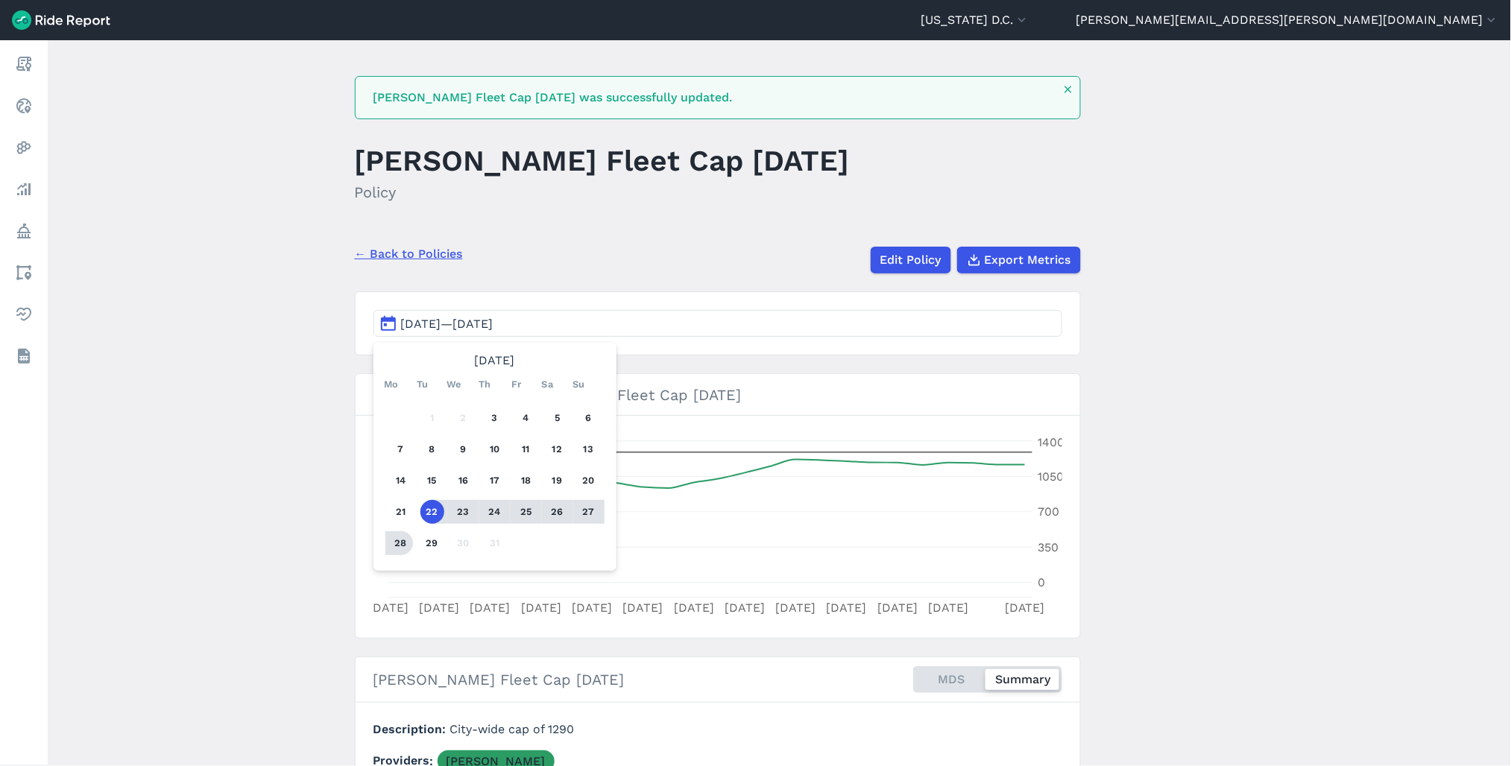
click at [390, 545] on button "28" at bounding box center [401, 544] width 24 height 24
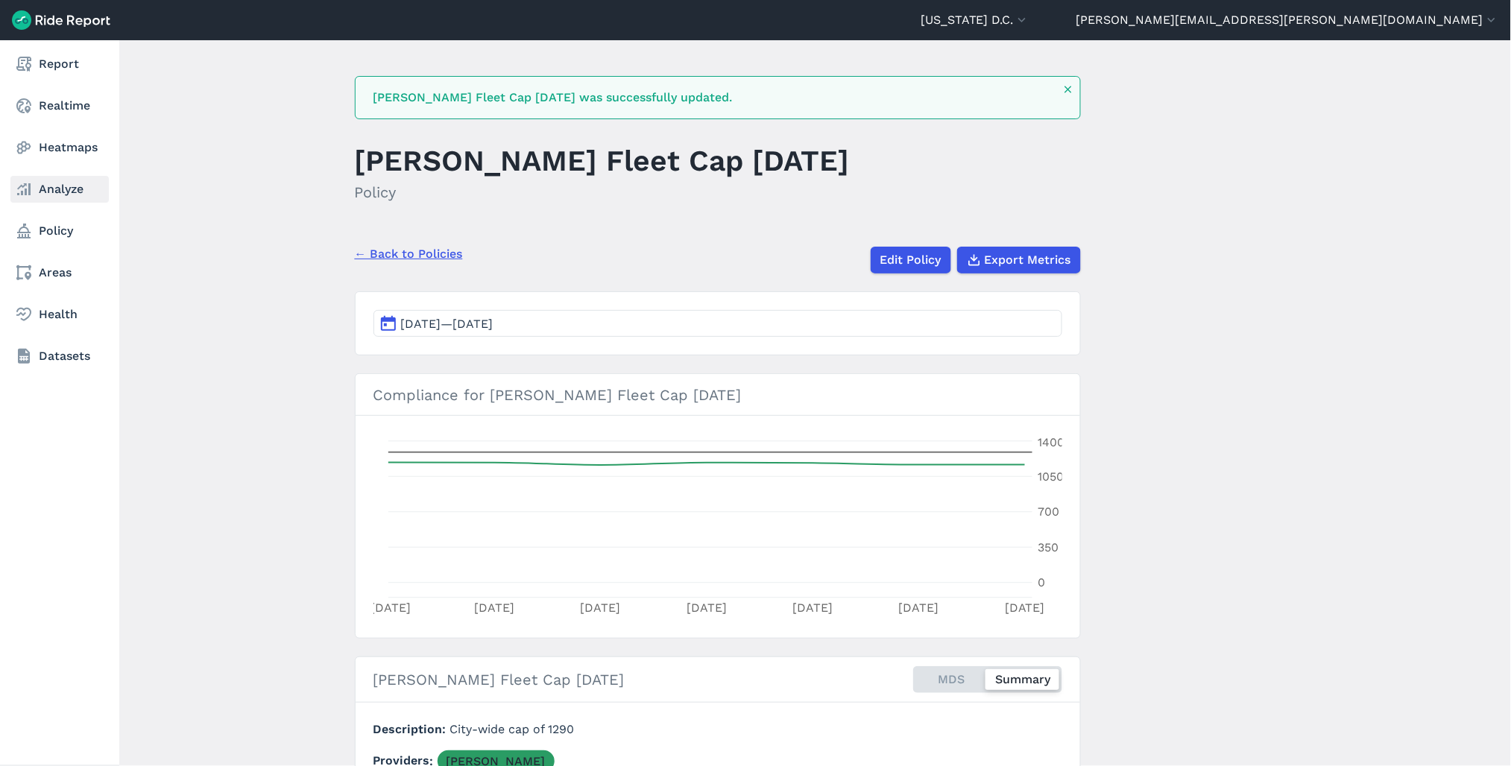
click at [39, 188] on link "Analyze" at bounding box center [59, 189] width 98 height 27
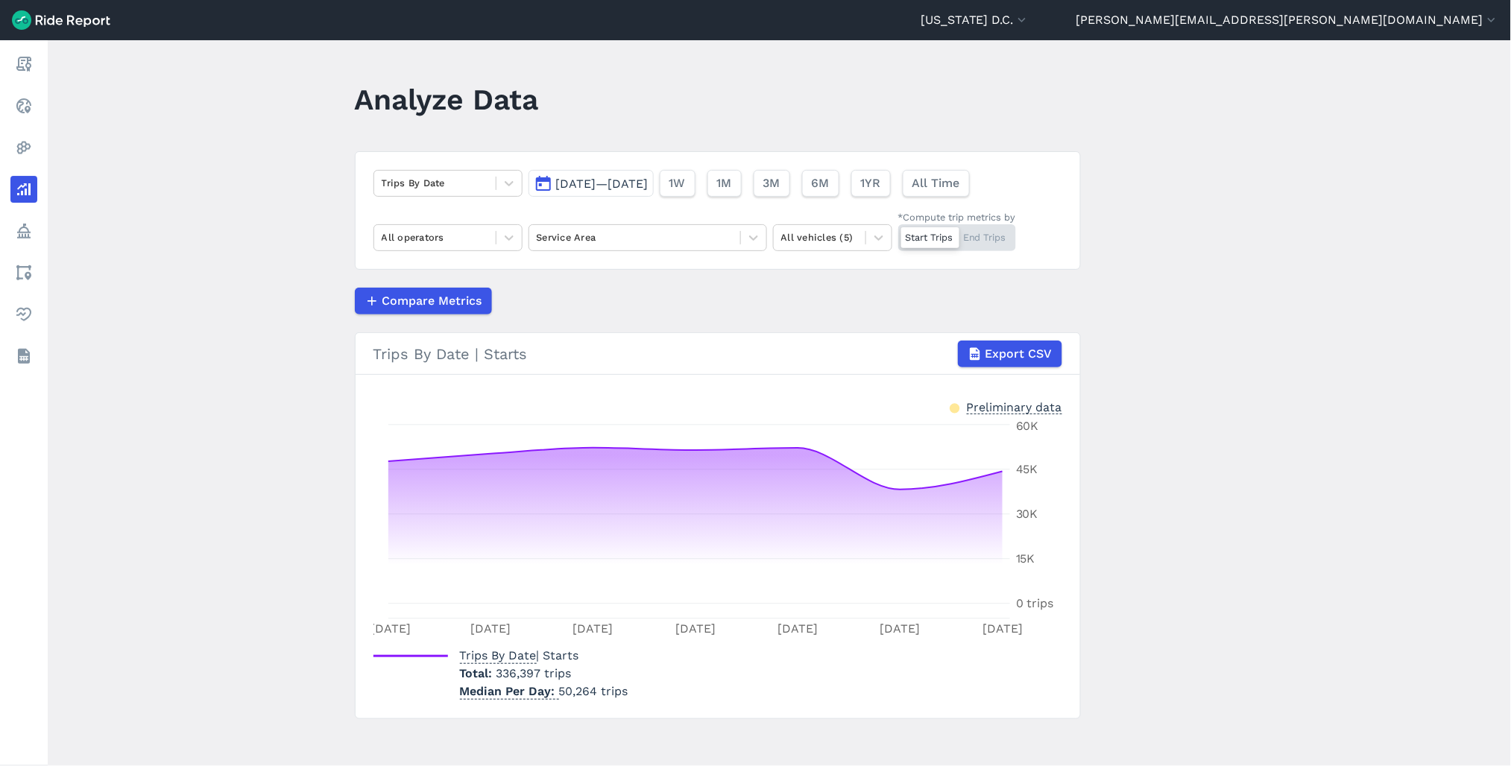
click at [479, 203] on div "Trips By Date [DATE]—[DATE] 1W 1M 3M 6M 1YR All Time All operators Service Area…" at bounding box center [718, 210] width 726 height 119
click at [649, 179] on span "[DATE]—[DATE]" at bounding box center [602, 184] width 92 height 14
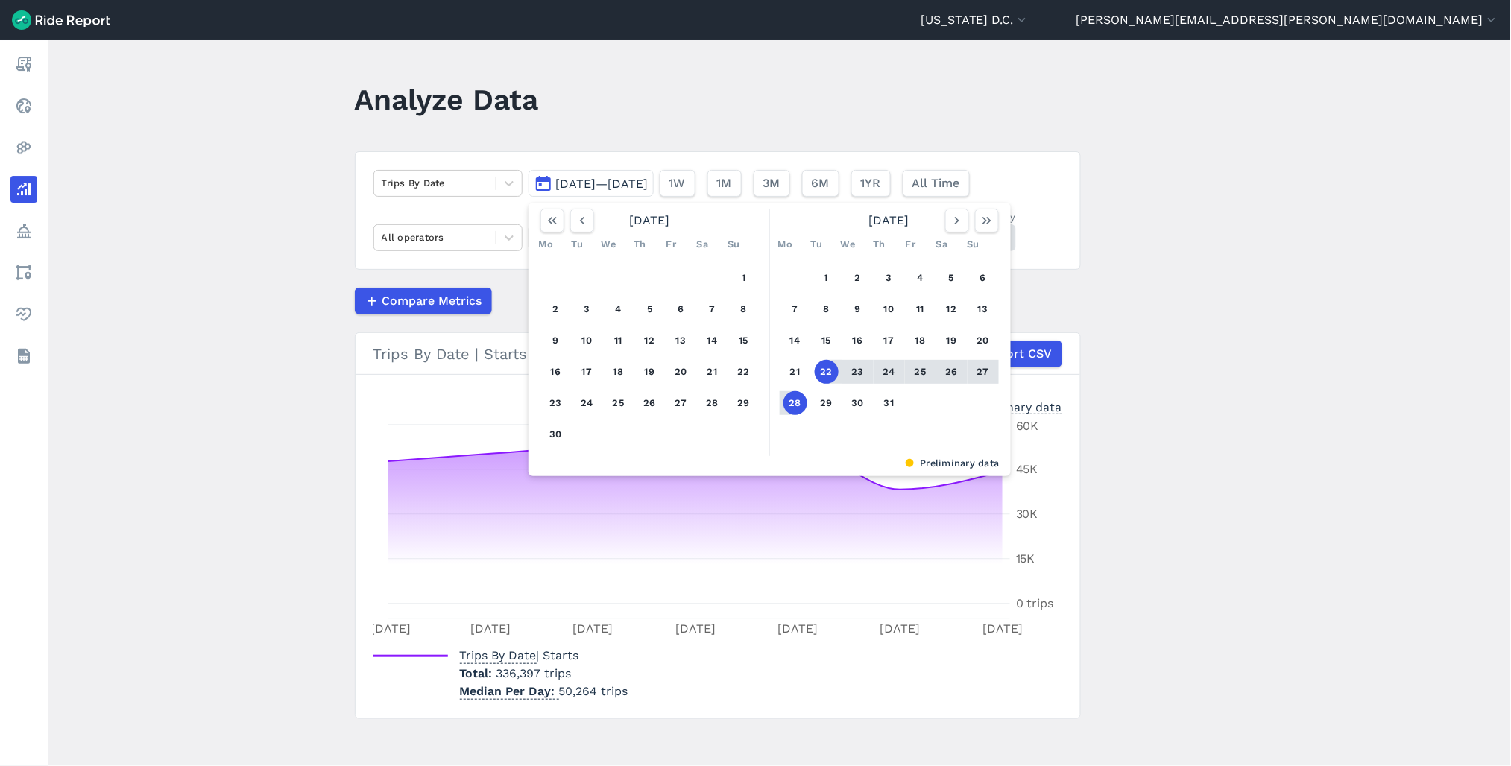
click at [616, 116] on header "Analyze Data" at bounding box center [727, 104] width 744 height 57
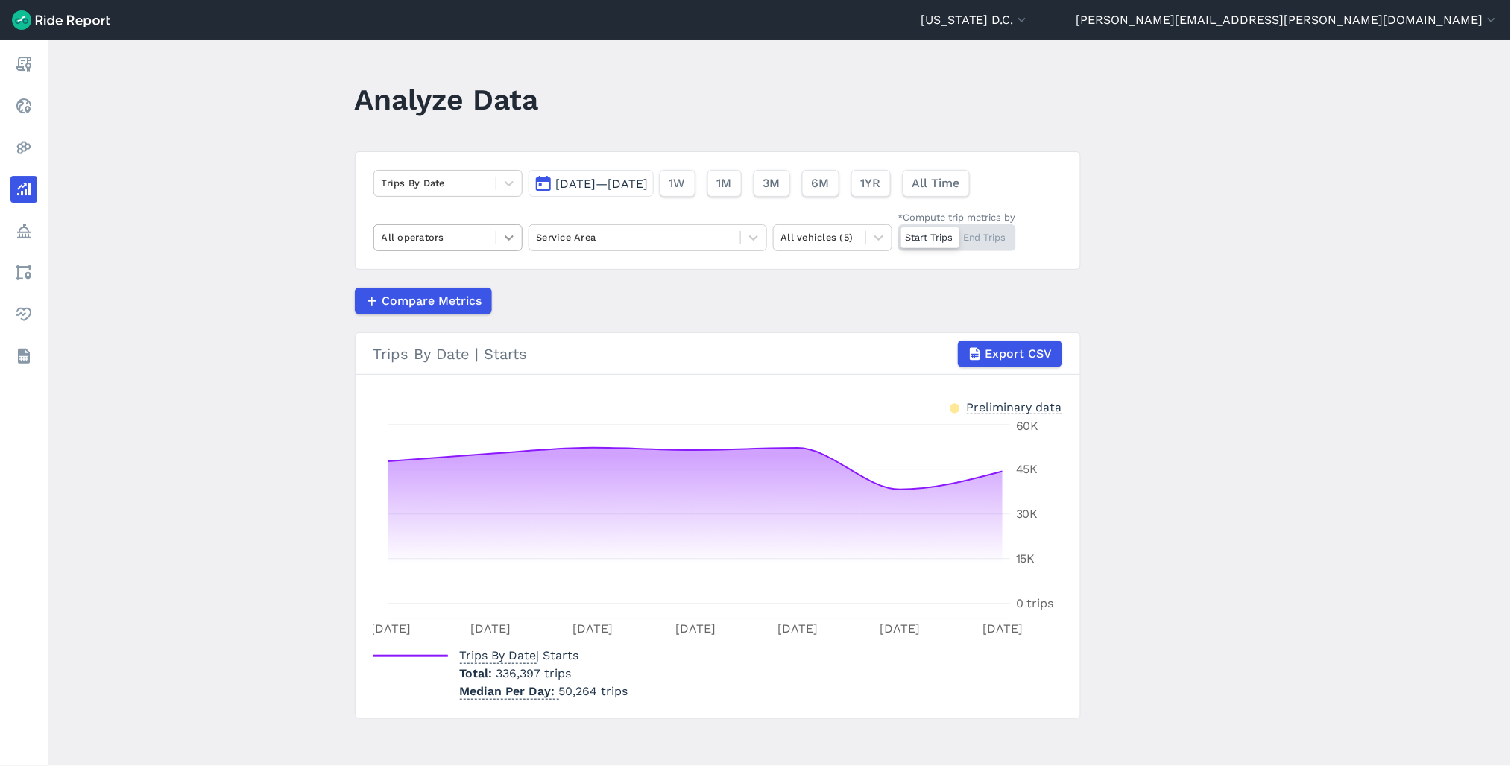
click at [496, 246] on div at bounding box center [508, 237] width 25 height 25
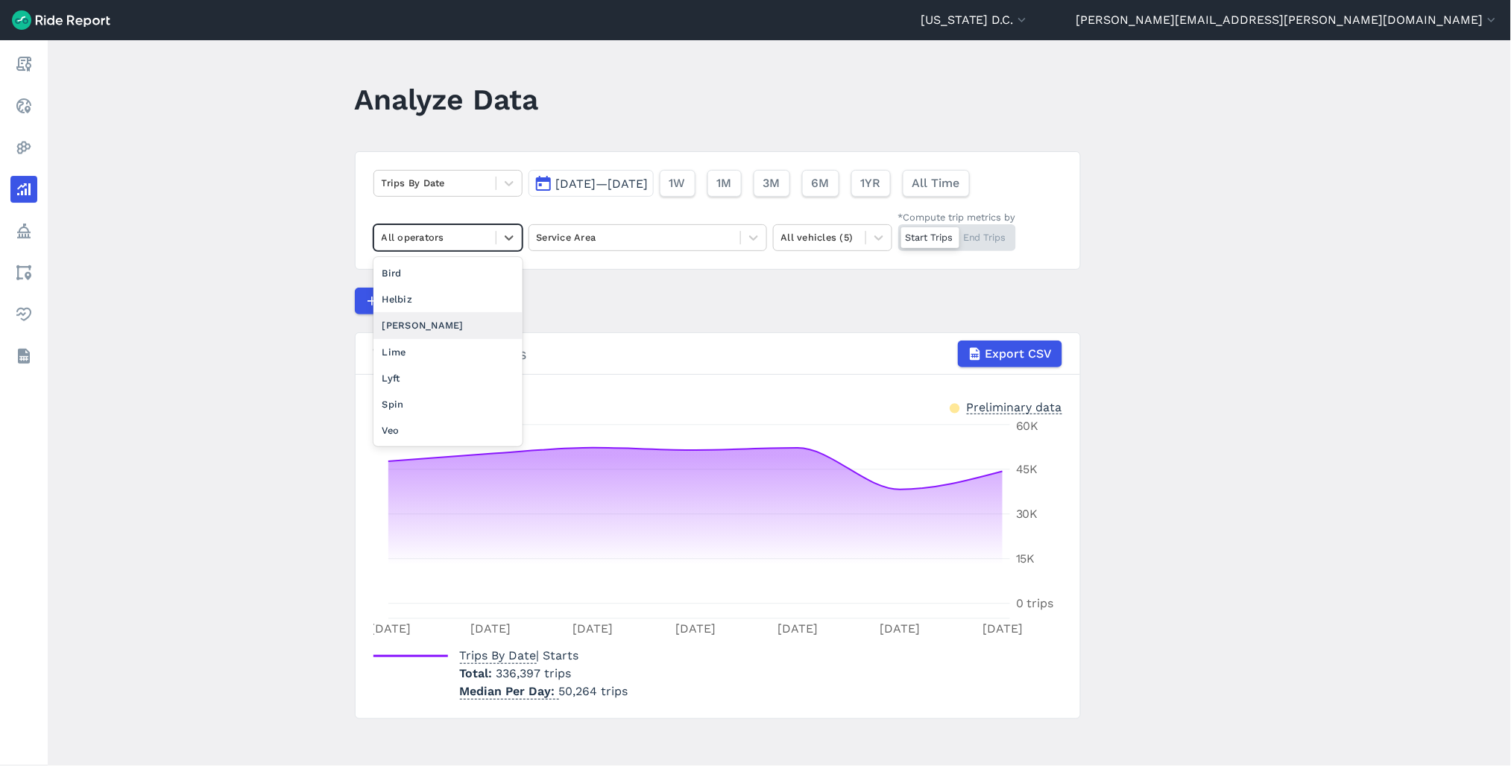
click at [414, 332] on div "[PERSON_NAME]" at bounding box center [447, 325] width 149 height 26
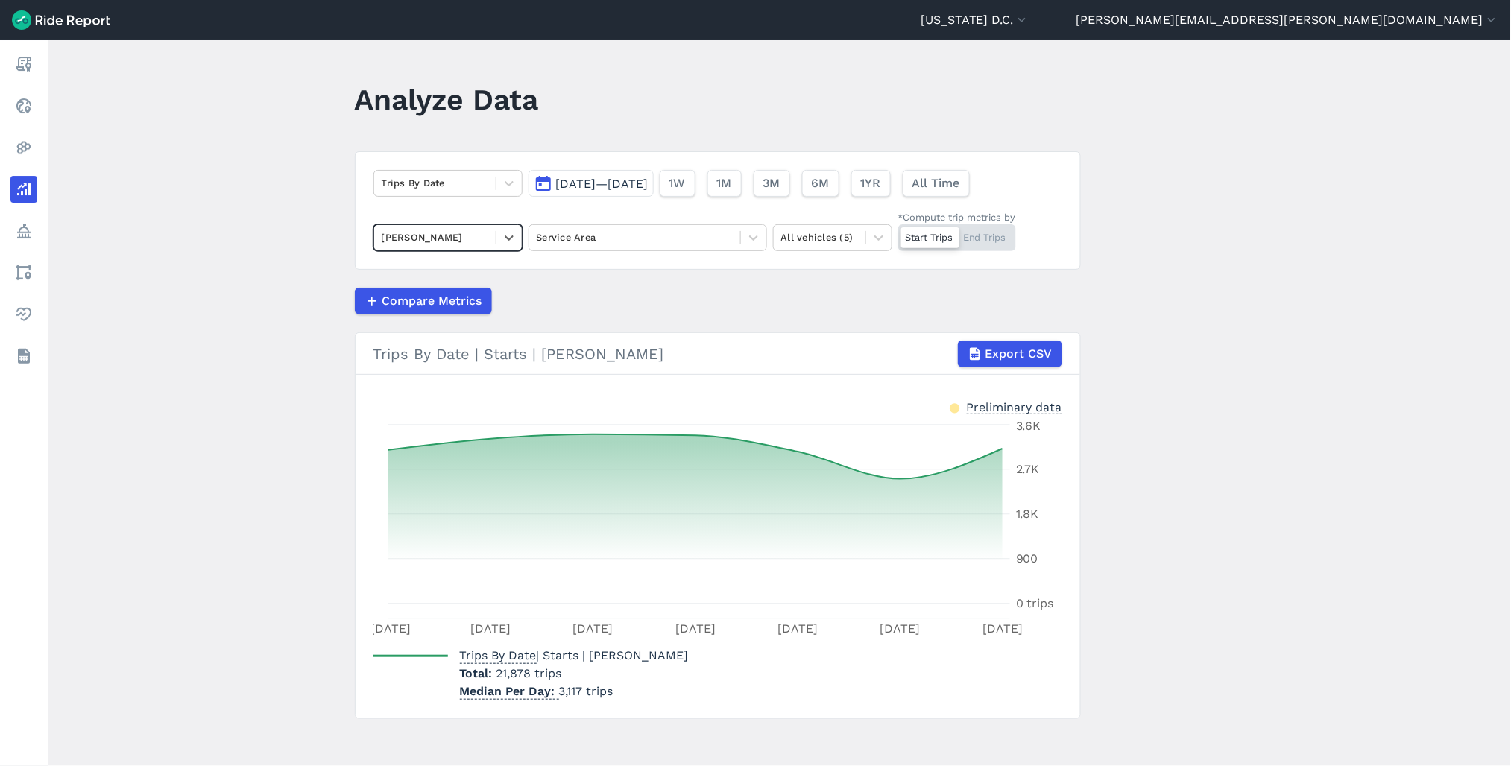
click at [583, 189] on span "[DATE]—[DATE]" at bounding box center [602, 184] width 92 height 14
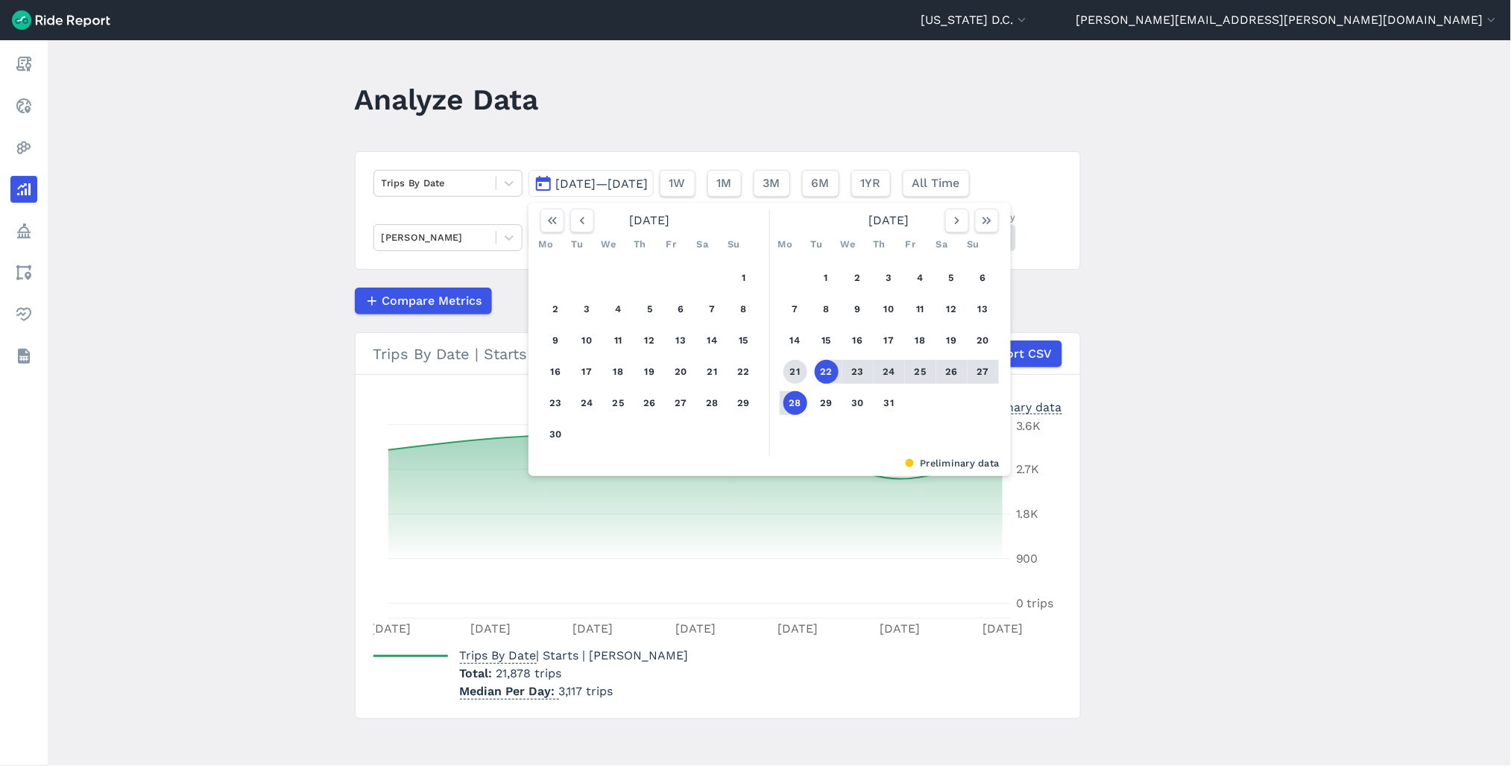
click at [792, 369] on button "21" at bounding box center [795, 372] width 24 height 24
click at [796, 403] on button "28" at bounding box center [795, 403] width 24 height 24
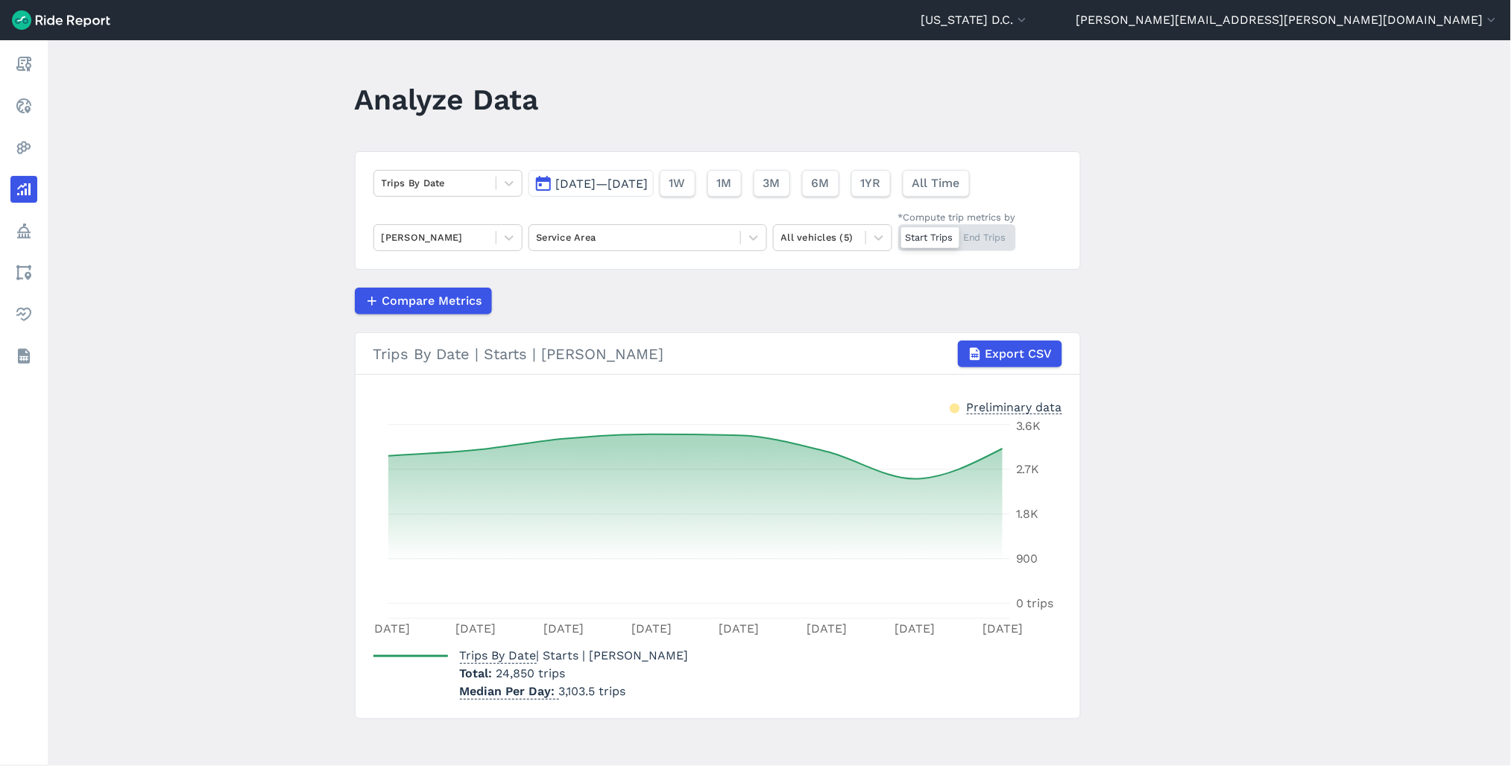
click at [649, 183] on span "[DATE]—[DATE]" at bounding box center [602, 184] width 92 height 14
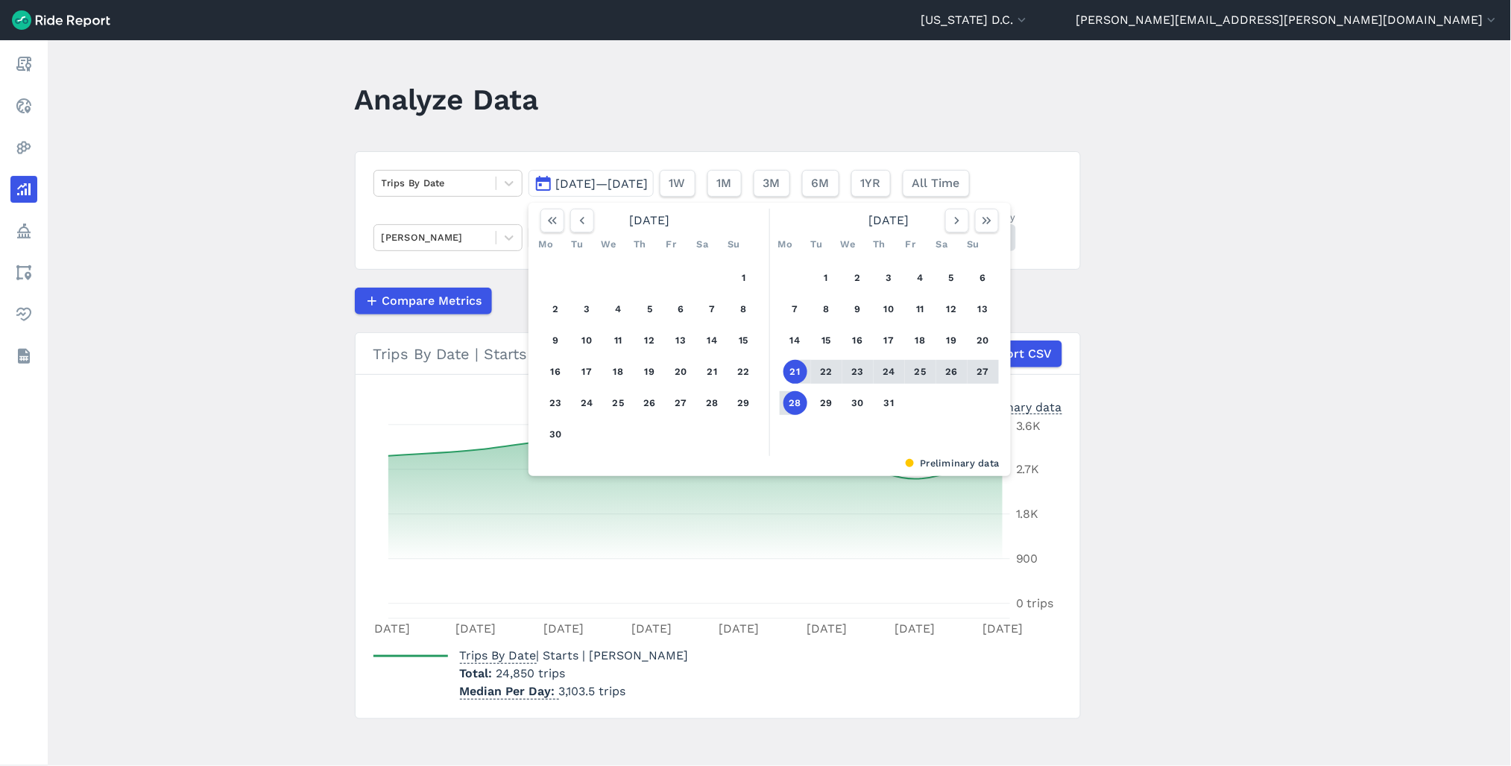
drag, startPoint x: 790, startPoint y: 370, endPoint x: 843, endPoint y: 370, distance: 52.9
click at [791, 370] on button "21" at bounding box center [795, 372] width 24 height 24
click at [984, 374] on button "27" at bounding box center [983, 372] width 24 height 24
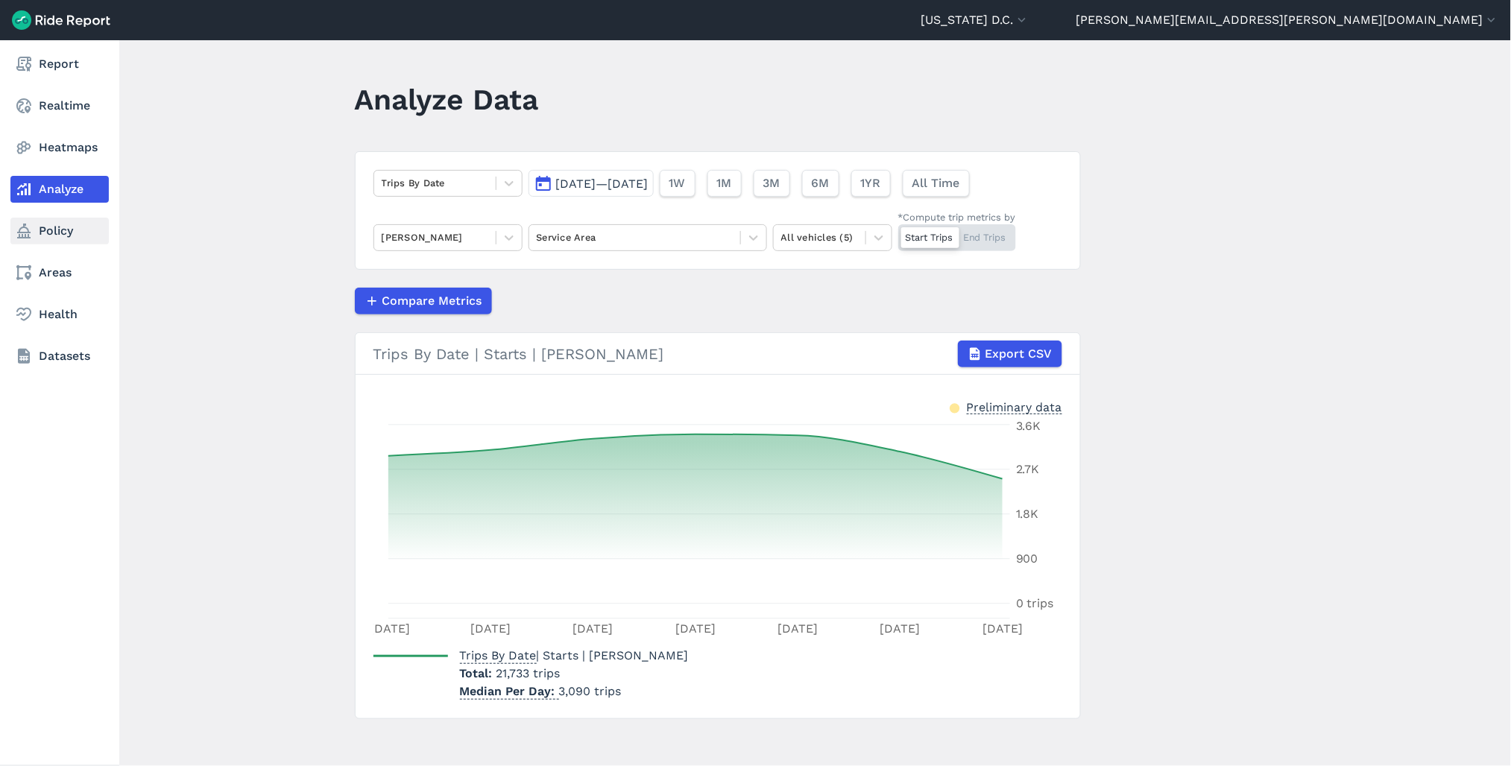
click at [43, 227] on link "Policy" at bounding box center [59, 231] width 98 height 27
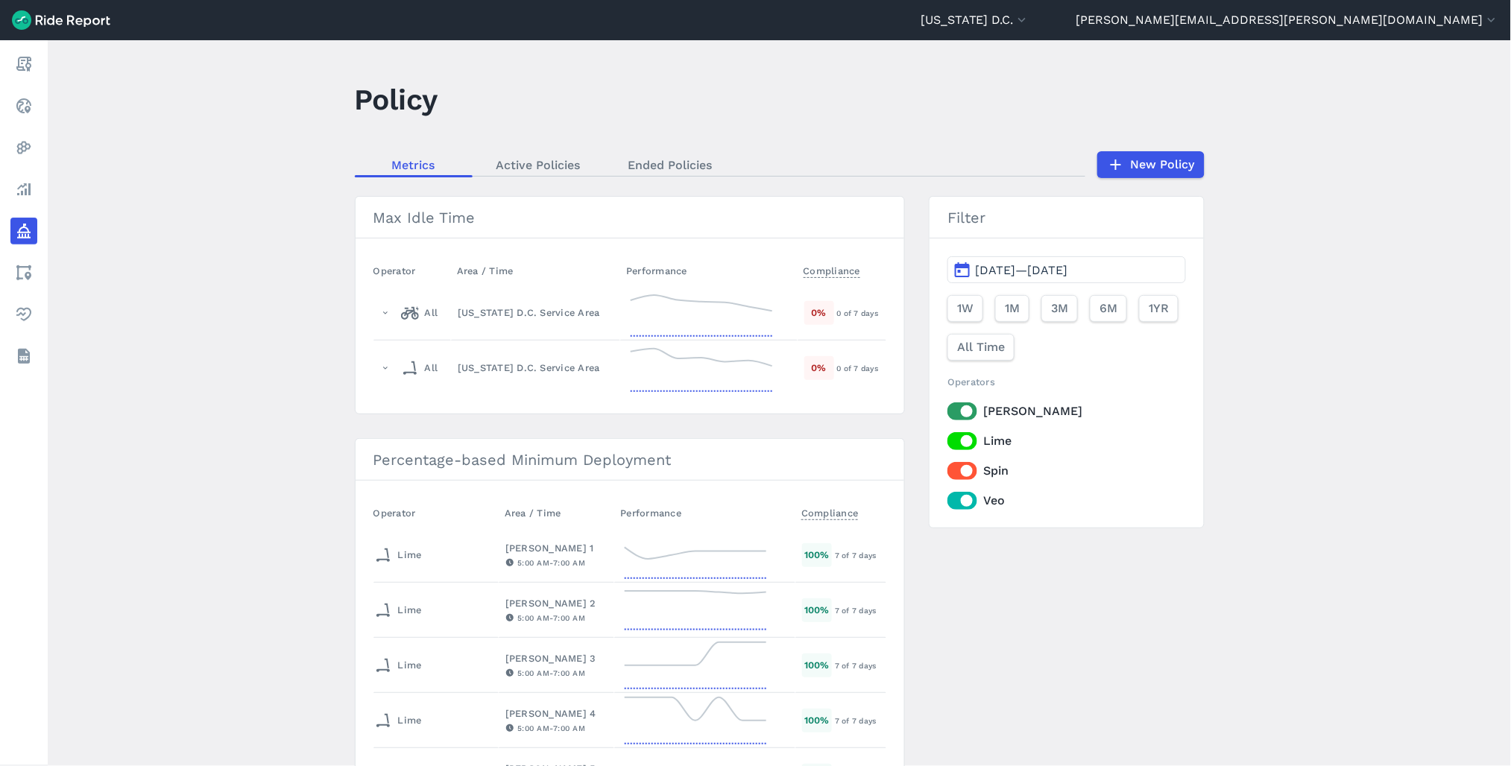
click at [664, 160] on link "Ended Policies" at bounding box center [671, 165] width 132 height 22
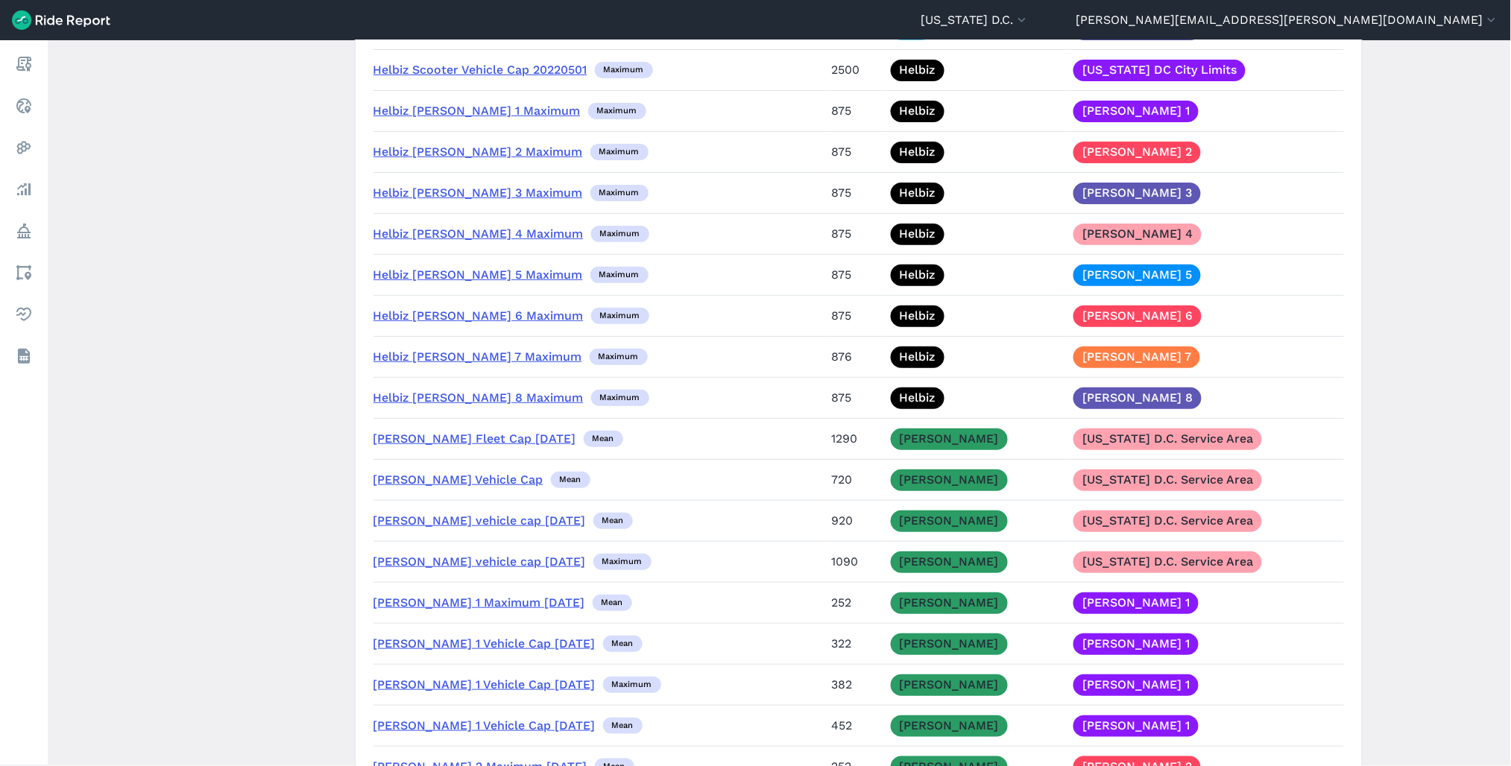
scroll to position [4058, 0]
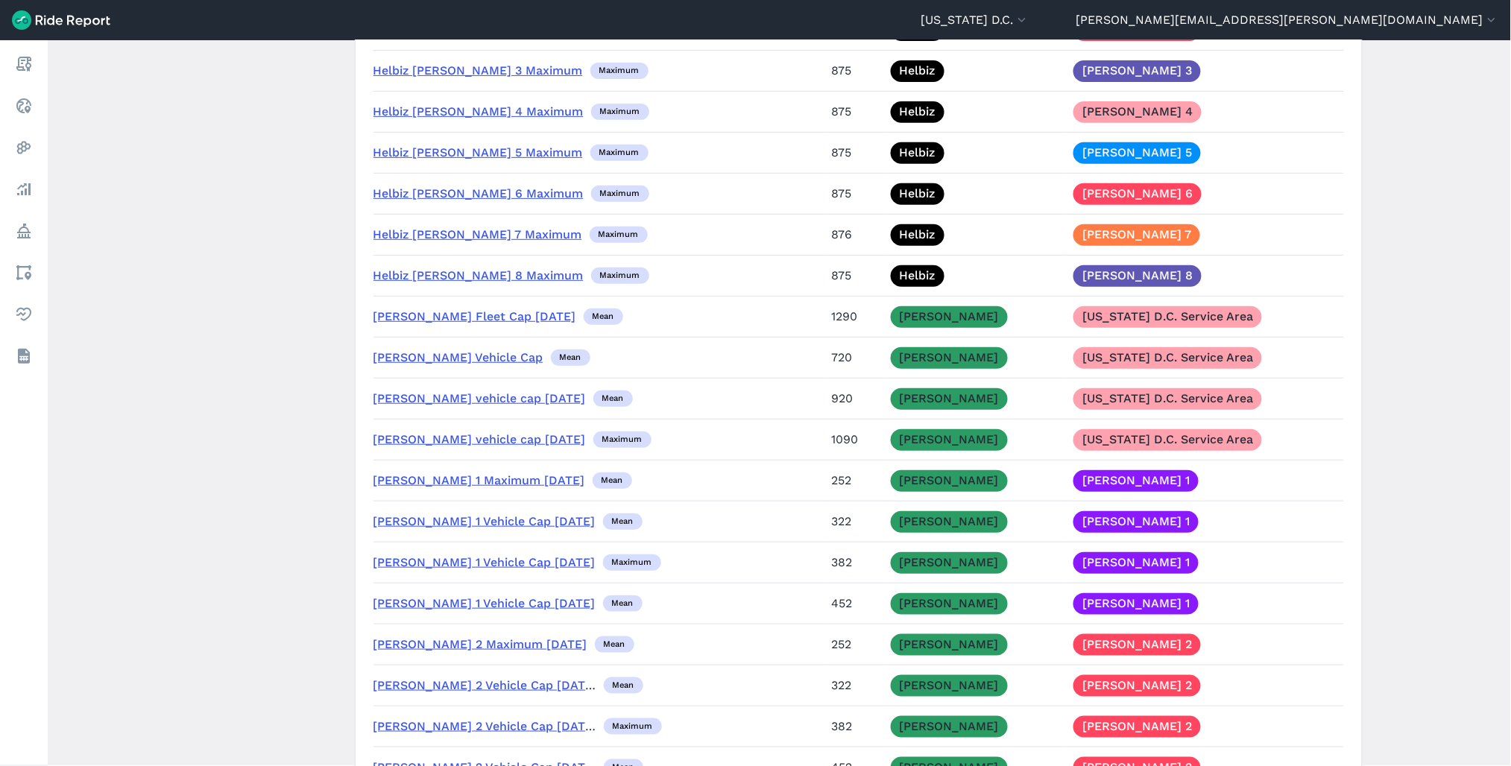
click at [423, 324] on link "[PERSON_NAME] Fleet Cap [DATE]" at bounding box center [474, 316] width 203 height 14
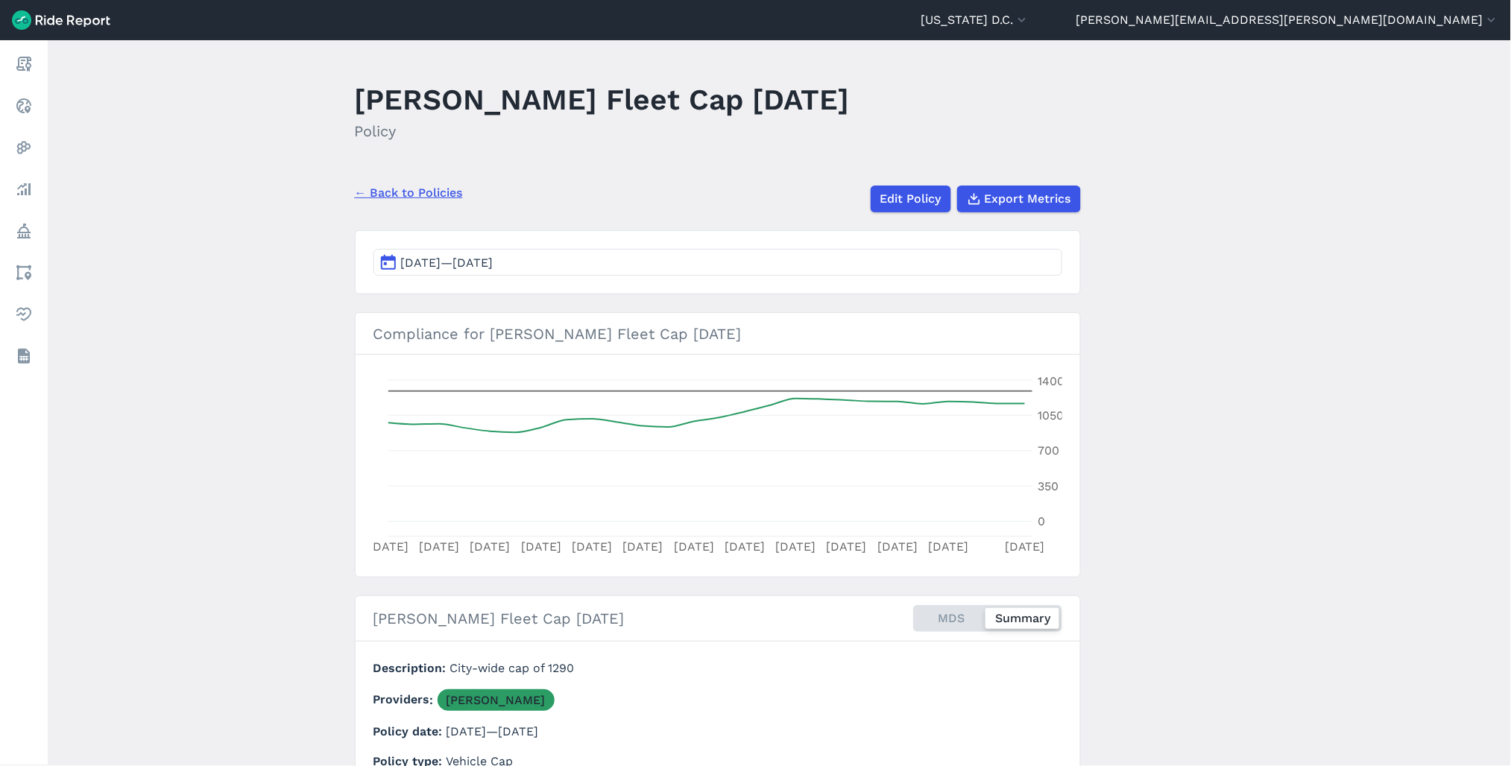
click at [554, 249] on button "[DATE]—[DATE]" at bounding box center [717, 262] width 689 height 27
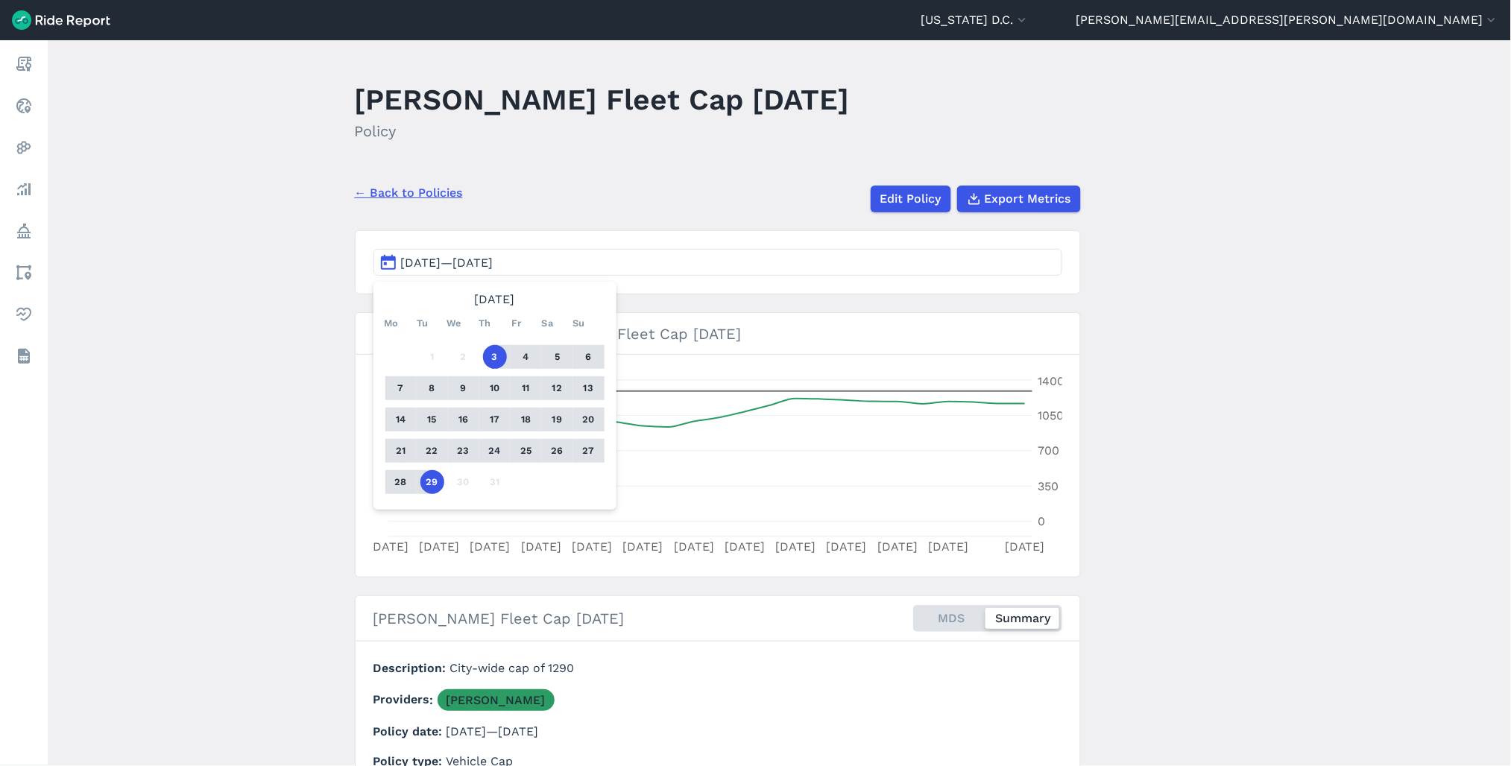
click at [400, 451] on button "21" at bounding box center [401, 451] width 24 height 24
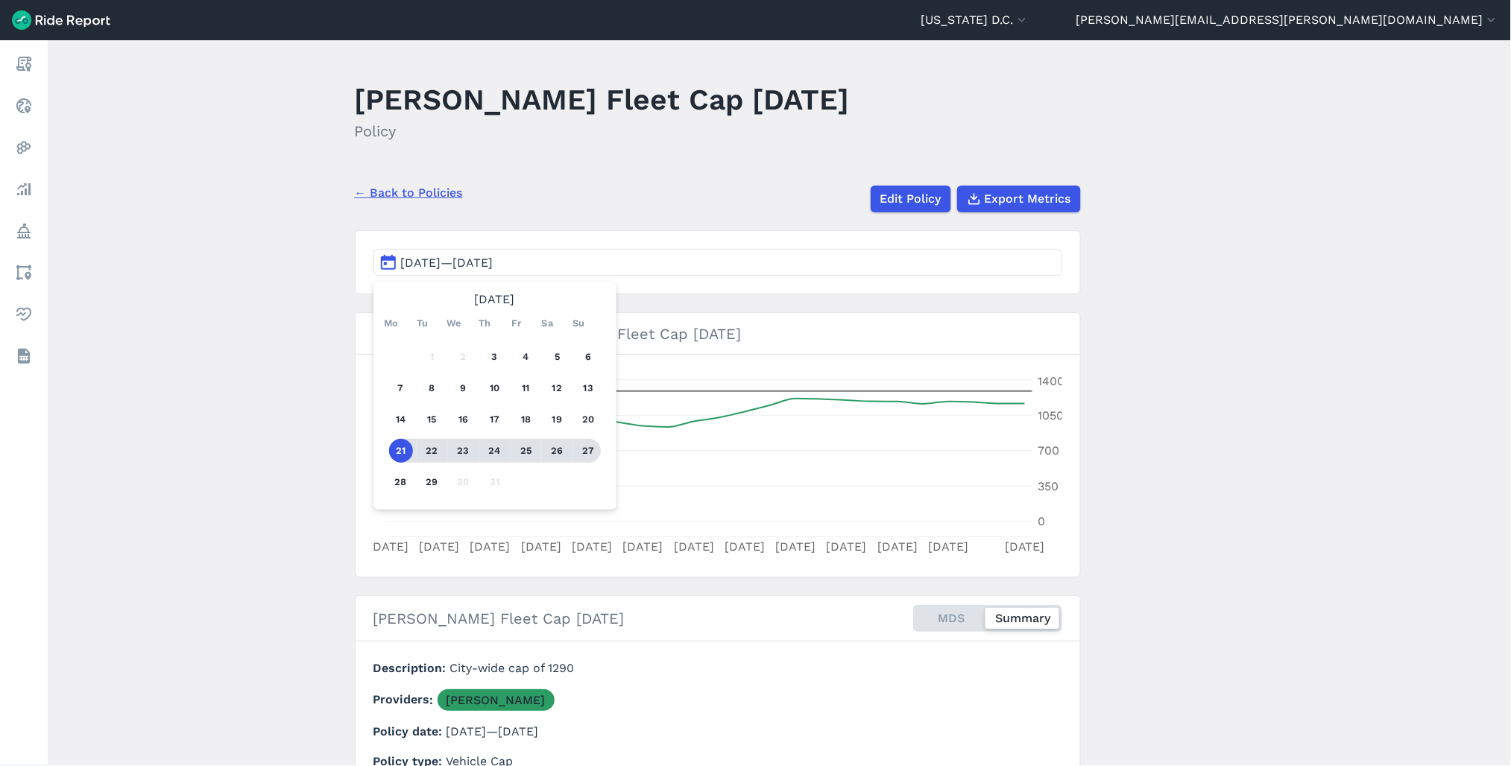
click at [578, 448] on button "27" at bounding box center [589, 451] width 24 height 24
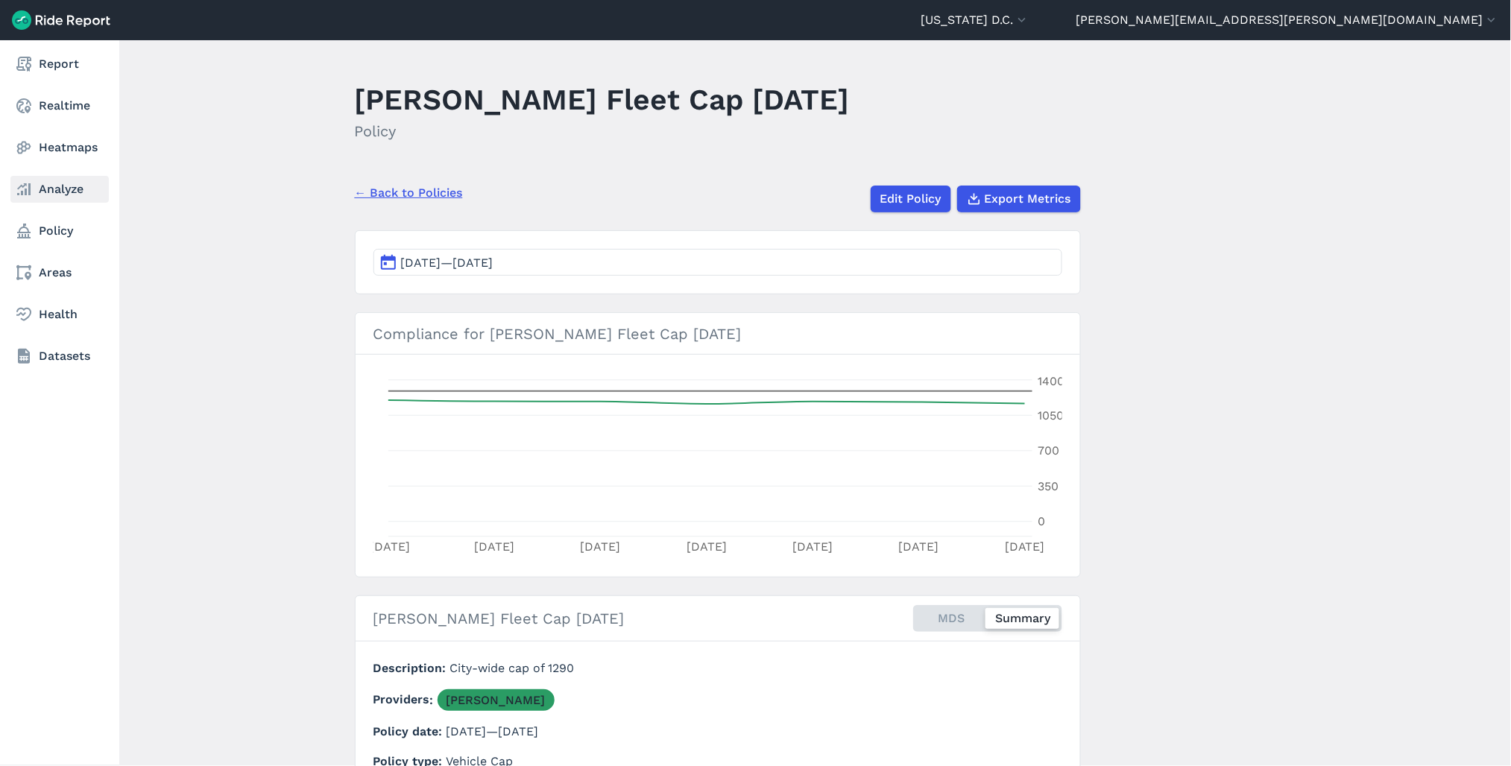
click at [32, 189] on icon at bounding box center [24, 189] width 18 height 18
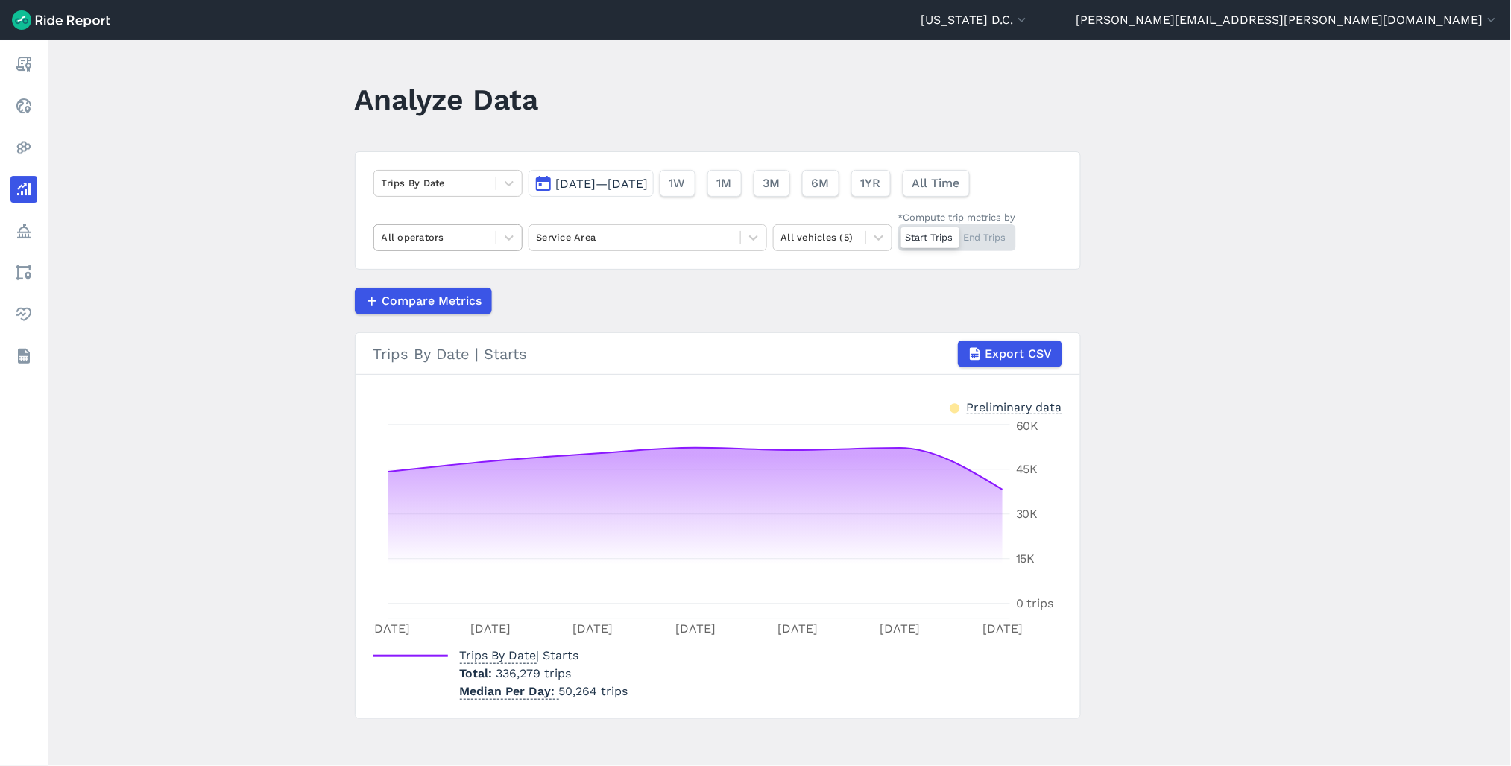
click at [443, 242] on div at bounding box center [435, 237] width 107 height 17
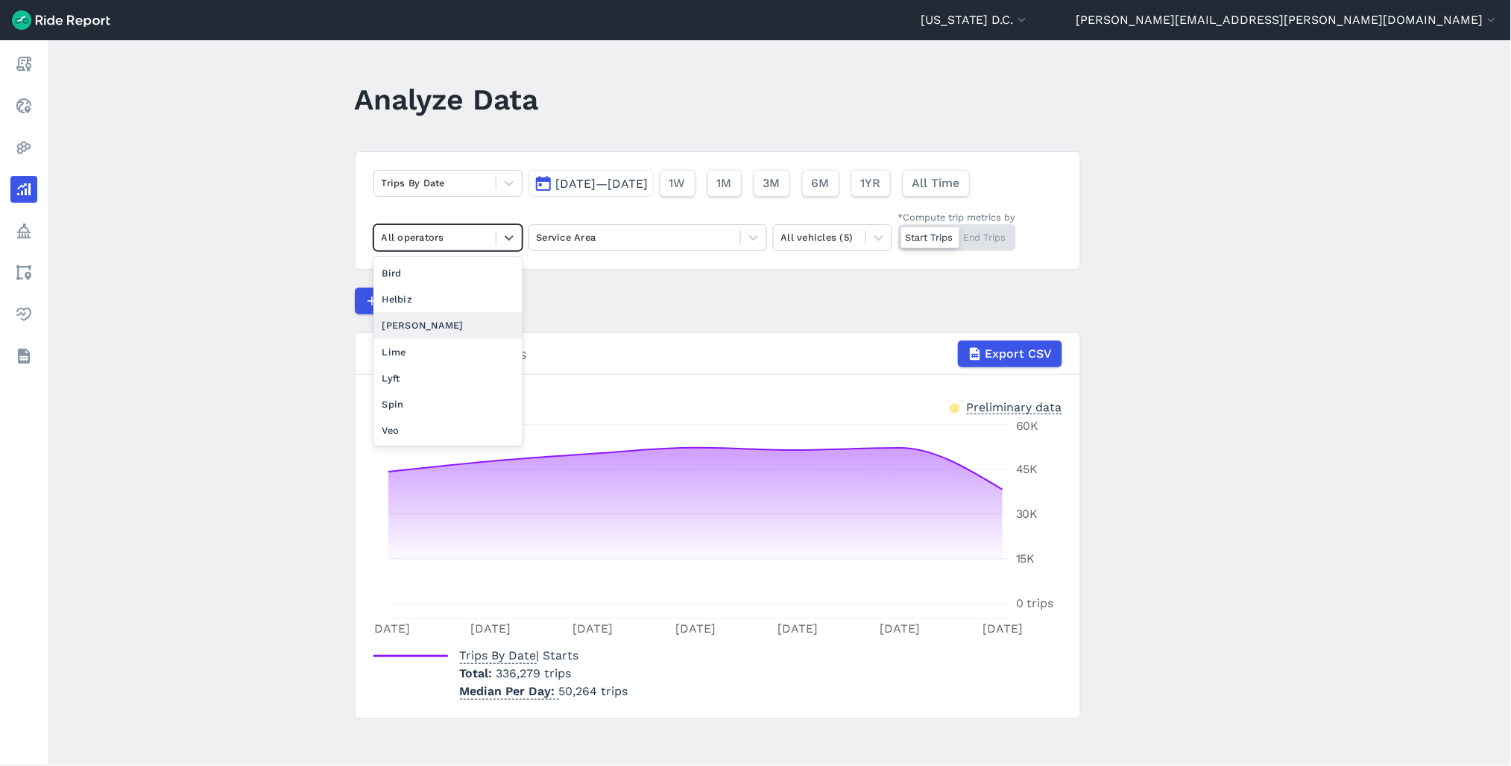
click at [431, 327] on div "[PERSON_NAME]" at bounding box center [447, 325] width 149 height 26
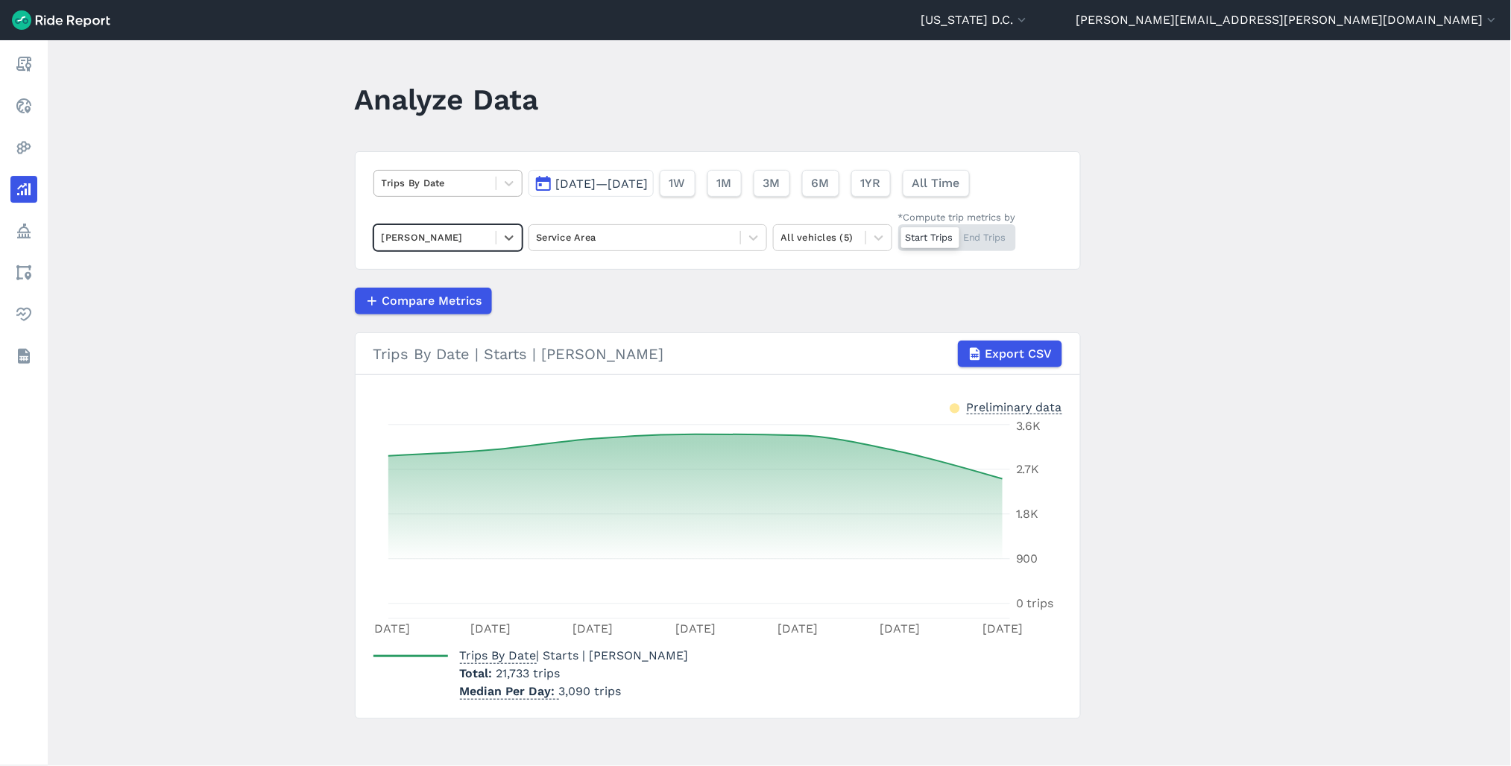
click at [470, 189] on div at bounding box center [435, 182] width 107 height 17
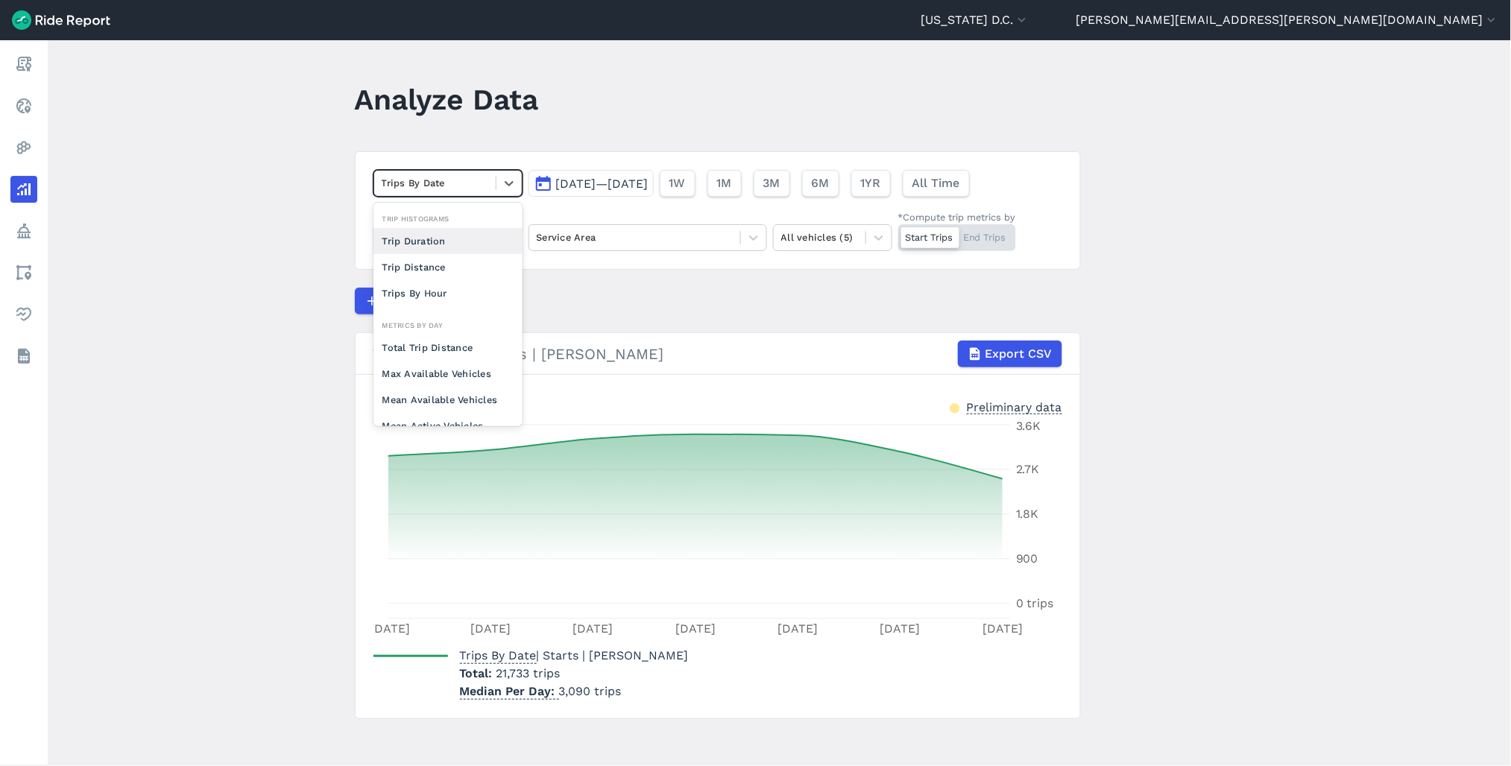
click at [576, 175] on button "[DATE]—[DATE]" at bounding box center [591, 183] width 125 height 27
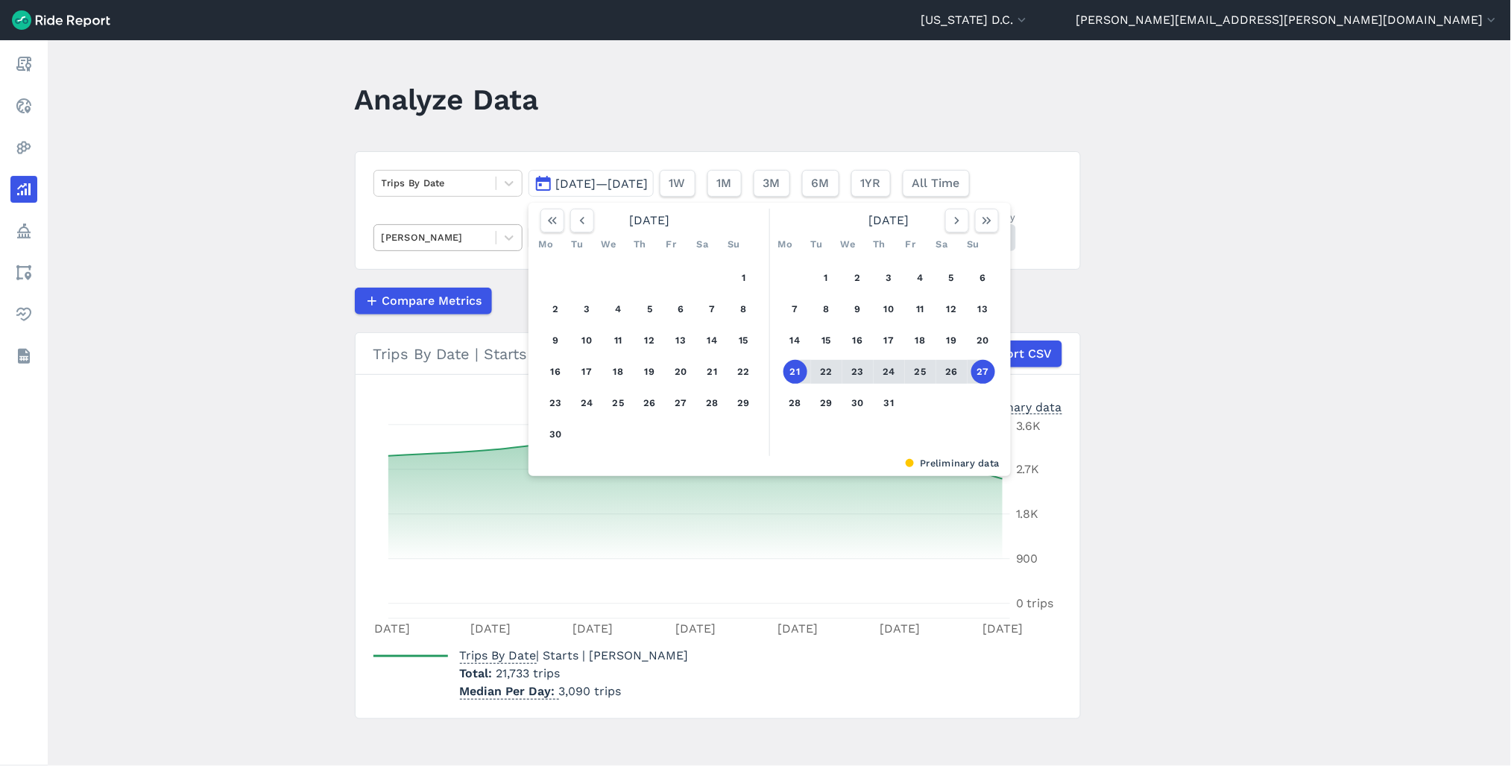
click at [410, 241] on div at bounding box center [435, 237] width 107 height 17
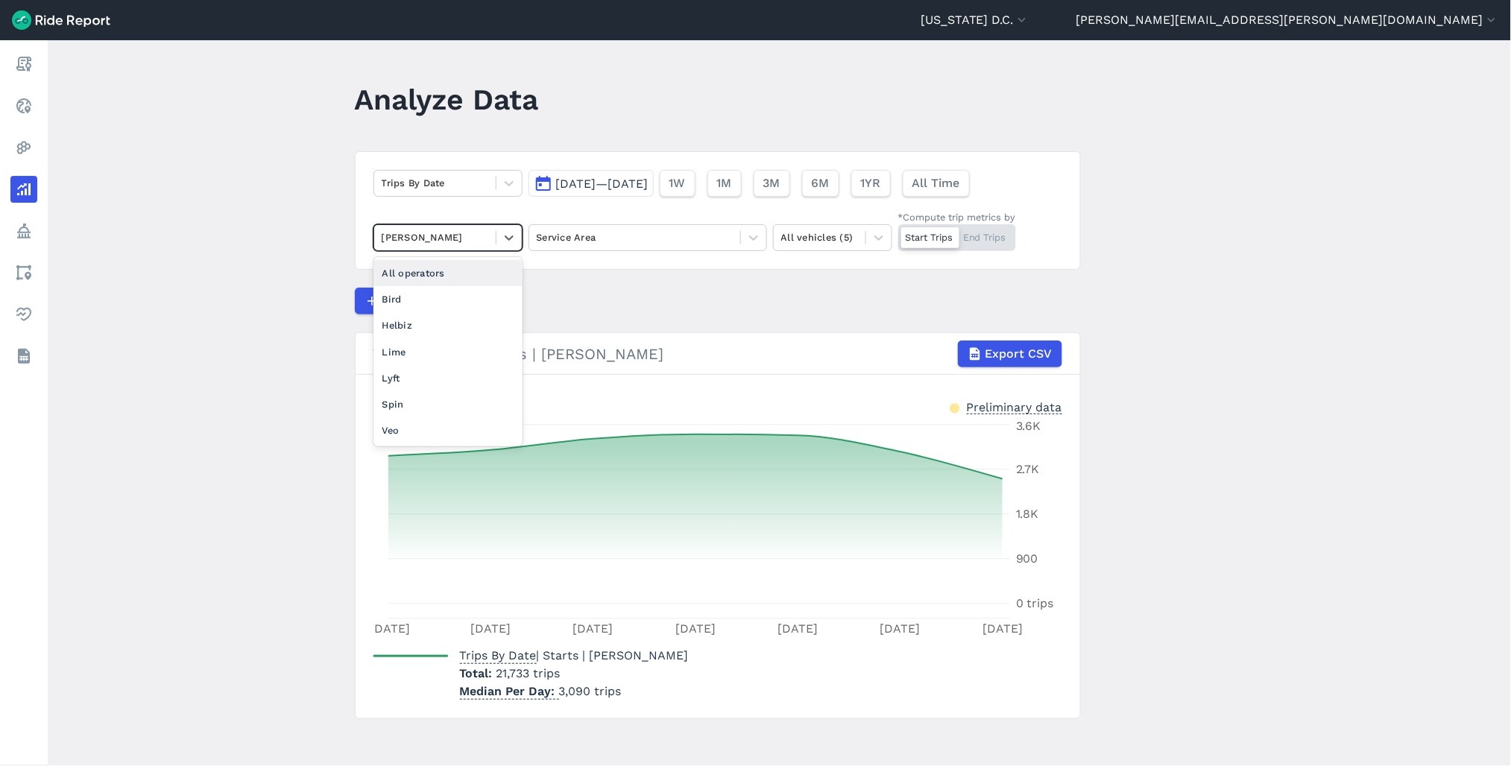
click at [410, 274] on div "All operators" at bounding box center [447, 273] width 149 height 26
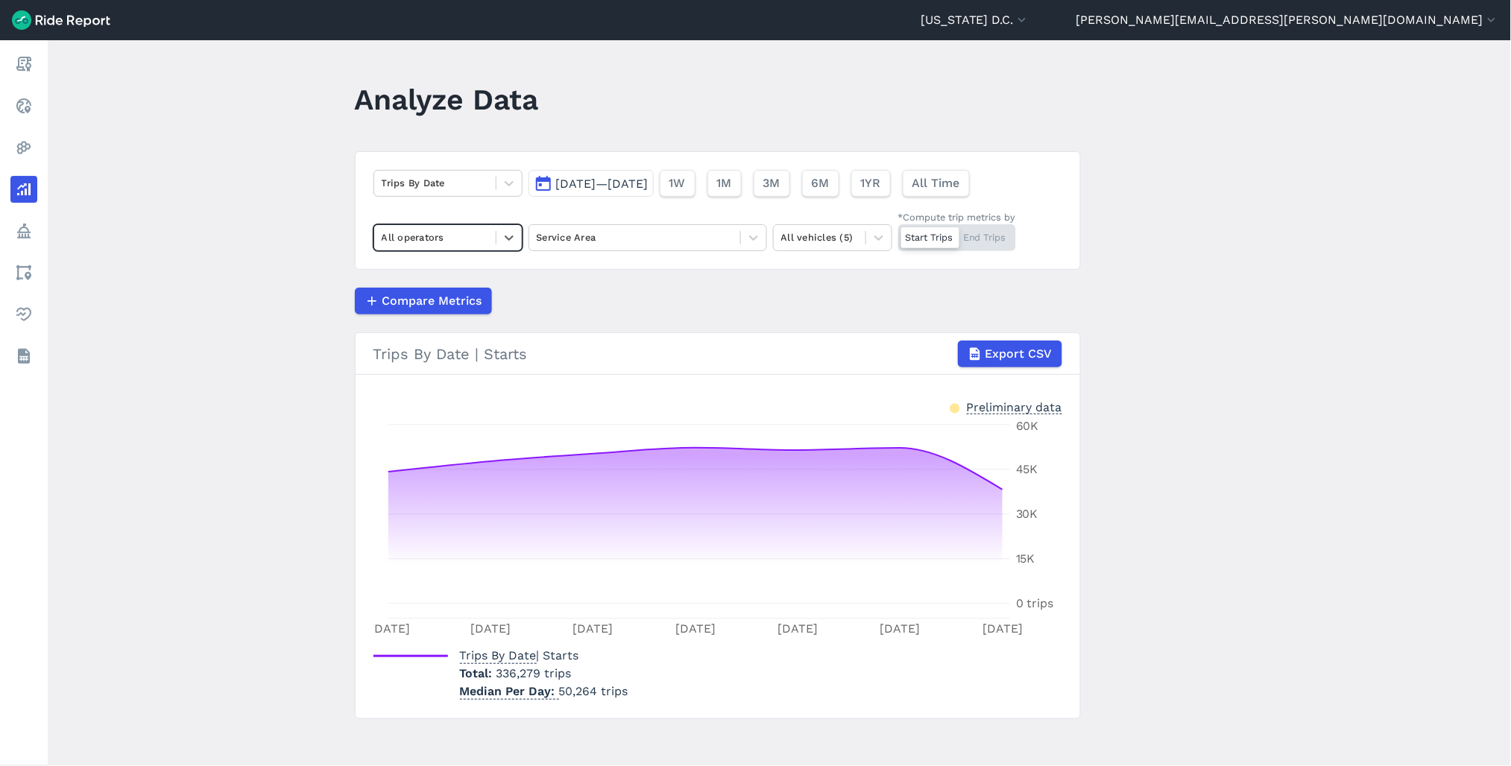
click at [631, 190] on button "[DATE]—[DATE]" at bounding box center [591, 183] width 125 height 27
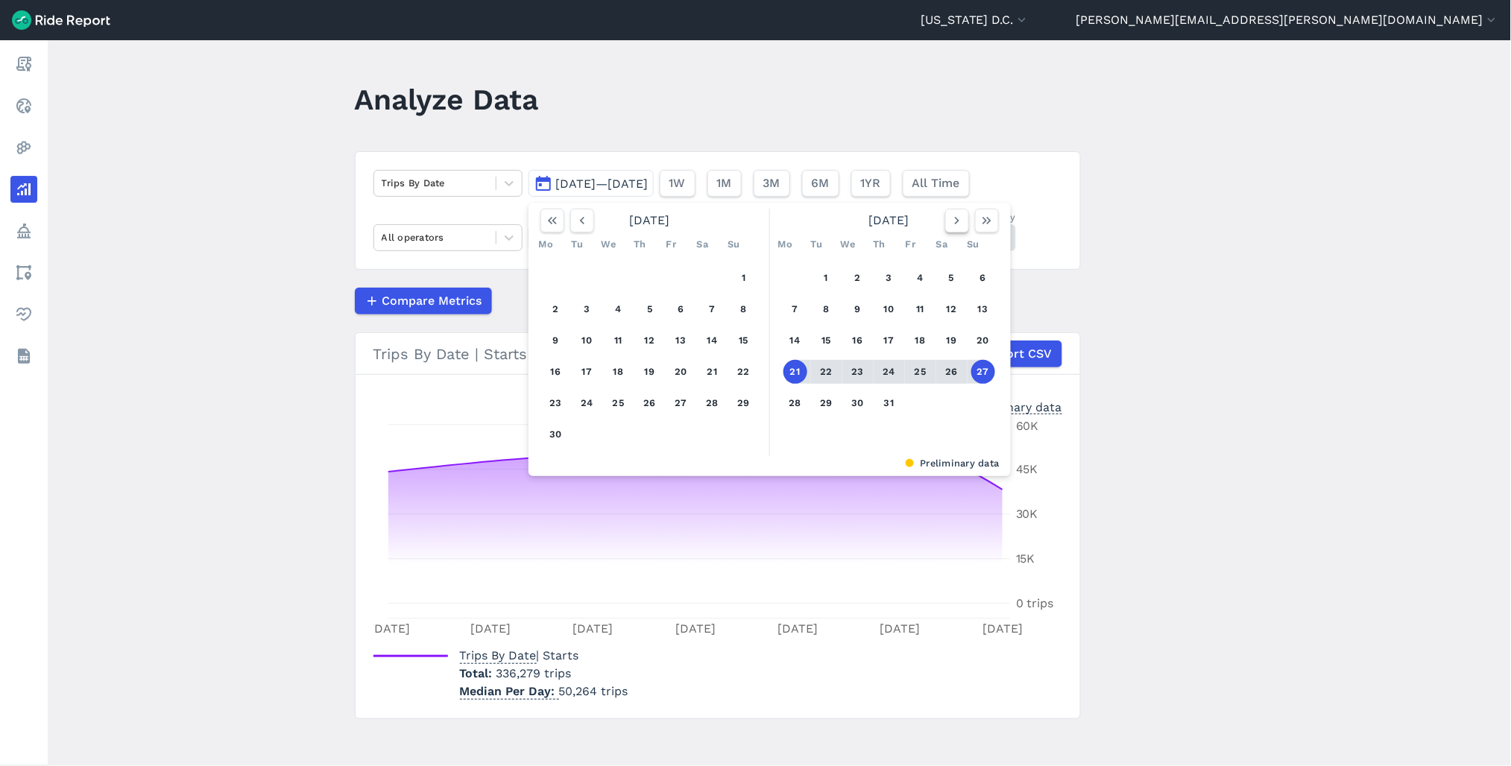
click at [950, 218] on icon "button" at bounding box center [957, 220] width 15 height 15
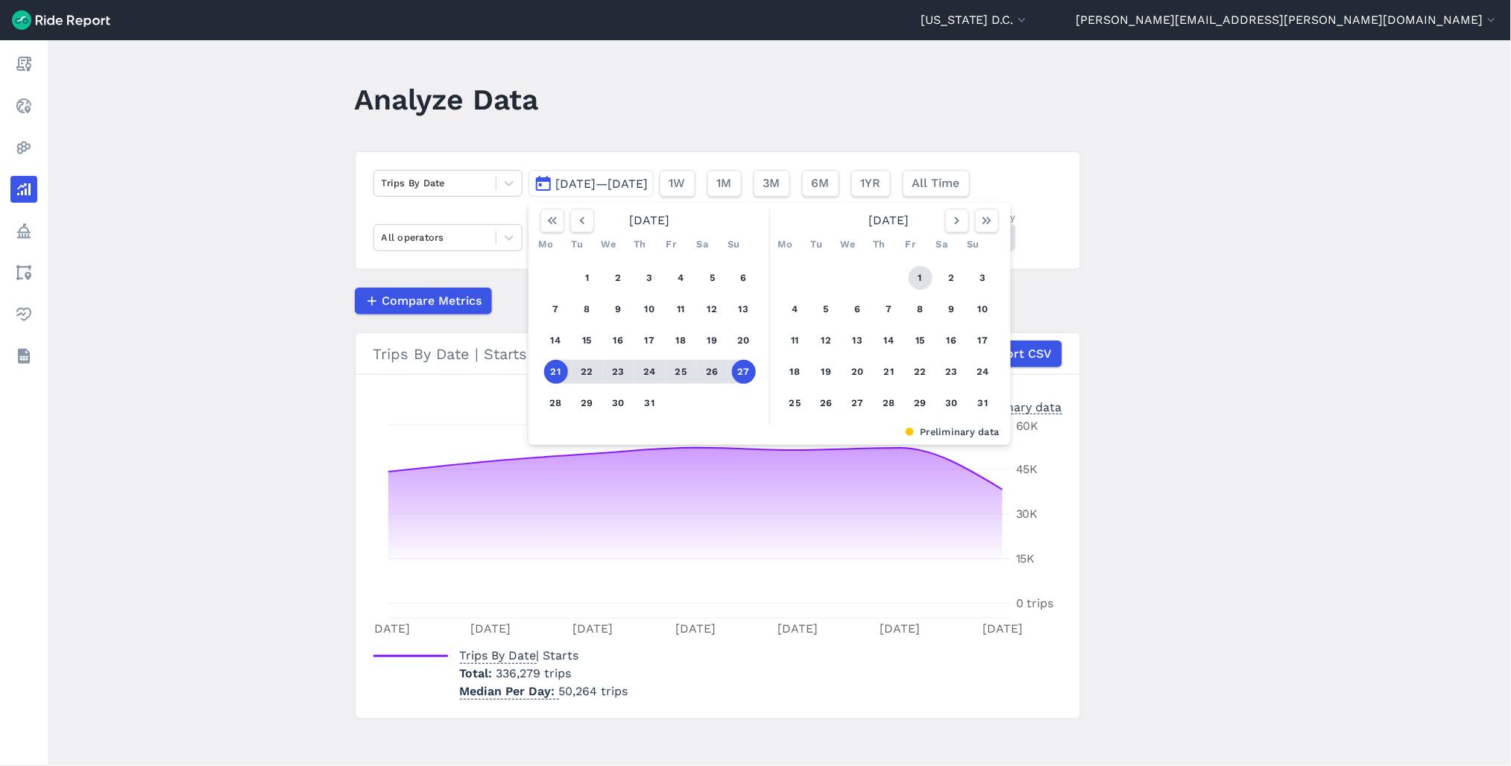
click at [921, 272] on button "1" at bounding box center [921, 278] width 24 height 24
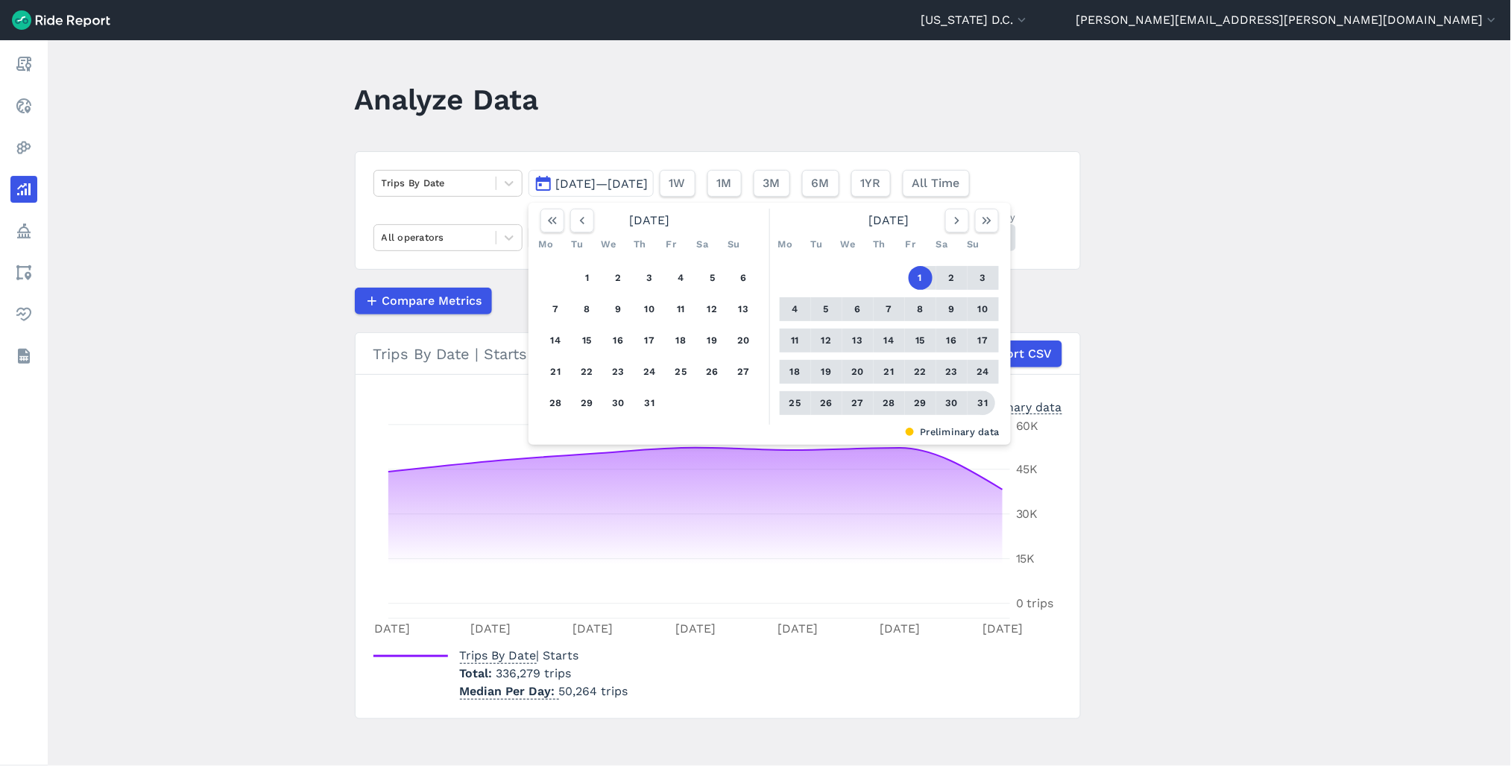
click at [981, 406] on button "31" at bounding box center [983, 403] width 24 height 24
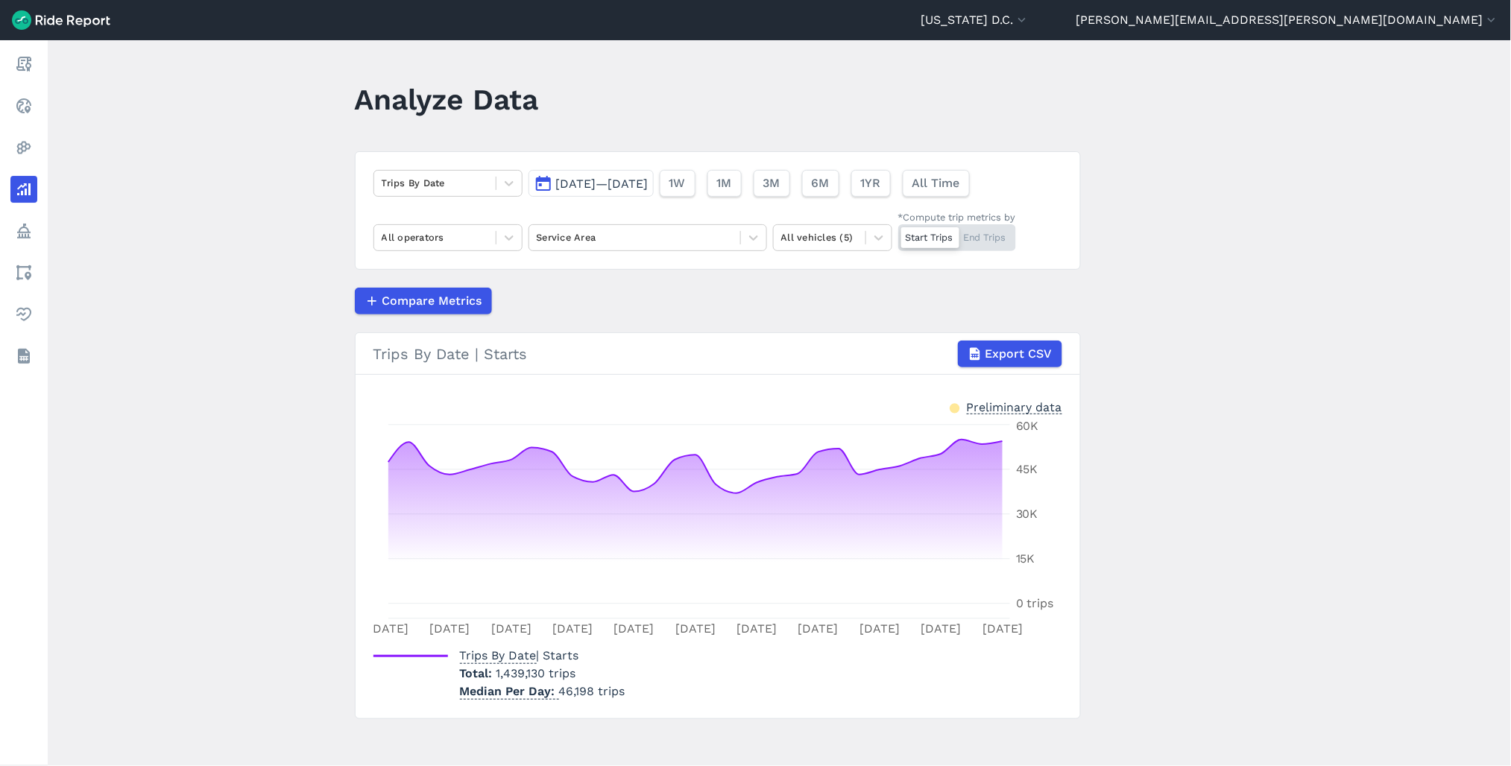
click at [615, 174] on button "[DATE]—[DATE]" at bounding box center [591, 183] width 125 height 27
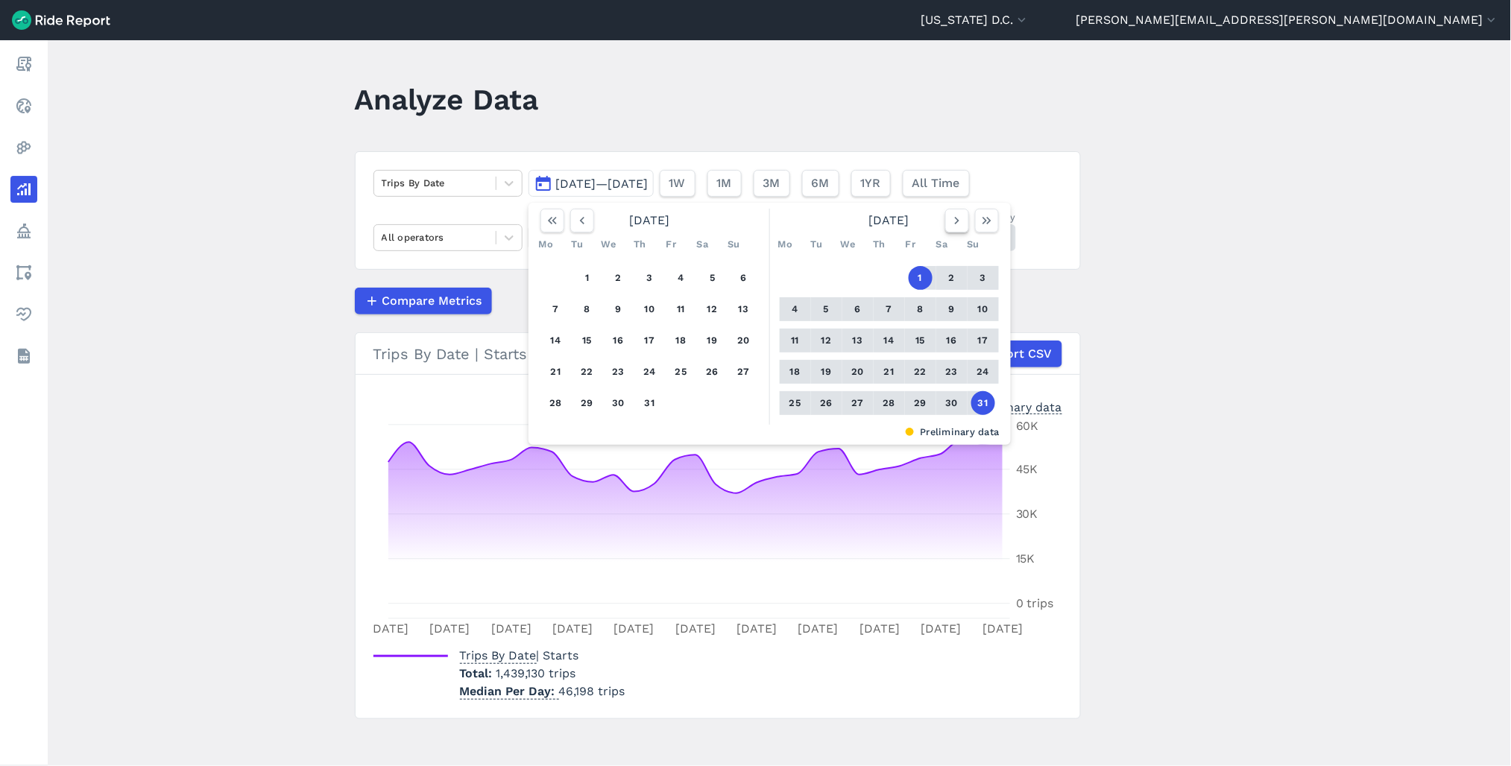
click at [955, 230] on button "button" at bounding box center [957, 221] width 24 height 24
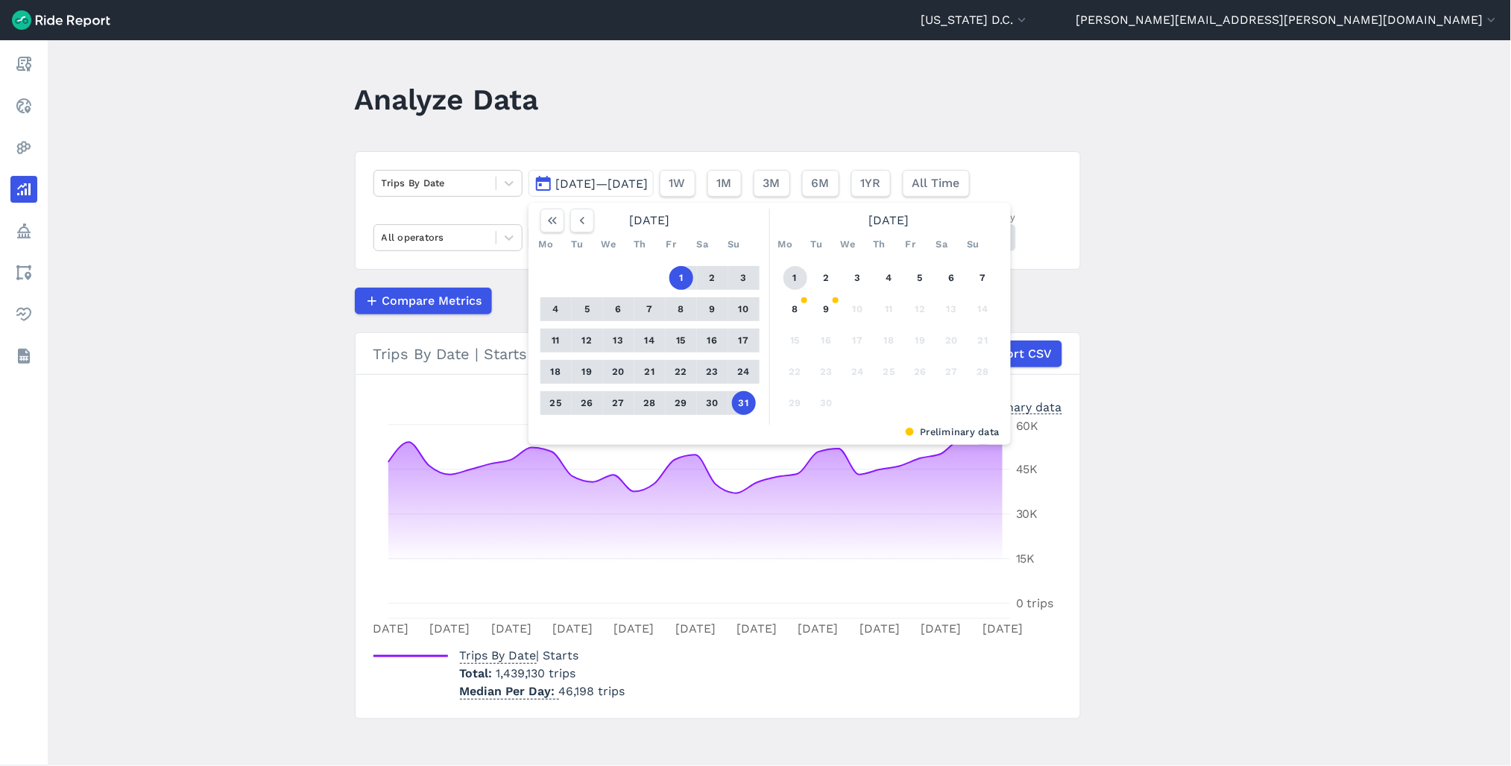
click at [790, 276] on button "1" at bounding box center [795, 278] width 24 height 24
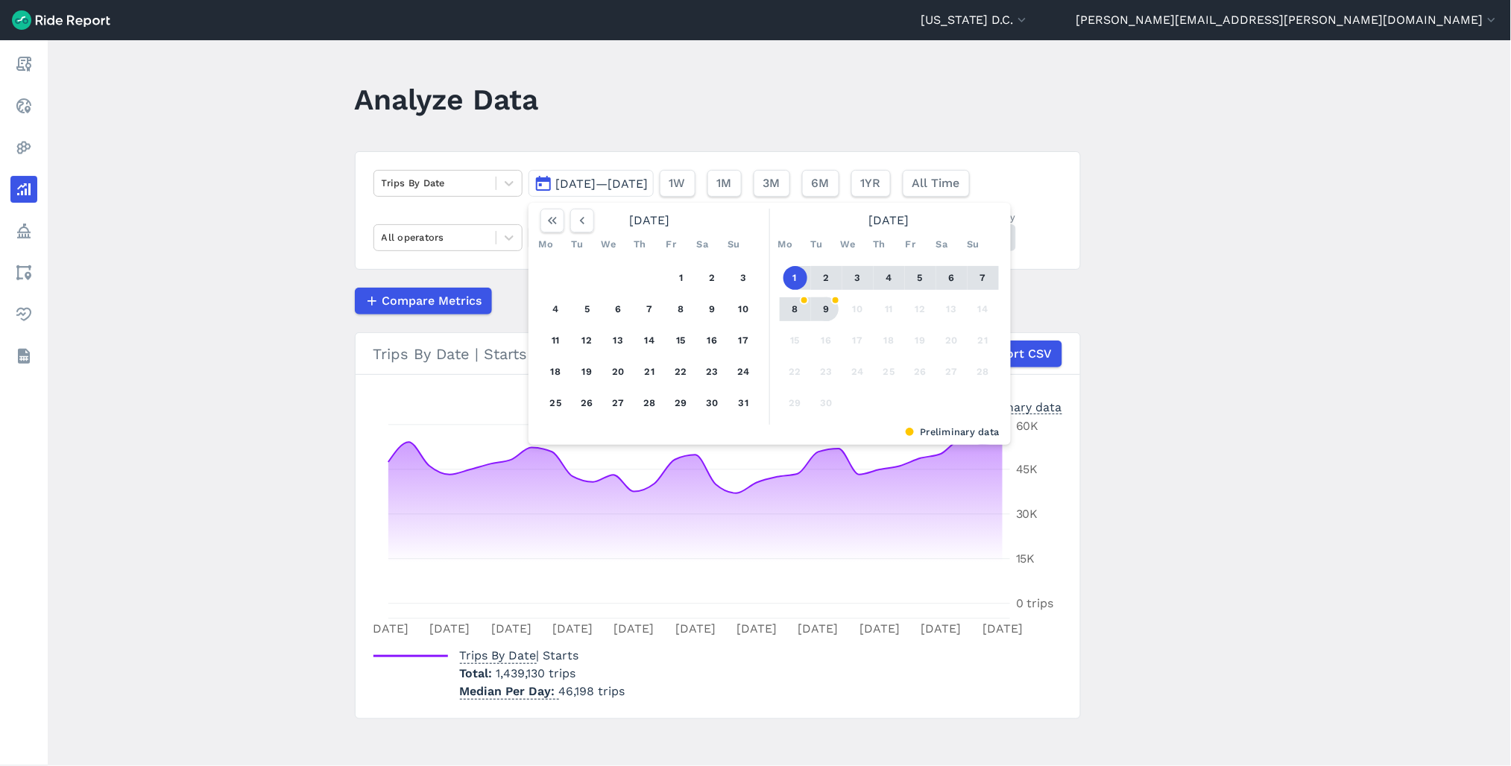
click at [824, 310] on button "9" at bounding box center [827, 309] width 24 height 24
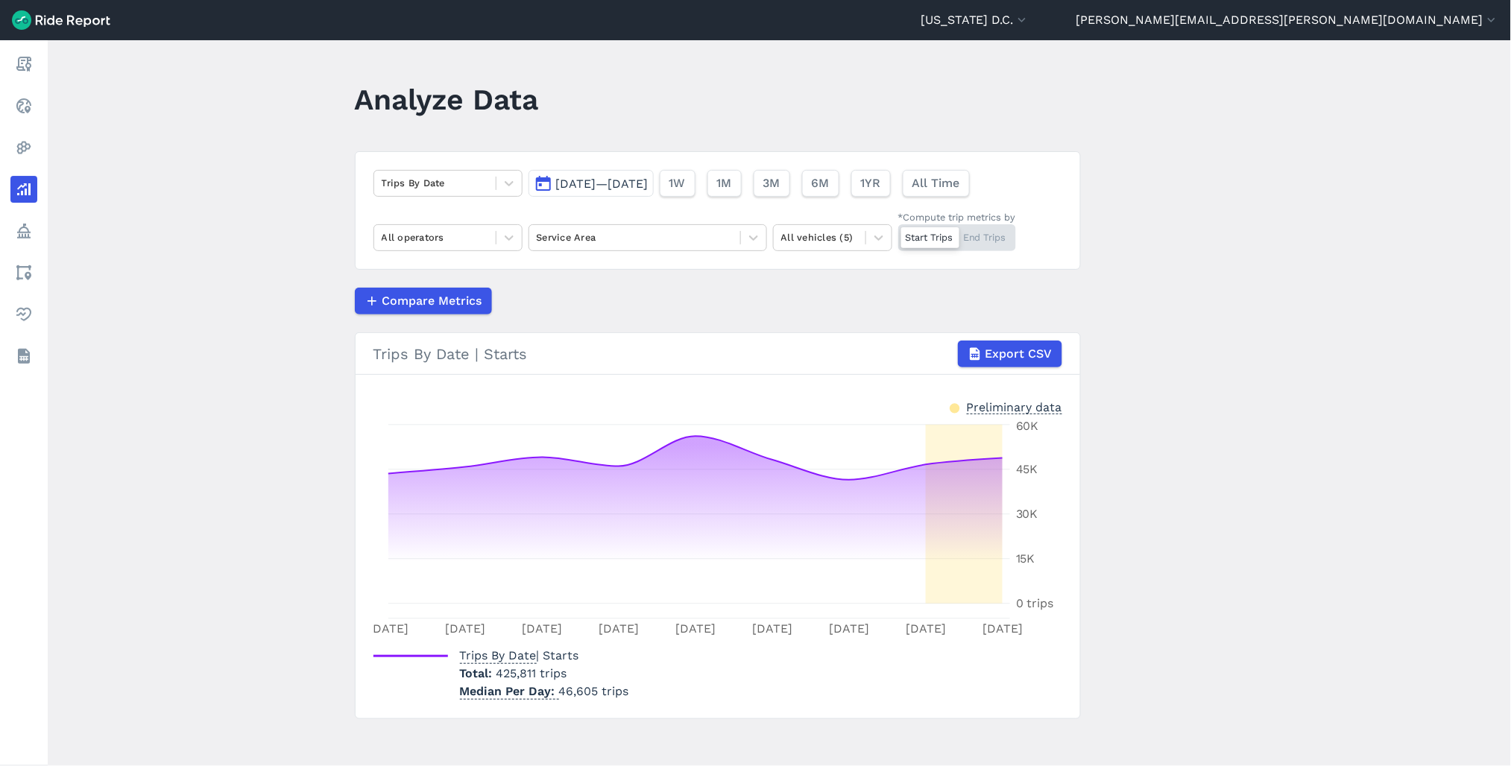
click at [591, 183] on span "[DATE]—[DATE]" at bounding box center [602, 184] width 92 height 14
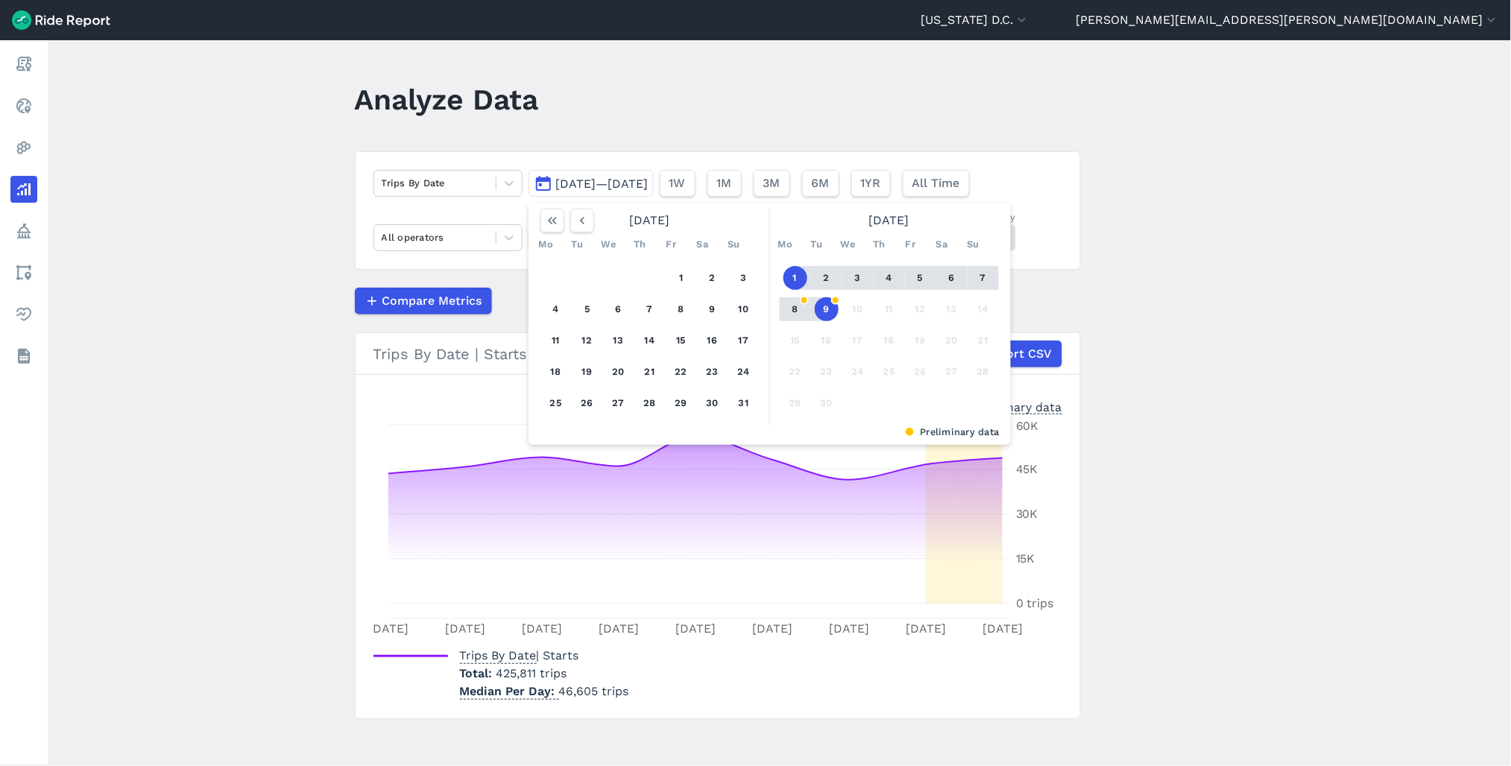
click at [820, 309] on button "9" at bounding box center [827, 309] width 24 height 24
click at [575, 220] on icon "button" at bounding box center [582, 220] width 15 height 15
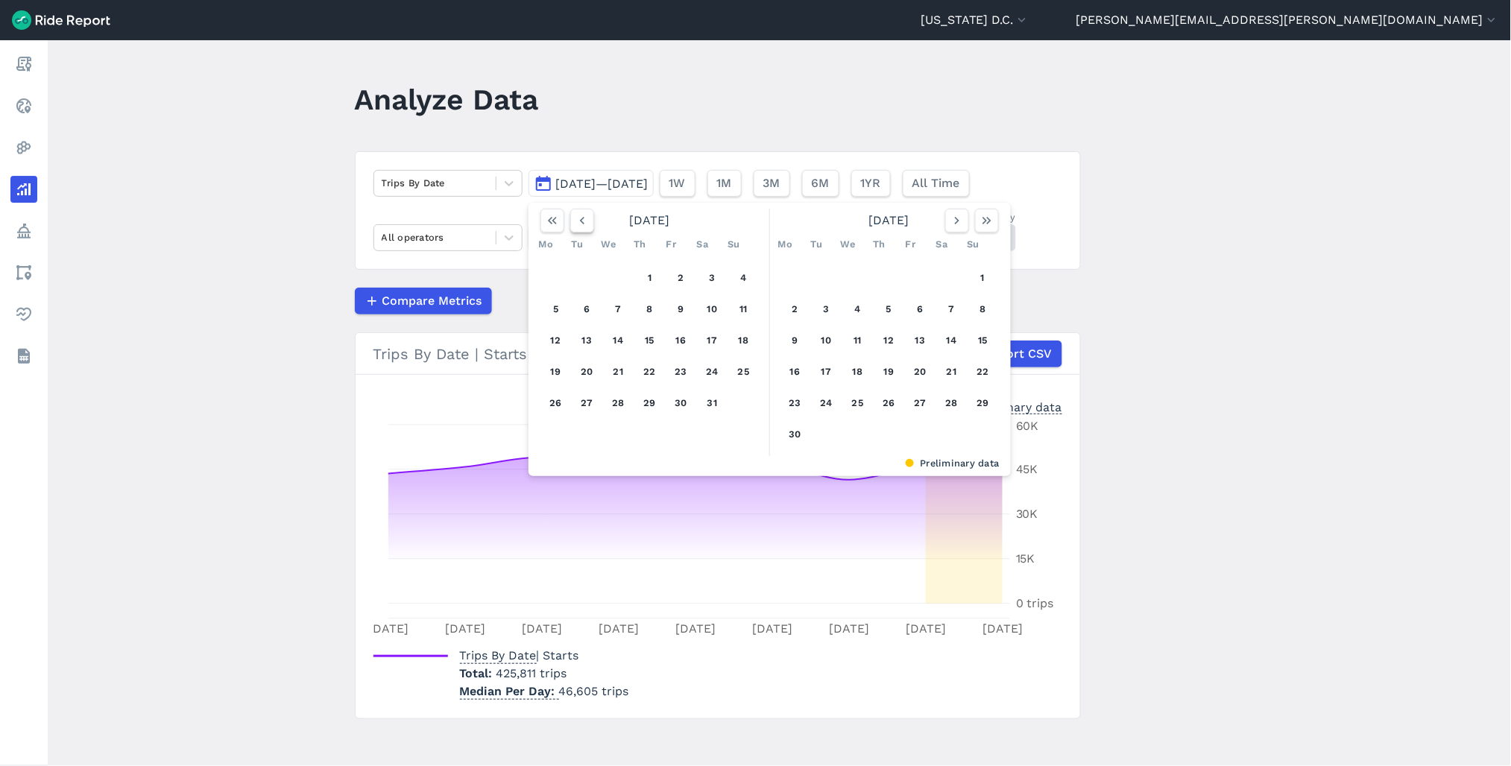
click at [575, 220] on icon "button" at bounding box center [582, 220] width 15 height 15
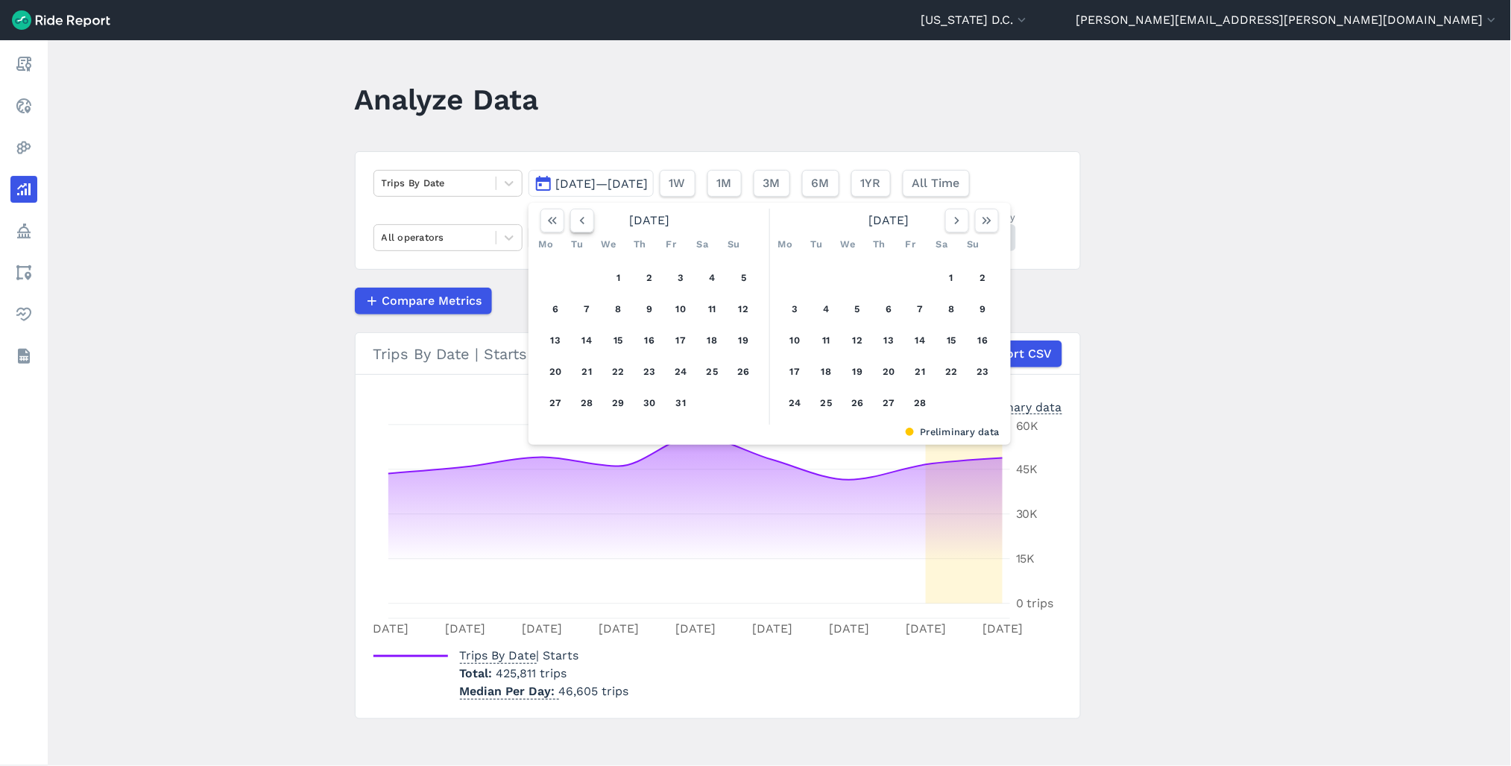
click at [575, 220] on icon "button" at bounding box center [582, 220] width 15 height 15
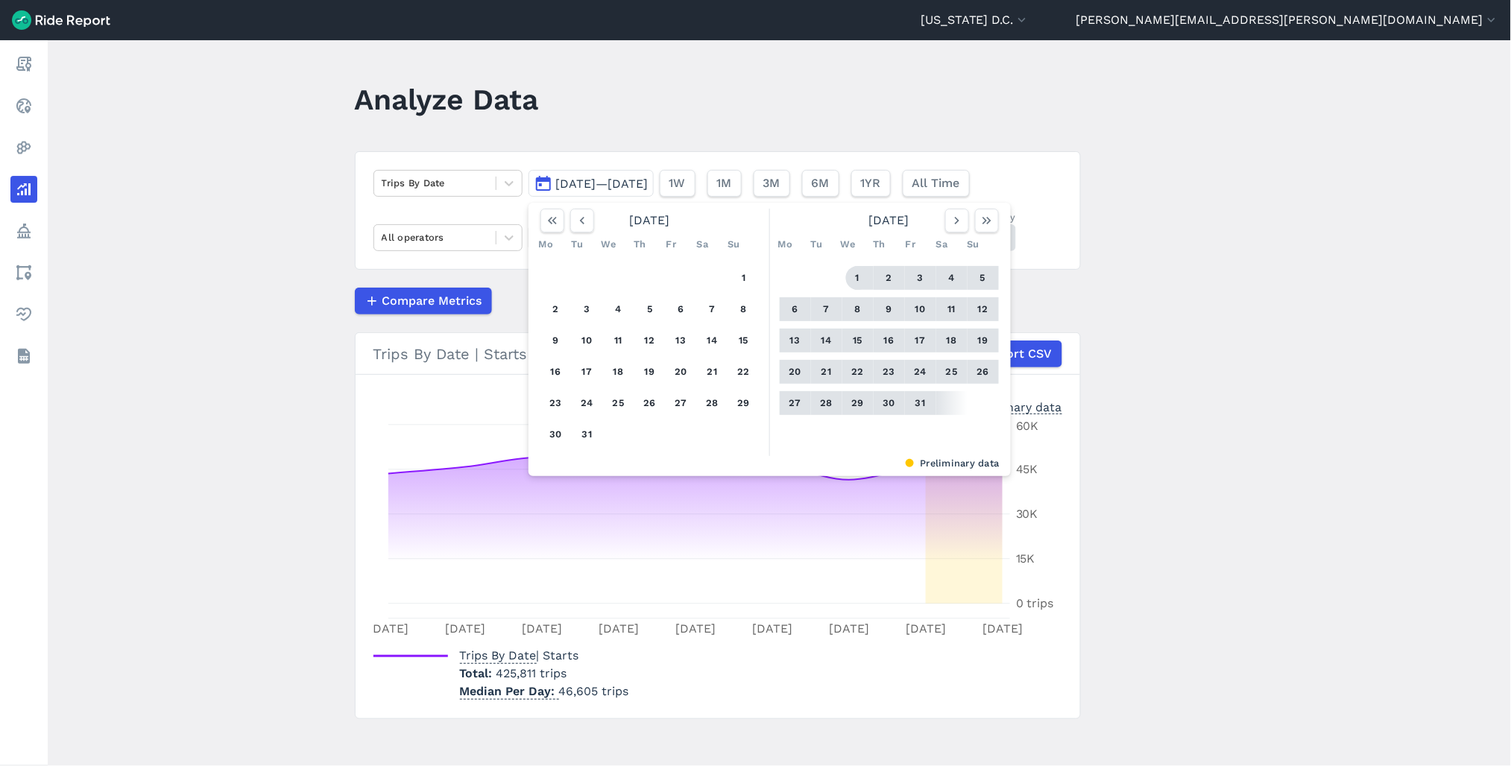
click at [858, 273] on button "1" at bounding box center [858, 278] width 24 height 24
